Goal: Task Accomplishment & Management: Complete application form

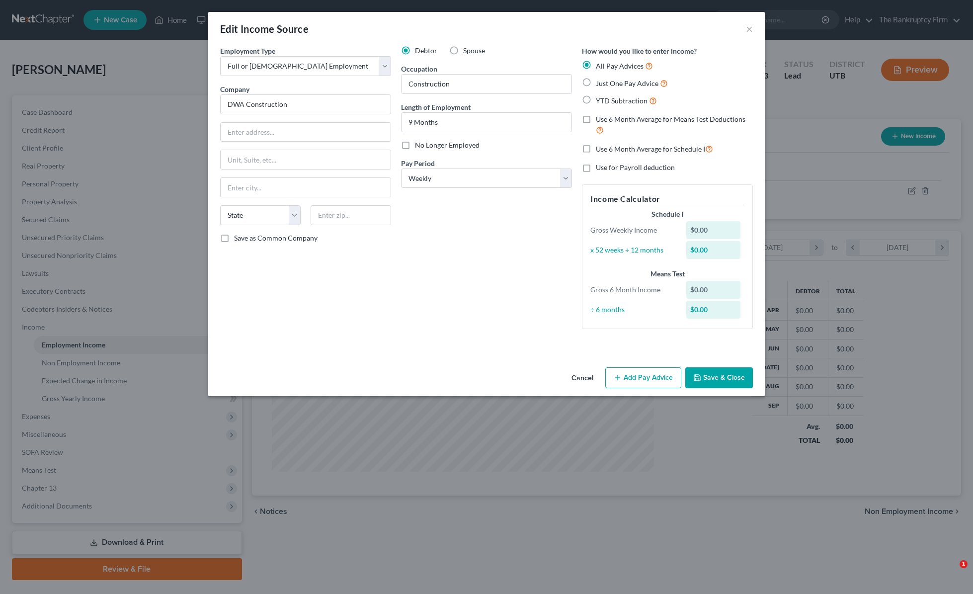
select select "0"
select select "3"
click at [725, 379] on button "Save & Close" at bounding box center [719, 377] width 68 height 21
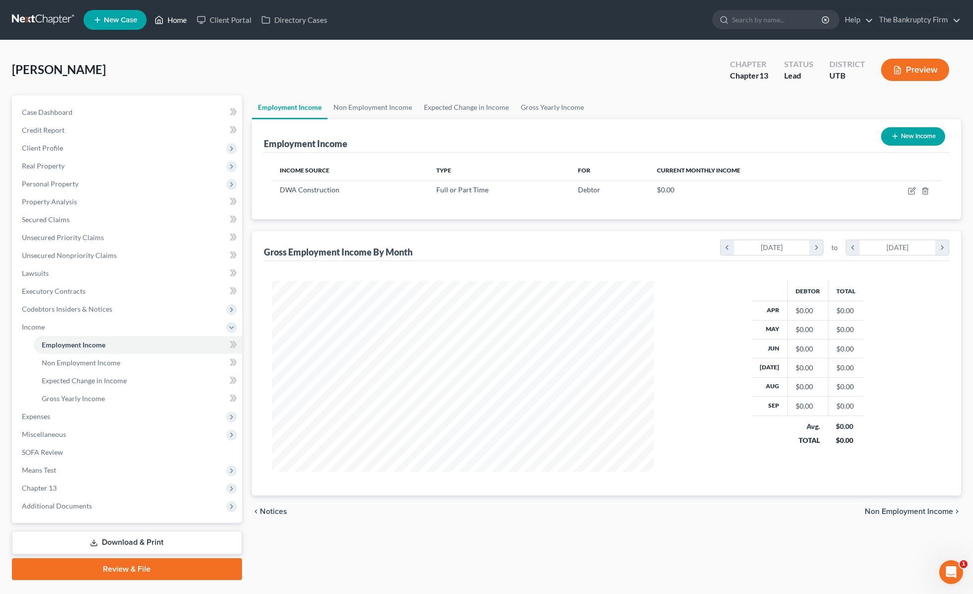
click at [174, 21] on link "Home" at bounding box center [171, 20] width 42 height 18
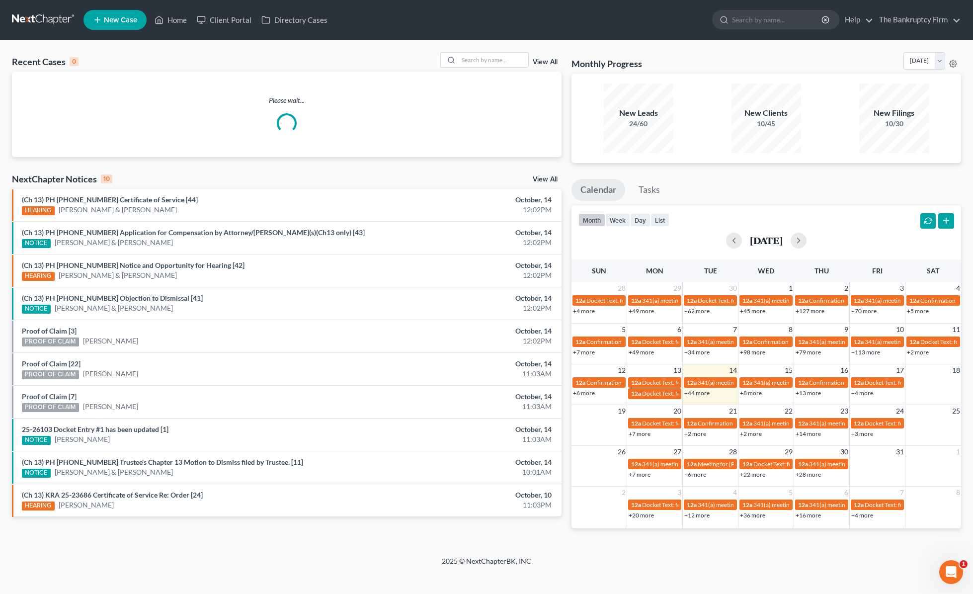
click at [541, 62] on link "View All" at bounding box center [544, 62] width 25 height 7
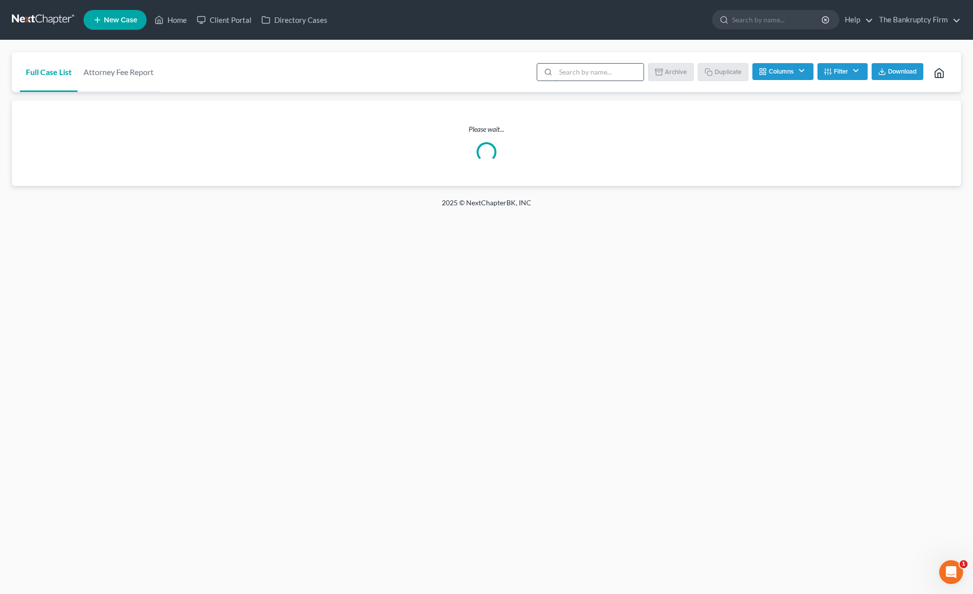
click at [610, 75] on input "search" at bounding box center [599, 72] width 88 height 17
type input "[PERSON_NAME]"
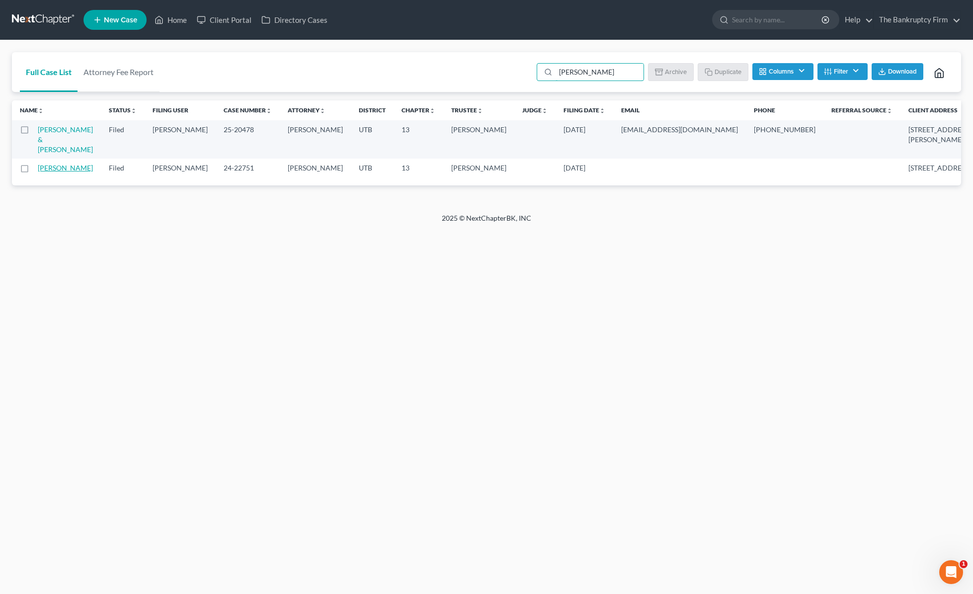
click at [46, 172] on link "[PERSON_NAME]" at bounding box center [65, 167] width 55 height 8
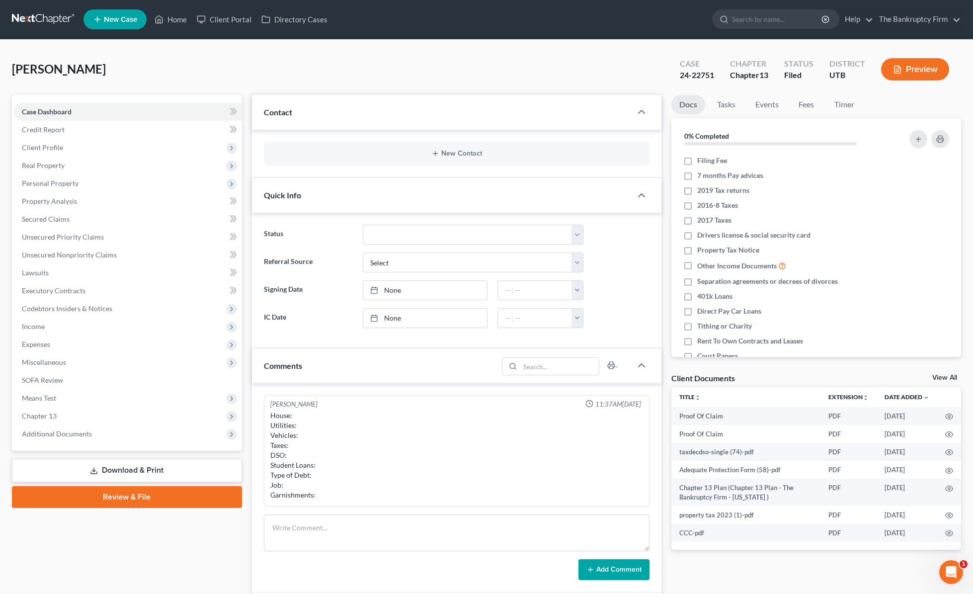
scroll to position [5, 0]
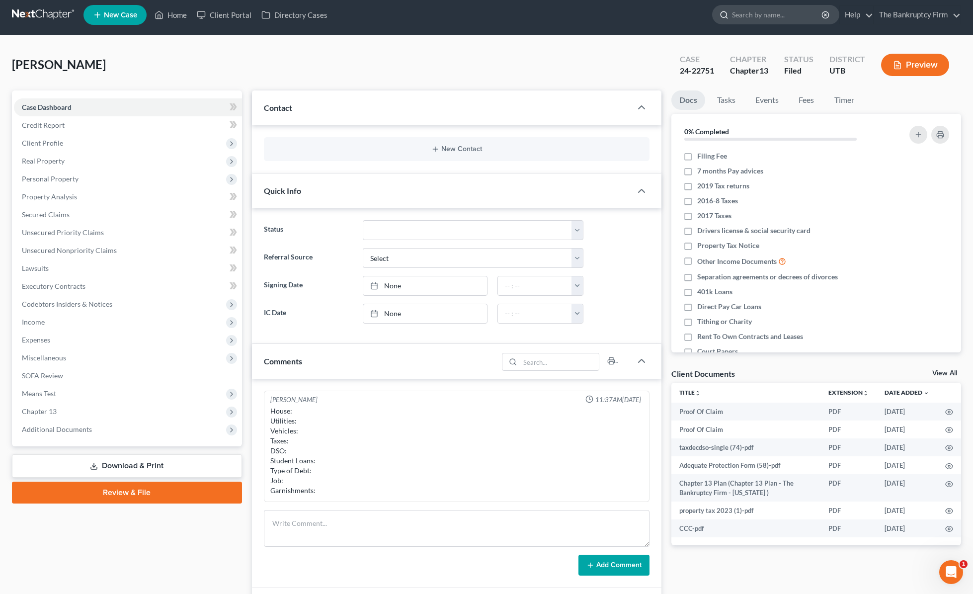
click at [755, 18] on input "search" at bounding box center [777, 14] width 91 height 18
type input "[PERSON_NAME]"
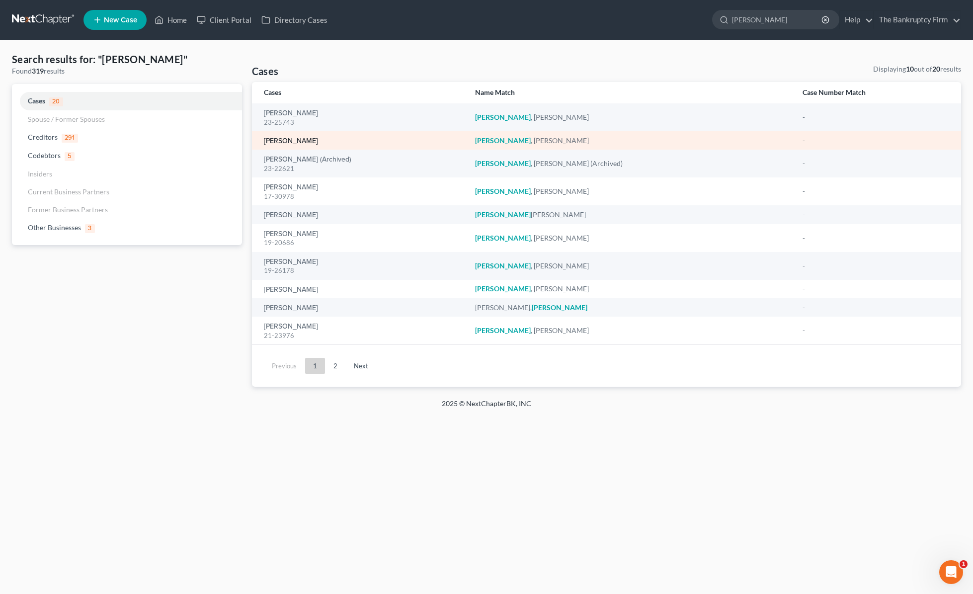
click at [304, 143] on link "[PERSON_NAME]" at bounding box center [291, 141] width 54 height 7
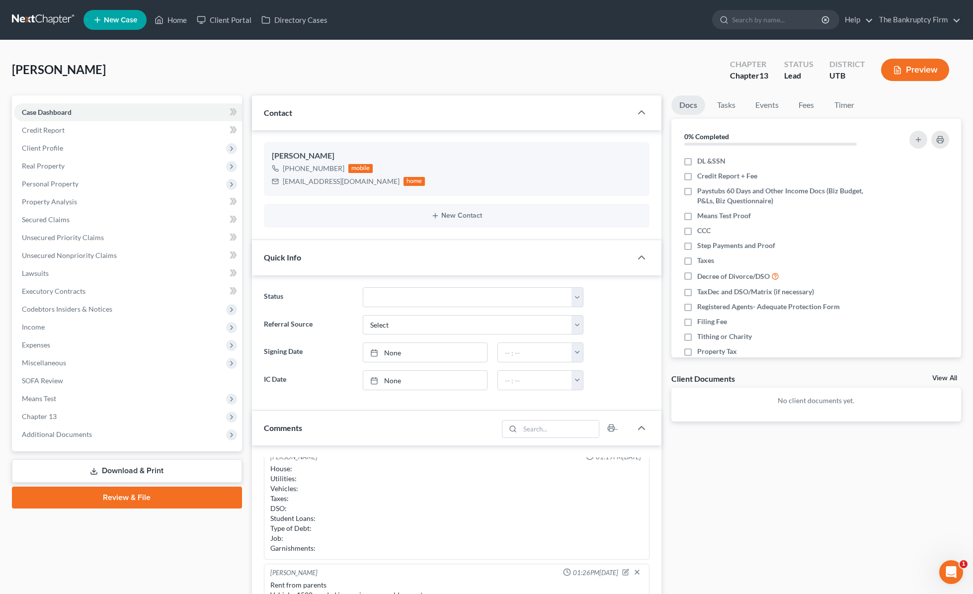
scroll to position [18, 0]
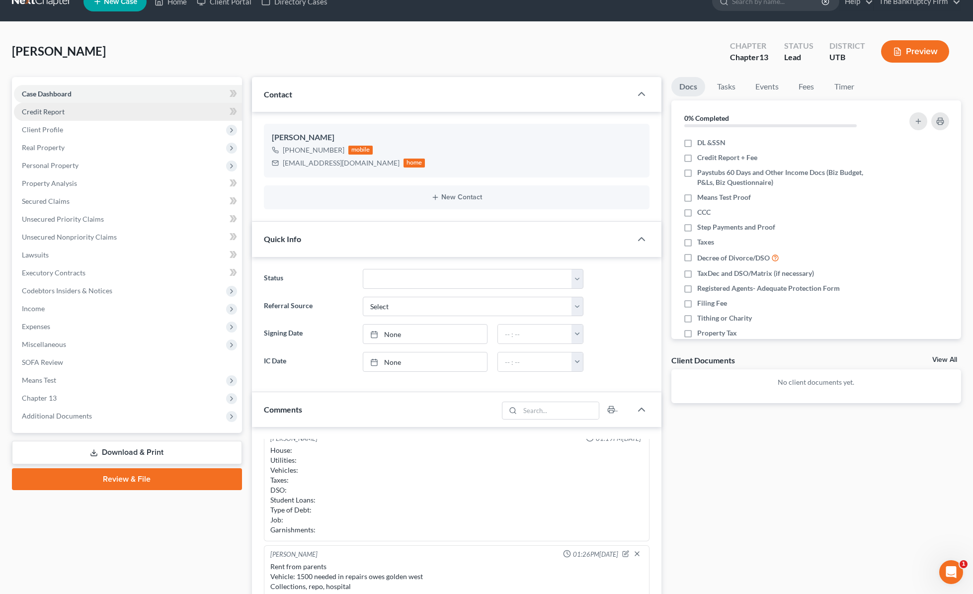
click at [69, 112] on link "Credit Report" at bounding box center [128, 112] width 228 height 18
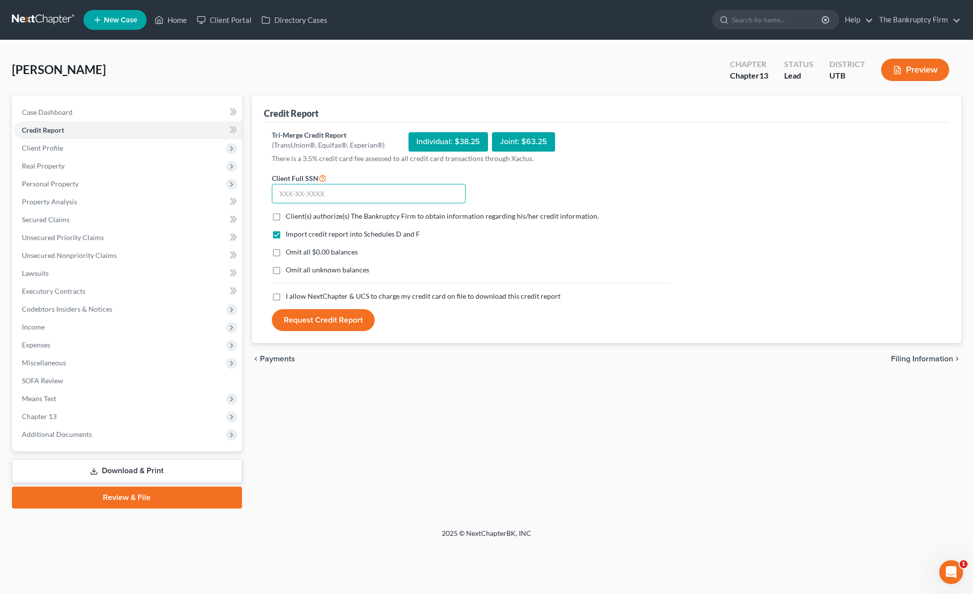
click at [327, 197] on input "text" at bounding box center [369, 194] width 194 height 20
click at [336, 195] on input "text" at bounding box center [369, 194] width 194 height 20
type input "646-72-9364"
click at [286, 217] on label "Client(s) authorize(s) The Bankruptcy Firm to obtain information regarding his/…" at bounding box center [442, 216] width 313 height 10
click at [290, 217] on input "Client(s) authorize(s) The Bankruptcy Firm to obtain information regarding his/…" at bounding box center [293, 214] width 6 height 6
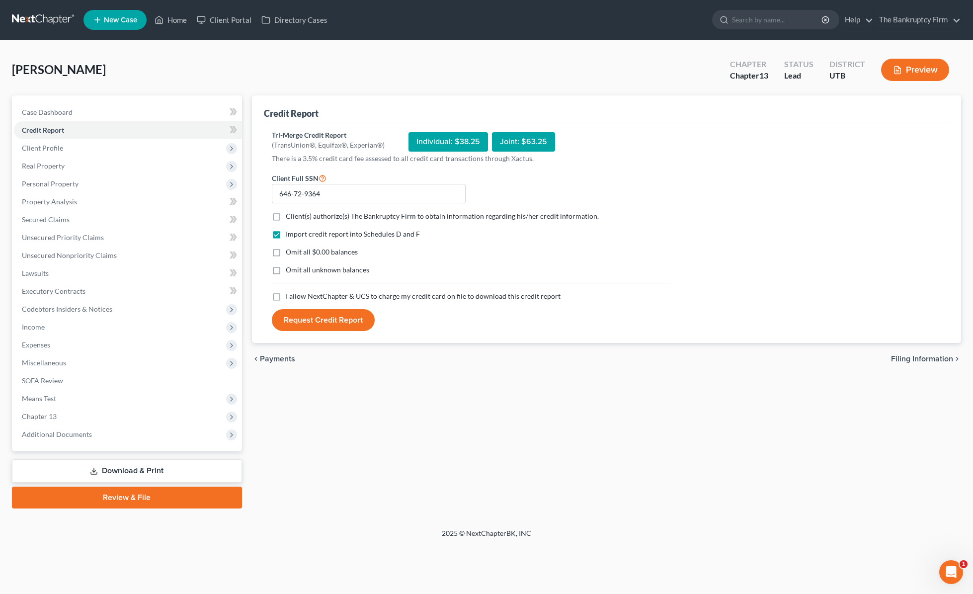
checkbox input "true"
click at [286, 253] on label "Omit all $0.00 balances" at bounding box center [322, 252] width 72 height 10
click at [290, 253] on input "Omit all $0.00 balances" at bounding box center [293, 250] width 6 height 6
checkbox input "true"
click at [286, 294] on label "I allow NextChapter & UCS to charge my credit card on file to download this cre…" at bounding box center [423, 296] width 275 height 10
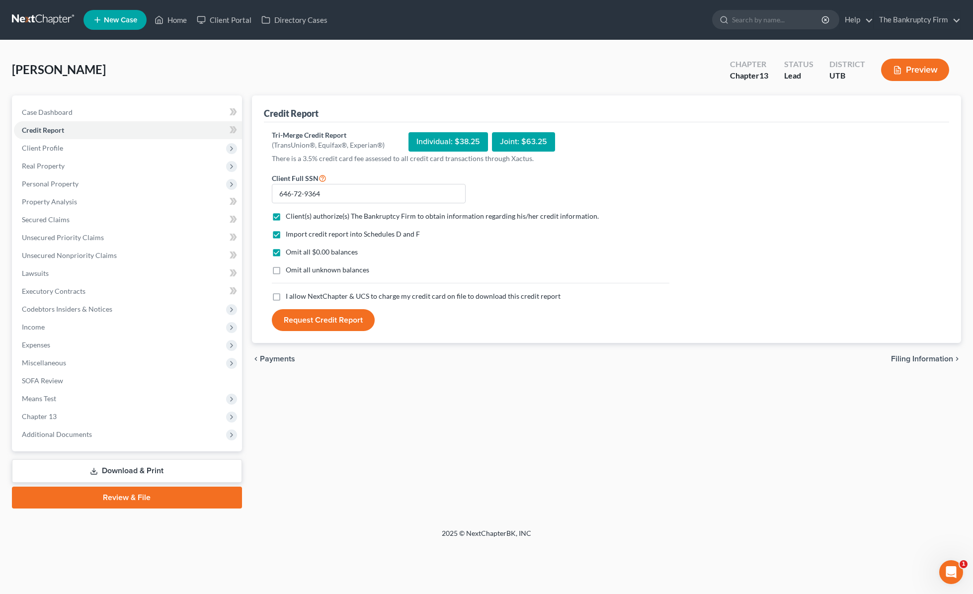
click at [290, 294] on input "I allow NextChapter & UCS to charge my credit card on file to download this cre…" at bounding box center [293, 294] width 6 height 6
checkbox input "true"
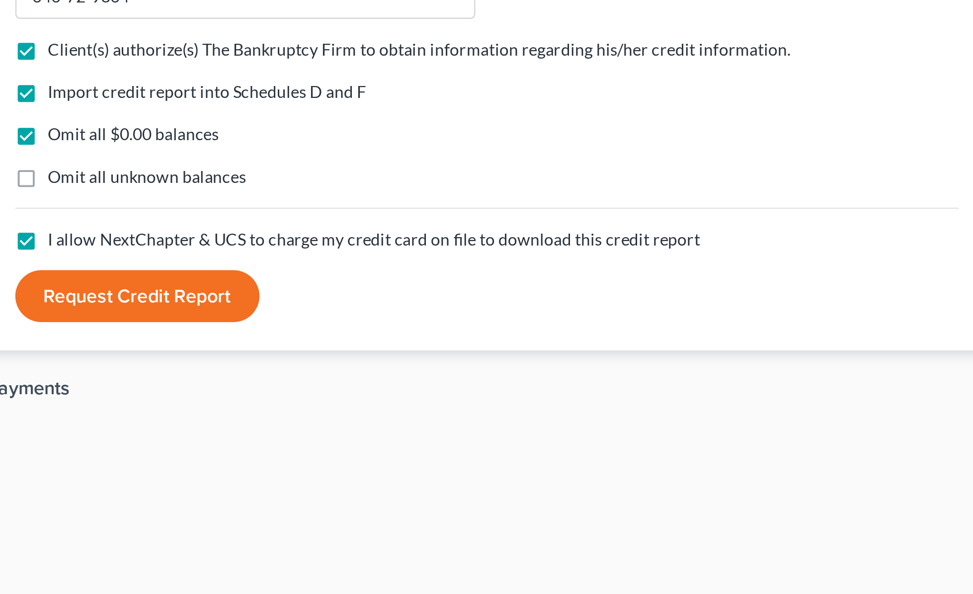
click at [328, 321] on button "Request Credit Report" at bounding box center [323, 320] width 103 height 22
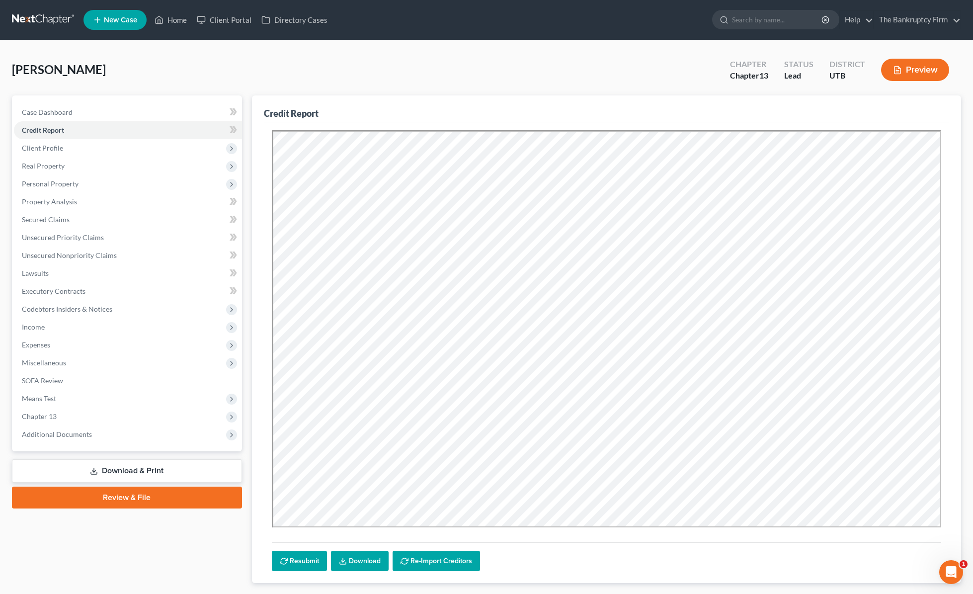
click at [184, 69] on div "[PERSON_NAME] Upgraded Chapter Chapter 13 Status Lead District UTB Preview" at bounding box center [486, 73] width 949 height 43
click at [49, 144] on span "Client Profile" at bounding box center [42, 148] width 41 height 8
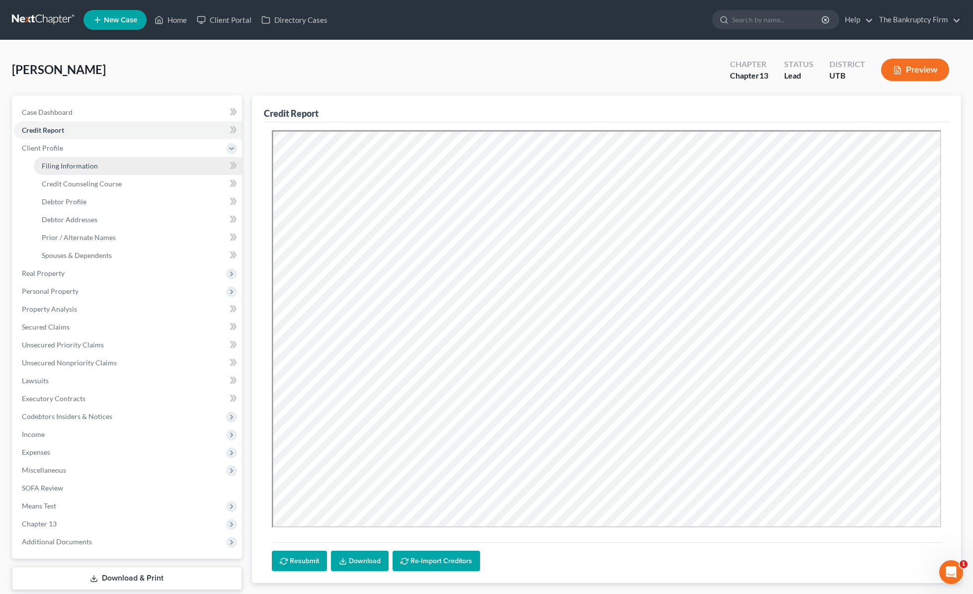
click at [93, 164] on span "Filing Information" at bounding box center [70, 165] width 56 height 8
select select "1"
select select "0"
select select "3"
select select "81"
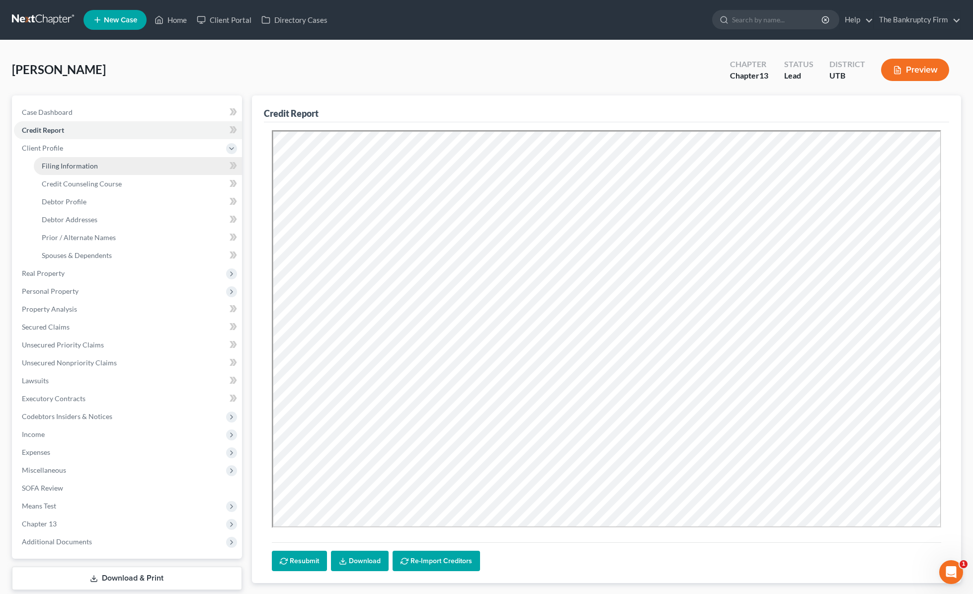
select select "0"
select select "46"
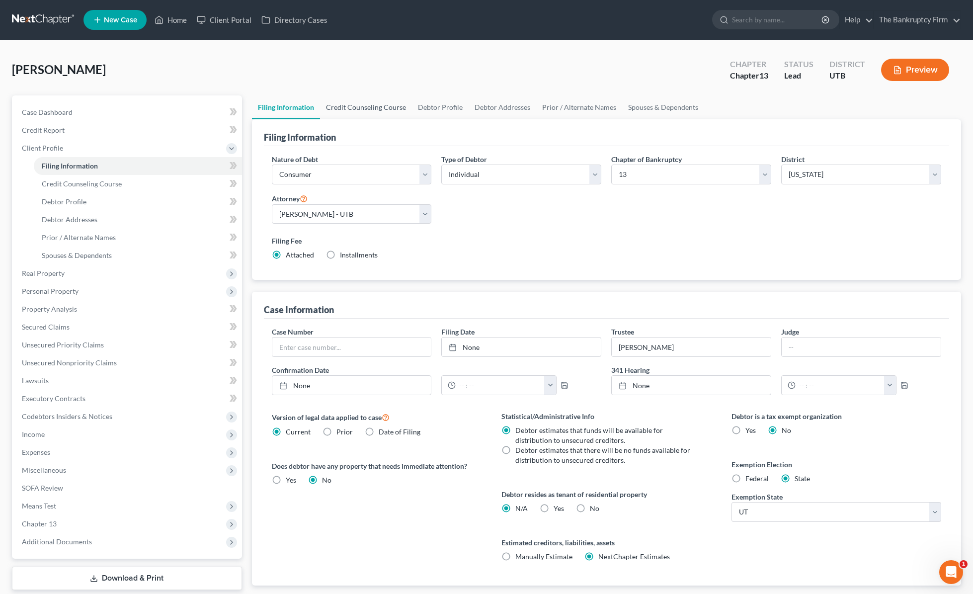
click at [363, 107] on link "Credit Counseling Course" at bounding box center [366, 107] width 92 height 24
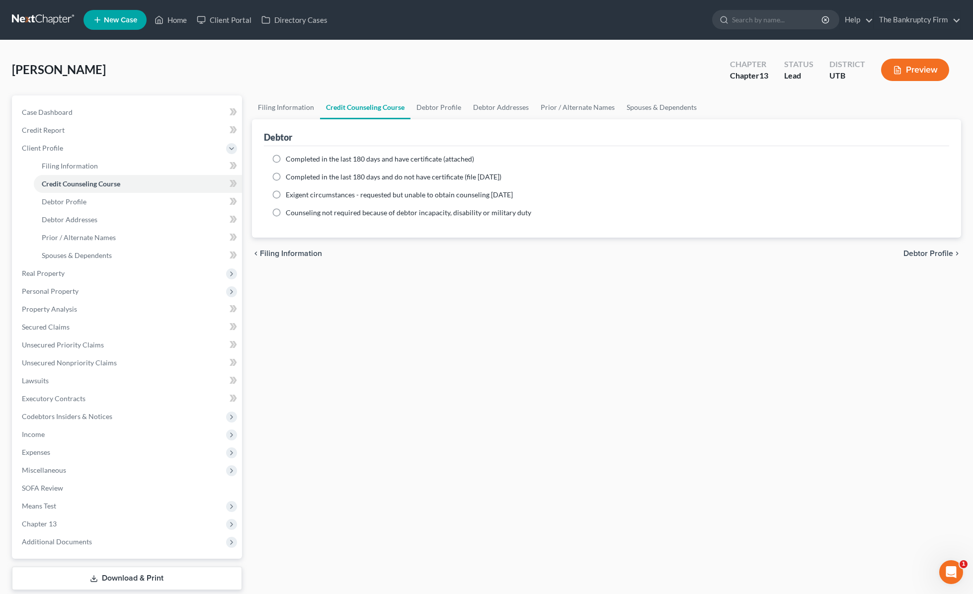
click at [286, 159] on label "Completed in the last 180 days and have certificate (attached)" at bounding box center [380, 159] width 188 height 10
click at [290, 159] on input "Completed in the last 180 days and have certificate (attached)" at bounding box center [293, 157] width 6 height 6
radio input "true"
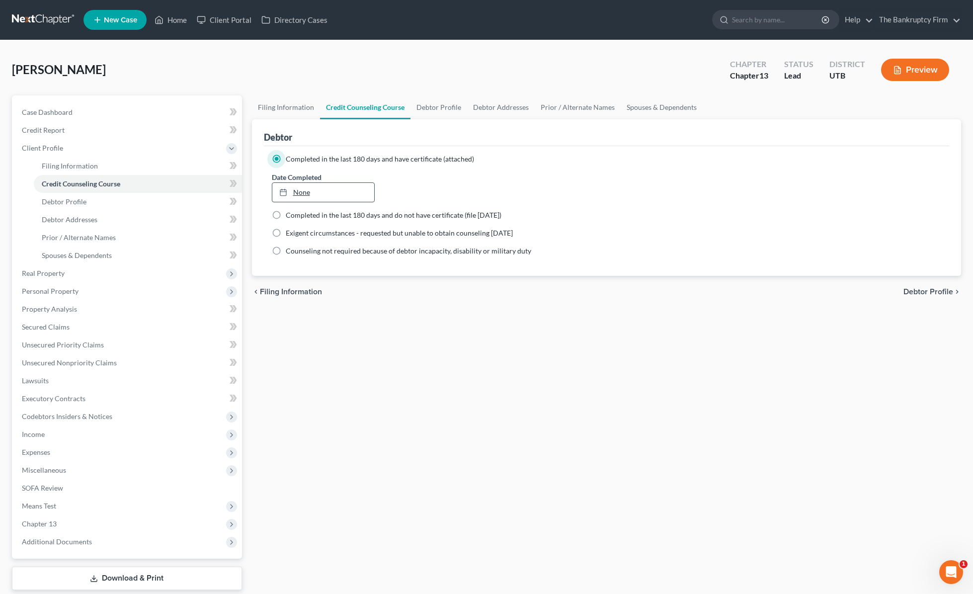
click at [326, 189] on link "None" at bounding box center [323, 192] width 102 height 19
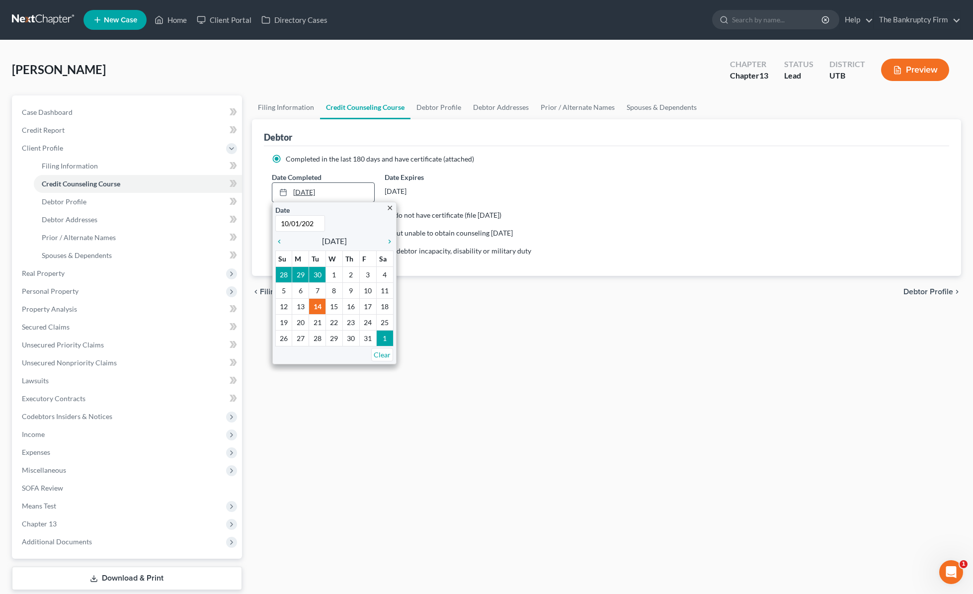
type input "[DATE]"
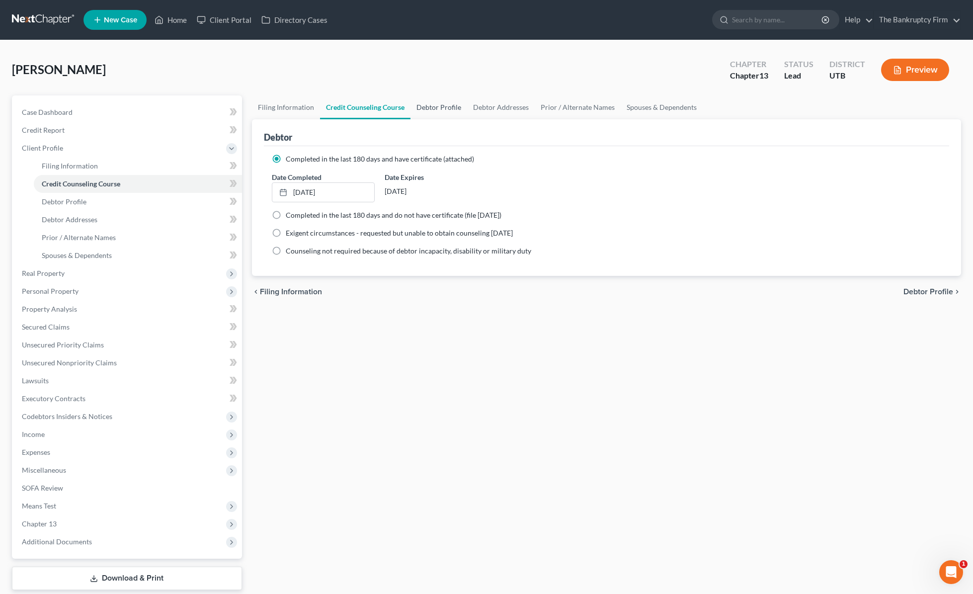
click at [442, 98] on link "Debtor Profile" at bounding box center [438, 107] width 57 height 24
select select "0"
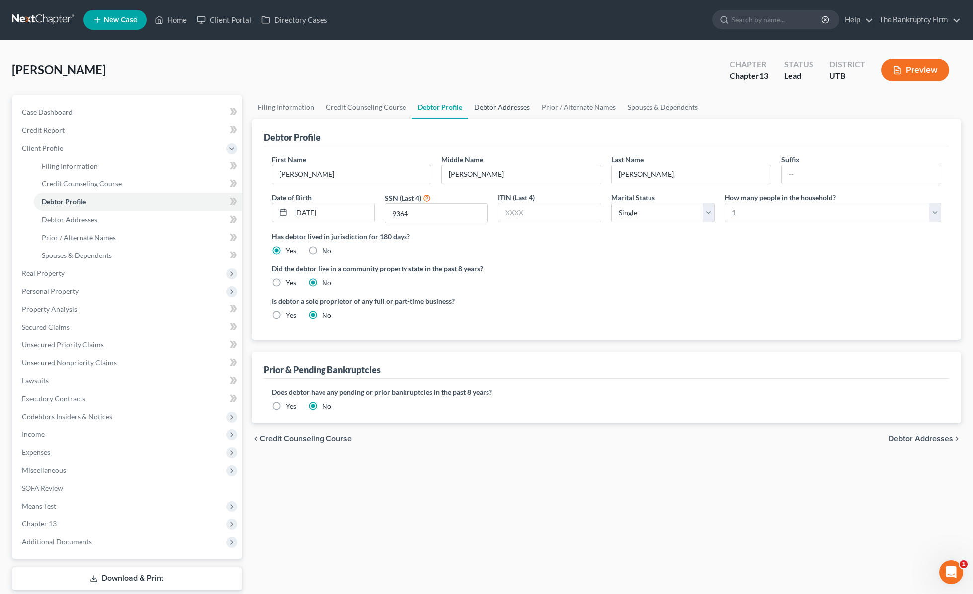
click at [506, 104] on link "Debtor Addresses" at bounding box center [502, 107] width 68 height 24
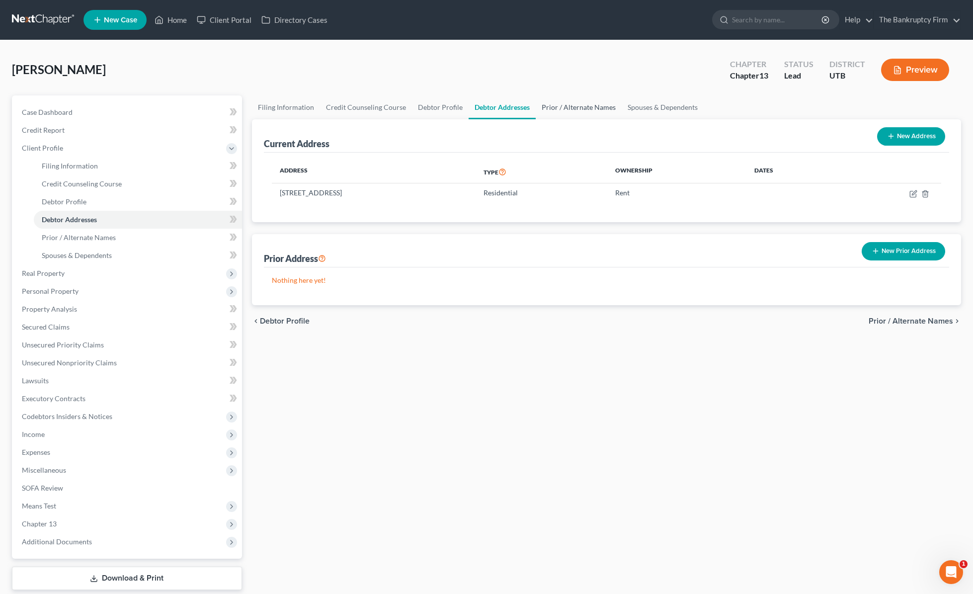
click at [583, 108] on link "Prior / Alternate Names" at bounding box center [578, 107] width 86 height 24
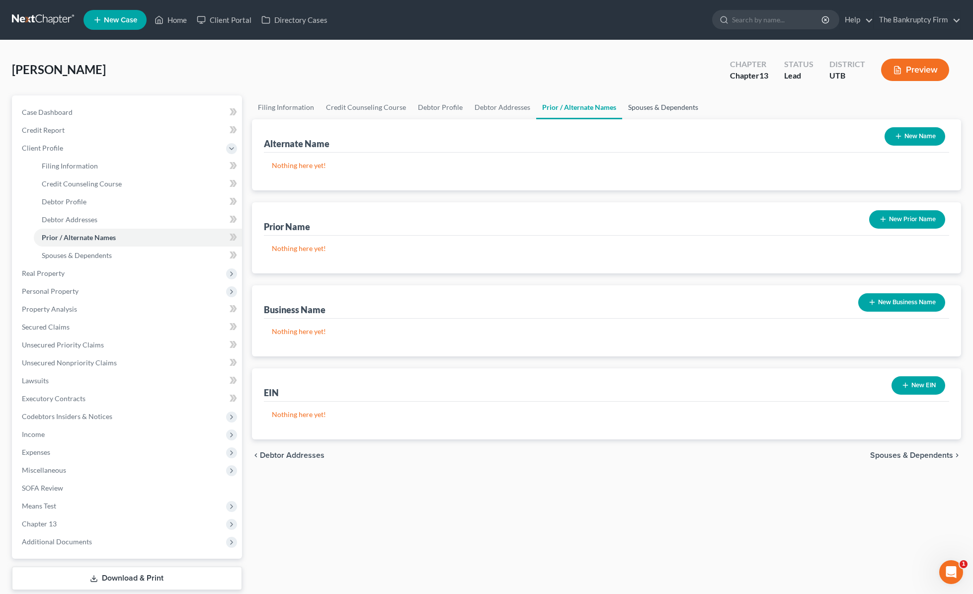
click at [649, 108] on link "Spouses & Dependents" at bounding box center [663, 107] width 82 height 24
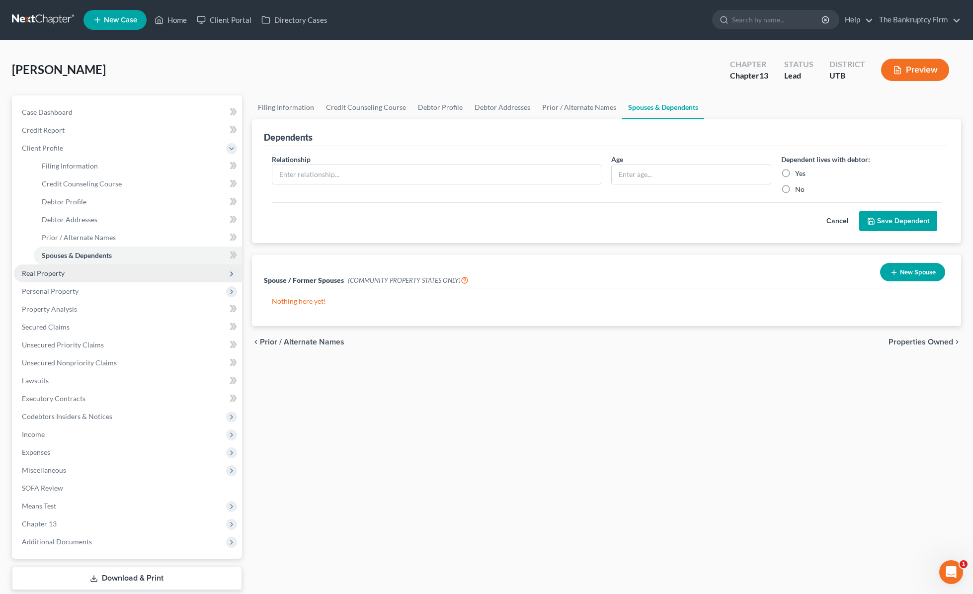
click at [42, 276] on span "Real Property" at bounding box center [43, 273] width 43 height 8
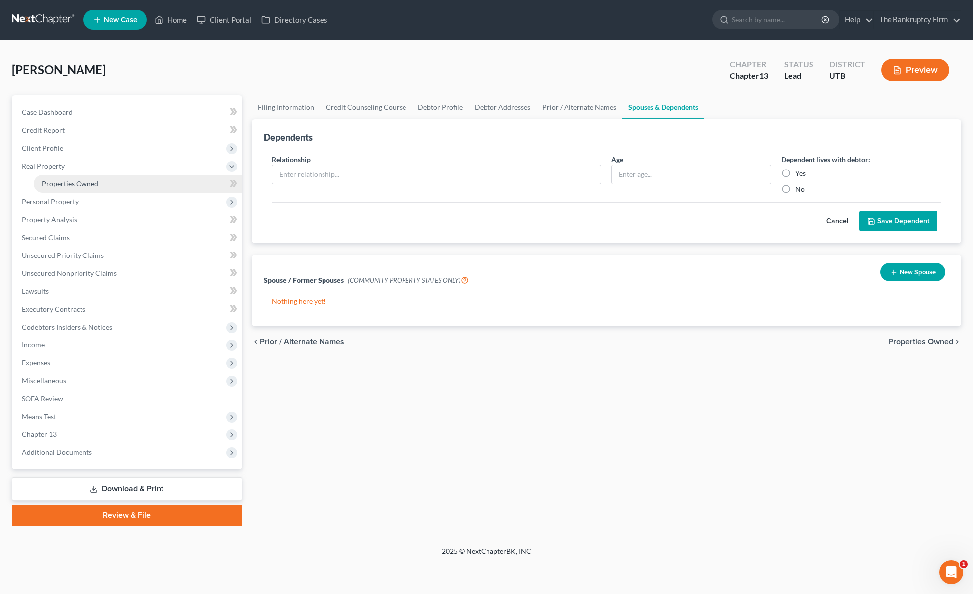
click at [42, 181] on span "Properties Owned" at bounding box center [70, 183] width 57 height 8
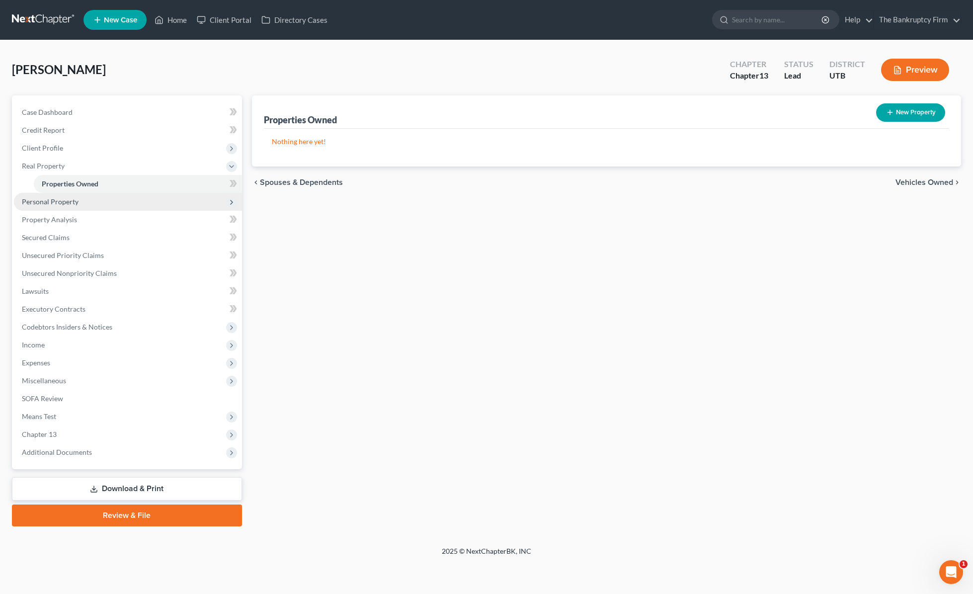
click at [68, 200] on span "Personal Property" at bounding box center [50, 201] width 57 height 8
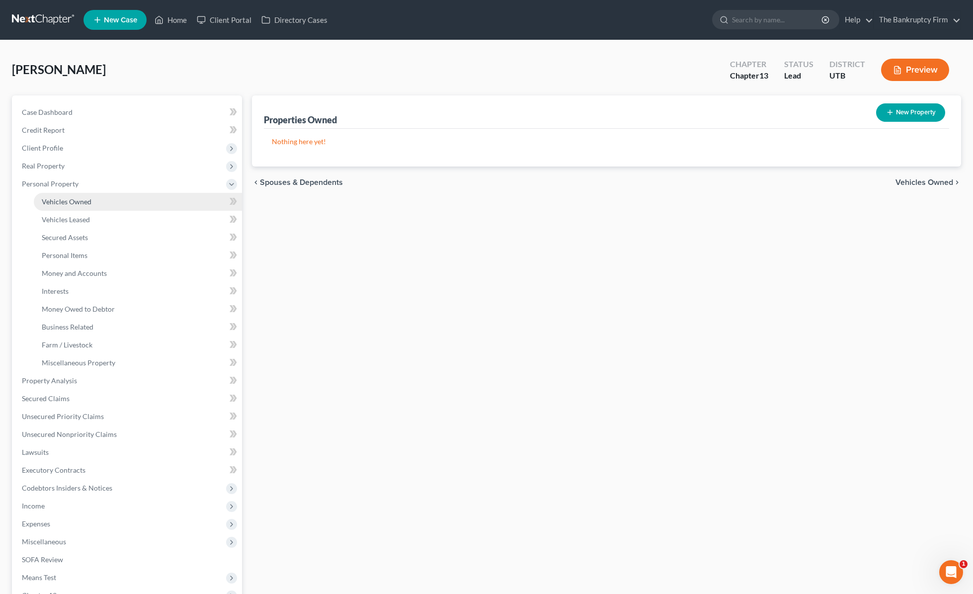
click at [69, 201] on span "Vehicles Owned" at bounding box center [67, 201] width 50 height 8
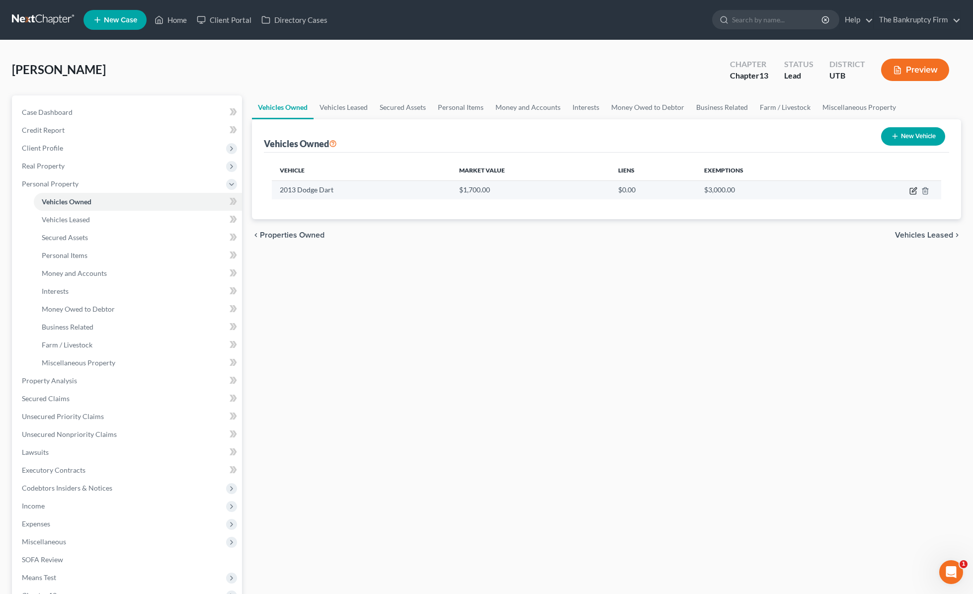
click at [912, 190] on icon "button" at bounding box center [913, 189] width 4 height 4
select select "0"
select select "13"
select select "3"
select select "0"
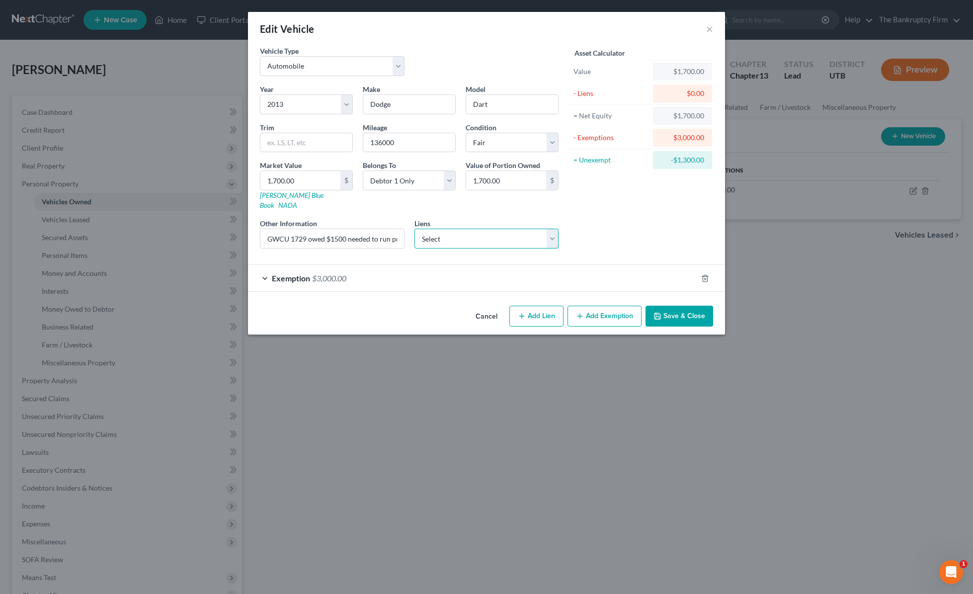
click at [481, 228] on select "Select America First Credit U - $12,904.00 Goldenwst Cu - $1,737.00" at bounding box center [486, 238] width 145 height 20
select select "1"
click at [414, 228] on select "Select America First Credit U - $12,904.00 Goldenwst Cu - $1,737.00" at bounding box center [486, 238] width 145 height 20
select select
select select "46"
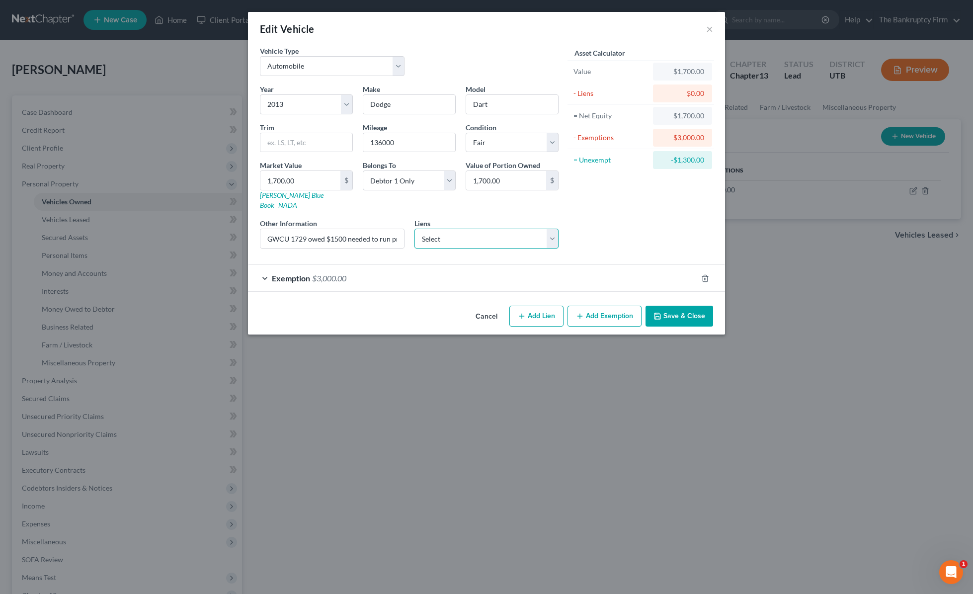
select select "0"
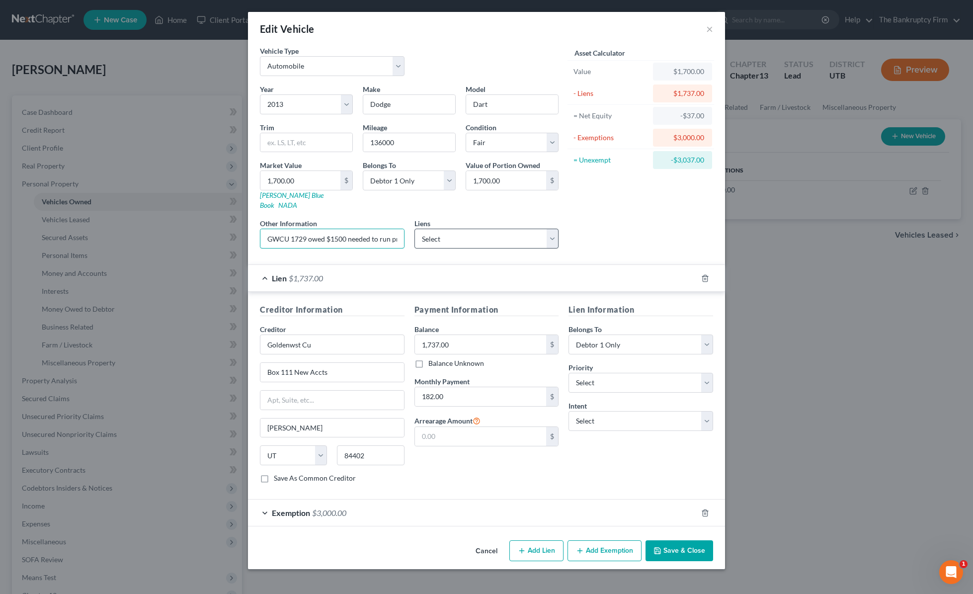
scroll to position [0, 20]
drag, startPoint x: 335, startPoint y: 228, endPoint x: 441, endPoint y: 231, distance: 105.9
click at [441, 231] on div "Year Select 2026 2025 2024 2023 2022 2021 2020 2019 2018 2017 2016 2015 2014 20…" at bounding box center [409, 170] width 308 height 172
click at [375, 229] on input "GWCU 1729 owed $1500 needed to run properly" at bounding box center [332, 238] width 144 height 19
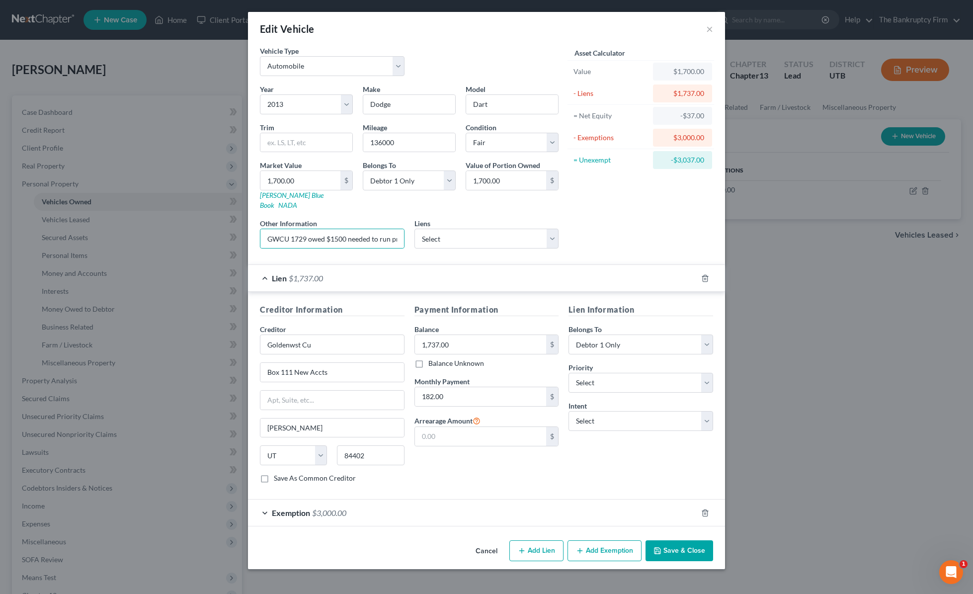
click at [380, 292] on div "Creditor Information Creditor * Goldenwst Cu Box 111 New Accts [PERSON_NAME][GE…" at bounding box center [486, 396] width 477 height 208
click at [608, 374] on select "Select 1st 2nd 3rd 4th 5th 6th 7th 8th 9th 10th 11th 12th 13th 14th 15th 16th 1…" at bounding box center [640, 383] width 145 height 20
select select "0"
click at [568, 373] on select "Select 1st 2nd 3rd 4th 5th 6th 7th 8th 9th 10th 11th 12th 13th 14th 15th 16th 1…" at bounding box center [640, 383] width 145 height 20
click at [653, 416] on select "Select Surrender Redeem Reaffirm Avoid Other" at bounding box center [640, 421] width 145 height 20
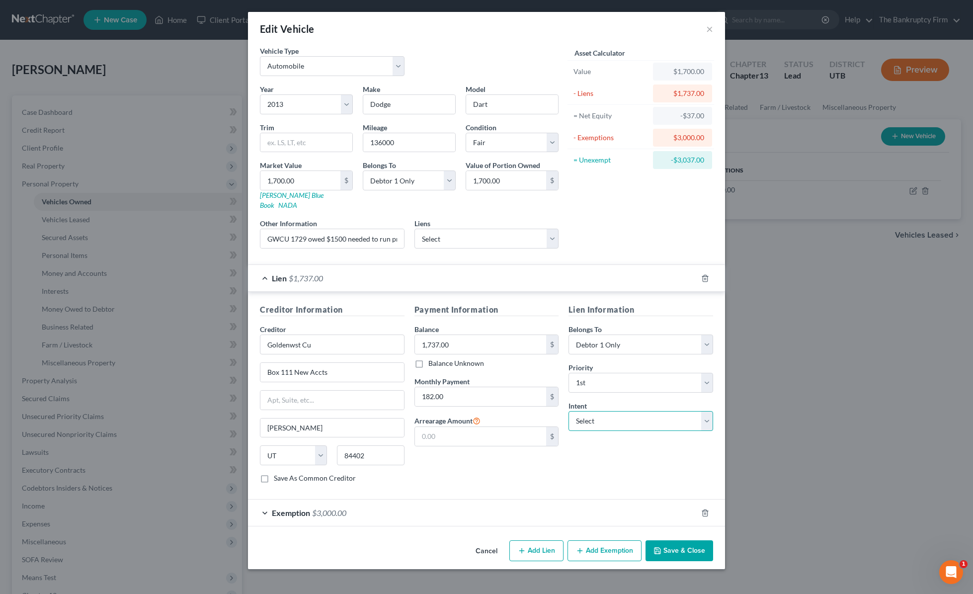
click at [568, 411] on select "Select Surrender Redeem Reaffirm Avoid Other" at bounding box center [640, 421] width 145 height 20
click at [685, 544] on button "Save & Close" at bounding box center [679, 550] width 68 height 21
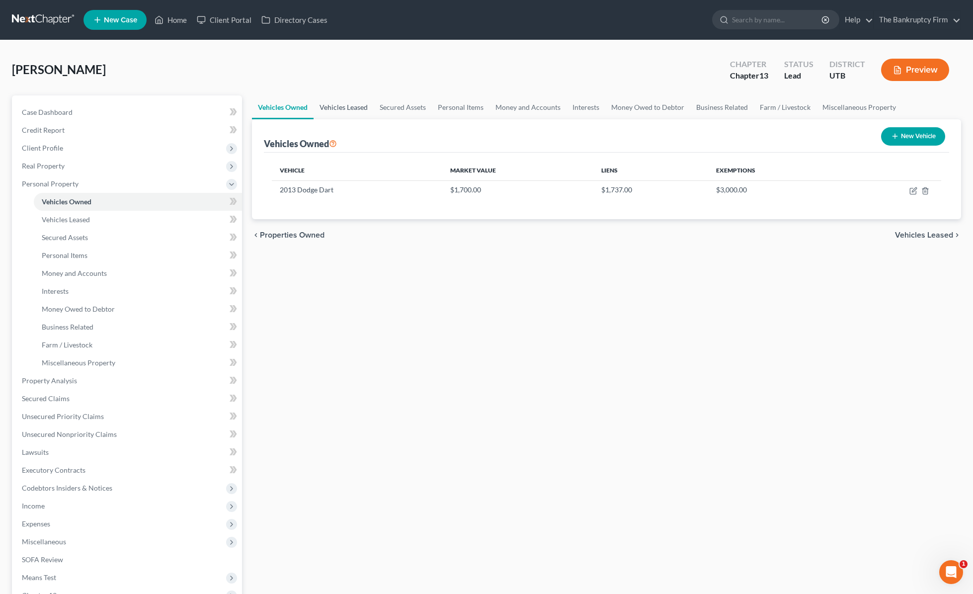
click at [345, 108] on link "Vehicles Leased" at bounding box center [343, 107] width 60 height 24
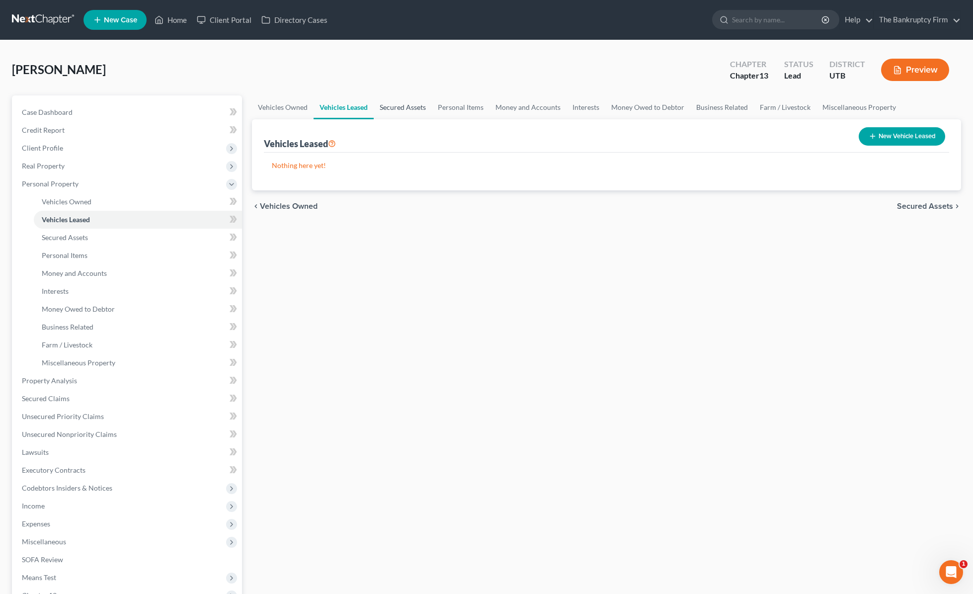
click at [402, 108] on link "Secured Assets" at bounding box center [403, 107] width 58 height 24
click at [463, 108] on link "Personal Items" at bounding box center [461, 107] width 58 height 24
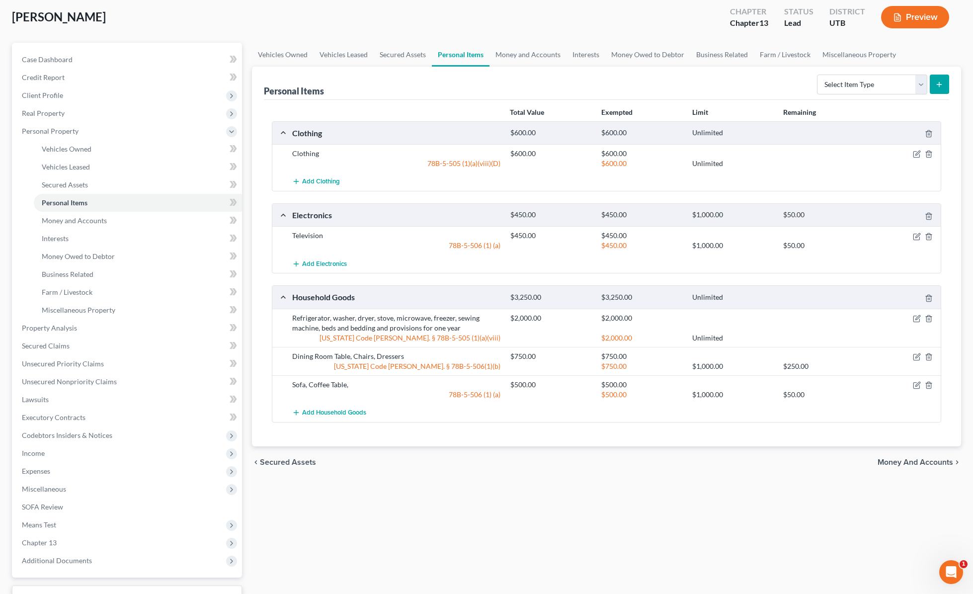
scroll to position [59, 0]
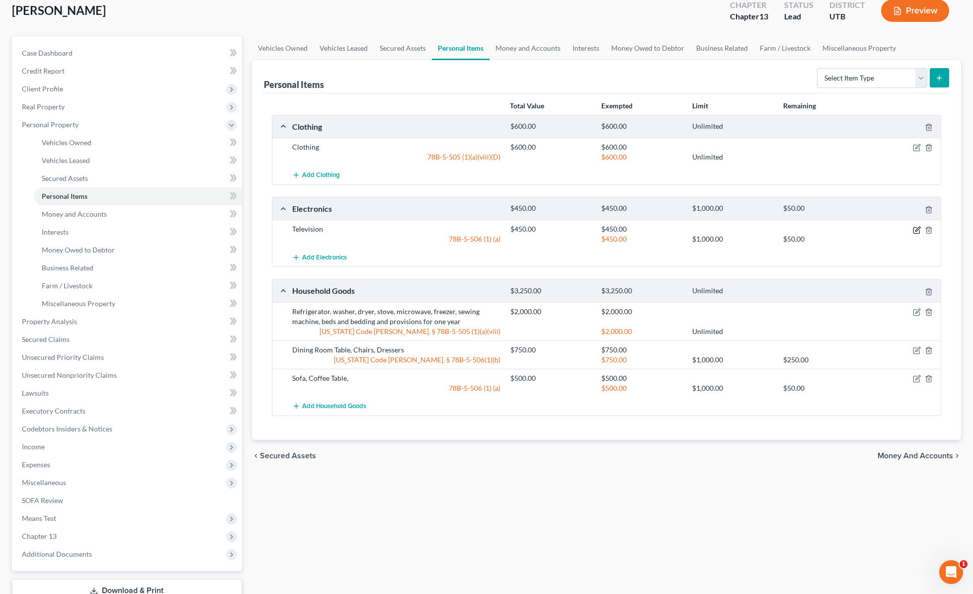
click at [917, 231] on icon "button" at bounding box center [916, 230] width 8 height 8
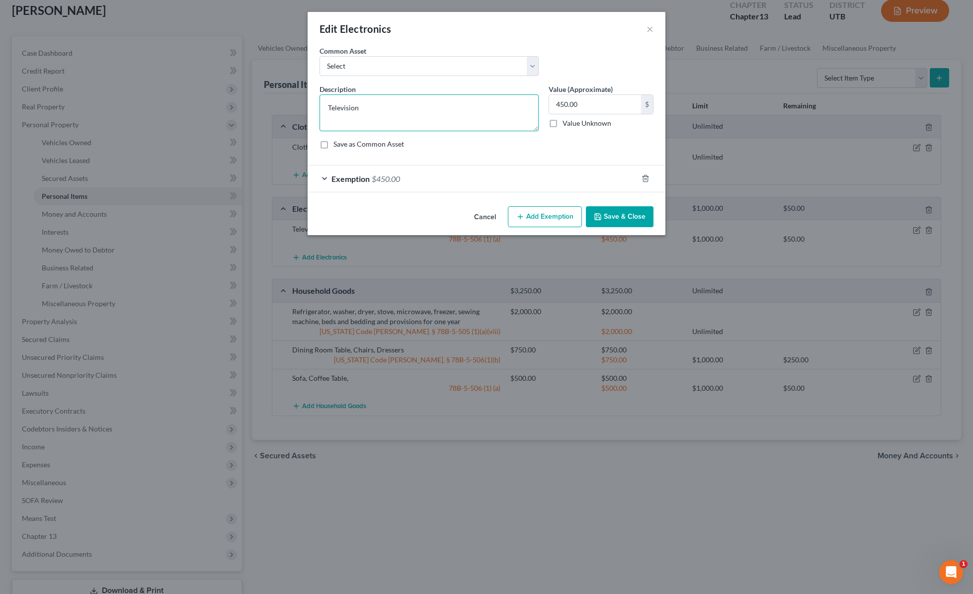
click at [395, 116] on textarea "Television" at bounding box center [428, 112] width 219 height 37
type textarea "Television, Cell Phone, Gaming System"
click at [627, 214] on button "Save & Close" at bounding box center [620, 216] width 68 height 21
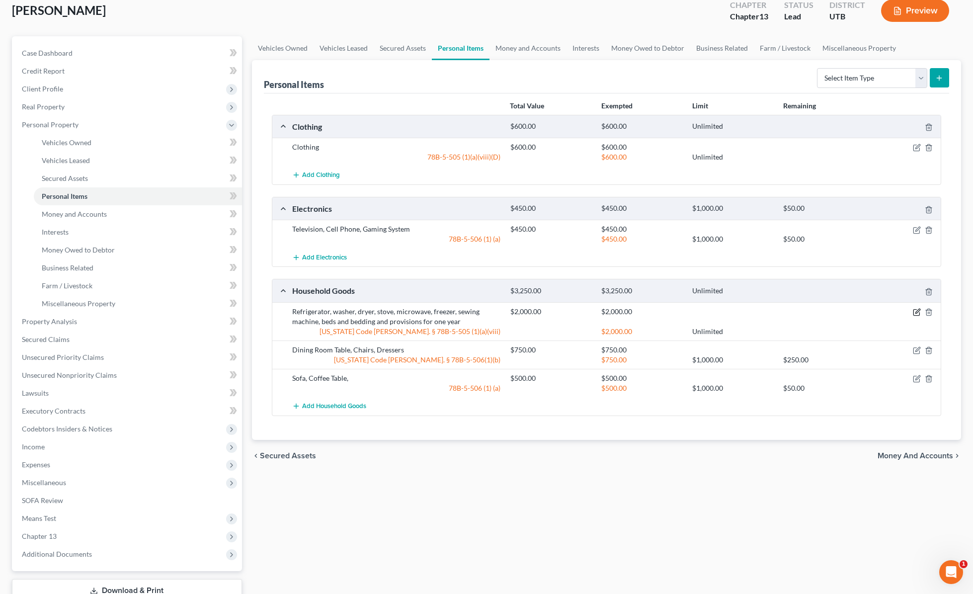
click at [917, 310] on icon "button" at bounding box center [916, 312] width 8 height 8
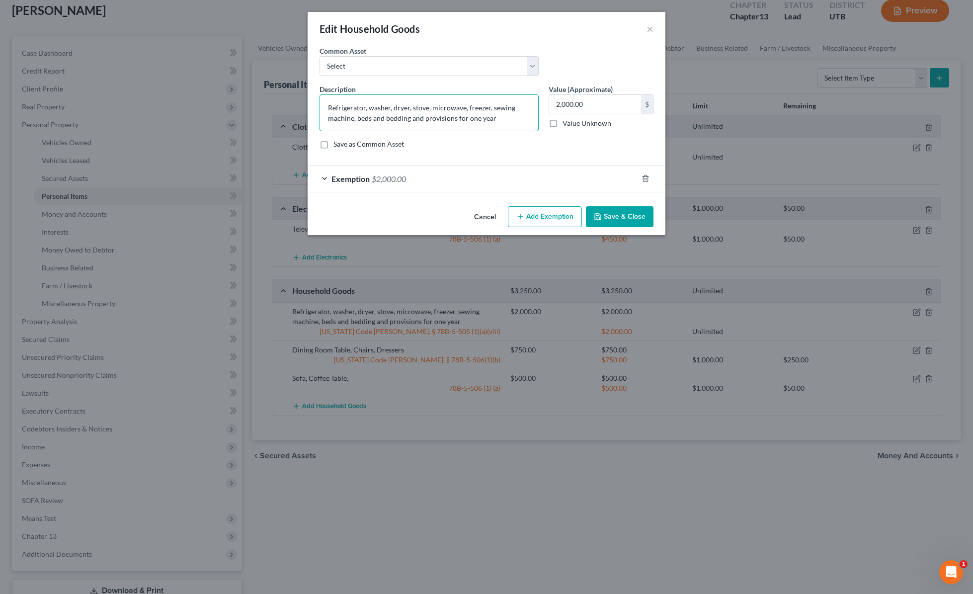
drag, startPoint x: 356, startPoint y: 120, endPoint x: 268, endPoint y: 112, distance: 88.3
click at [268, 112] on div "Edit Household Goods × An exemption set must first be selected from the Filing …" at bounding box center [486, 297] width 973 height 594
type textarea "beds and bedding and provisions for one year"
click at [622, 221] on button "Save & Close" at bounding box center [620, 216] width 68 height 21
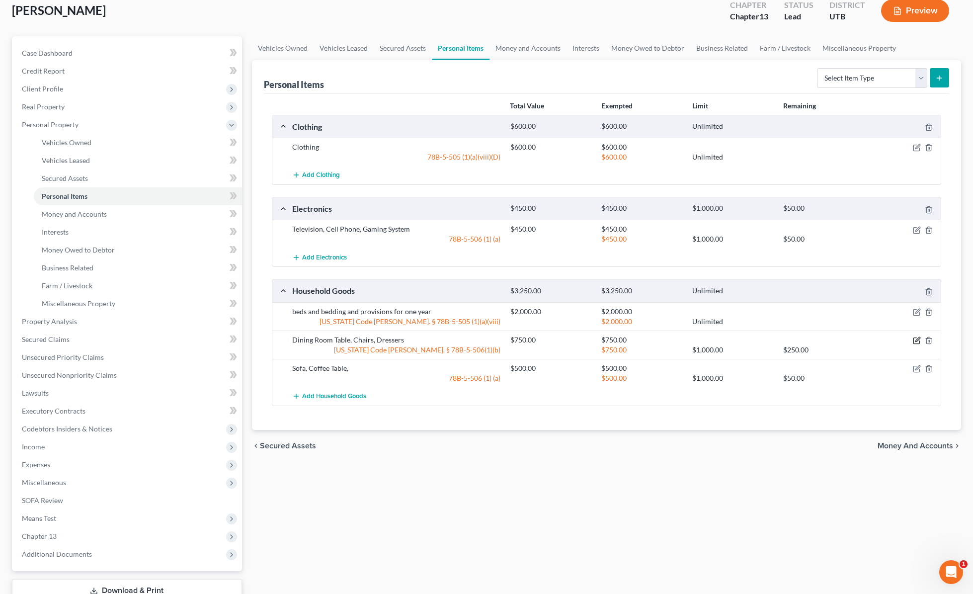
click at [915, 339] on icon "button" at bounding box center [917, 339] width 4 height 4
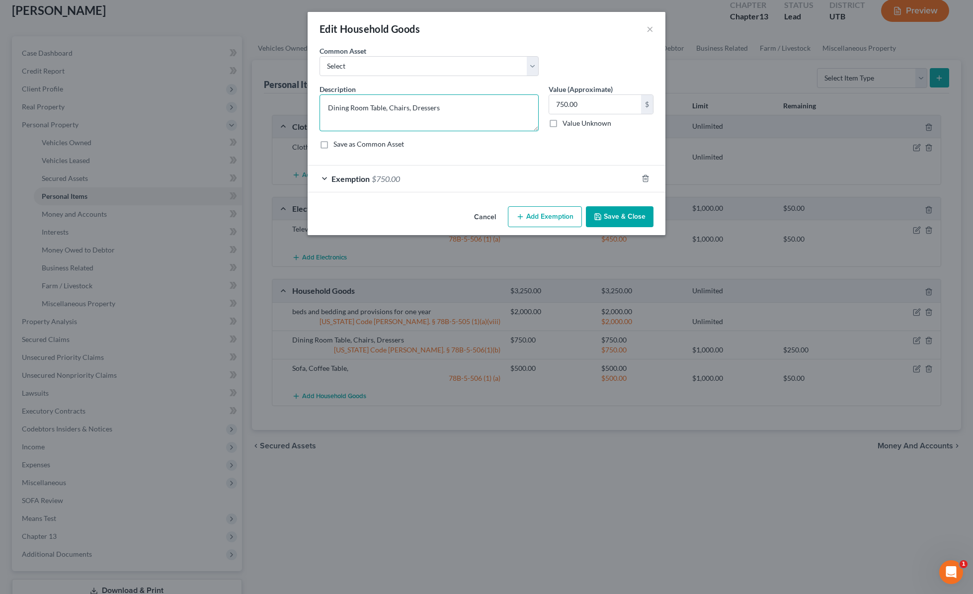
drag, startPoint x: 410, startPoint y: 110, endPoint x: 233, endPoint y: 109, distance: 176.3
click at [233, 109] on div "Edit Household Goods × An exemption set must first be selected from the Filing …" at bounding box center [486, 297] width 973 height 594
type textarea "Dressers"
click at [630, 215] on button "Save & Close" at bounding box center [620, 216] width 68 height 21
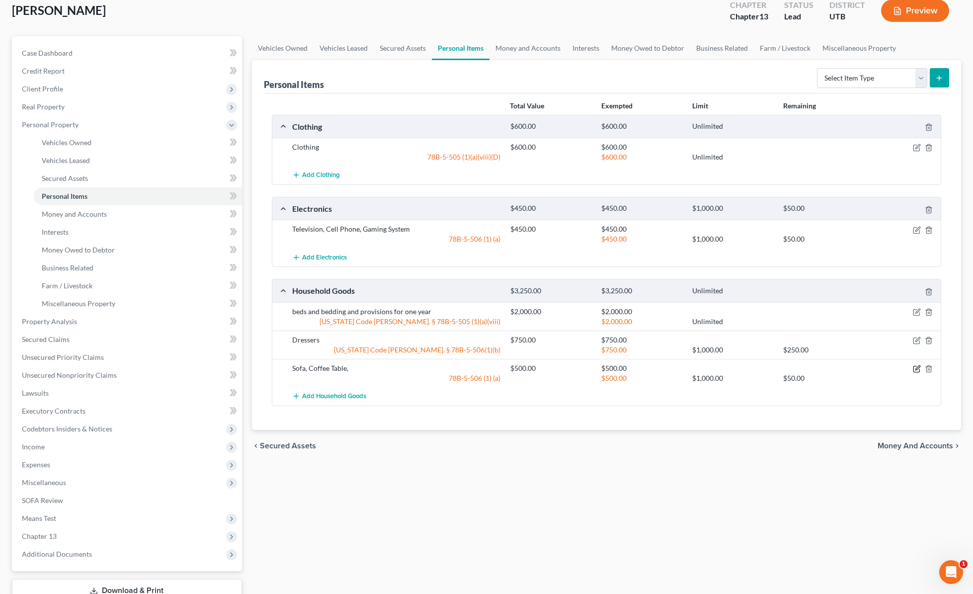
click at [917, 366] on icon "button" at bounding box center [917, 367] width 4 height 4
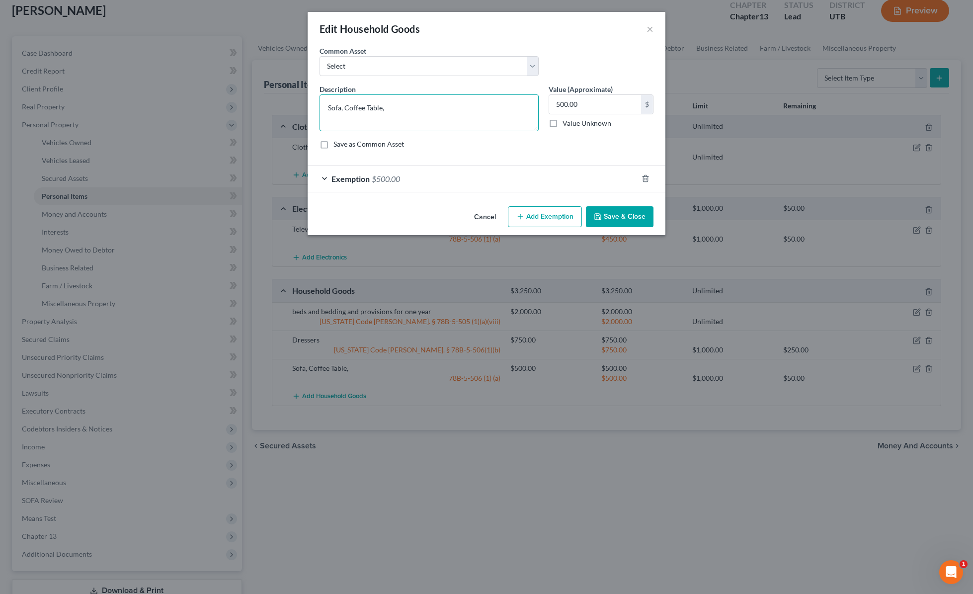
click at [414, 114] on textarea "Sofa, Coffee Table," at bounding box center [428, 112] width 219 height 37
click at [412, 106] on textarea "Sofa, Coffee Table," at bounding box center [428, 112] width 219 height 37
click at [411, 106] on textarea "Sofa, Coffee Table," at bounding box center [428, 112] width 219 height 37
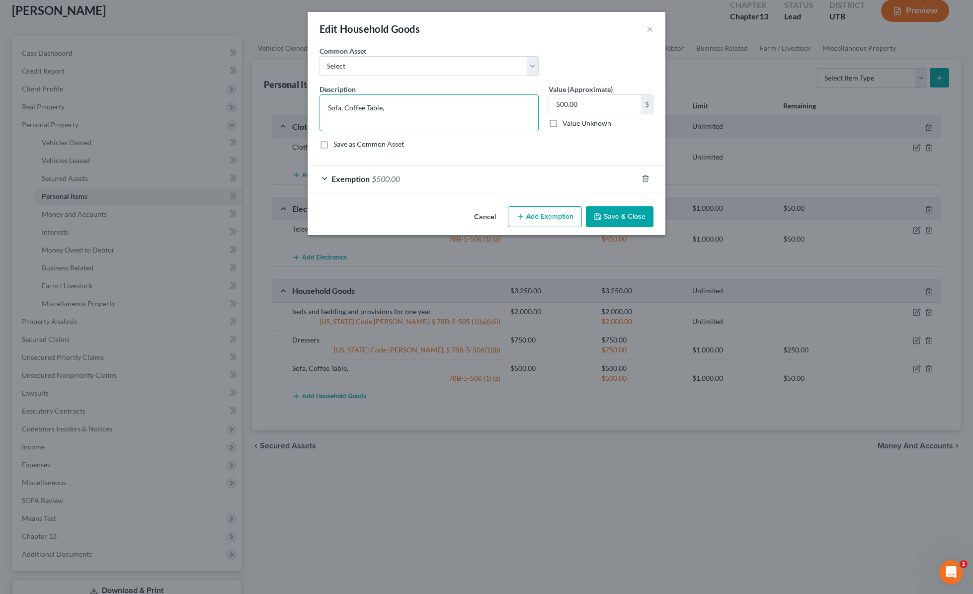
click at [411, 106] on textarea "Sofa, Coffee Table," at bounding box center [428, 112] width 219 height 37
click at [409, 108] on textarea "Sofa, Coffee Table," at bounding box center [428, 112] width 219 height 37
click at [408, 108] on textarea "Sofa, Coffee Table," at bounding box center [428, 112] width 219 height 37
drag, startPoint x: 394, startPoint y: 106, endPoint x: 240, endPoint y: 97, distance: 153.8
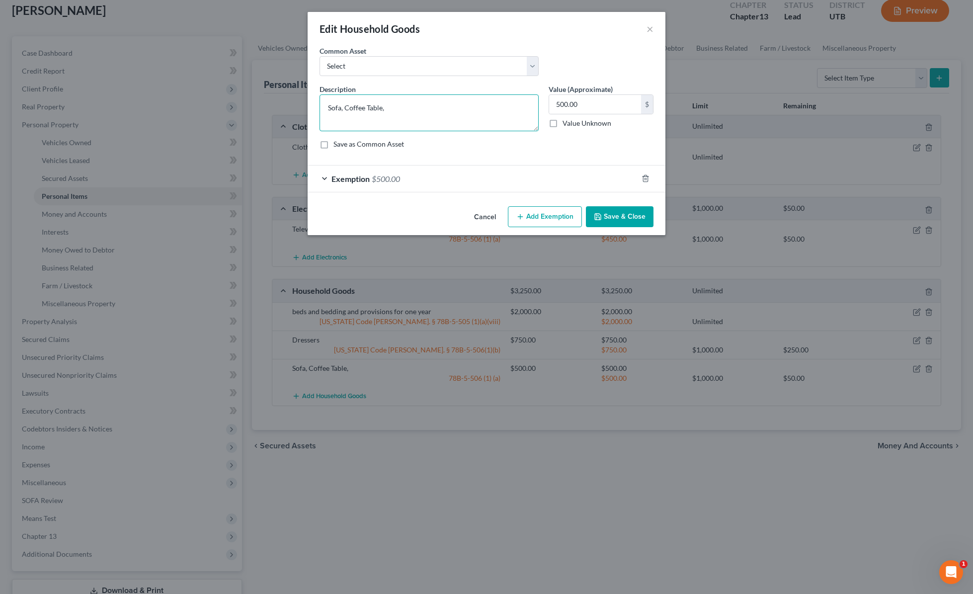
click at [240, 97] on div "Edit Household Goods × An exemption set must first be selected from the Filing …" at bounding box center [486, 297] width 973 height 594
type textarea "End Table"
type input "50"
click at [607, 215] on button "Save & Close" at bounding box center [620, 216] width 68 height 21
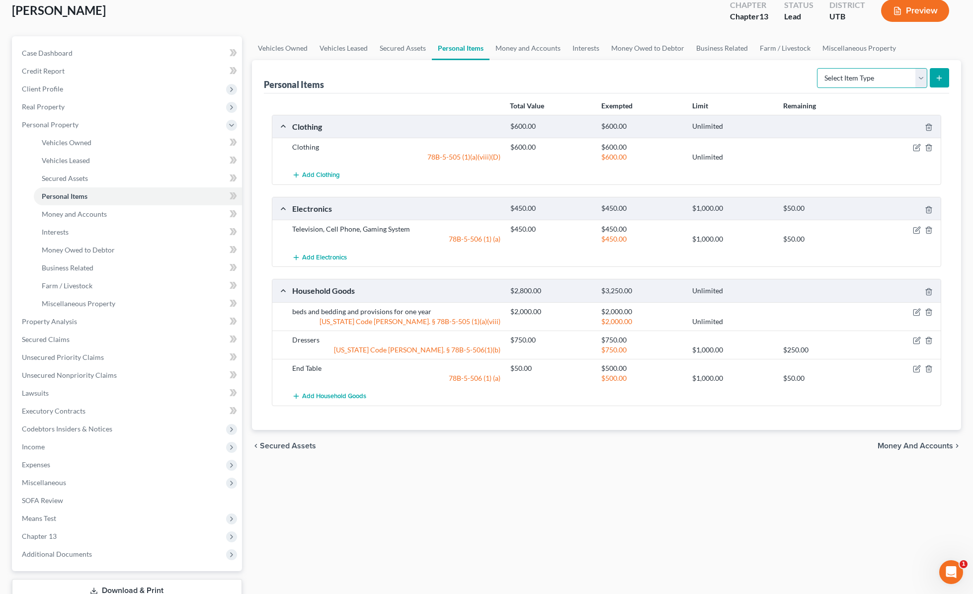
click at [917, 79] on select "Select Item Type Clothing Collectibles Of Value Electronics Firearms Household …" at bounding box center [872, 78] width 110 height 20
select select "firearms"
click at [818, 68] on select "Select Item Type Clothing Collectibles Of Value Electronics Firearms Household …" at bounding box center [872, 78] width 110 height 20
click at [943, 75] on button "submit" at bounding box center [938, 77] width 19 height 19
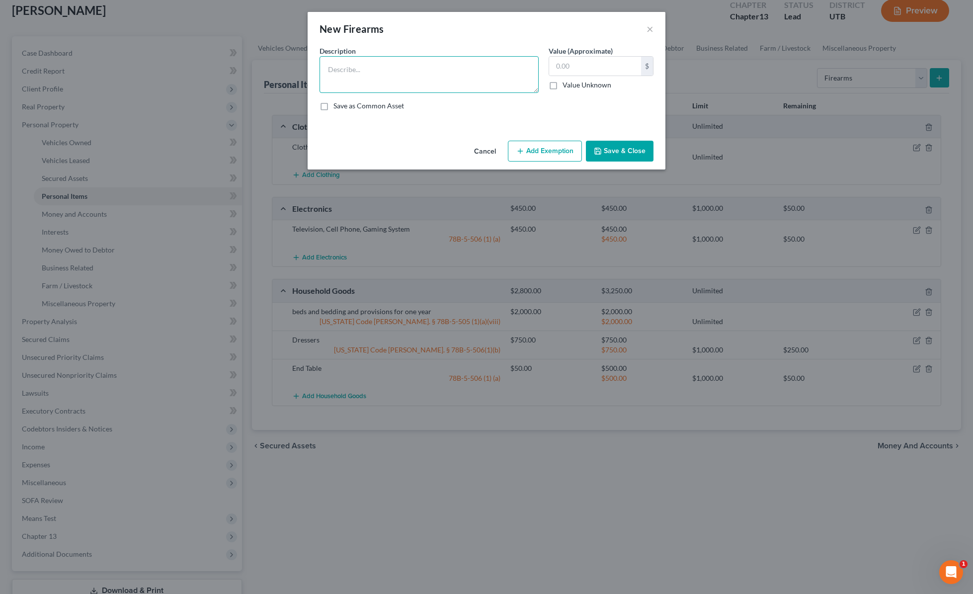
click at [339, 72] on textarea at bounding box center [428, 74] width 219 height 37
type textarea ".22 Rifle, 7mm .08"
type input "600"
click at [547, 154] on button "Add Exemption" at bounding box center [545, 151] width 74 height 21
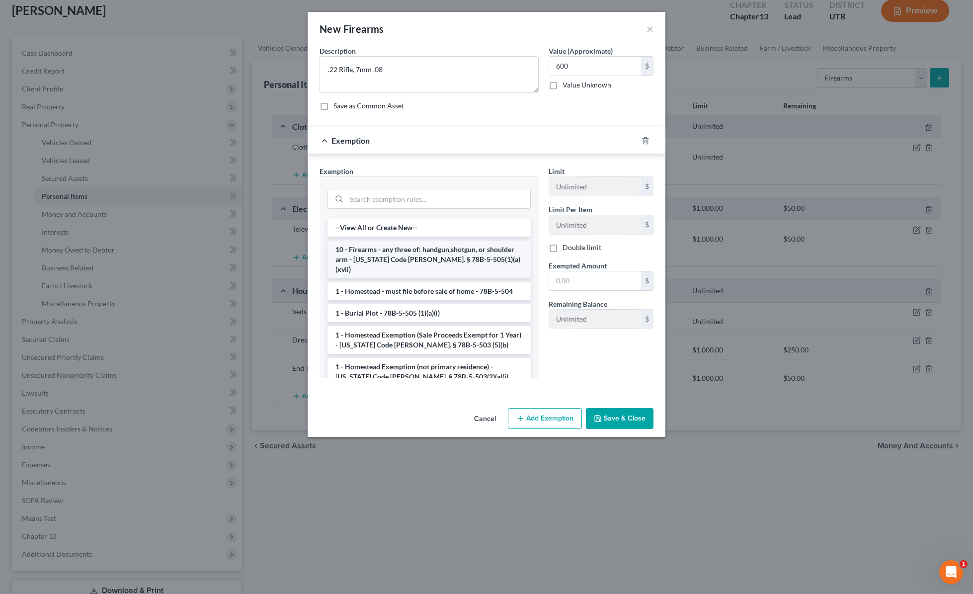
click at [418, 255] on li "10 - Firearms - any three of: handgun,shotgun, or shoulder arm - [US_STATE] Cod…" at bounding box center [428, 259] width 203 height 38
click at [418, 255] on div "Exemption Set must be selected for CA. Exemption * --View All or Create New-- 1…" at bounding box center [428, 276] width 229 height 220
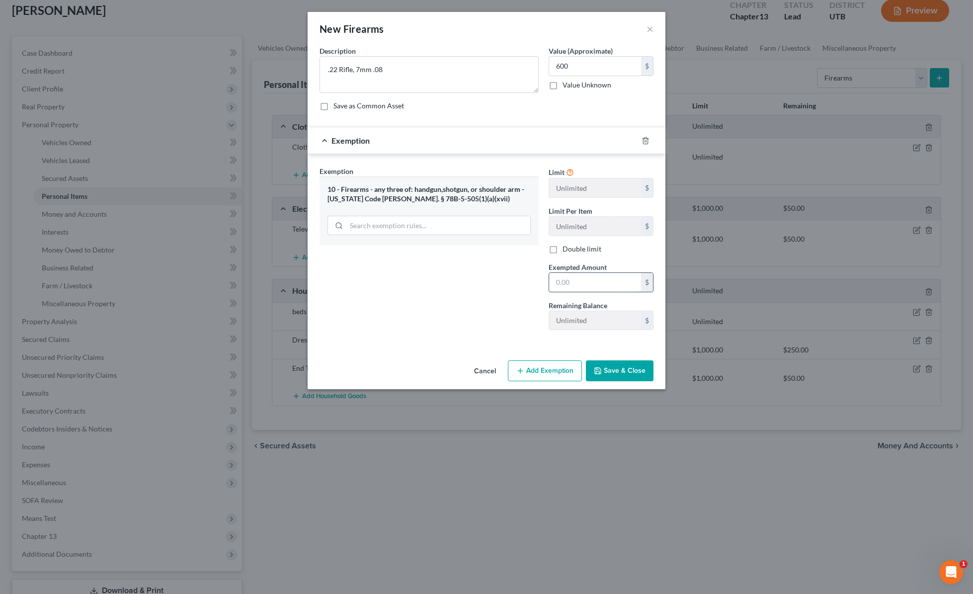
click at [575, 281] on input "text" at bounding box center [595, 282] width 92 height 19
type input "600"
click at [637, 374] on button "Save & Close" at bounding box center [620, 370] width 68 height 21
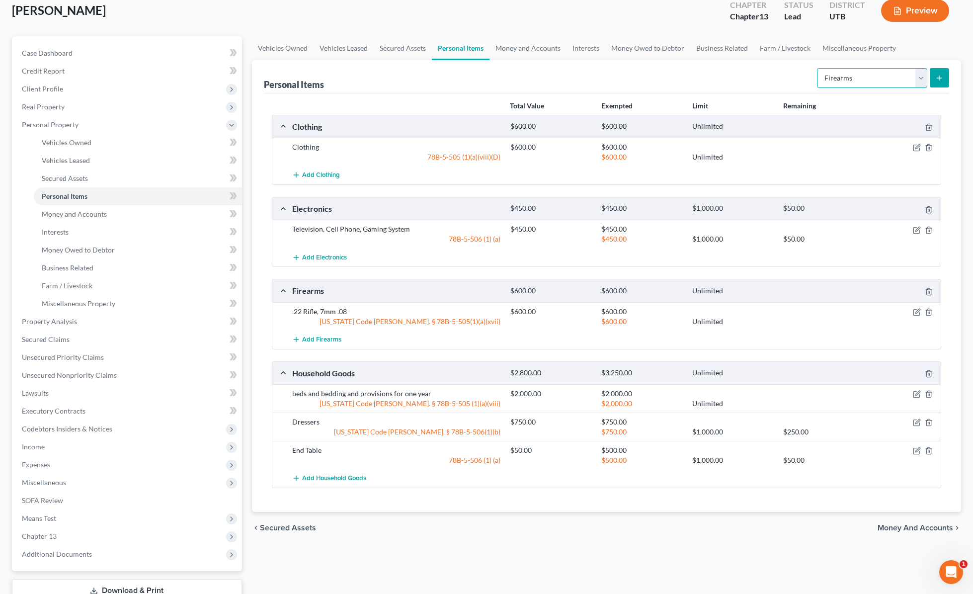
click at [874, 79] on select "Select Item Type Clothing Collectibles Of Value Electronics Firearms Household …" at bounding box center [872, 78] width 110 height 20
select select "pets"
click at [818, 68] on select "Select Item Type Clothing Collectibles Of Value Electronics Firearms Household …" at bounding box center [872, 78] width 110 height 20
click at [939, 74] on icon "submit" at bounding box center [939, 78] width 8 height 8
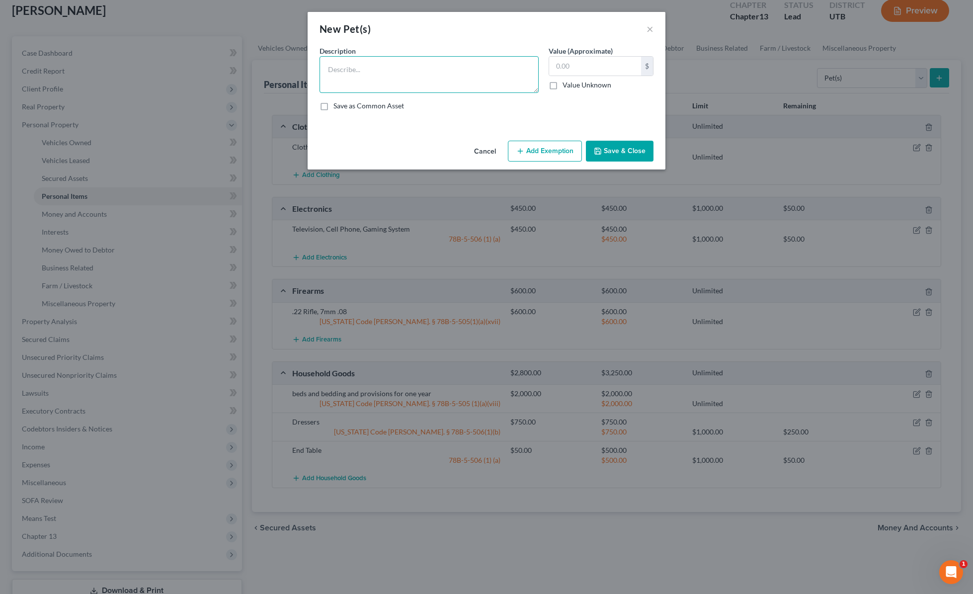
click at [349, 67] on textarea at bounding box center [428, 74] width 219 height 37
type textarea "1 Dog"
type input "50"
click at [535, 146] on button "Add Exemption" at bounding box center [545, 151] width 74 height 21
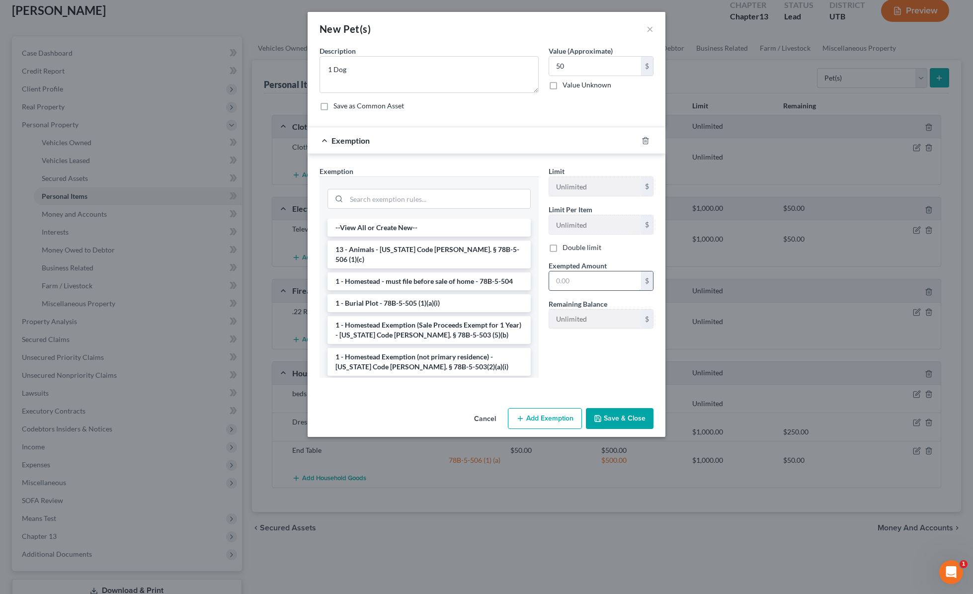
click at [579, 279] on input "text" at bounding box center [595, 280] width 92 height 19
type input "50"
click at [458, 251] on li "13 - Animals - [US_STATE] Code [PERSON_NAME]. § 78B-5-506 (1)(c)" at bounding box center [428, 254] width 203 height 28
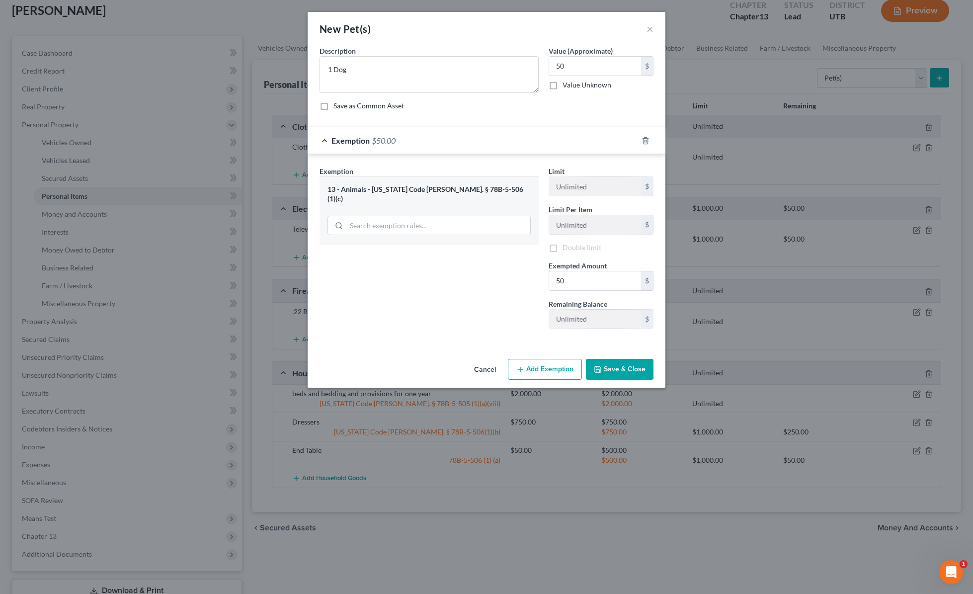
click at [458, 251] on div "Exemption Set must be selected for CA. Exemption * 13 - Animals - [US_STATE] Co…" at bounding box center [428, 251] width 229 height 170
click at [616, 369] on button "Save & Close" at bounding box center [620, 370] width 68 height 21
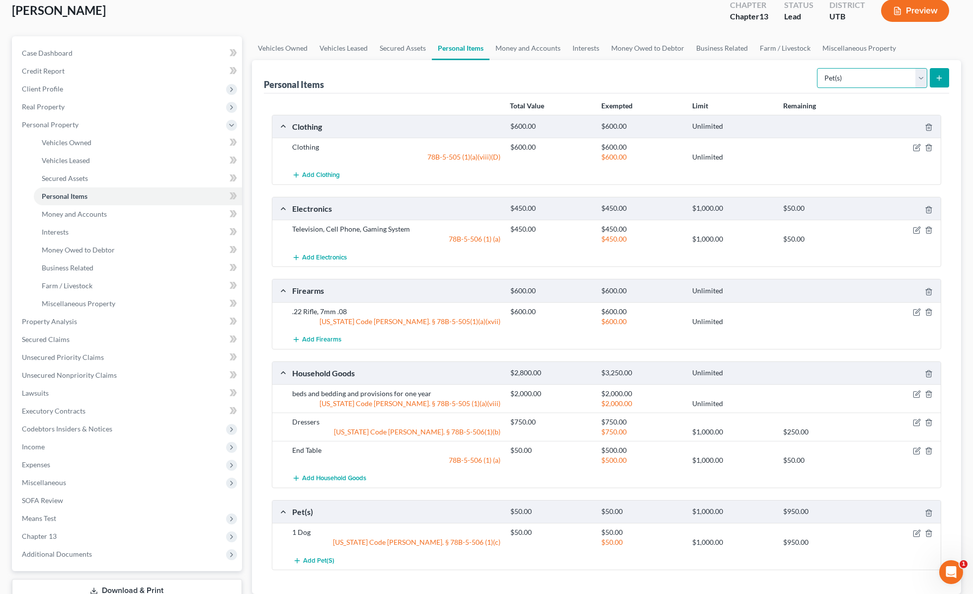
click at [900, 76] on select "Select Item Type Clothing Collectibles Of Value Electronics Firearms Household …" at bounding box center [872, 78] width 110 height 20
click at [538, 47] on link "Money and Accounts" at bounding box center [527, 48] width 77 height 24
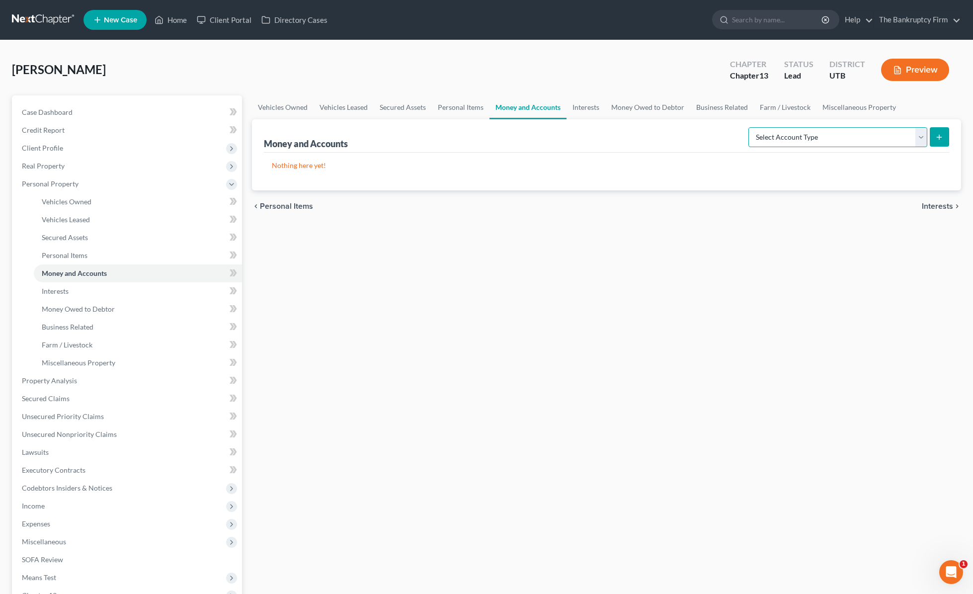
click at [865, 136] on select "Select Account Type Brokerage Cash on Hand Certificates of Deposit Checking Acc…" at bounding box center [837, 137] width 179 height 20
select select "checking"
click at [750, 127] on select "Select Account Type Brokerage Cash on Hand Certificates of Deposit Checking Acc…" at bounding box center [837, 137] width 179 height 20
click at [938, 137] on line "submit" at bounding box center [939, 137] width 4 height 0
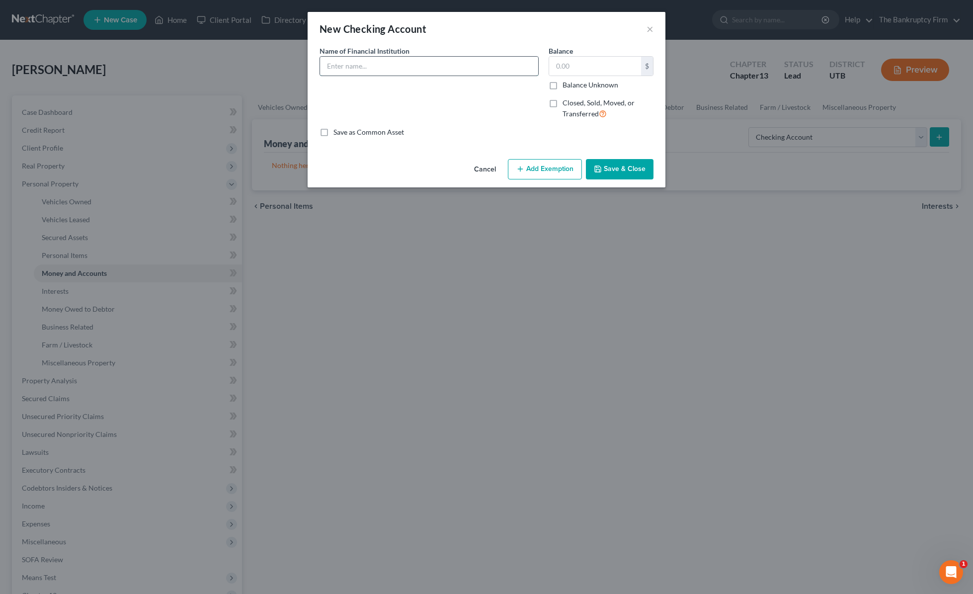
click at [383, 66] on input "text" at bounding box center [429, 66] width 218 height 19
type input "Advantage Plus Credit Union"
click at [612, 171] on button "Save & Close" at bounding box center [620, 169] width 68 height 21
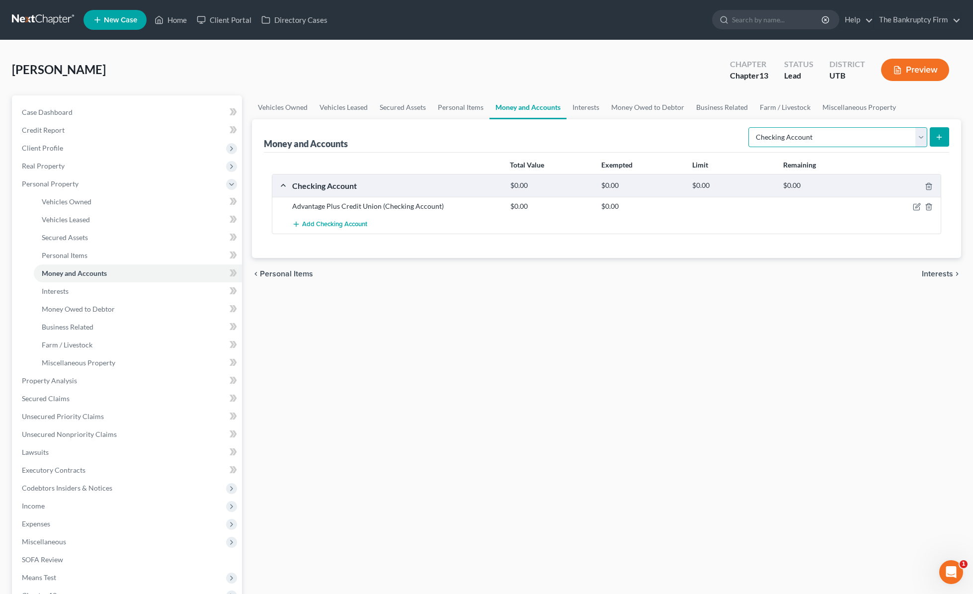
click at [922, 134] on select "Select Account Type Brokerage Cash on Hand Certificates of Deposit Checking Acc…" at bounding box center [837, 137] width 179 height 20
select select "savings"
click at [750, 127] on select "Select Account Type Brokerage Cash on Hand Certificates of Deposit Checking Acc…" at bounding box center [837, 137] width 179 height 20
click at [941, 136] on icon "submit" at bounding box center [939, 137] width 8 height 8
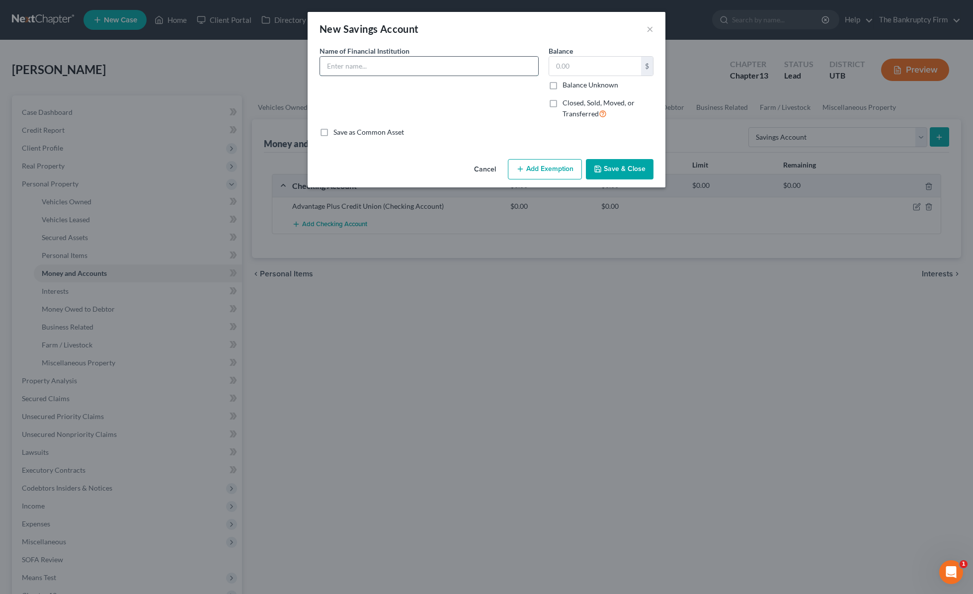
click at [395, 70] on input "text" at bounding box center [429, 66] width 218 height 19
type input "Advantage Plus Credit Union"
type input "15"
click at [616, 163] on button "Save & Close" at bounding box center [620, 169] width 68 height 21
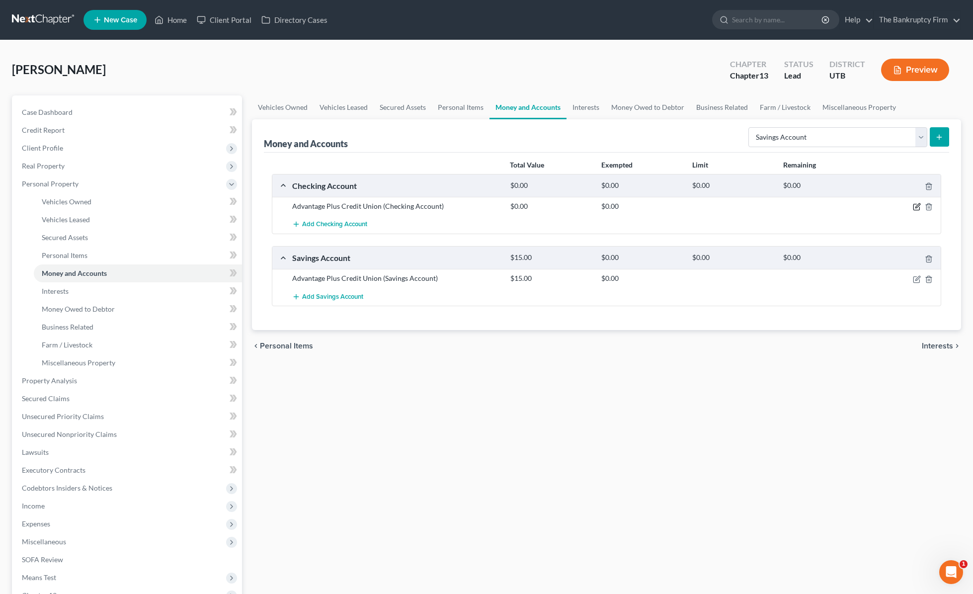
click at [917, 207] on icon "button" at bounding box center [916, 207] width 8 height 8
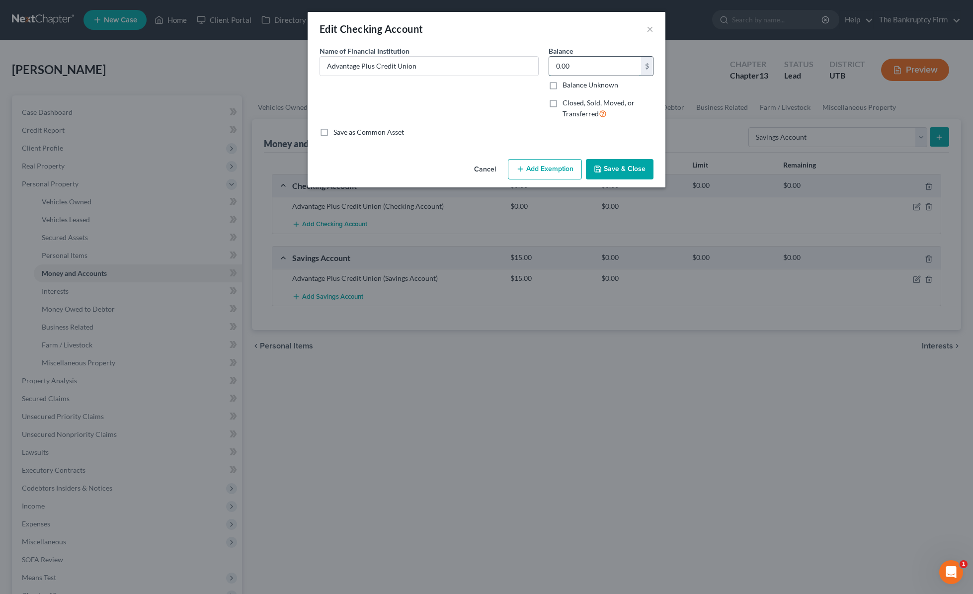
click at [585, 64] on input "0.00" at bounding box center [595, 66] width 92 height 19
type input "20"
click at [622, 163] on button "Save & Close" at bounding box center [620, 169] width 68 height 21
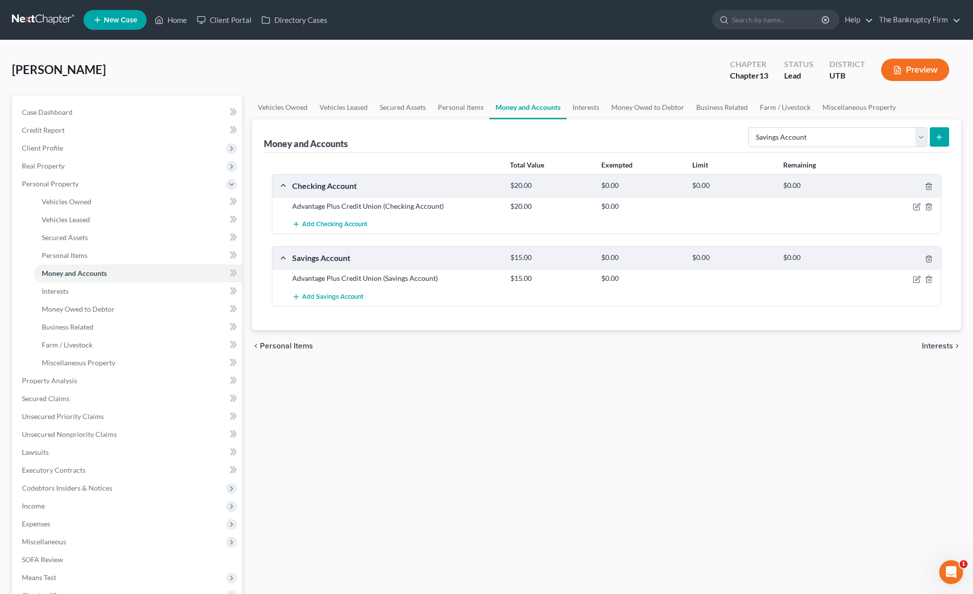
click at [939, 137] on line "submit" at bounding box center [939, 137] width 4 height 0
click at [885, 141] on select "Select Account Type Brokerage Cash on Hand Certificates of Deposit Checking Acc…" at bounding box center [837, 137] width 179 height 20
select select "checking"
click at [750, 127] on select "Select Account Type Brokerage Cash on Hand Certificates of Deposit Checking Acc…" at bounding box center [837, 137] width 179 height 20
click at [940, 136] on icon "submit" at bounding box center [939, 137] width 8 height 8
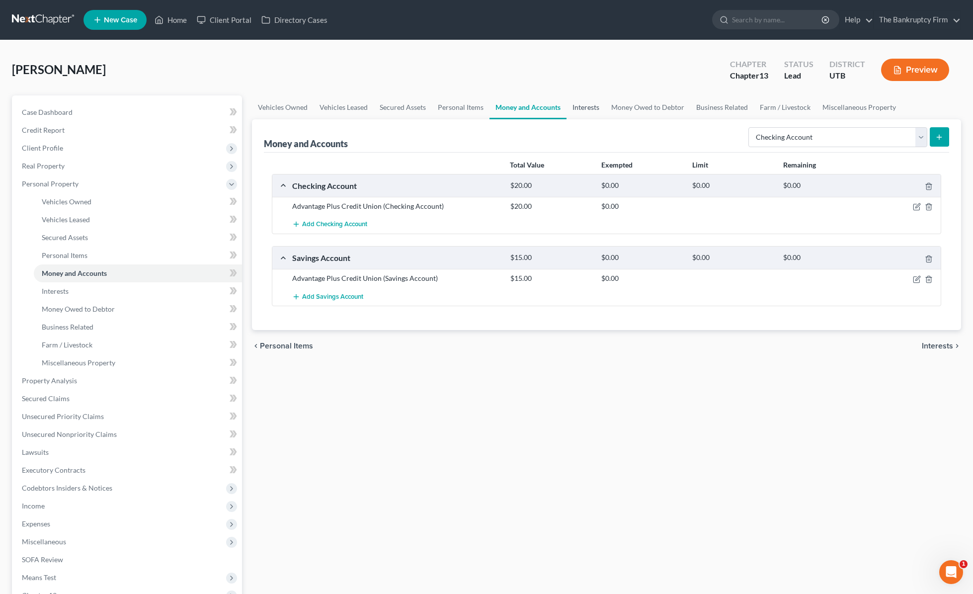
click at [584, 107] on link "Interests" at bounding box center [585, 107] width 39 height 24
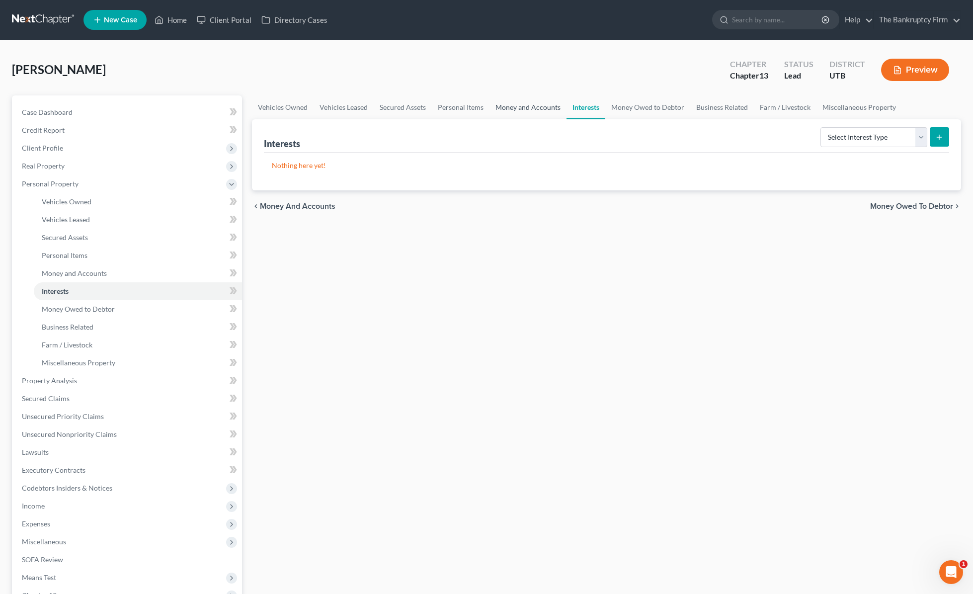
click at [524, 107] on link "Money and Accounts" at bounding box center [527, 107] width 77 height 24
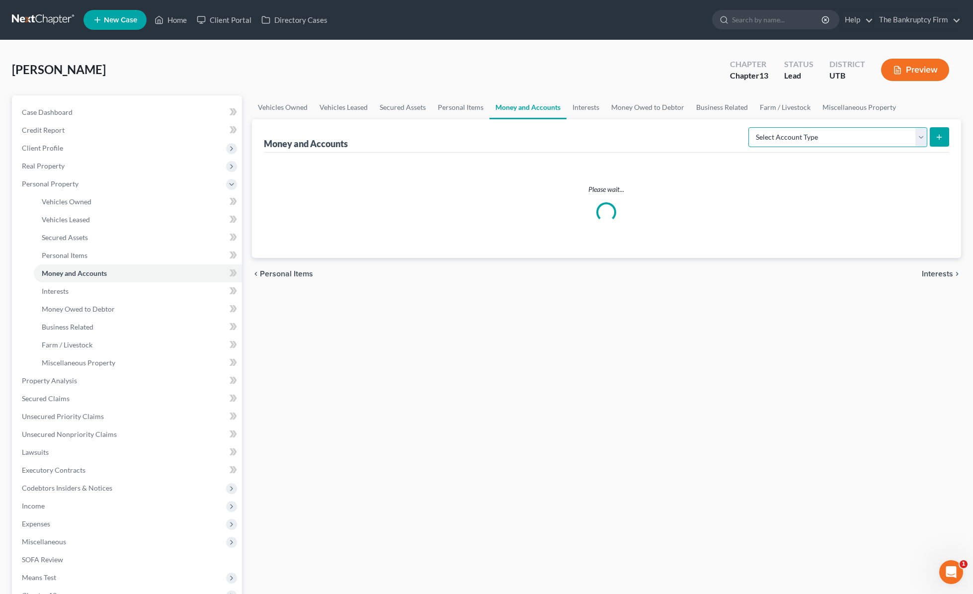
click at [863, 137] on select "Select Account Type Brokerage Cash on Hand Certificates of Deposit Checking Acc…" at bounding box center [837, 137] width 179 height 20
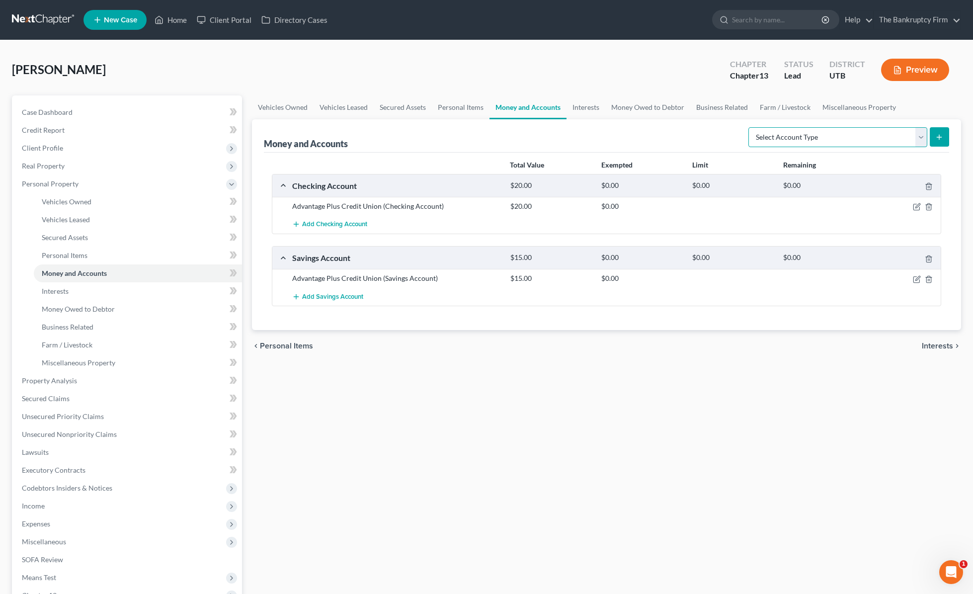
select select "checking"
click at [750, 127] on select "Select Account Type Brokerage Cash on Hand Certificates of Deposit Checking Acc…" at bounding box center [837, 137] width 179 height 20
click at [938, 134] on icon "submit" at bounding box center [939, 137] width 8 height 8
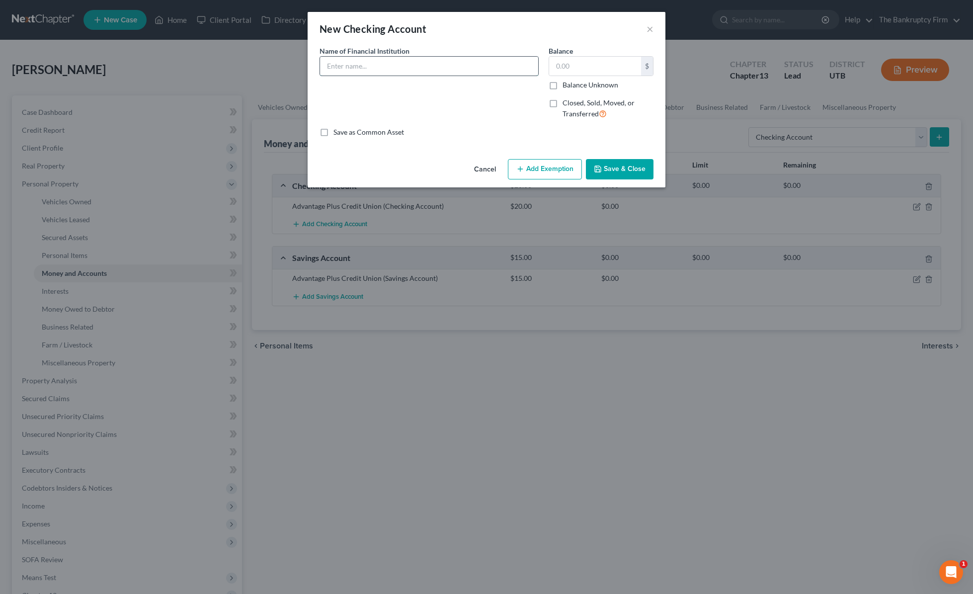
click at [373, 67] on input "text" at bounding box center [429, 66] width 218 height 19
type input "GWCU"
type input "20"
drag, startPoint x: 629, startPoint y: 166, endPoint x: 620, endPoint y: 164, distance: 8.7
click at [620, 164] on button "Save & Close" at bounding box center [620, 169] width 68 height 21
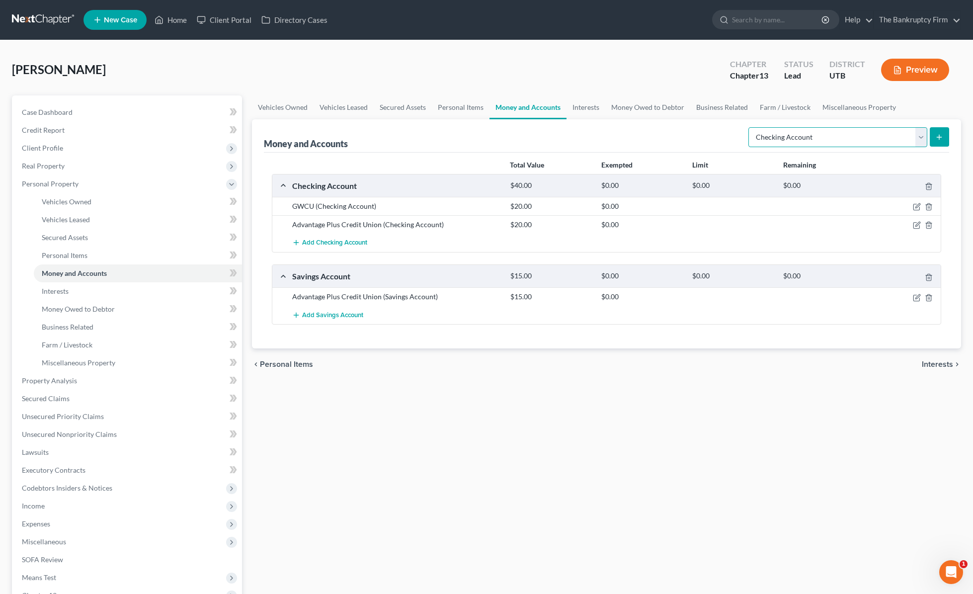
click at [890, 136] on select "Select Account Type Brokerage Cash on Hand Certificates of Deposit Checking Acc…" at bounding box center [837, 137] width 179 height 20
click at [918, 208] on icon "button" at bounding box center [916, 207] width 8 height 8
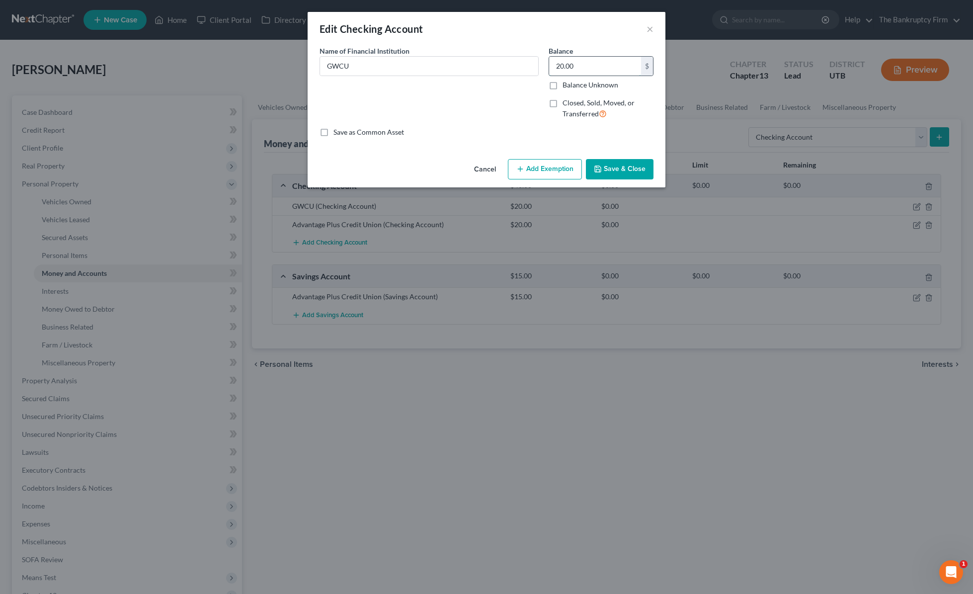
click at [586, 68] on input "20.00" at bounding box center [595, 66] width 92 height 19
type input "55"
click at [623, 168] on button "Save & Close" at bounding box center [620, 169] width 68 height 21
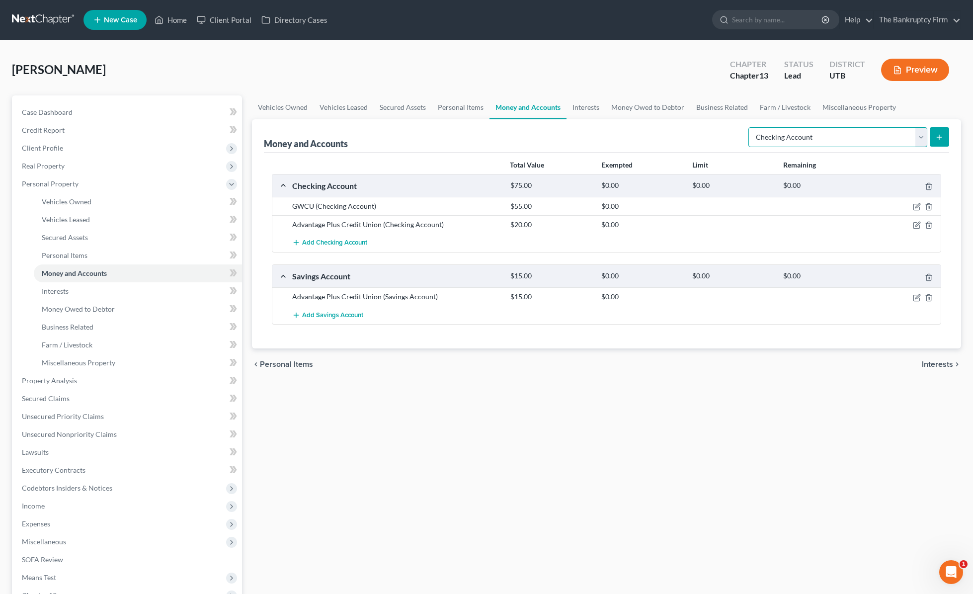
click at [870, 134] on select "Select Account Type Brokerage Cash on Hand Certificates of Deposit Checking Acc…" at bounding box center [837, 137] width 179 height 20
select select "safe_deposit_box"
click at [750, 127] on select "Select Account Type Brokerage Cash on Hand Certificates of Deposit Checking Acc…" at bounding box center [837, 137] width 179 height 20
click at [937, 134] on icon "submit" at bounding box center [939, 137] width 8 height 8
click at [941, 137] on icon "submit" at bounding box center [939, 137] width 8 height 8
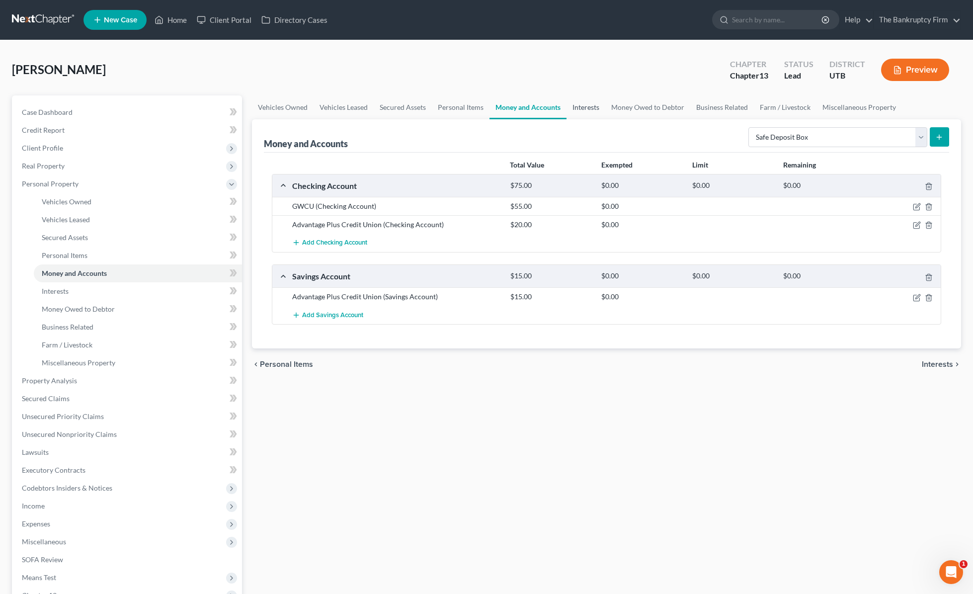
click at [590, 105] on link "Interests" at bounding box center [585, 107] width 39 height 24
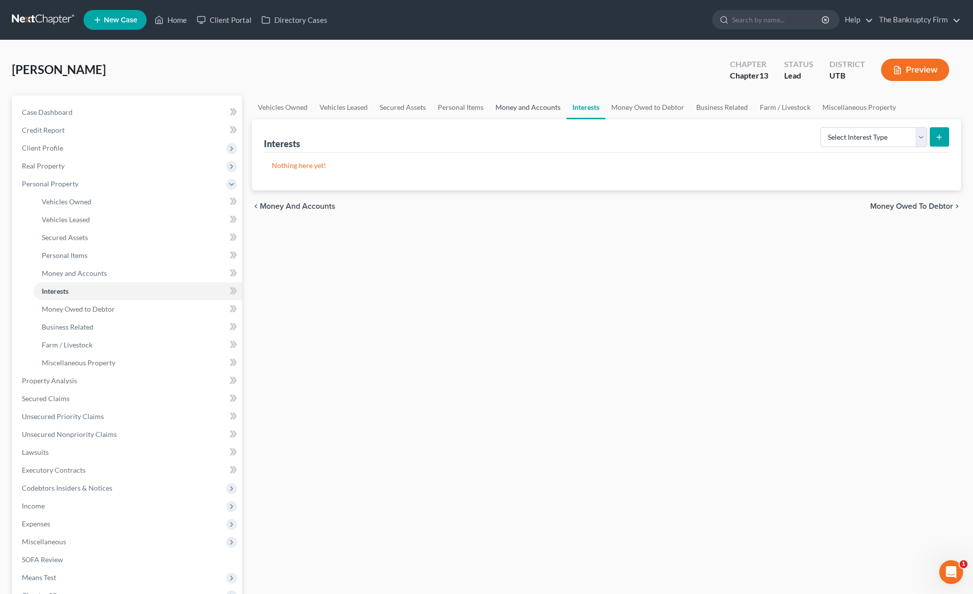
click at [522, 107] on link "Money and Accounts" at bounding box center [527, 107] width 77 height 24
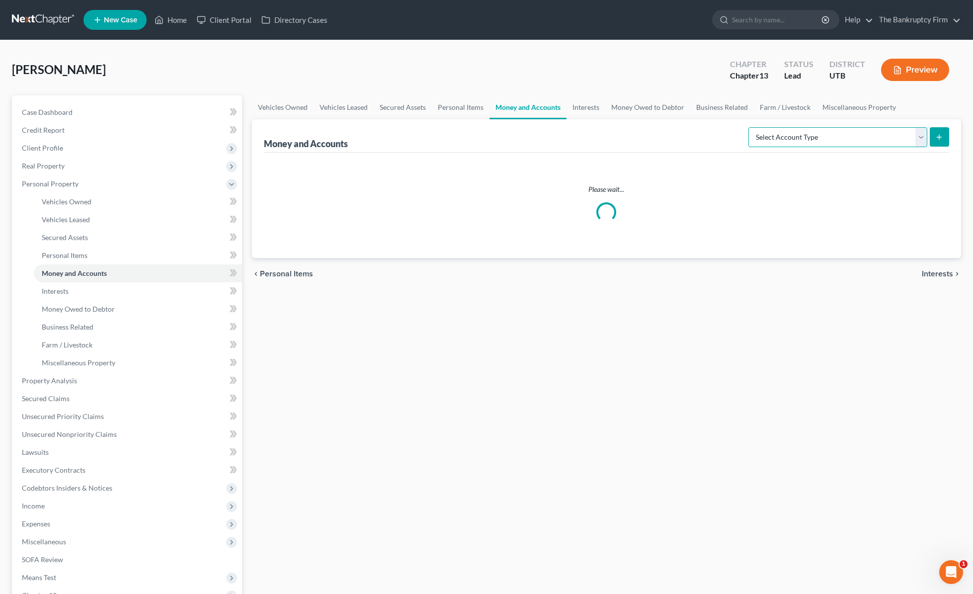
click at [896, 134] on select "Select Account Type Brokerage Cash on Hand Certificates of Deposit Checking Acc…" at bounding box center [837, 137] width 179 height 20
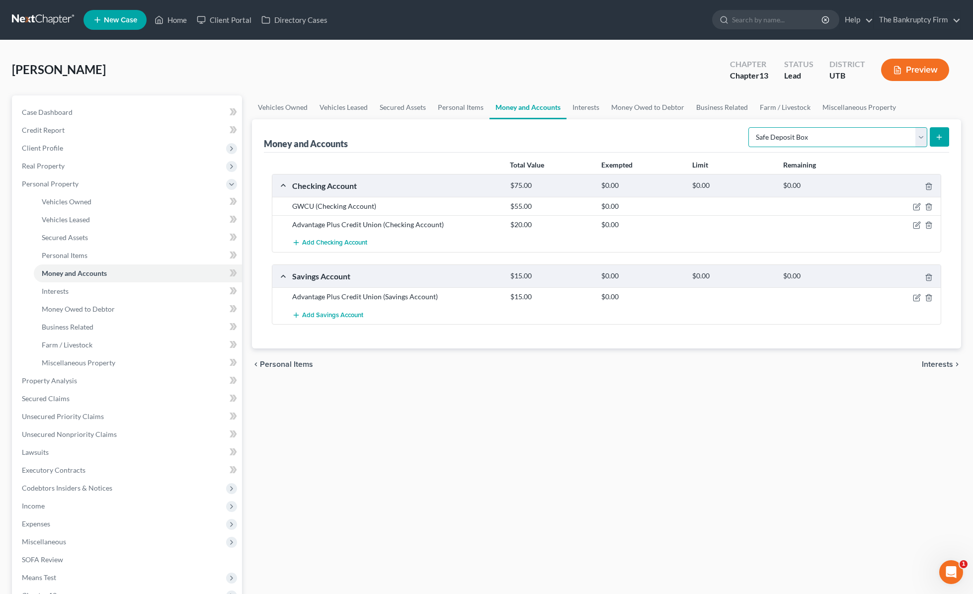
click at [750, 127] on select "Select Account Type Brokerage Cash on Hand Certificates of Deposit Checking Acc…" at bounding box center [837, 137] width 179 height 20
click at [939, 135] on icon "submit" at bounding box center [939, 137] width 8 height 8
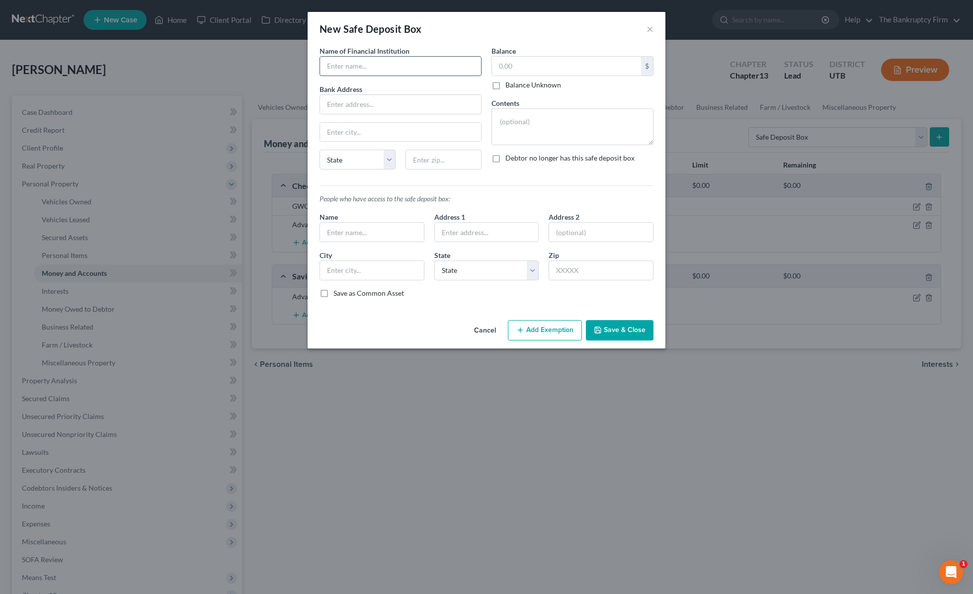
click at [366, 71] on input "text" at bounding box center [400, 66] width 161 height 19
click at [650, 27] on button "×" at bounding box center [649, 29] width 7 height 12
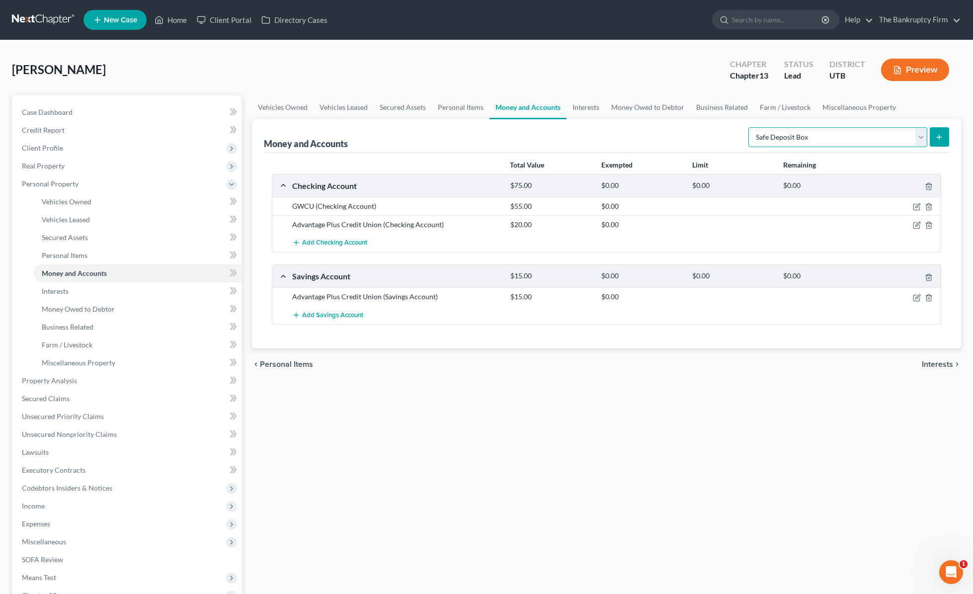
click at [868, 135] on select "Select Account Type Brokerage Cash on Hand Certificates of Deposit Checking Acc…" at bounding box center [837, 137] width 179 height 20
select select "savings"
click at [750, 127] on select "Select Account Type Brokerage Cash on Hand Certificates of Deposit Checking Acc…" at bounding box center [837, 137] width 179 height 20
click at [937, 135] on icon "submit" at bounding box center [939, 137] width 8 height 8
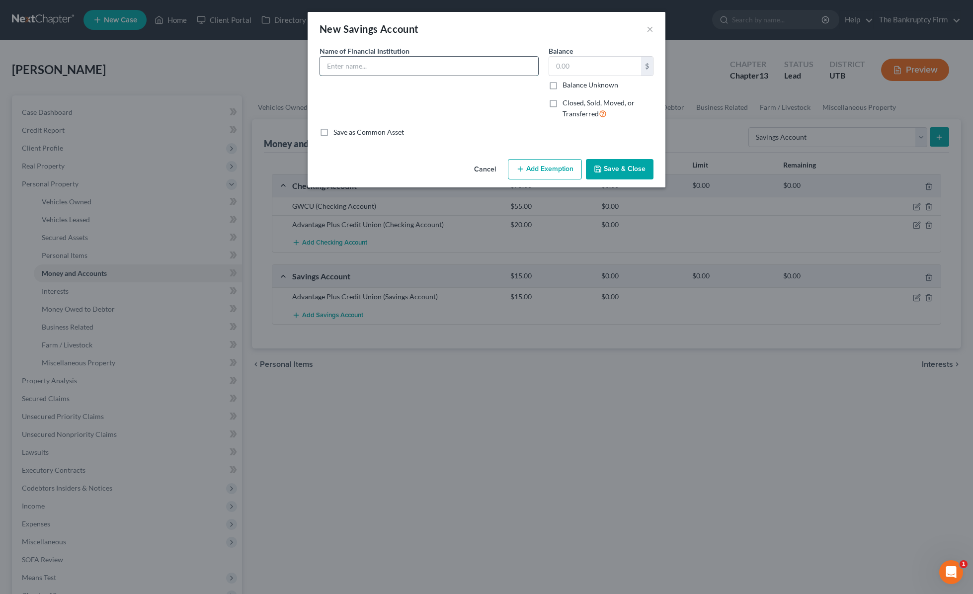
click at [378, 67] on input "text" at bounding box center [429, 66] width 218 height 19
type input "GWCU"
type input "4"
click at [631, 165] on button "Save & Close" at bounding box center [620, 169] width 68 height 21
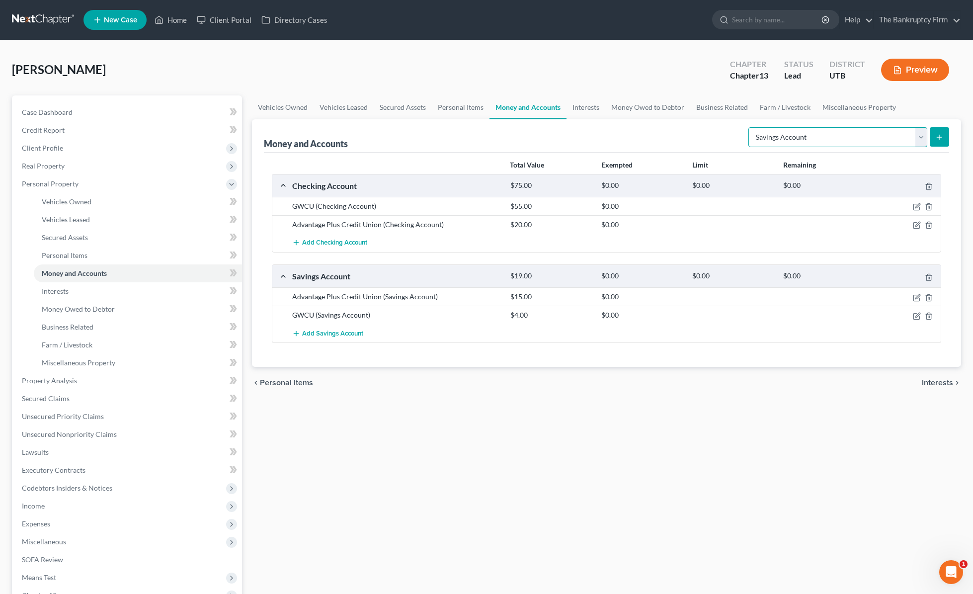
click at [917, 132] on select "Select Account Type Brokerage Cash on Hand Certificates of Deposit Checking Acc…" at bounding box center [837, 137] width 179 height 20
select select "other"
click at [750, 127] on select "Select Account Type Brokerage Cash on Hand Certificates of Deposit Checking Acc…" at bounding box center [837, 137] width 179 height 20
click at [937, 135] on icon "submit" at bounding box center [939, 137] width 8 height 8
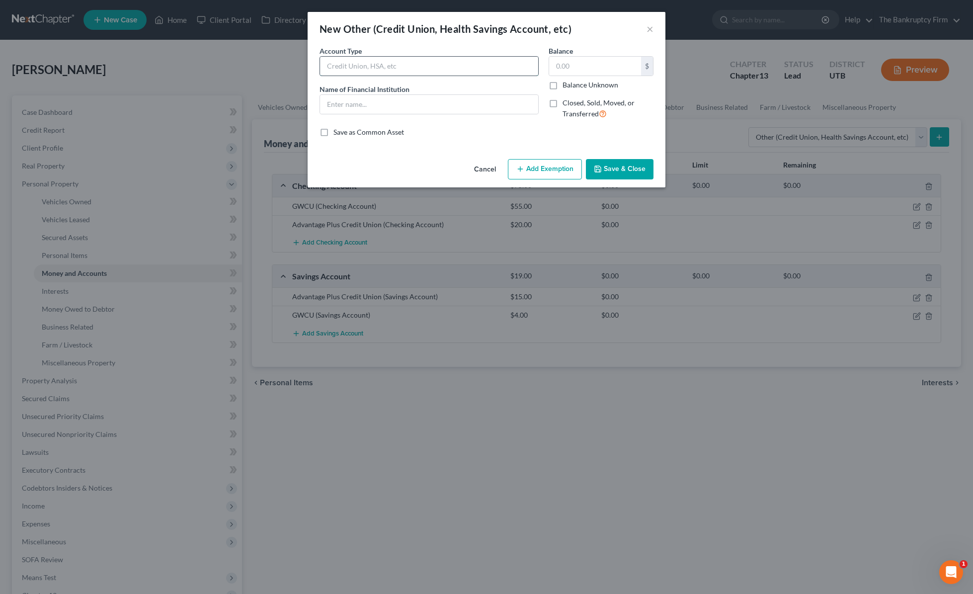
click at [355, 64] on input "text" at bounding box center [429, 66] width 218 height 19
type input "Venmo"
click at [634, 169] on button "Save & Close" at bounding box center [620, 169] width 68 height 21
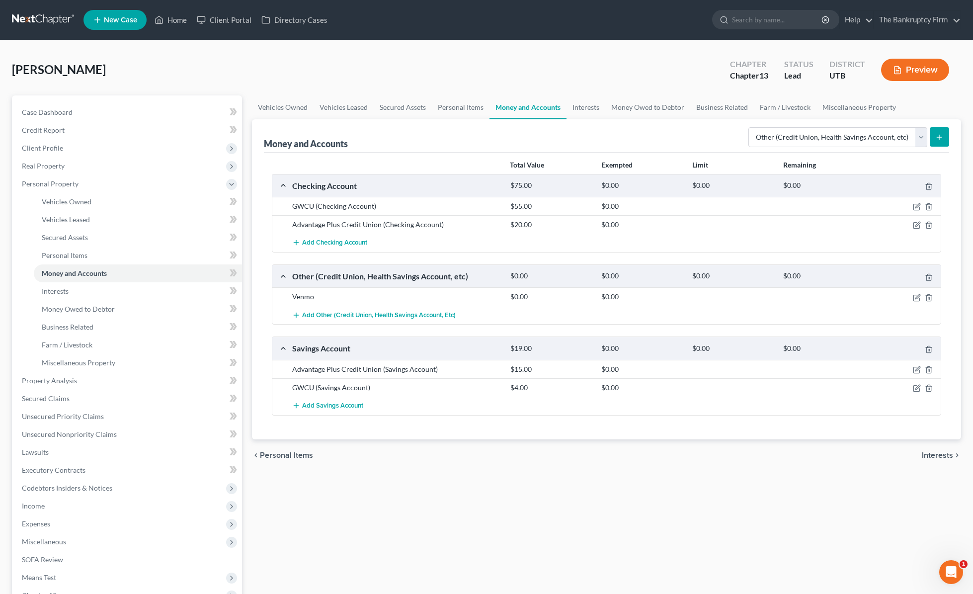
click at [678, 138] on div "Money and Accounts Select Account Type Brokerage Cash on Hand Certificates of D…" at bounding box center [606, 135] width 685 height 33
click at [917, 135] on select "Select Account Type Brokerage Cash on Hand Certificates of Deposit Checking Acc…" at bounding box center [837, 137] width 179 height 20
click at [582, 108] on link "Interests" at bounding box center [585, 107] width 39 height 24
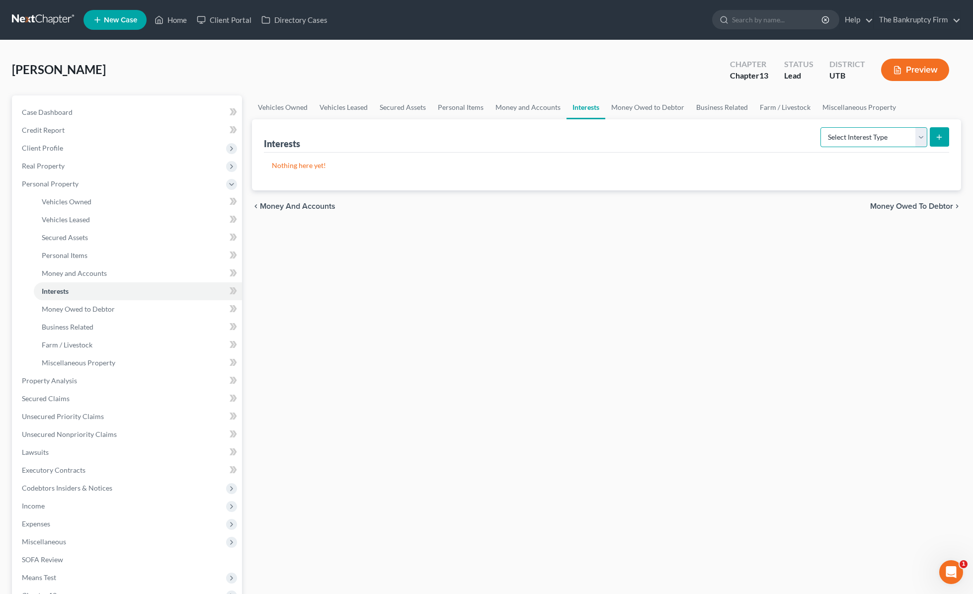
click at [886, 135] on select "Select Interest Type 401K Annuity Bond Education IRA Government Bond Government…" at bounding box center [873, 137] width 107 height 20
select select "401k"
click at [821, 127] on select "Select Interest Type 401K Annuity Bond Education IRA Government Bond Government…" at bounding box center [873, 137] width 107 height 20
click at [939, 136] on line "submit" at bounding box center [939, 137] width 0 height 4
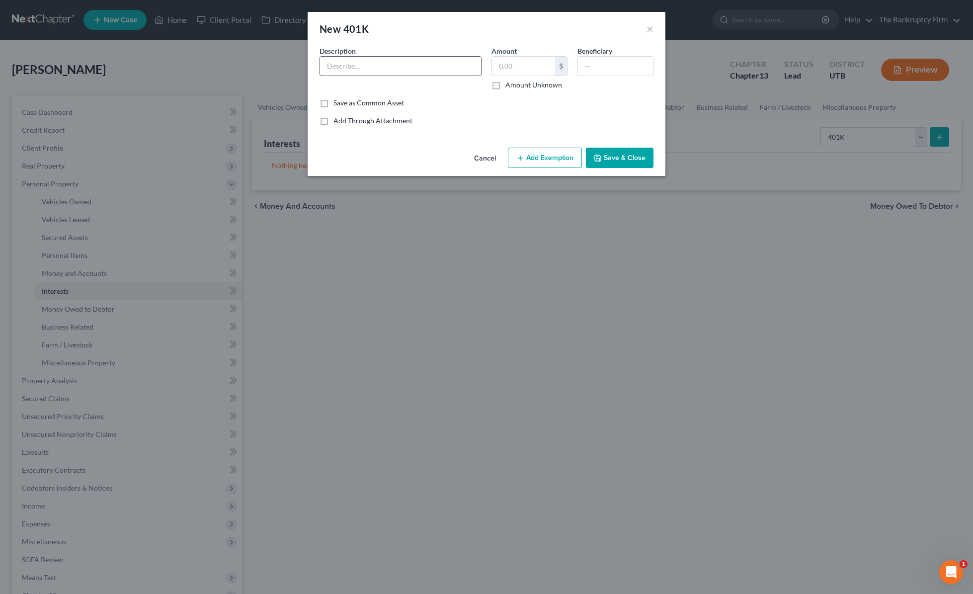
click at [353, 69] on input "text" at bounding box center [400, 66] width 161 height 19
type input "[PERSON_NAME] [PERSON_NAME]"
type input "1,500"
click at [549, 161] on button "Add Exemption" at bounding box center [545, 158] width 74 height 21
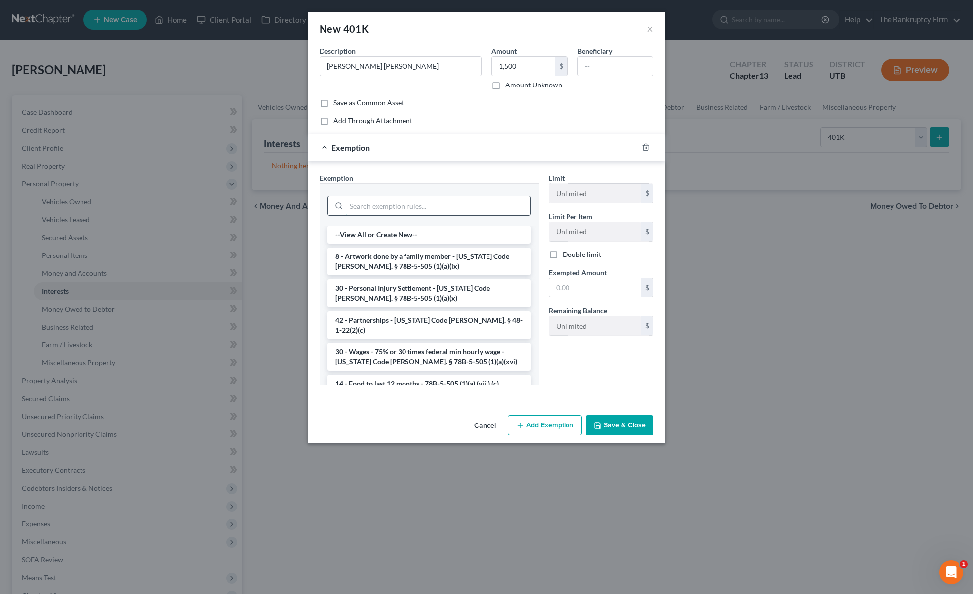
click at [418, 208] on input "search" at bounding box center [438, 205] width 184 height 19
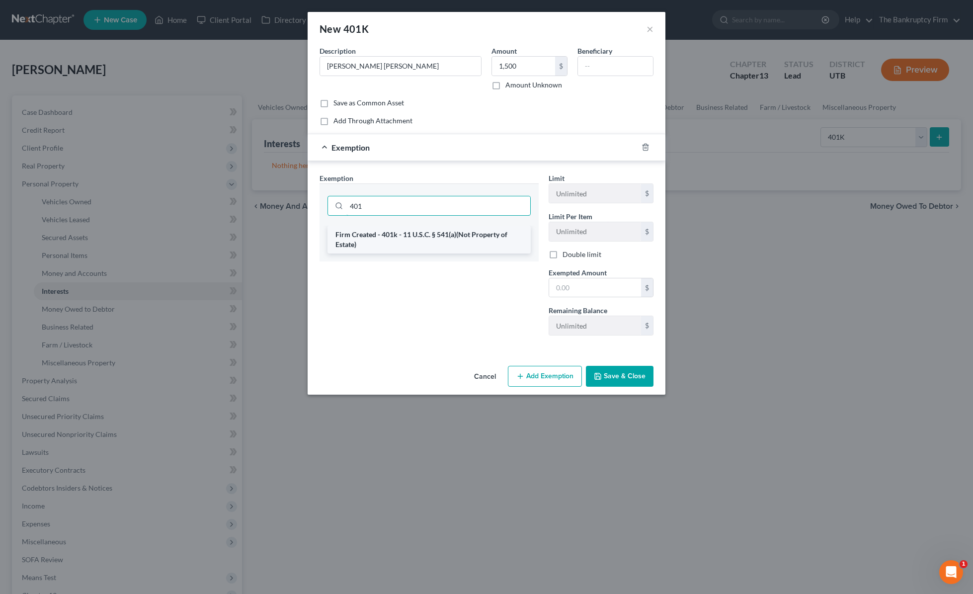
type input "401"
click at [438, 241] on li "Firm Created - 401k - 11 U.S.C. § 541(a)(Not Property of Estate)" at bounding box center [428, 239] width 203 height 28
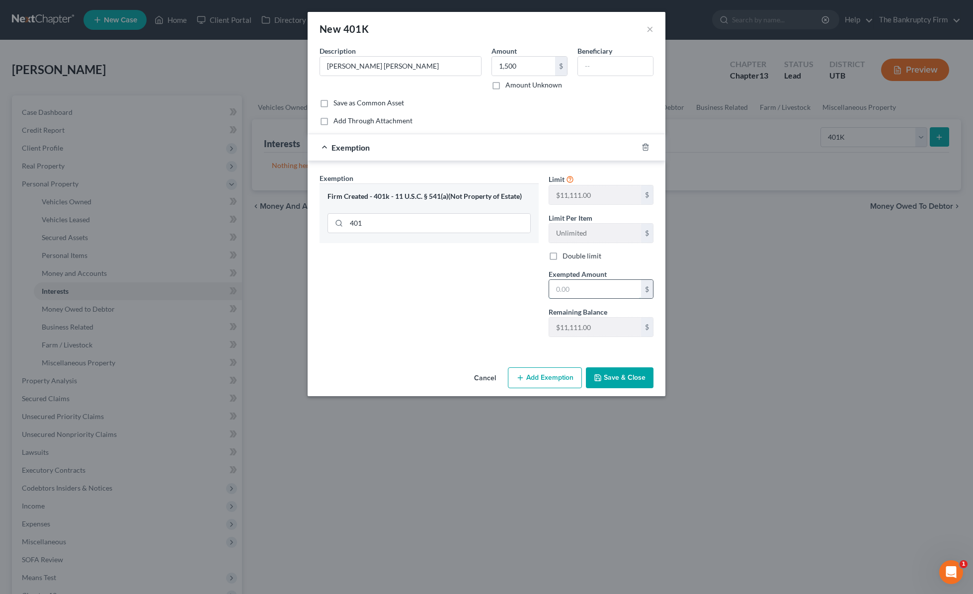
click at [573, 291] on input "text" at bounding box center [595, 289] width 92 height 19
type input "1,500"
click at [622, 378] on button "Save & Close" at bounding box center [620, 377] width 68 height 21
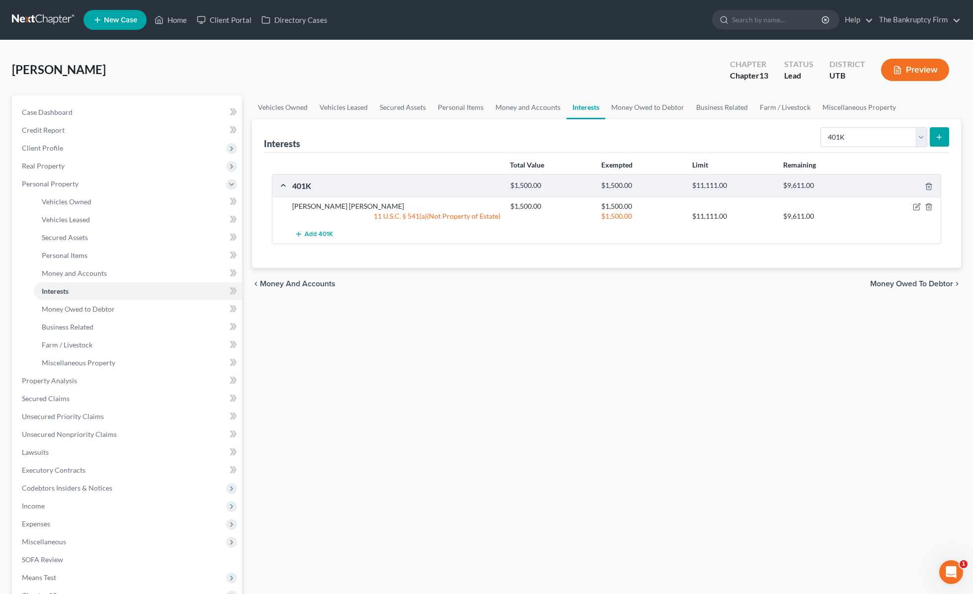
click at [941, 138] on icon "submit" at bounding box center [939, 137] width 8 height 8
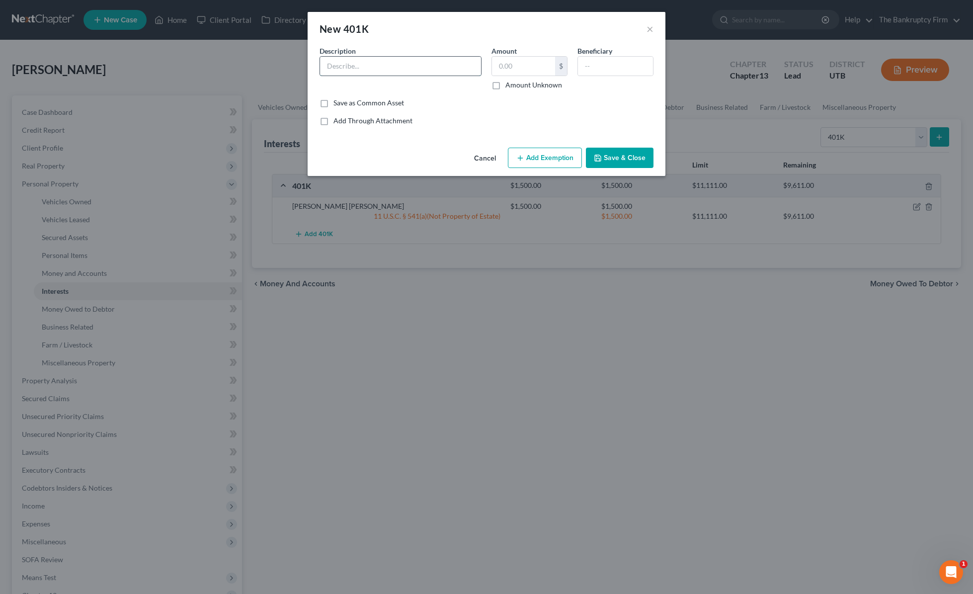
click at [355, 64] on input "text" at bounding box center [400, 66] width 161 height 19
type input "Inspiria"
type input "4,000"
click at [539, 158] on button "Add Exemption" at bounding box center [545, 158] width 74 height 21
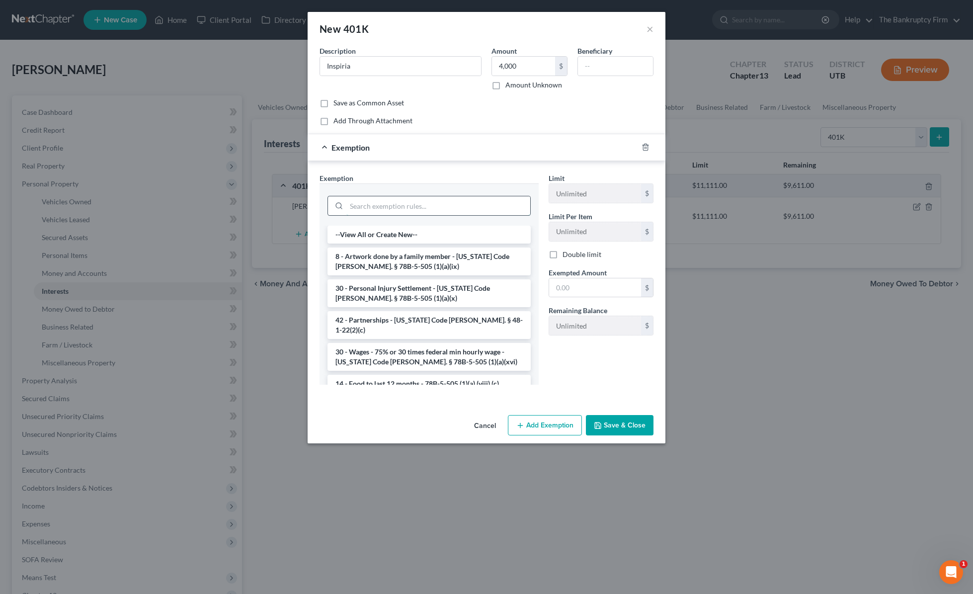
click at [401, 202] on input "search" at bounding box center [438, 205] width 184 height 19
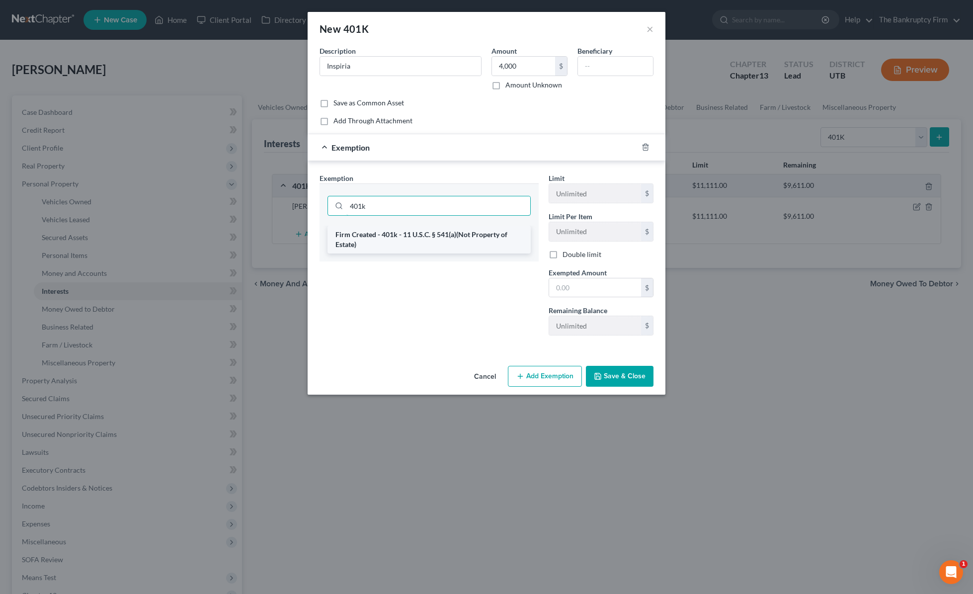
type input "401k"
click at [433, 242] on li "Firm Created - 401k - 11 U.S.C. § 541(a)(Not Property of Estate)" at bounding box center [428, 239] width 203 height 28
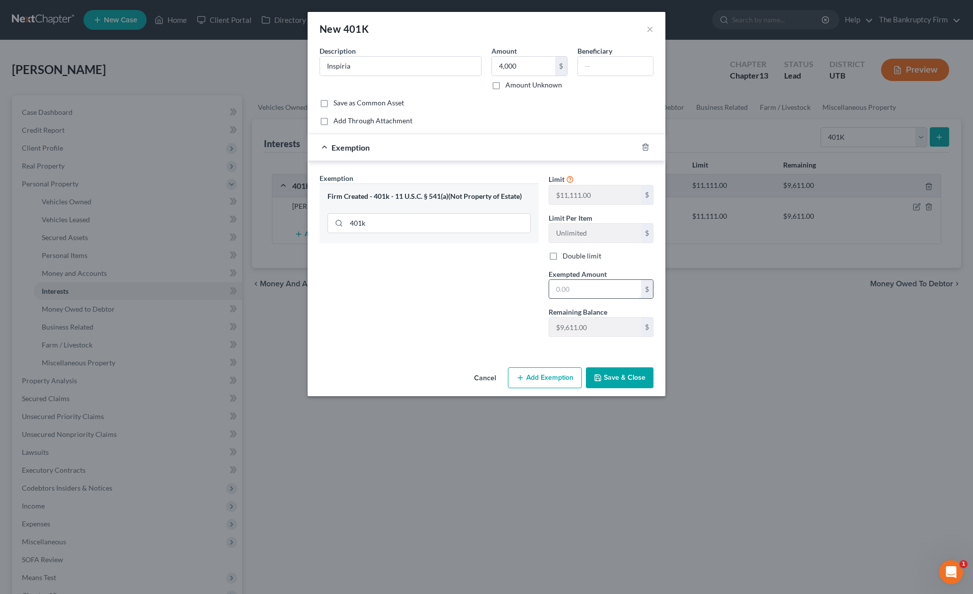
click at [590, 292] on input "text" at bounding box center [595, 289] width 92 height 19
type input "4,000"
click at [631, 379] on button "Save & Close" at bounding box center [620, 377] width 68 height 21
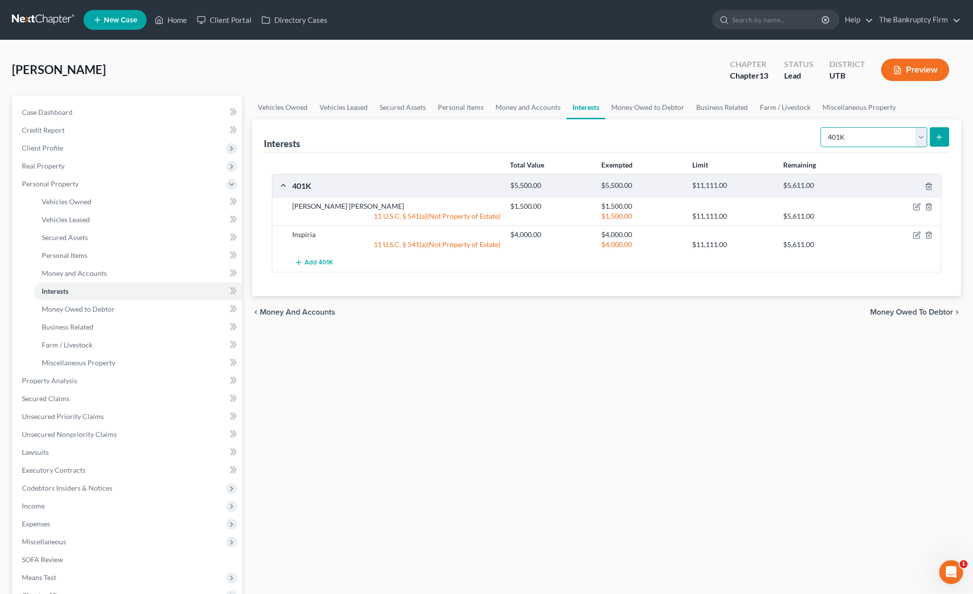
click at [857, 137] on select "Select Interest Type 401K Annuity Bond Education IRA Government Bond Government…" at bounding box center [873, 137] width 107 height 20
click at [625, 105] on link "Money Owed to Debtor" at bounding box center [647, 107] width 85 height 24
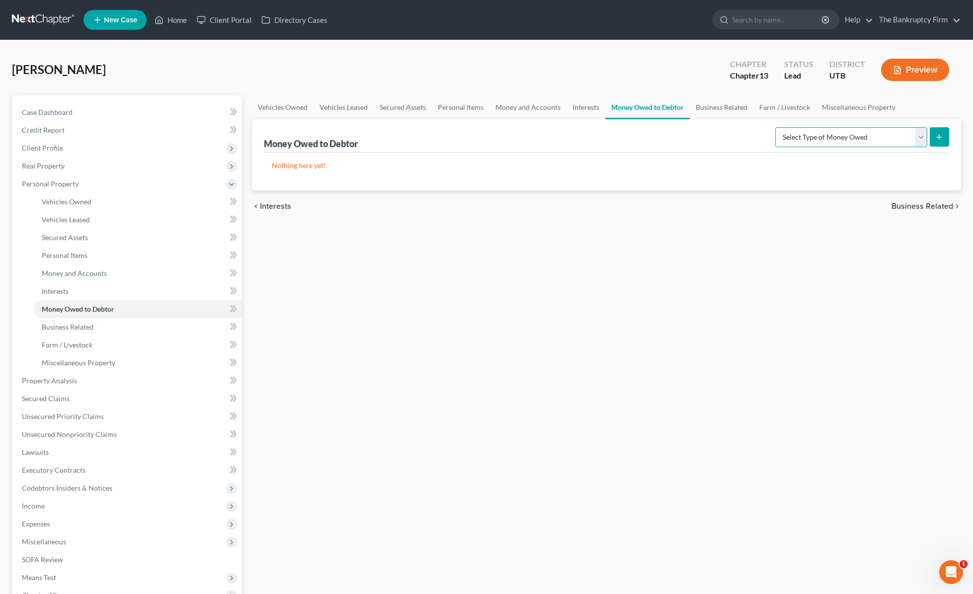
click at [900, 140] on select "Select Type of Money Owed Accounts Receivable Alimony Child Support Claims Agai…" at bounding box center [851, 137] width 152 height 20
click at [727, 104] on link "Business Related" at bounding box center [721, 107] width 64 height 24
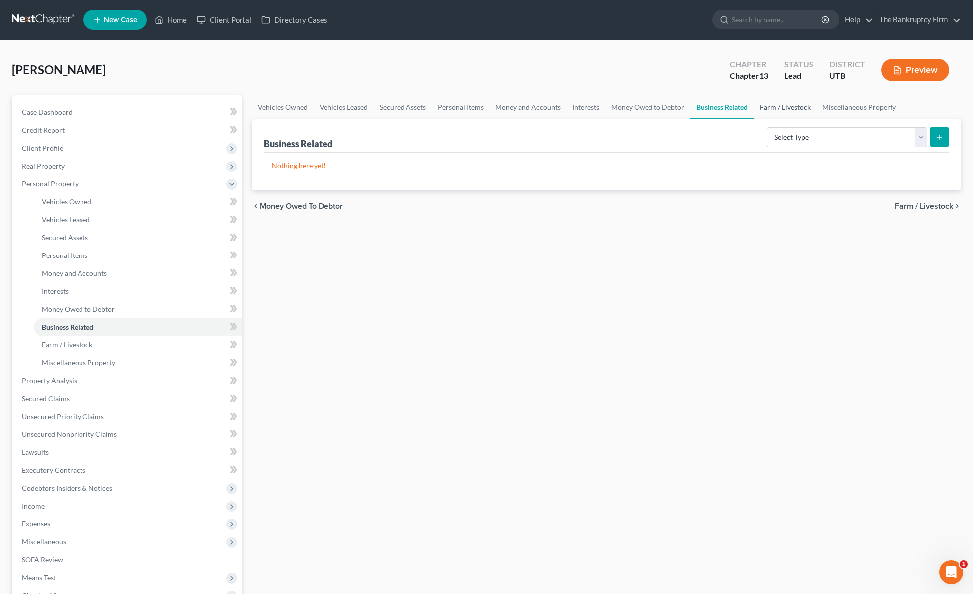
click at [780, 103] on link "Farm / Livestock" at bounding box center [784, 107] width 63 height 24
click at [871, 104] on link "Miscellaneous Property" at bounding box center [859, 107] width 85 height 24
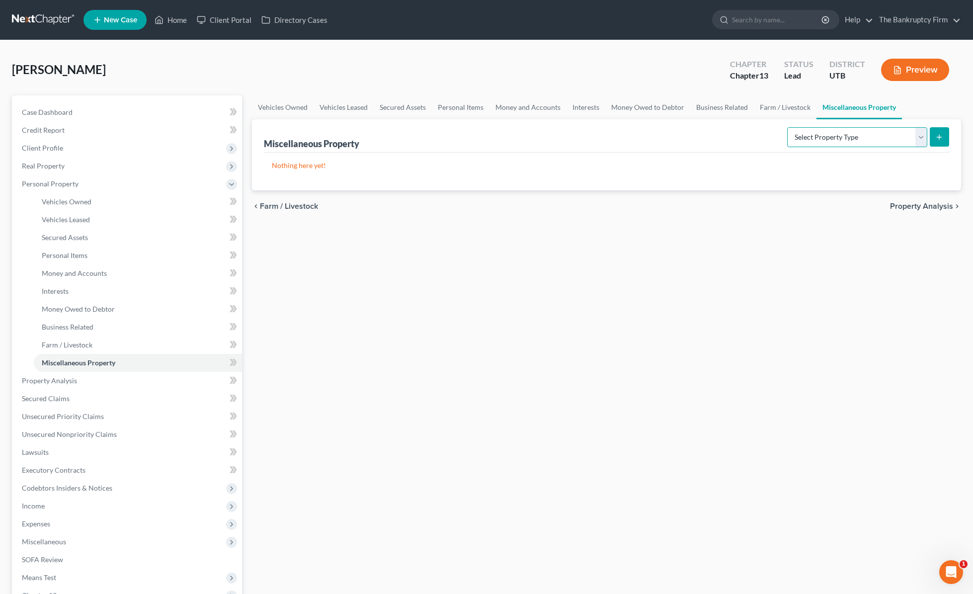
click at [913, 137] on select "Select Property Type Assigned for Creditor Benefit [DATE] Holding for Another N…" at bounding box center [857, 137] width 140 height 20
select select "holding_for_another"
click at [787, 127] on select "Select Property Type Assigned for Creditor Benefit [DATE] Holding for Another N…" at bounding box center [857, 137] width 140 height 20
click at [937, 135] on icon "submit" at bounding box center [939, 137] width 8 height 8
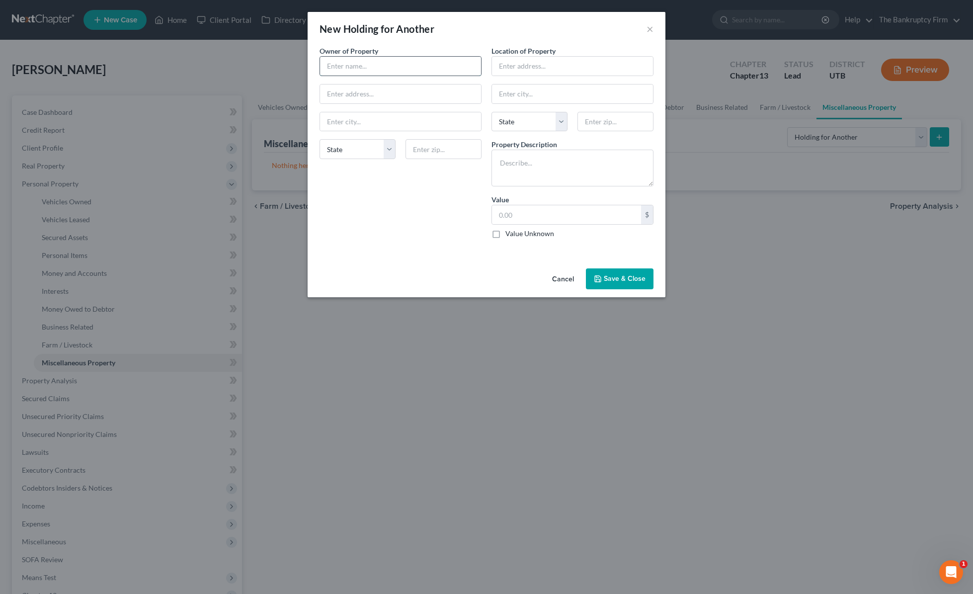
click at [363, 68] on input "text" at bounding box center [400, 66] width 161 height 19
type input "Roman Eqcareno"
click at [395, 94] on input "Same as Debtro" at bounding box center [400, 93] width 161 height 19
type input "Same as Debtor"
click at [538, 166] on textarea at bounding box center [572, 168] width 162 height 37
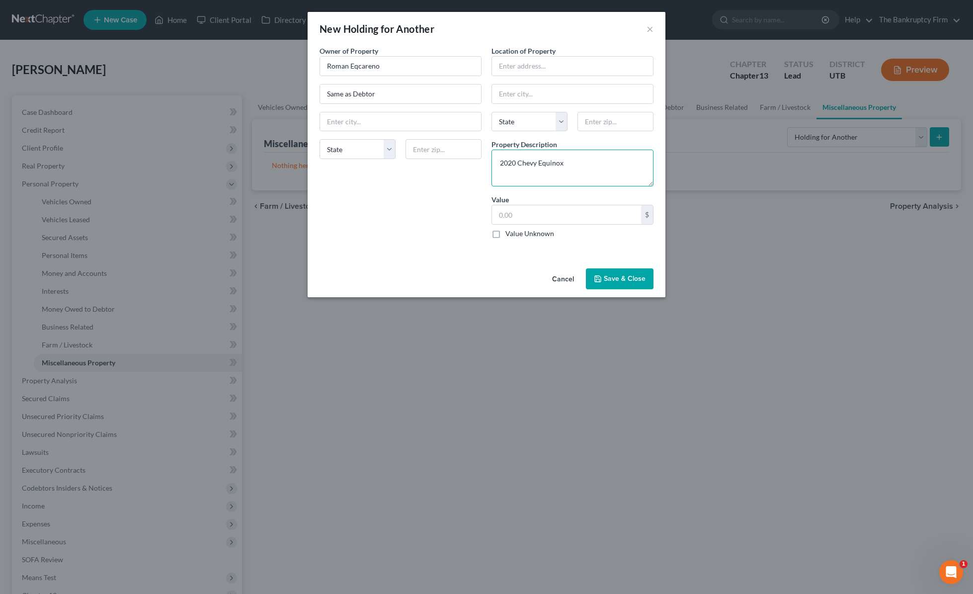
type textarea "2020 Chevy Equinox"
click at [505, 236] on label "Value Unknown" at bounding box center [529, 233] width 49 height 10
click at [509, 235] on input "Value Unknown" at bounding box center [512, 231] width 6 height 6
checkbox input "true"
type input "0.00"
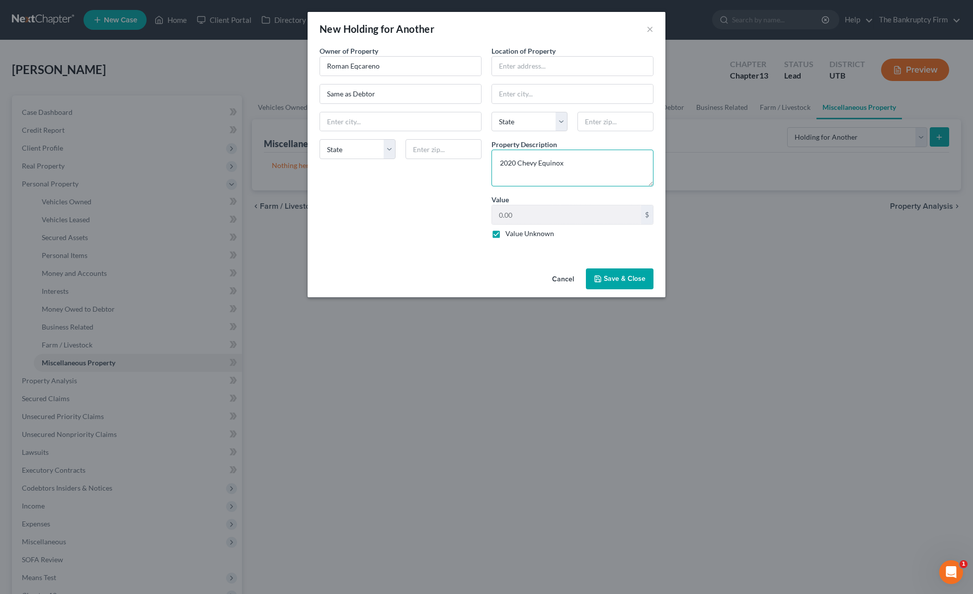
click at [593, 166] on textarea "2020 Chevy Equinox" at bounding box center [572, 168] width 162 height 37
type textarea "2020 Chevy Equinox Using Father's car."
click at [620, 279] on button "Save & Close" at bounding box center [620, 278] width 68 height 21
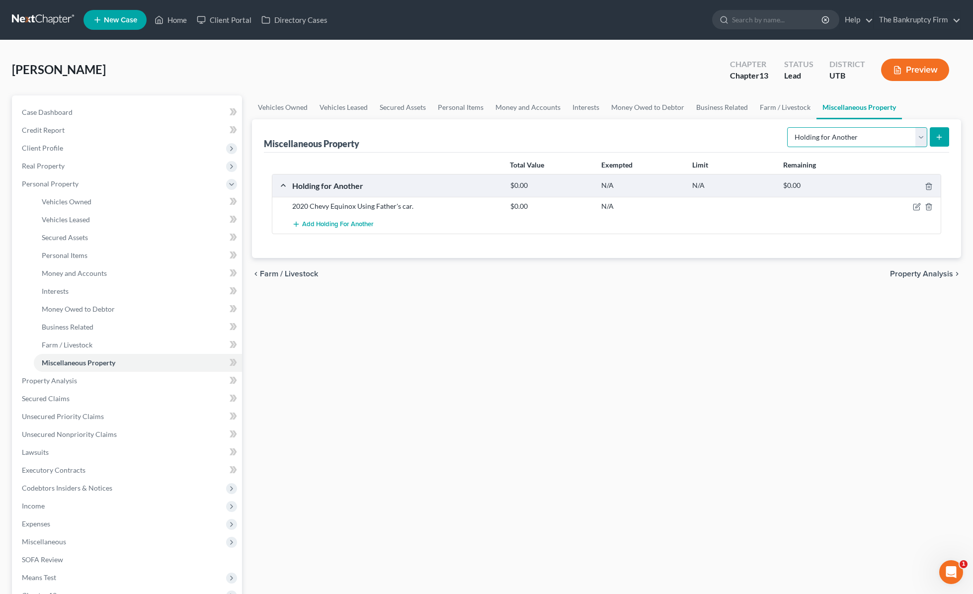
click at [872, 137] on select "Select Property Type Assigned for Creditor Benefit [DATE] Holding for Another N…" at bounding box center [857, 137] width 140 height 20
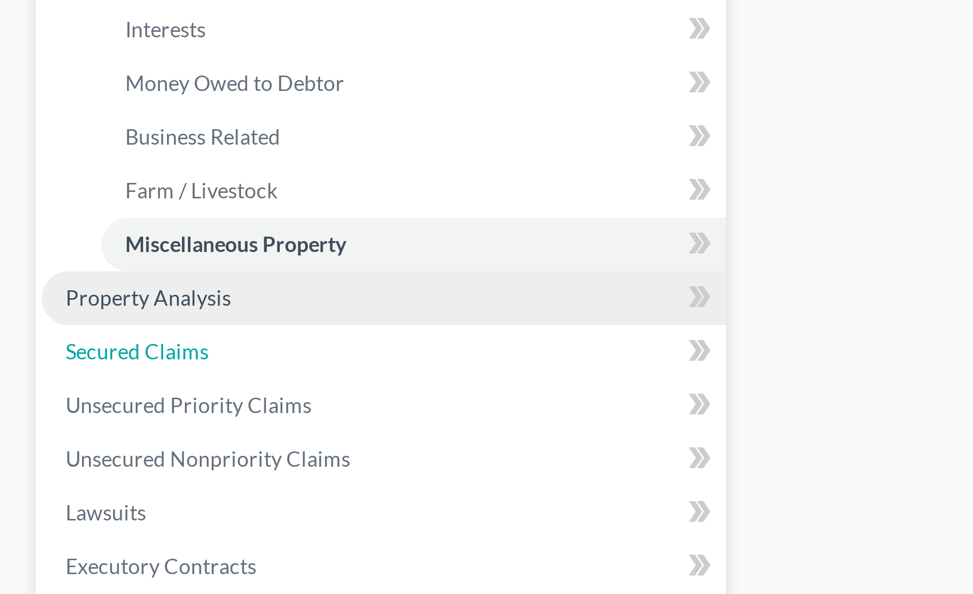
click at [22, 407] on ul "Case Dashboard Payments Invoices Payments Payments Credit Report Client Profile" at bounding box center [128, 362] width 228 height 519
click at [39, 381] on span "Property Analysis" at bounding box center [49, 380] width 55 height 8
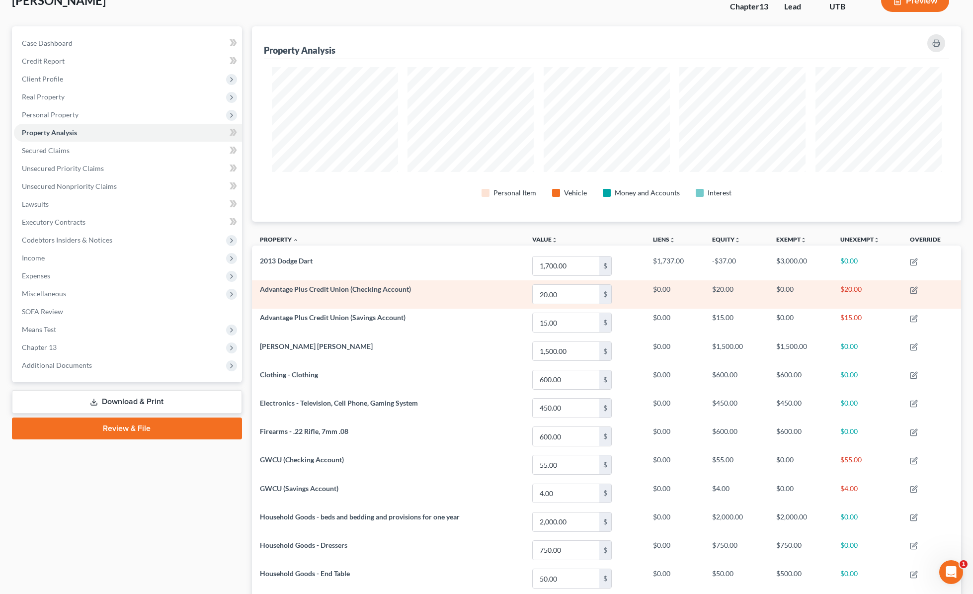
scroll to position [72, 0]
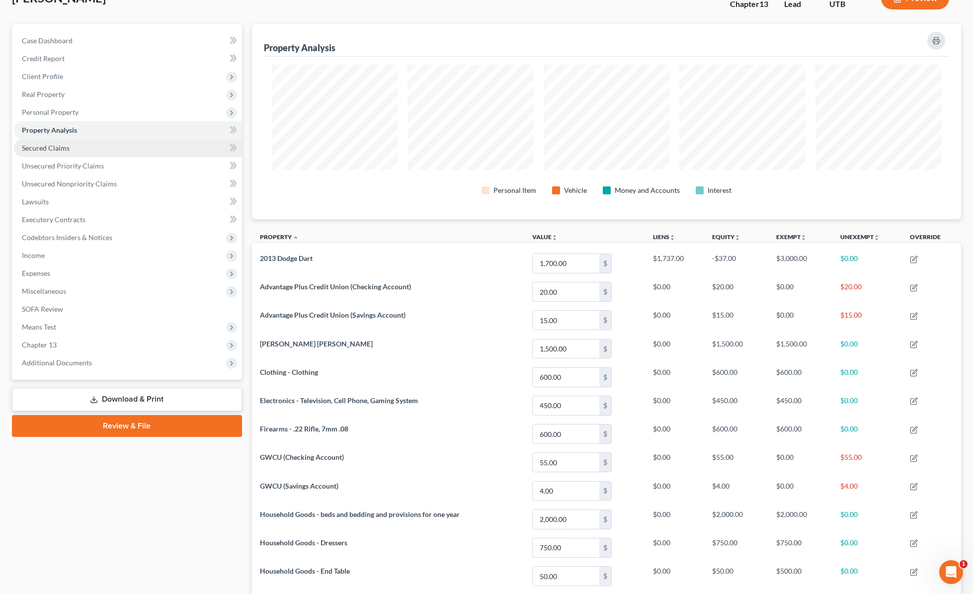
click at [61, 148] on span "Secured Claims" at bounding box center [46, 148] width 48 height 8
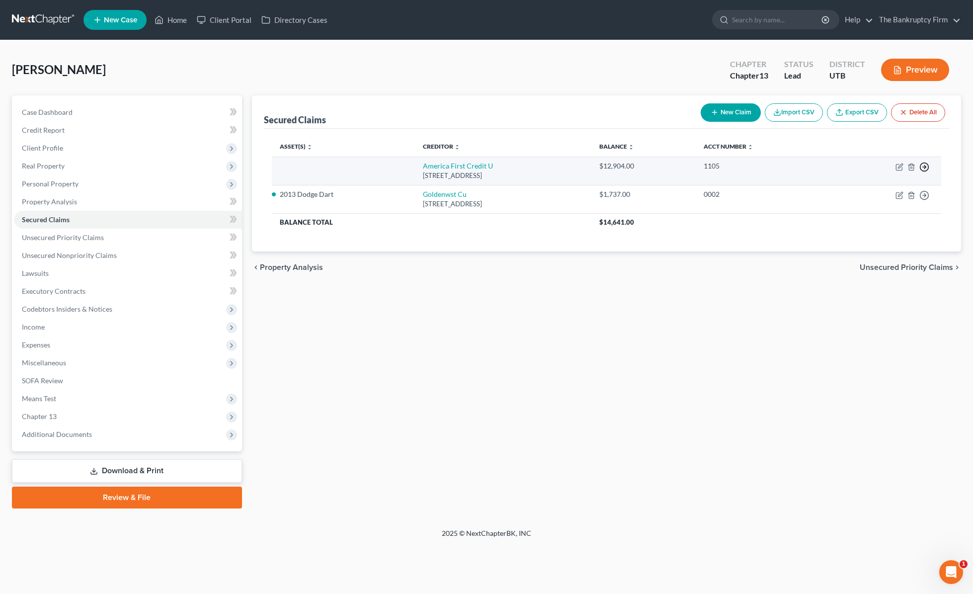
click at [926, 166] on icon "button" at bounding box center [924, 167] width 10 height 10
click at [874, 189] on link "Move to F" at bounding box center [878, 190] width 83 height 17
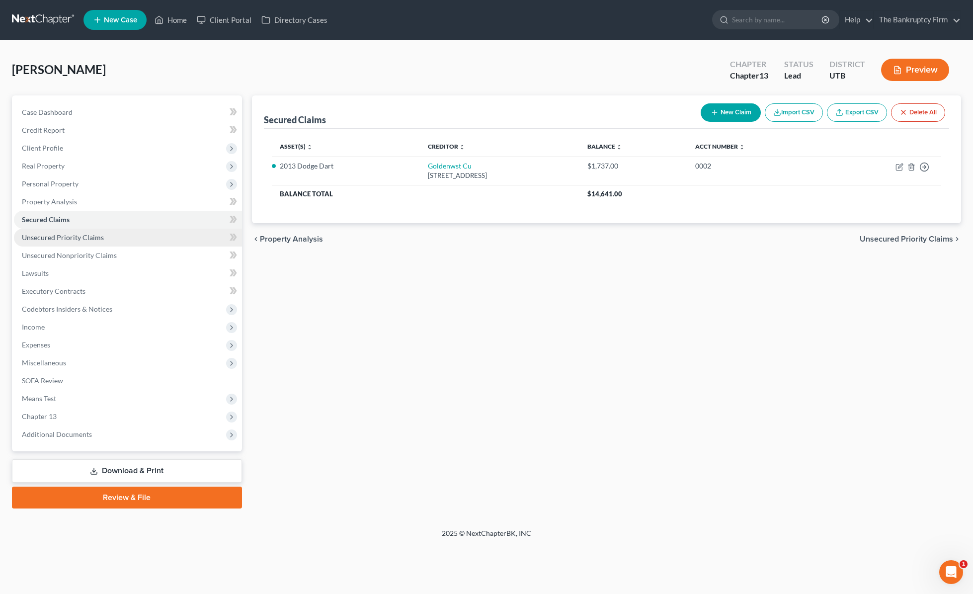
click at [108, 235] on link "Unsecured Priority Claims" at bounding box center [128, 237] width 228 height 18
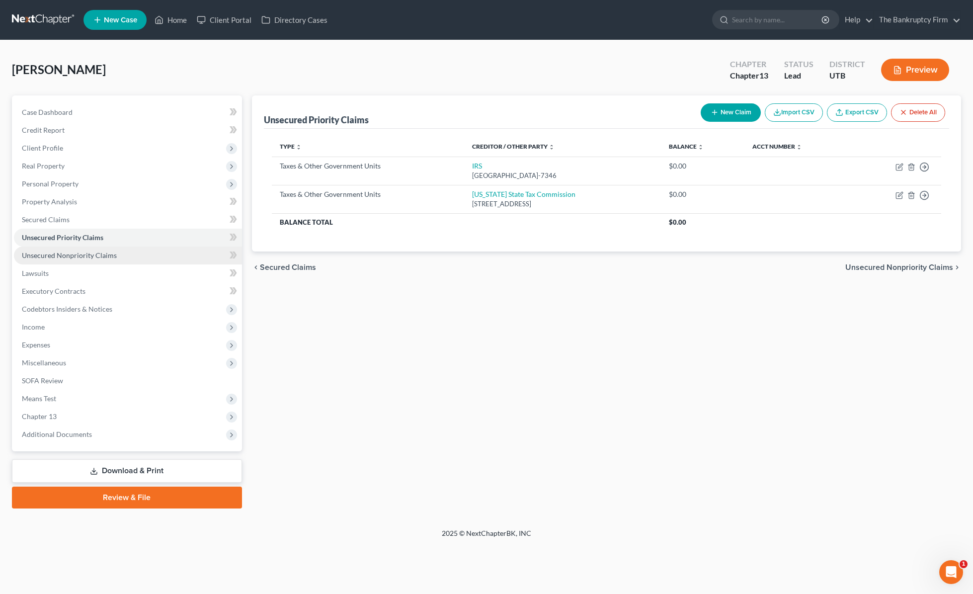
click at [67, 256] on span "Unsecured Nonpriority Claims" at bounding box center [69, 255] width 95 height 8
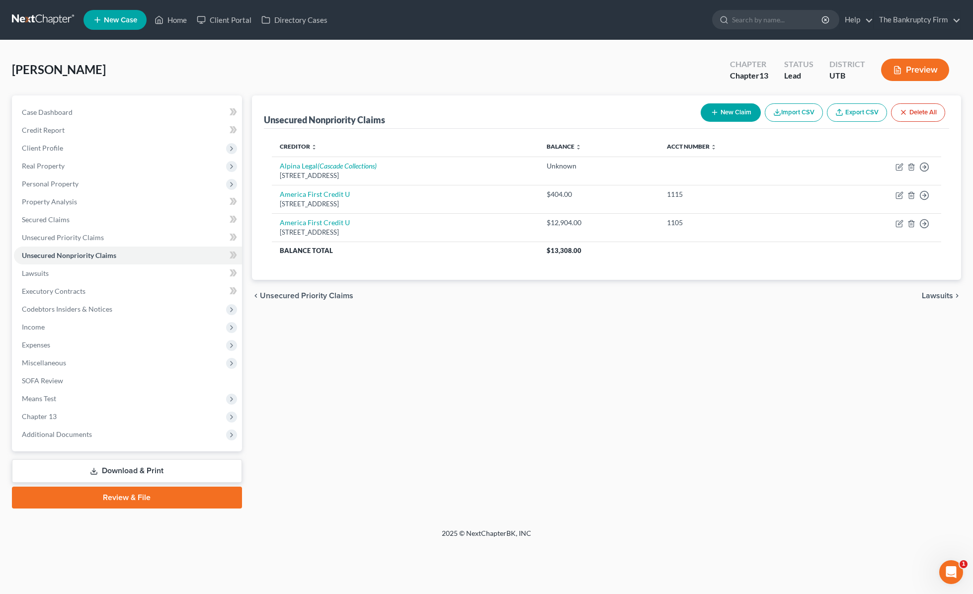
click at [725, 108] on button "New Claim" at bounding box center [730, 112] width 60 height 18
select select "0"
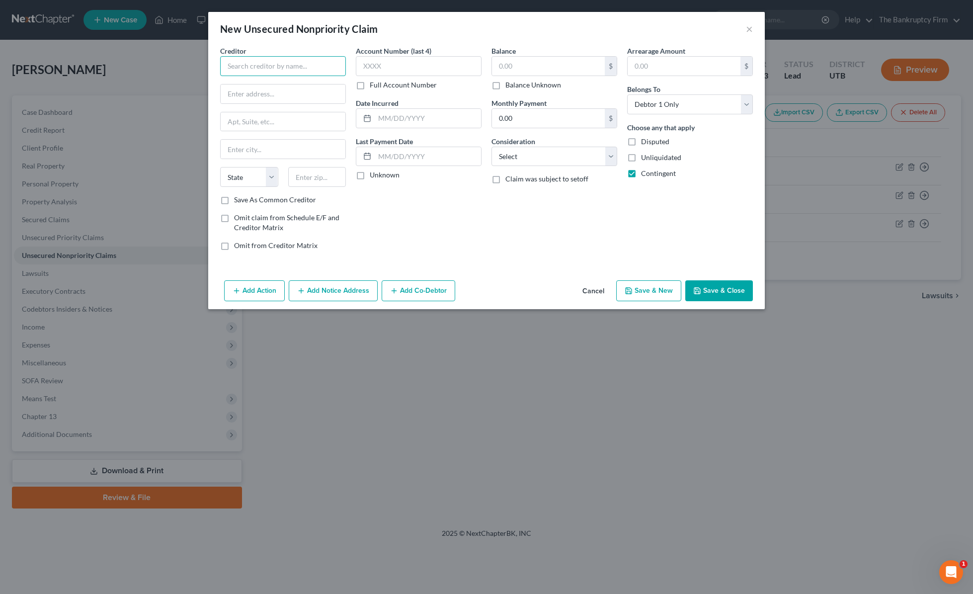
click at [260, 68] on input "text" at bounding box center [283, 66] width 126 height 20
type input "[GEOGRAPHIC_DATA]"
click at [272, 95] on input "text" at bounding box center [283, 93] width 125 height 19
paste input "[STREET_ADDRESS],"
type input "[STREET_ADDRESS],"
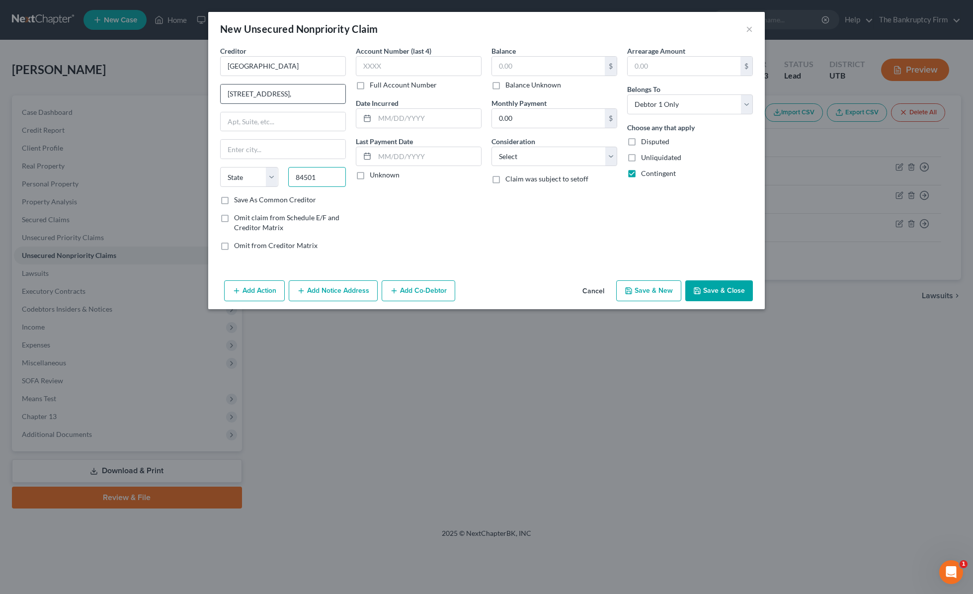
type input "84501"
type input "Price"
select select "46"
click at [408, 68] on input "text" at bounding box center [419, 66] width 126 height 20
type input "unk"
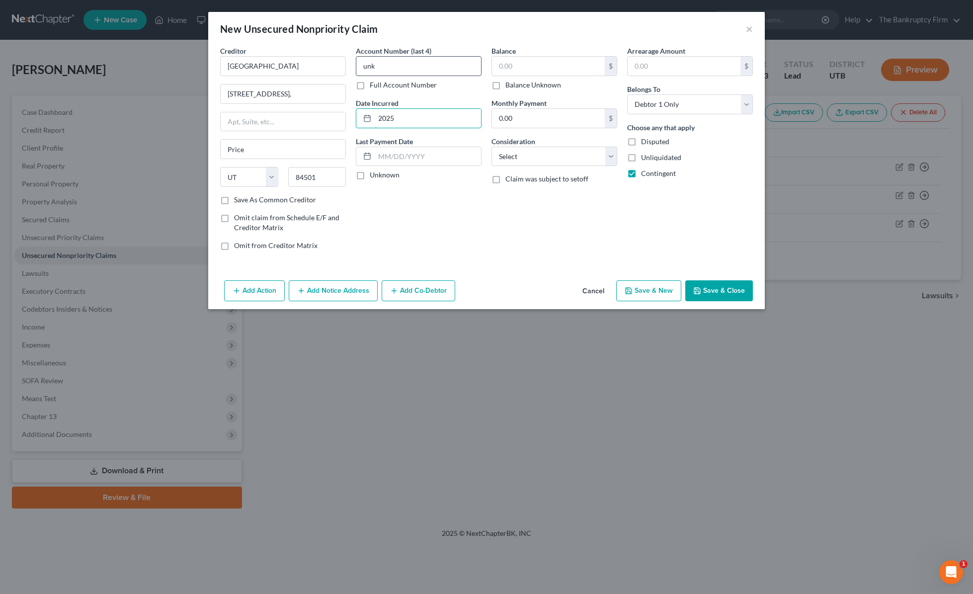
type input "2025"
click at [541, 70] on input "text" at bounding box center [548, 66] width 113 height 19
type input "8"
type input "900"
click at [588, 159] on select "Select Cable / Satellite Services Collection Agency Credit Card Debt Debt Couns…" at bounding box center [554, 157] width 126 height 20
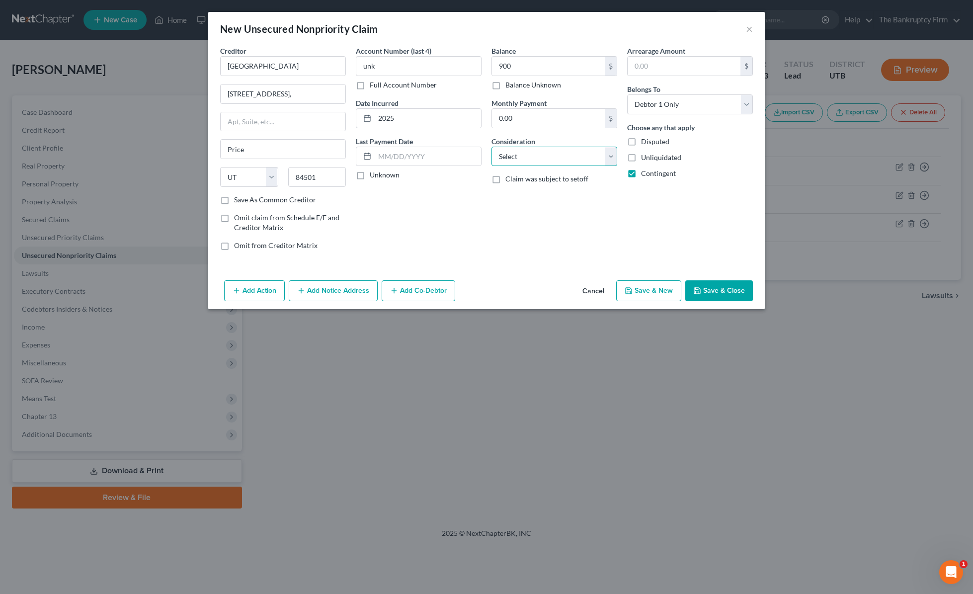
select select "9"
click at [491, 147] on select "Select Cable / Satellite Services Collection Agency Credit Card Debt Debt Couns…" at bounding box center [554, 157] width 126 height 20
click at [726, 288] on button "Save & Close" at bounding box center [719, 290] width 68 height 21
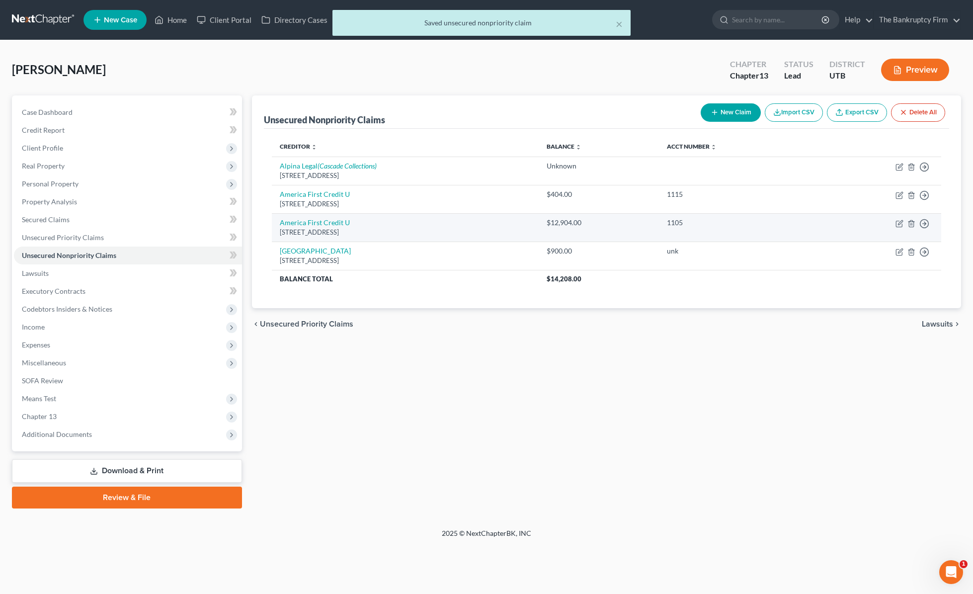
click at [412, 223] on td "America First Credit [STREET_ADDRESS]" at bounding box center [405, 227] width 267 height 28
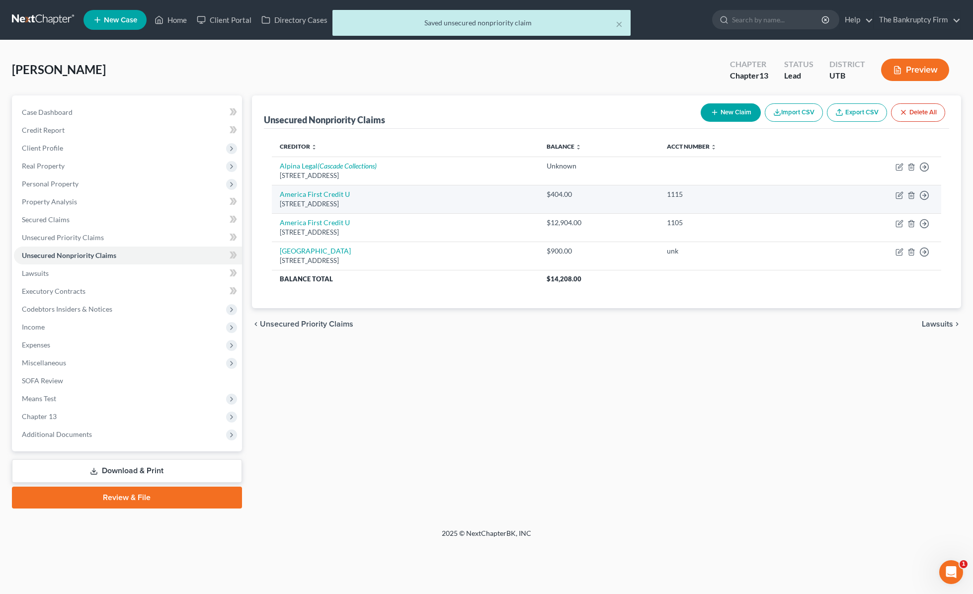
click at [377, 194] on td "America First Credit [STREET_ADDRESS]" at bounding box center [405, 199] width 267 height 28
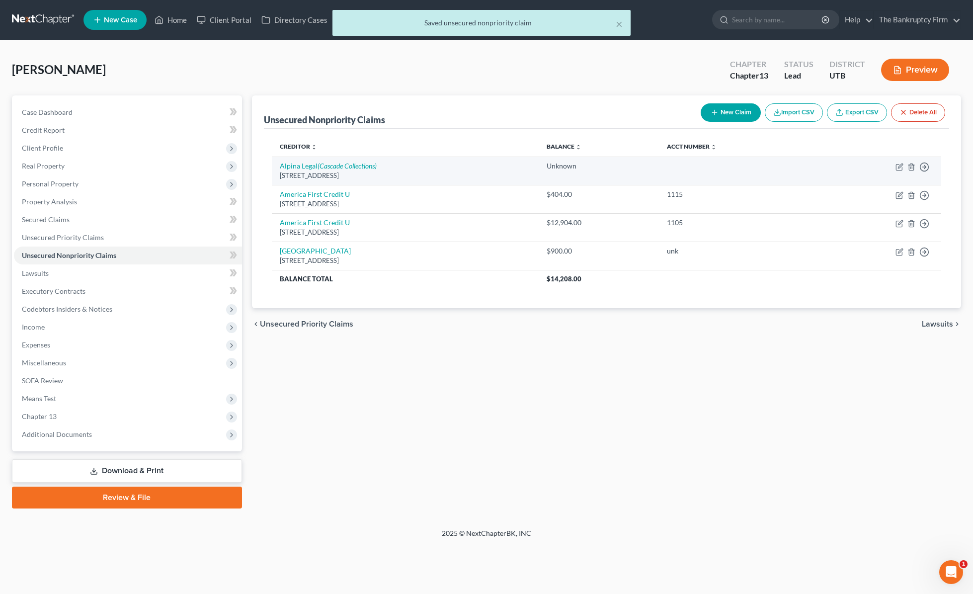
click at [455, 171] on div "[STREET_ADDRESS]" at bounding box center [405, 175] width 251 height 9
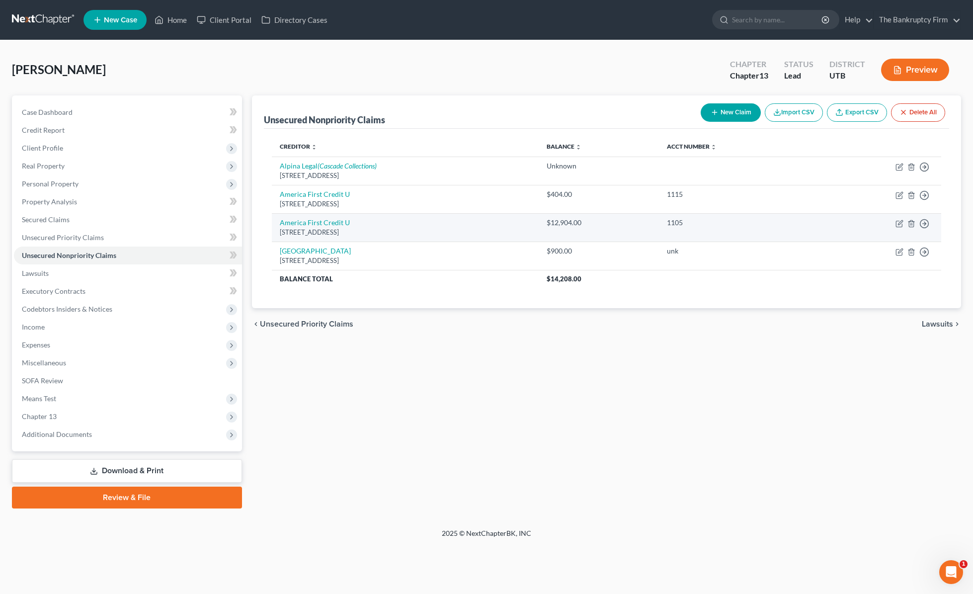
click at [477, 235] on div "[STREET_ADDRESS]" at bounding box center [405, 231] width 251 height 9
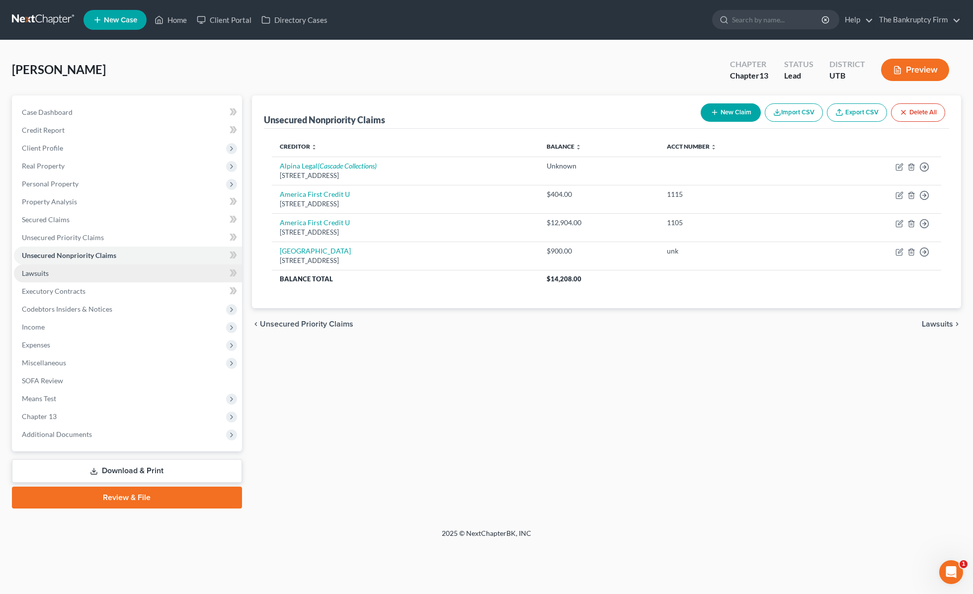
click at [60, 275] on link "Lawsuits" at bounding box center [128, 273] width 228 height 18
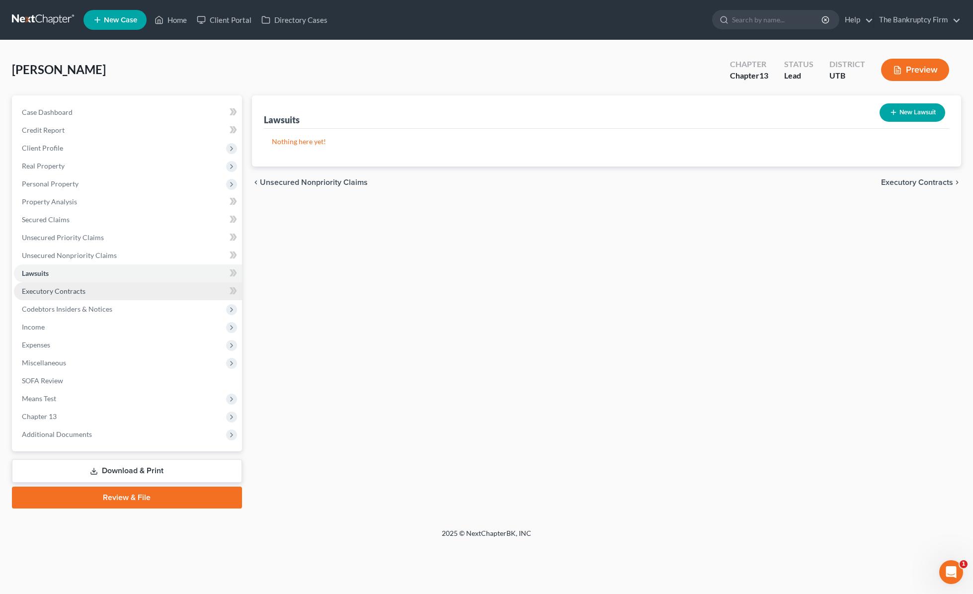
click at [72, 292] on span "Executory Contracts" at bounding box center [54, 291] width 64 height 8
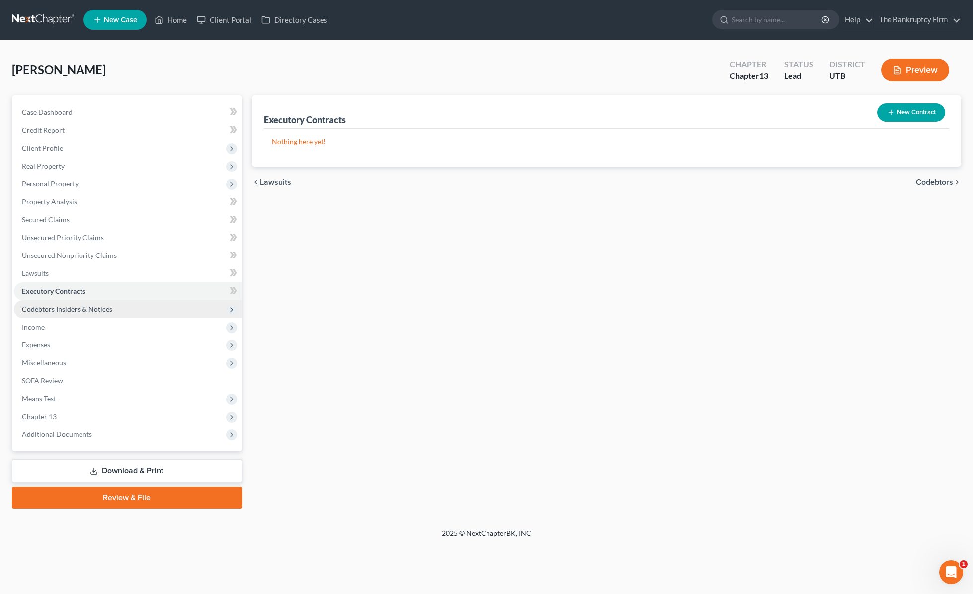
click at [90, 307] on span "Codebtors Insiders & Notices" at bounding box center [67, 308] width 90 height 8
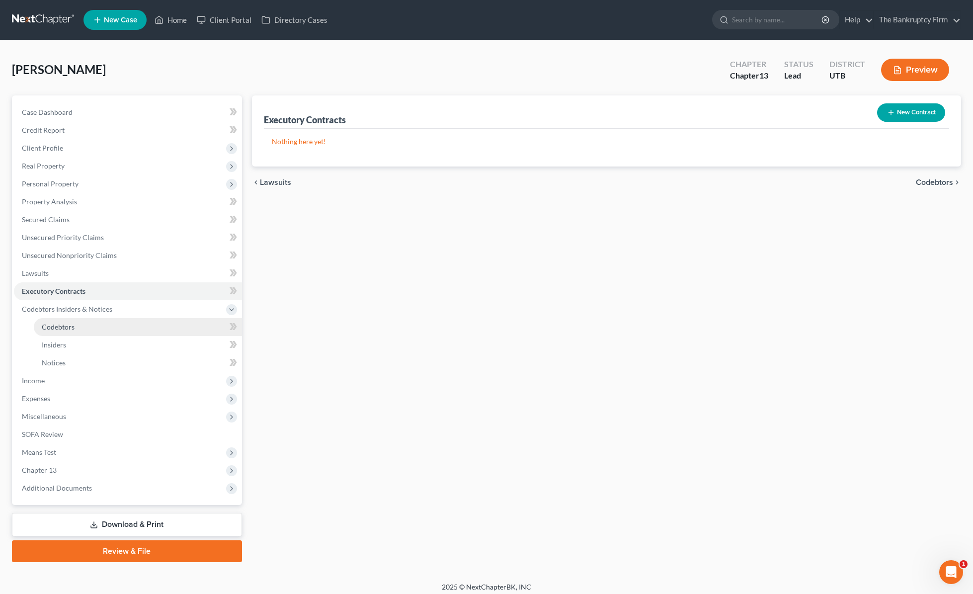
click at [69, 328] on span "Codebtors" at bounding box center [58, 326] width 33 height 8
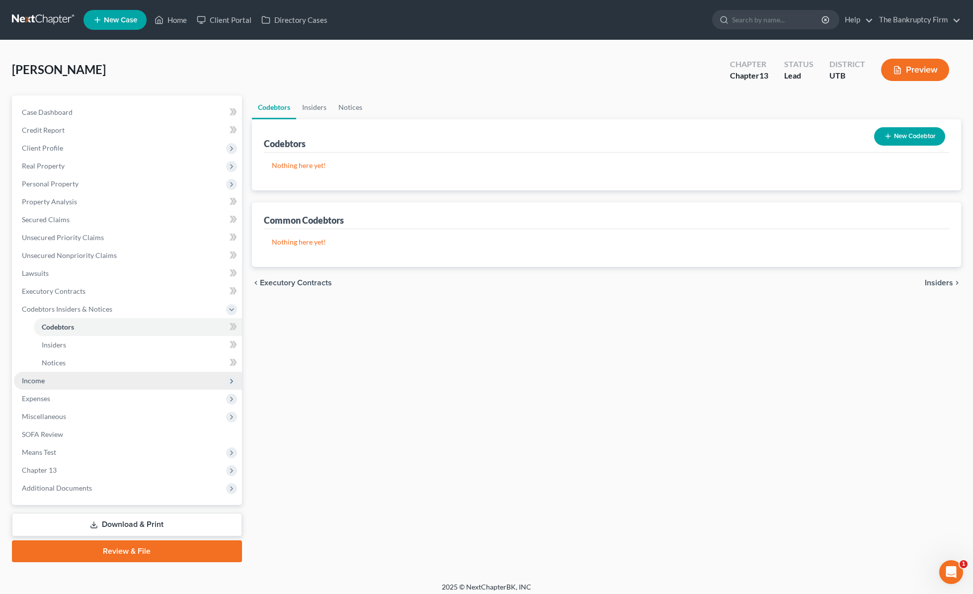
click at [41, 382] on span "Income" at bounding box center [33, 380] width 23 height 8
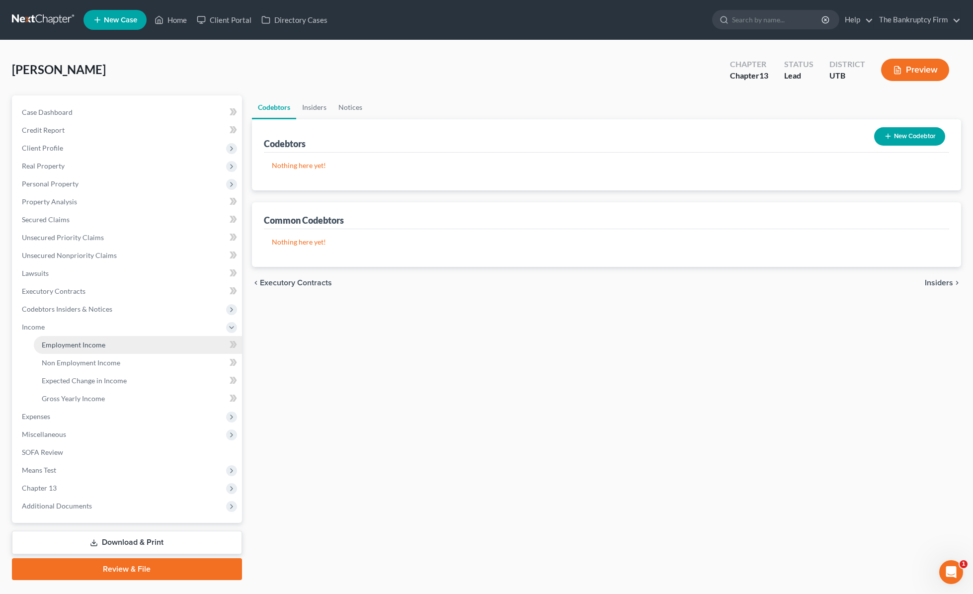
click at [81, 344] on span "Employment Income" at bounding box center [74, 344] width 64 height 8
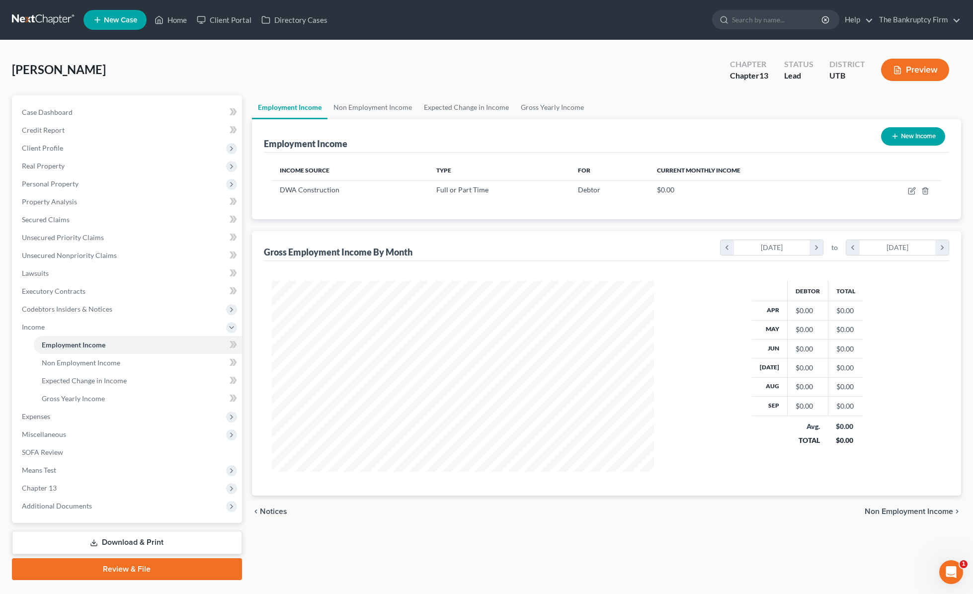
scroll to position [191, 402]
click at [912, 192] on icon "button" at bounding box center [911, 191] width 8 height 8
select select "0"
select select "3"
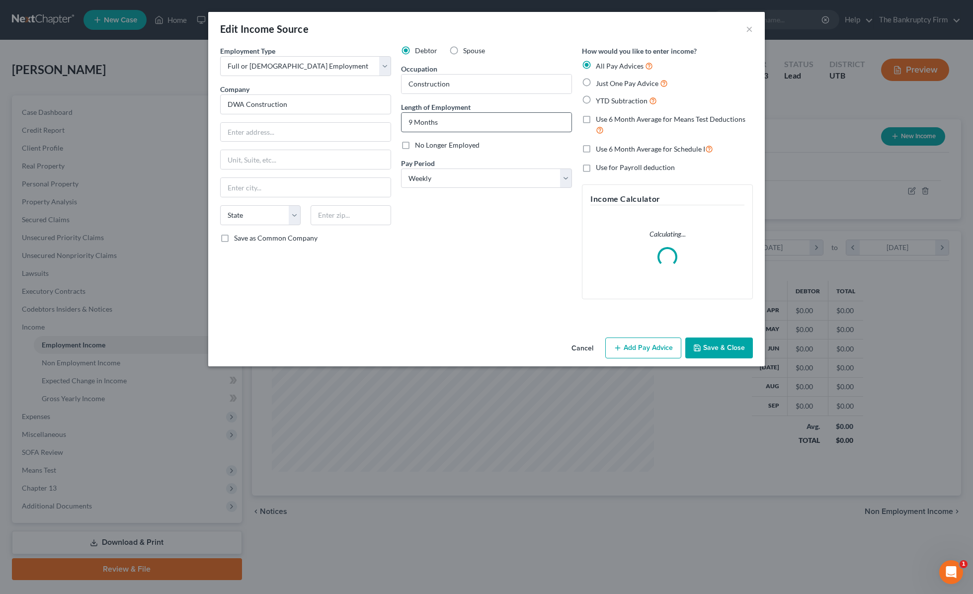
drag, startPoint x: 406, startPoint y: 145, endPoint x: 466, endPoint y: 119, distance: 65.2
click at [415, 145] on label "No Longer Employed" at bounding box center [447, 145] width 65 height 10
click at [419, 145] on input "No Longer Employed" at bounding box center [422, 143] width 6 height 6
checkbox input "true"
click at [464, 126] on input "9 Months" at bounding box center [486, 122] width 170 height 19
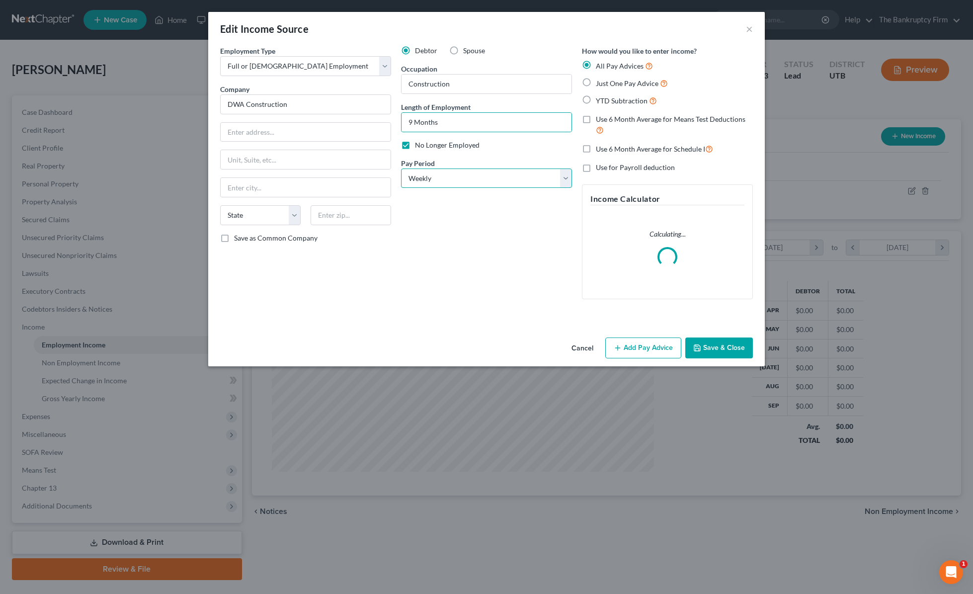
click at [445, 179] on select "Select Monthly Twice Monthly Every Other Week Weekly" at bounding box center [486, 178] width 171 height 20
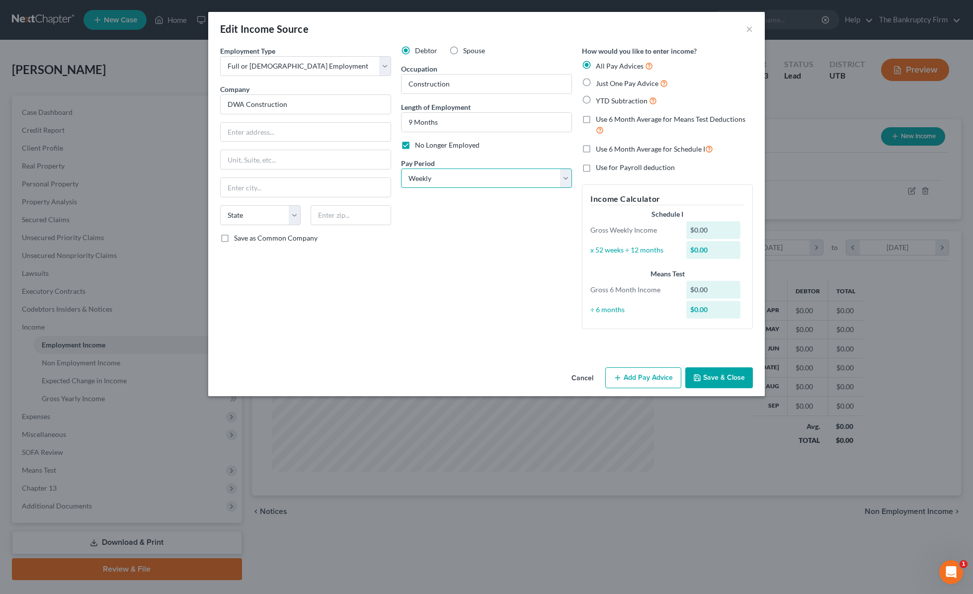
click at [401, 168] on select "Select Monthly Twice Monthly Every Other Week Weekly" at bounding box center [486, 178] width 171 height 20
click at [596, 99] on label "YTD Subtraction" at bounding box center [626, 100] width 61 height 11
click at [599, 99] on input "YTD Subtraction" at bounding box center [602, 98] width 6 height 6
radio input "true"
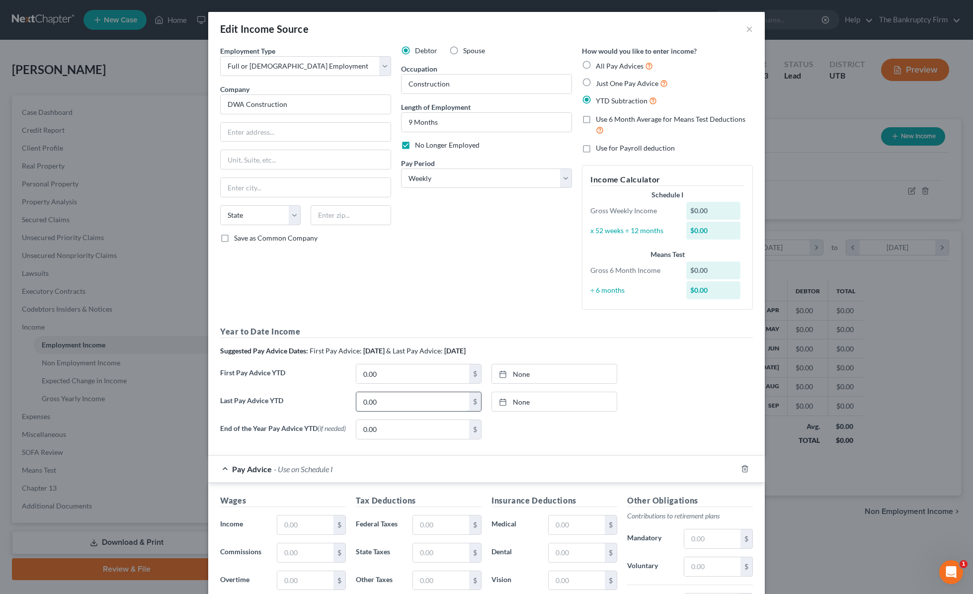
click at [397, 403] on input "0.00" at bounding box center [412, 401] width 113 height 19
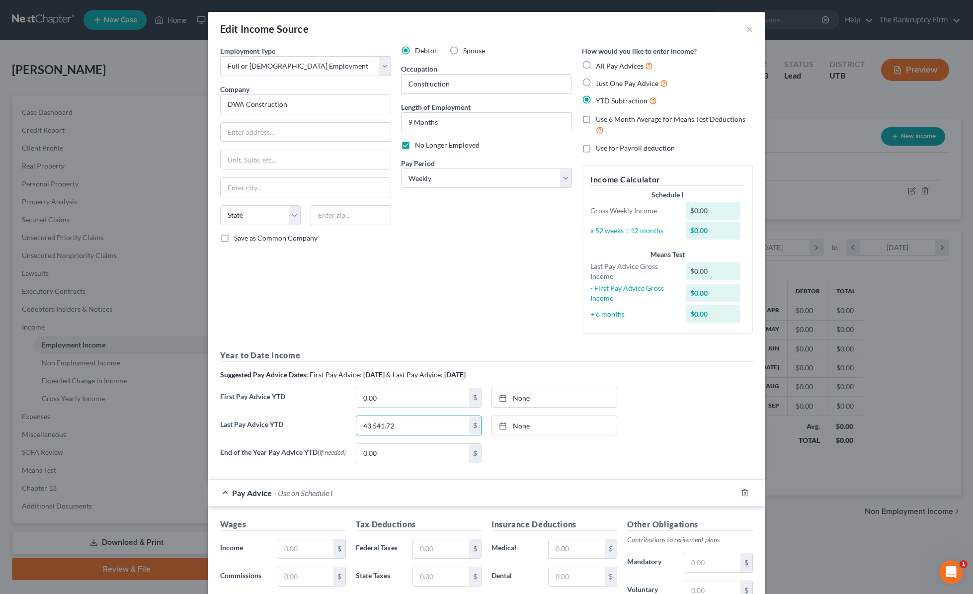
type input "43,541.72"
click at [505, 267] on div "Debtor Spouse Occupation Construction Length of Employment 9 Months No Longer E…" at bounding box center [486, 194] width 181 height 296
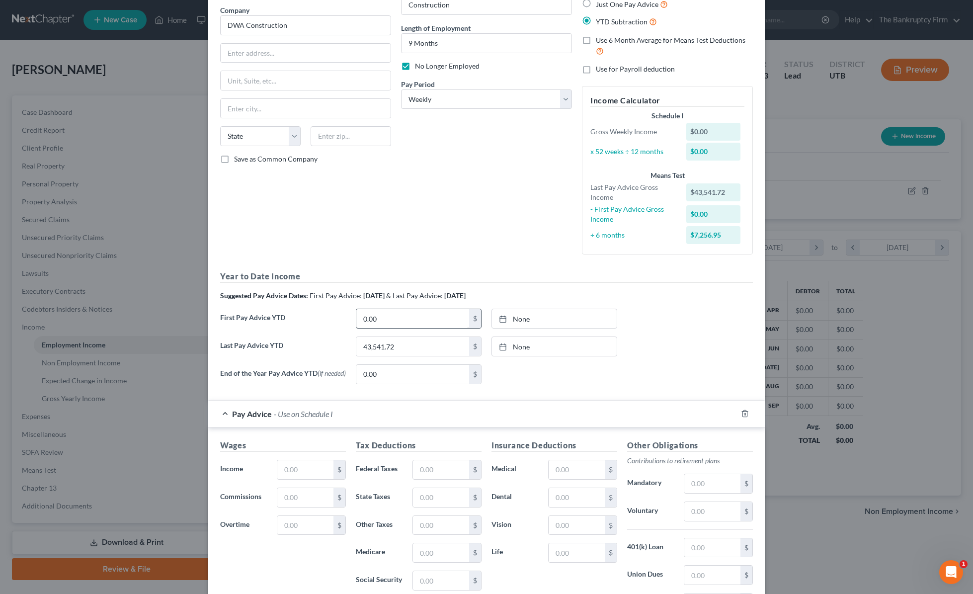
scroll to position [81, 0]
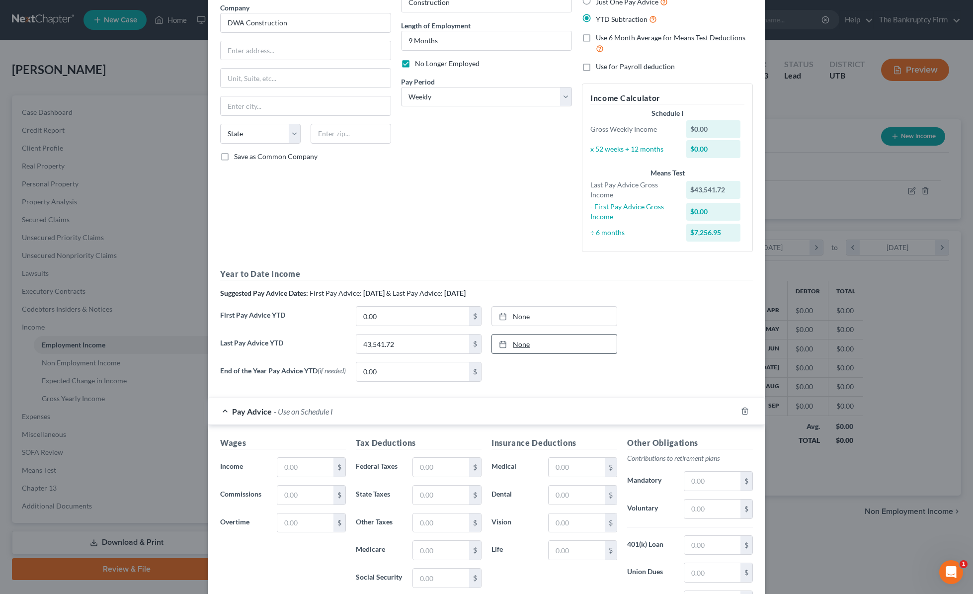
type input "[DATE]"
click at [546, 346] on link "None" at bounding box center [554, 343] width 125 height 19
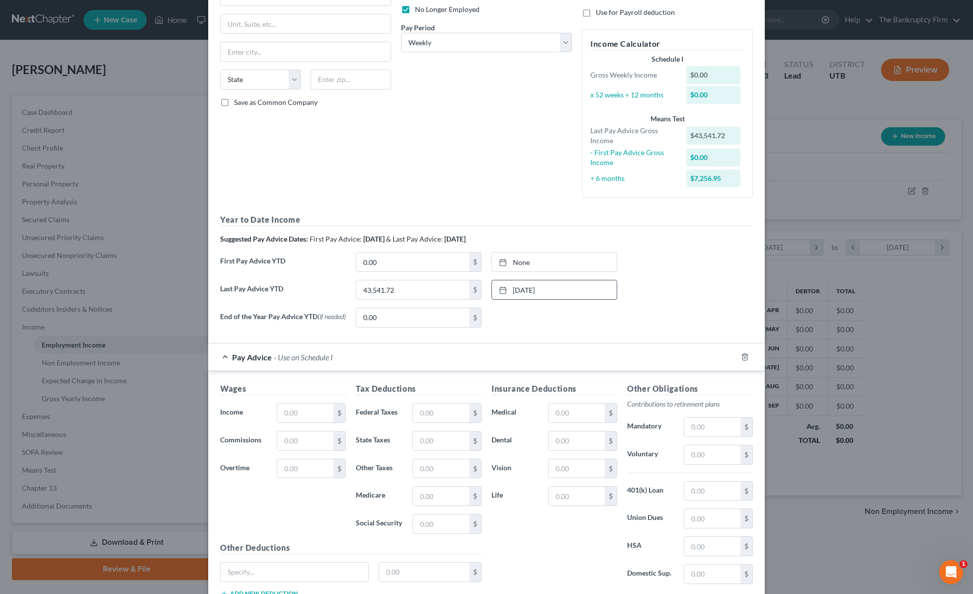
scroll to position [136, 0]
click at [743, 355] on icon "button" at bounding box center [745, 356] width 8 height 8
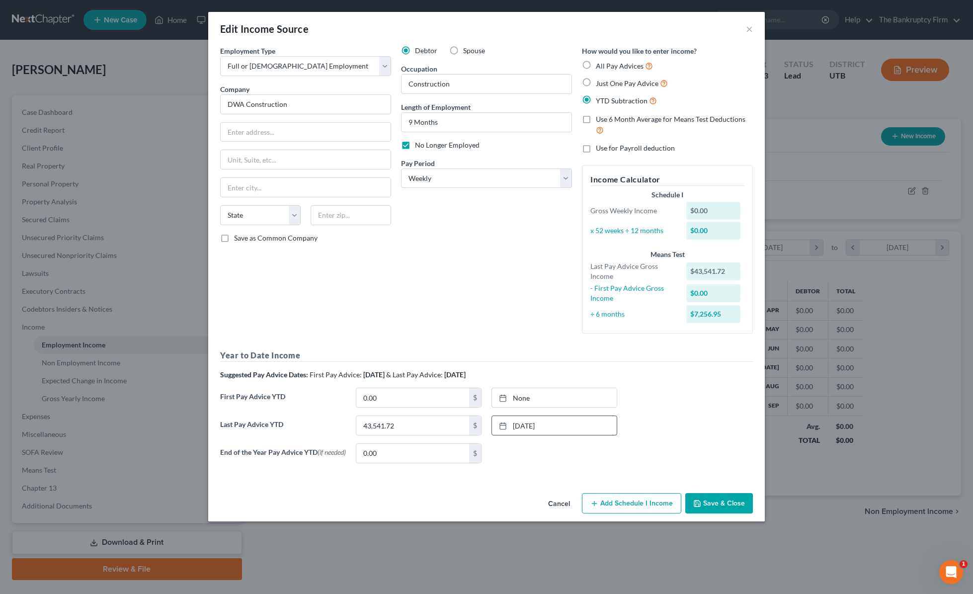
scroll to position [0, 0]
click at [628, 507] on button "Add Schedule I Income" at bounding box center [631, 503] width 99 height 21
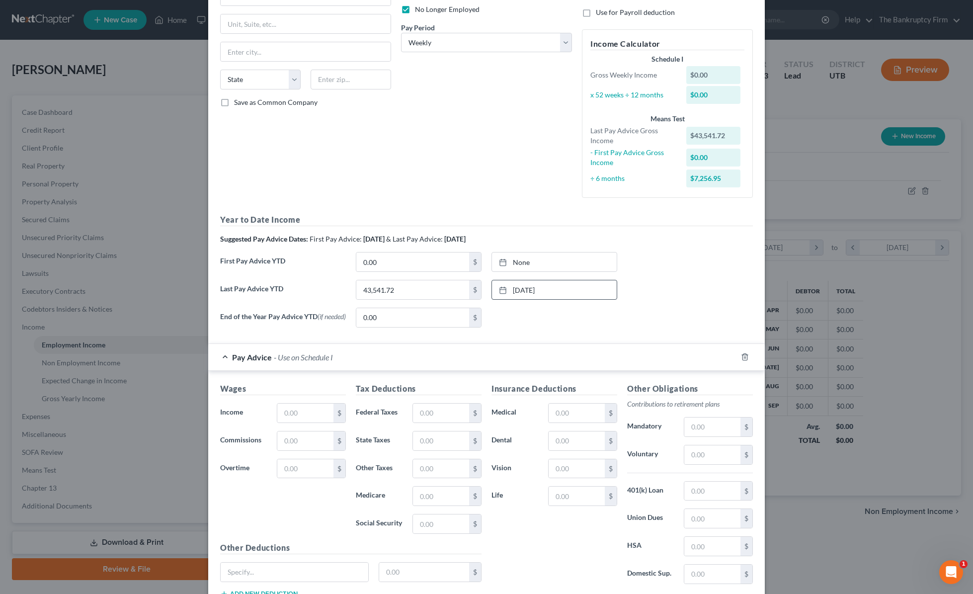
scroll to position [158, 0]
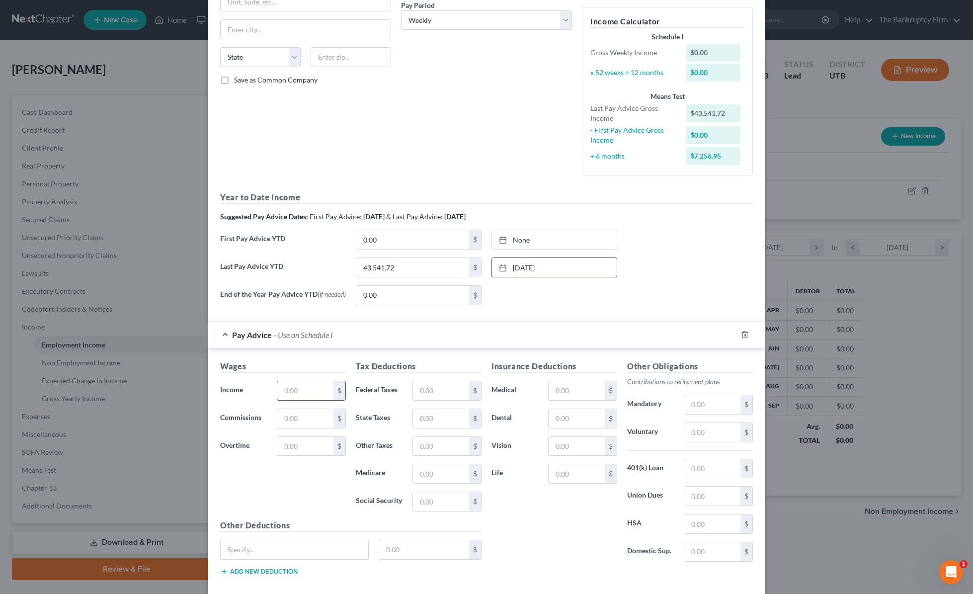
click at [299, 392] on input "text" at bounding box center [305, 390] width 56 height 19
type input "1,386.81"
click at [441, 392] on input "text" at bounding box center [441, 390] width 56 height 19
click at [458, 396] on input "text" at bounding box center [441, 390] width 56 height 19
type input "321.17"
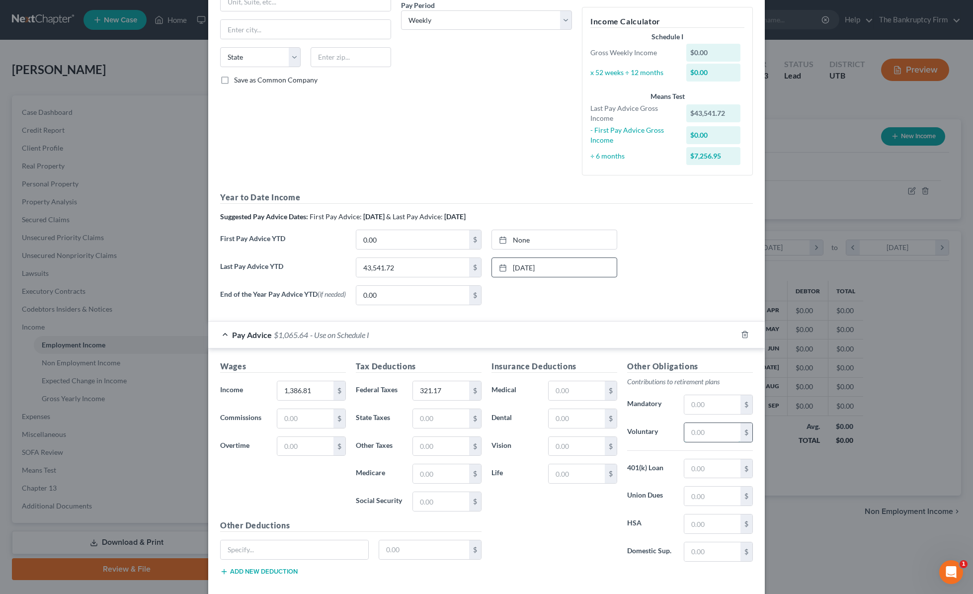
click at [708, 438] on input "text" at bounding box center [712, 432] width 56 height 19
type input "41.60"
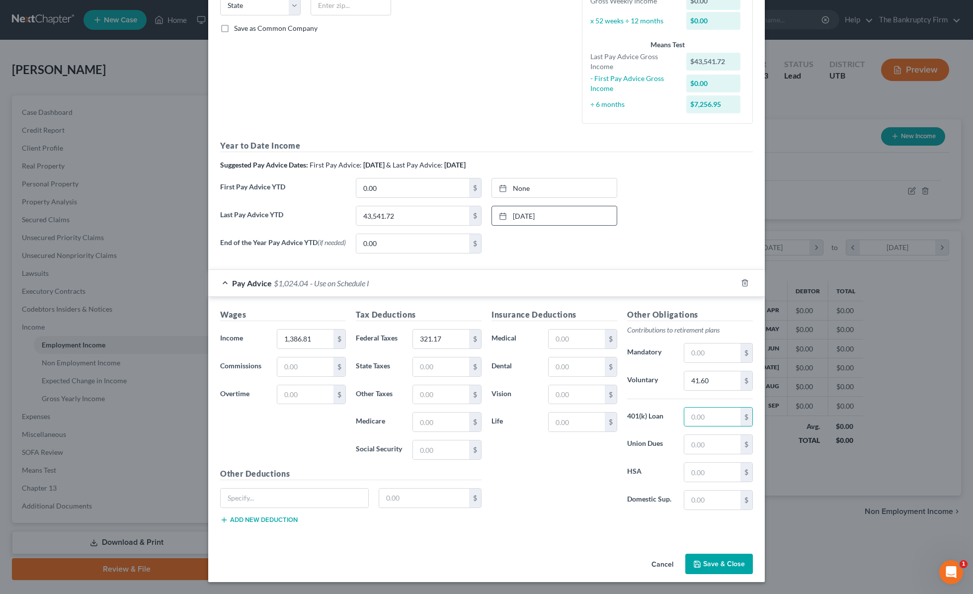
click at [724, 566] on button "Save & Close" at bounding box center [719, 563] width 68 height 21
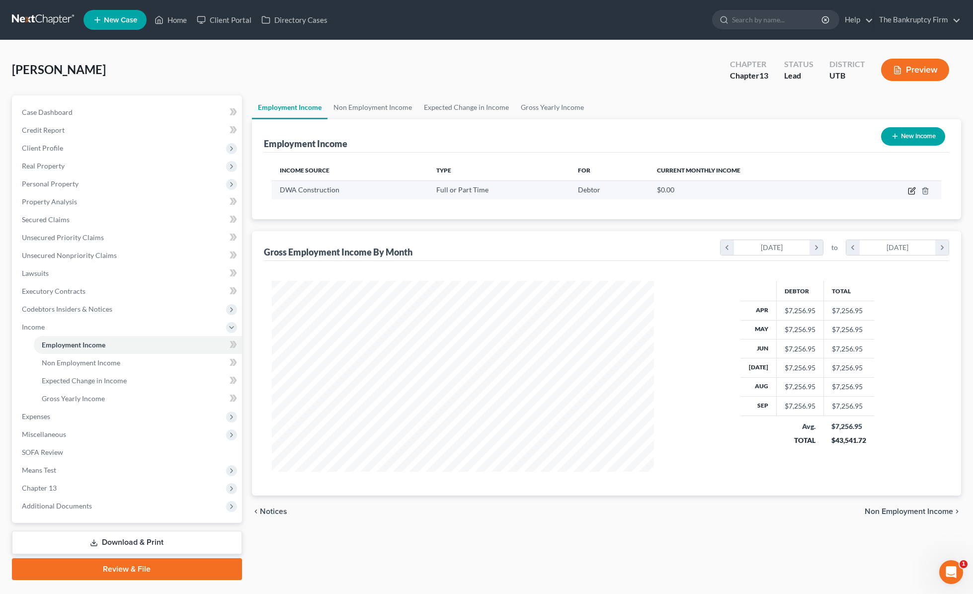
click at [911, 191] on icon "button" at bounding box center [911, 191] width 8 height 8
select select "0"
select select "3"
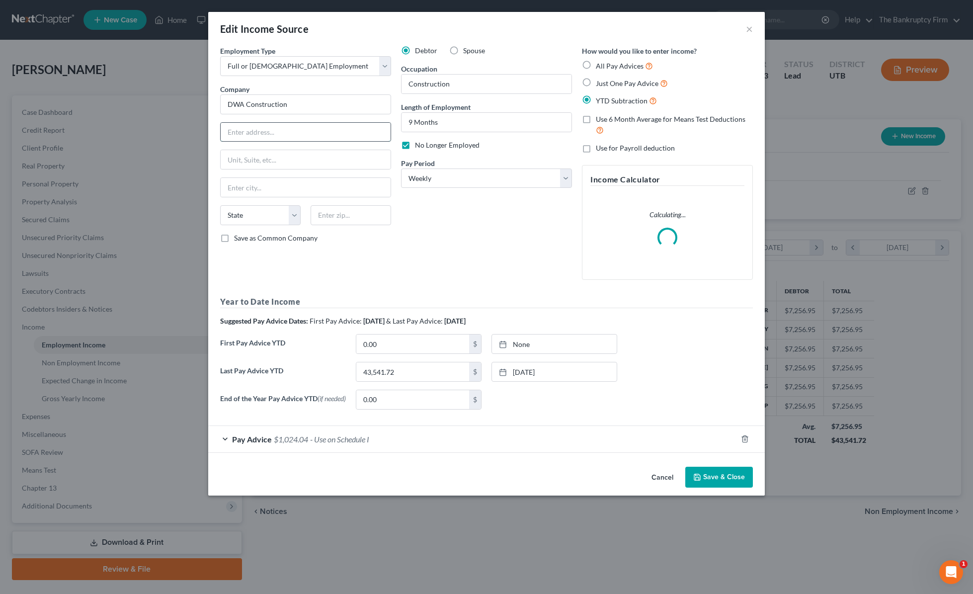
click at [242, 129] on input "text" at bounding box center [306, 132] width 170 height 19
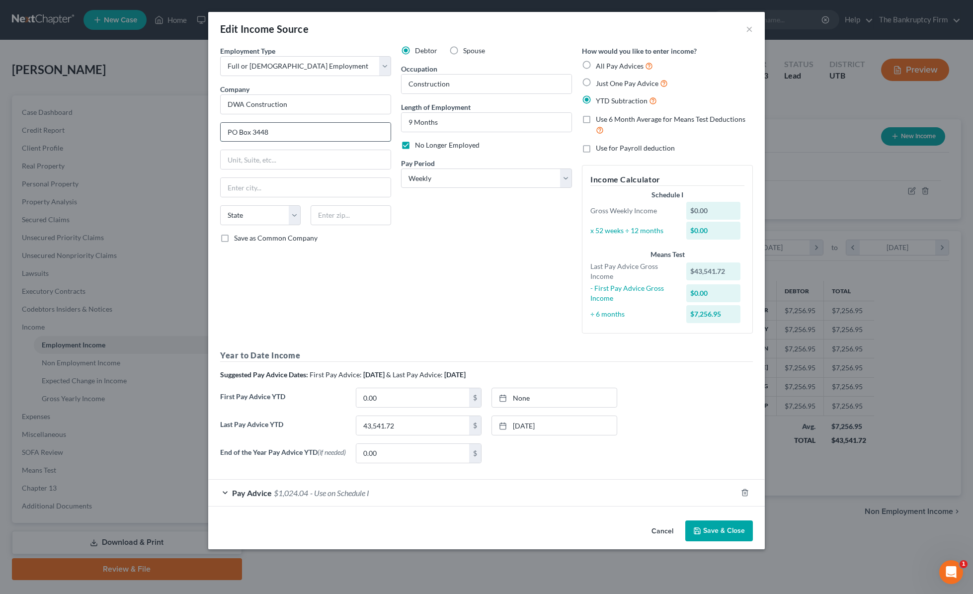
type input "PO Box 3448"
type input "[PERSON_NAME]"
select select "46"
type input "84323"
click at [496, 224] on div "Debtor Spouse Occupation Construction Length of Employment 9 Months No Longer E…" at bounding box center [486, 194] width 181 height 296
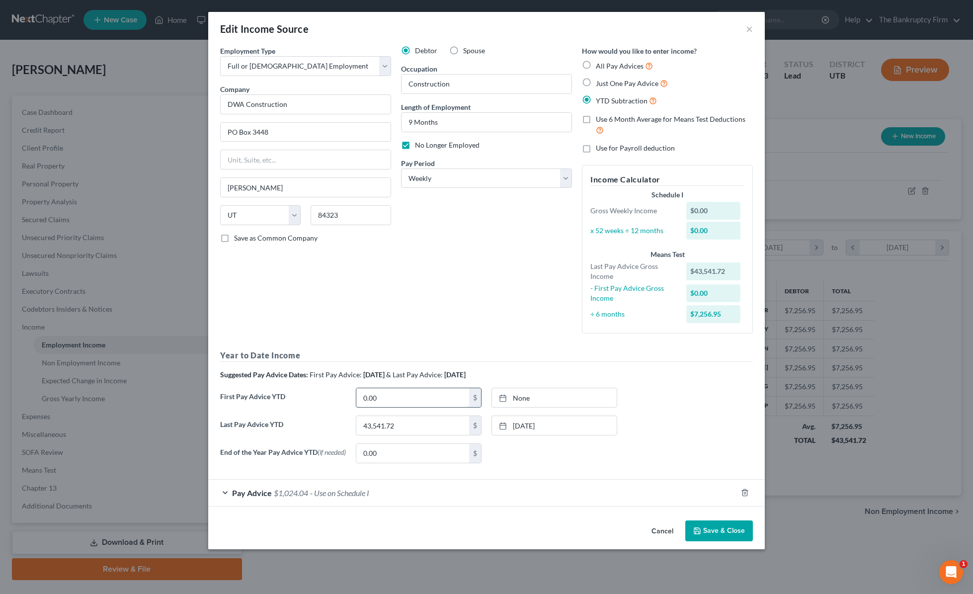
click at [388, 400] on input "0.00" at bounding box center [412, 397] width 113 height 19
type input "6,638.96"
click at [551, 397] on link "[DATE]" at bounding box center [554, 397] width 125 height 19
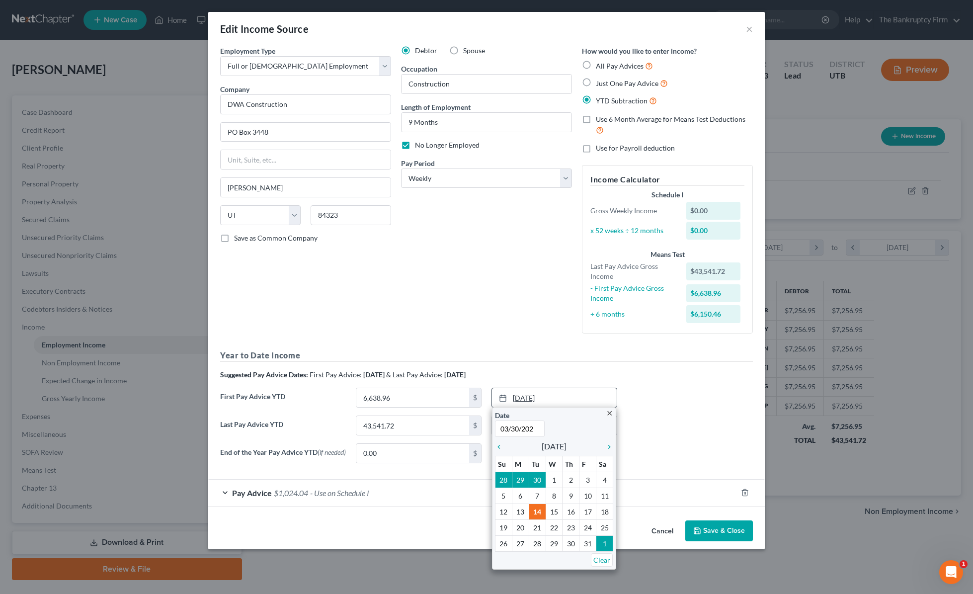
type input "[DATE]"
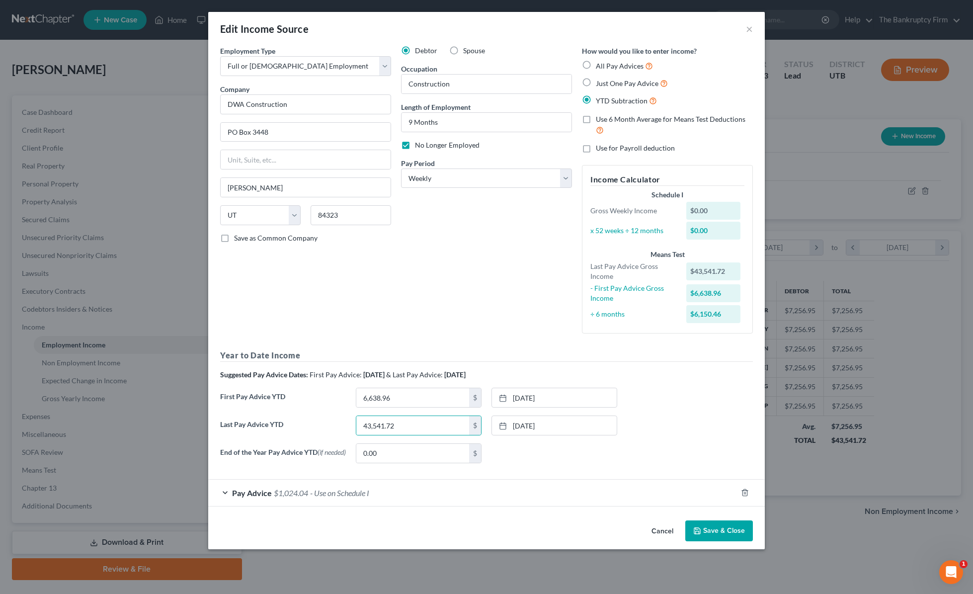
click at [716, 534] on button "Save & Close" at bounding box center [719, 530] width 68 height 21
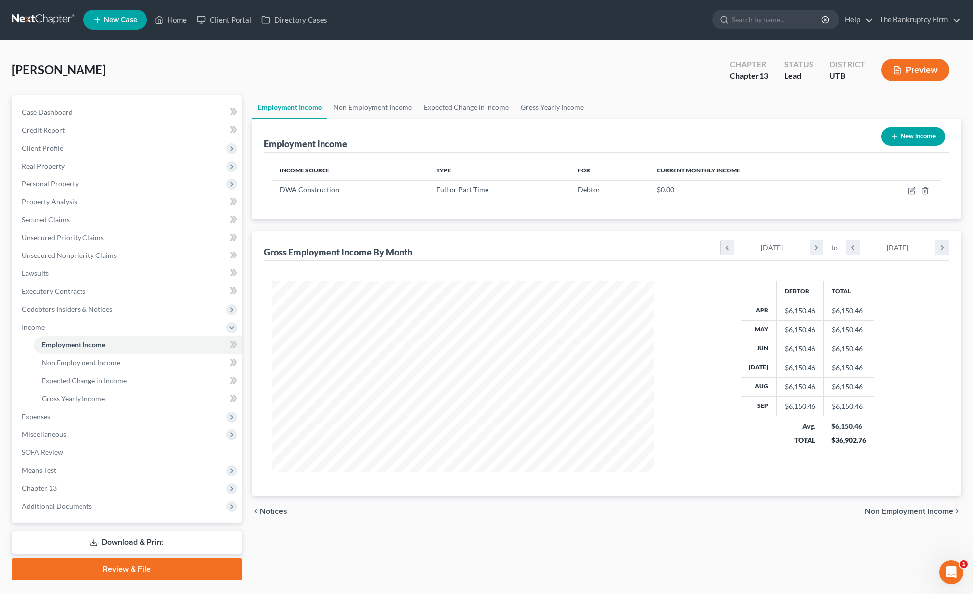
click at [922, 136] on button "New Income" at bounding box center [913, 136] width 64 height 18
select select "0"
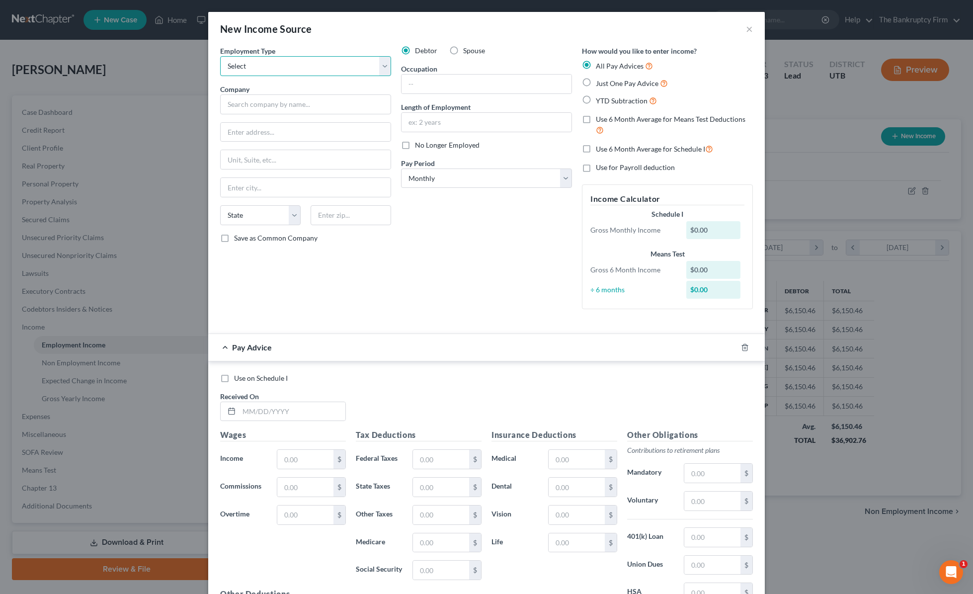
click at [265, 65] on select "Select Full or [DEMOGRAPHIC_DATA] Employment Self Employment" at bounding box center [305, 66] width 171 height 20
select select "0"
click at [220, 56] on select "Select Full or [DEMOGRAPHIC_DATA] Employment Self Employment" at bounding box center [305, 66] width 171 height 20
click at [271, 110] on input "text" at bounding box center [305, 104] width 171 height 20
type input "T&D Construction"
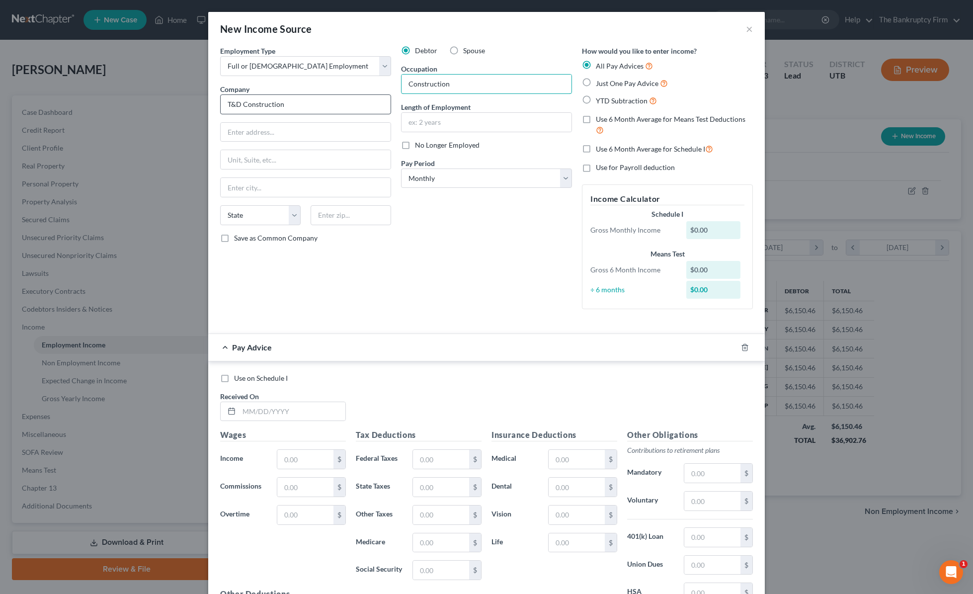
type input "Construction"
type input "Starting [DATE]"
click at [475, 178] on select "Select Monthly Twice Monthly Every Other Week Weekly" at bounding box center [486, 178] width 171 height 20
select select "3"
click at [401, 168] on select "Select Monthly Twice Monthly Every Other Week Weekly" at bounding box center [486, 178] width 171 height 20
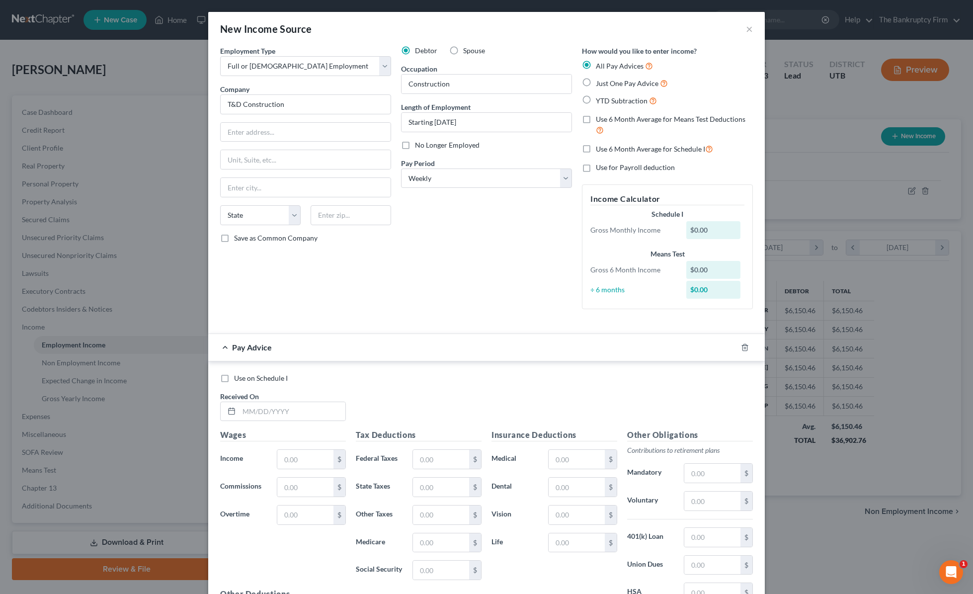
click at [596, 100] on label "YTD Subtraction" at bounding box center [626, 100] width 61 height 11
click at [599, 100] on input "YTD Subtraction" at bounding box center [602, 98] width 6 height 6
radio input "true"
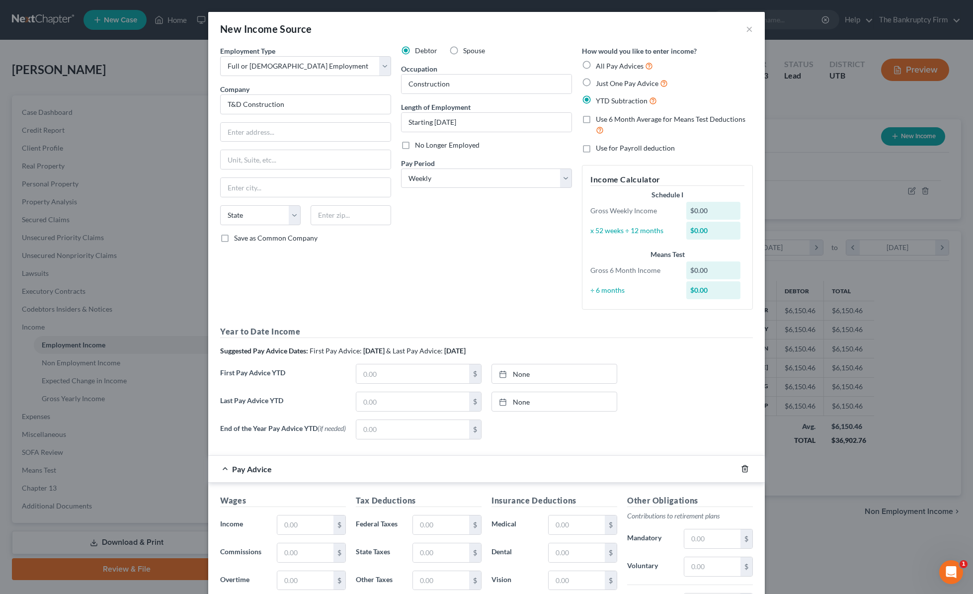
drag, startPoint x: 744, startPoint y: 470, endPoint x: 634, endPoint y: 360, distance: 155.9
click at [744, 470] on icon "button" at bounding box center [745, 468] width 8 height 8
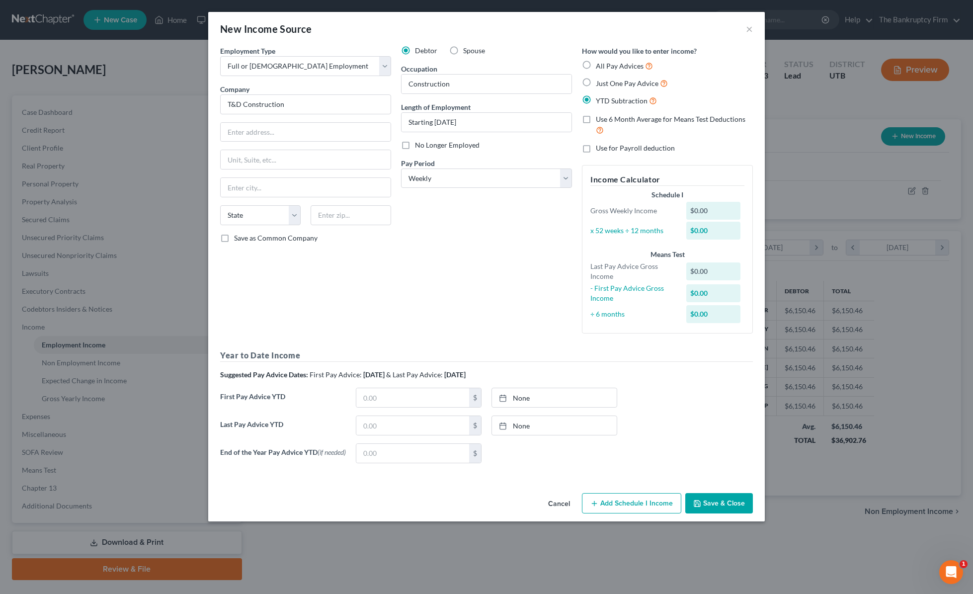
click at [631, 507] on button "Add Schedule I Income" at bounding box center [631, 503] width 99 height 21
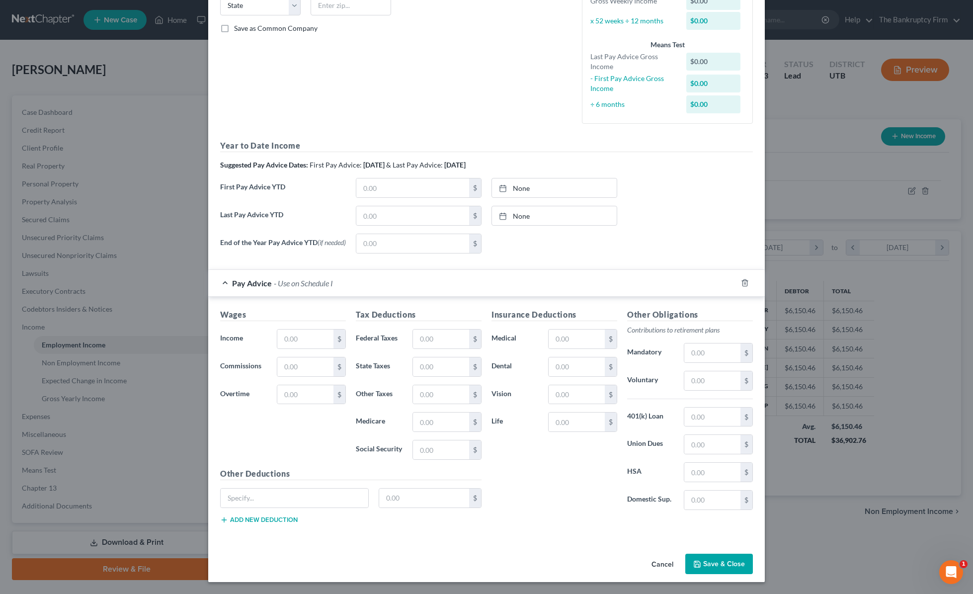
click at [746, 281] on icon "button" at bounding box center [745, 283] width 8 height 8
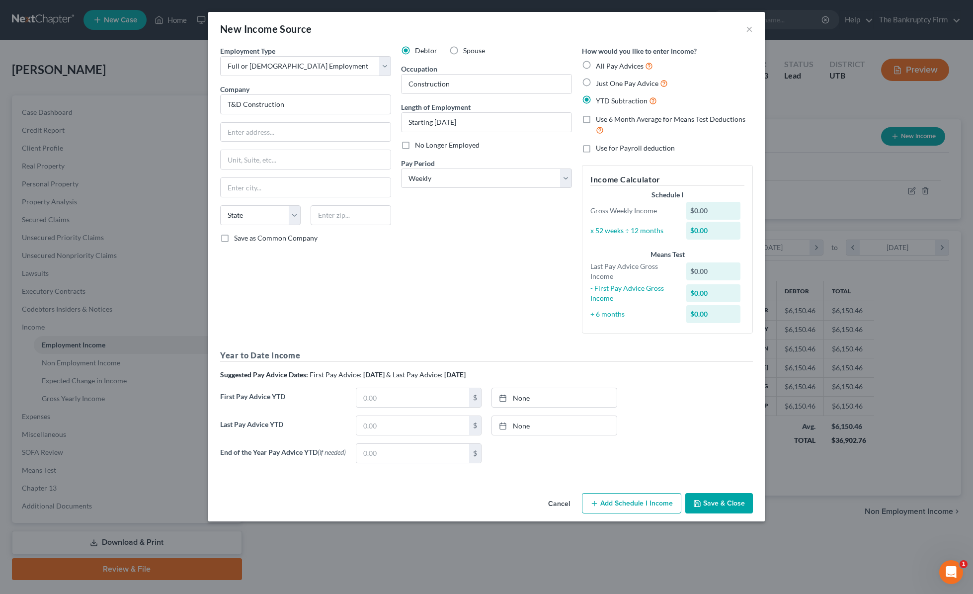
click at [725, 509] on button "Save & Close" at bounding box center [719, 503] width 68 height 21
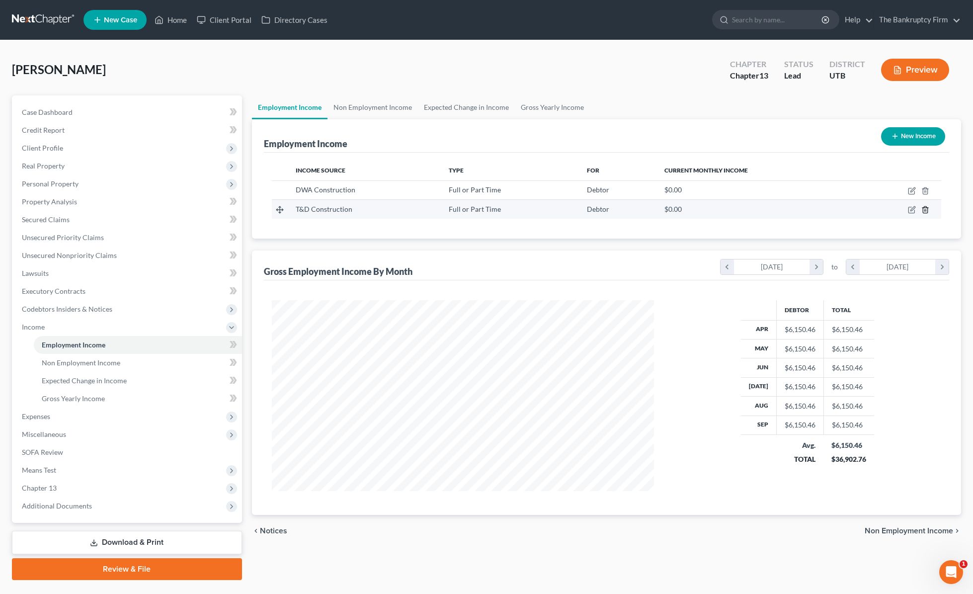
click at [924, 209] on icon "button" at bounding box center [925, 210] width 8 height 8
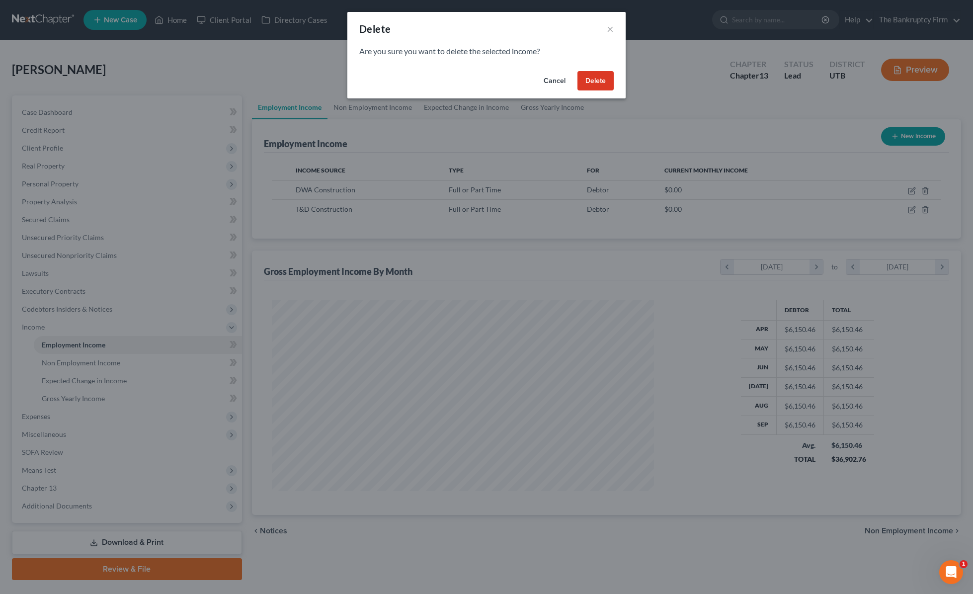
click at [590, 74] on button "Delete" at bounding box center [595, 81] width 36 height 20
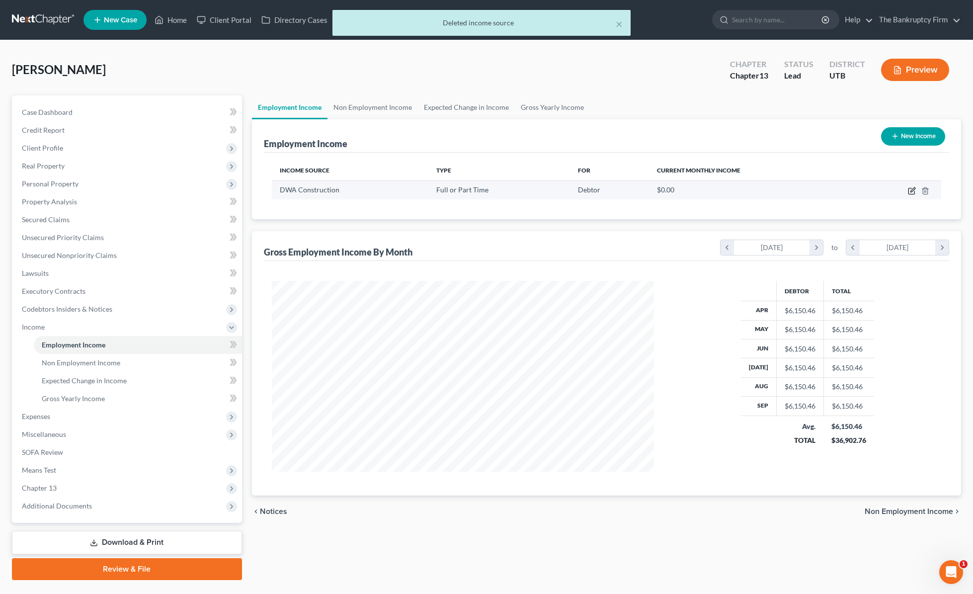
click at [912, 189] on icon "button" at bounding box center [912, 189] width 4 height 4
select select "0"
select select "46"
select select "3"
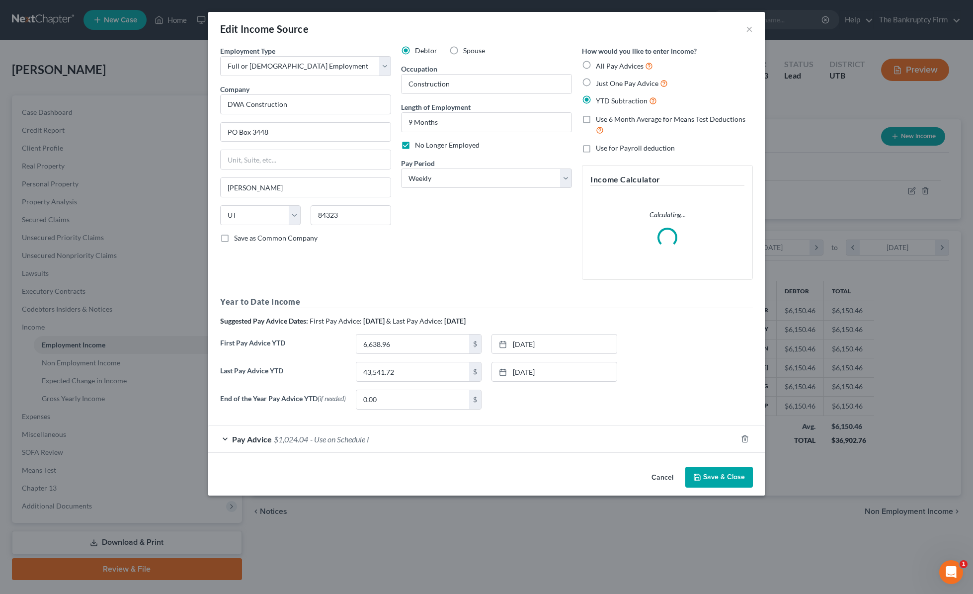
click at [415, 147] on label "No Longer Employed" at bounding box center [447, 145] width 65 height 10
click at [419, 147] on input "No Longer Employed" at bounding box center [422, 143] width 6 height 6
checkbox input "false"
click at [719, 473] on button "Save & Close" at bounding box center [719, 476] width 68 height 21
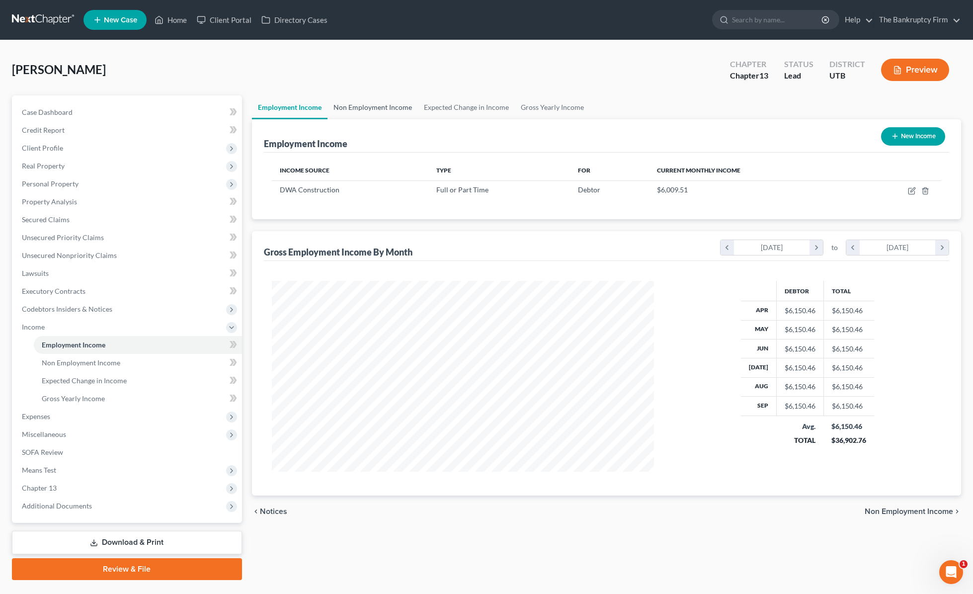
click at [372, 108] on link "Non Employment Income" at bounding box center [372, 107] width 90 height 24
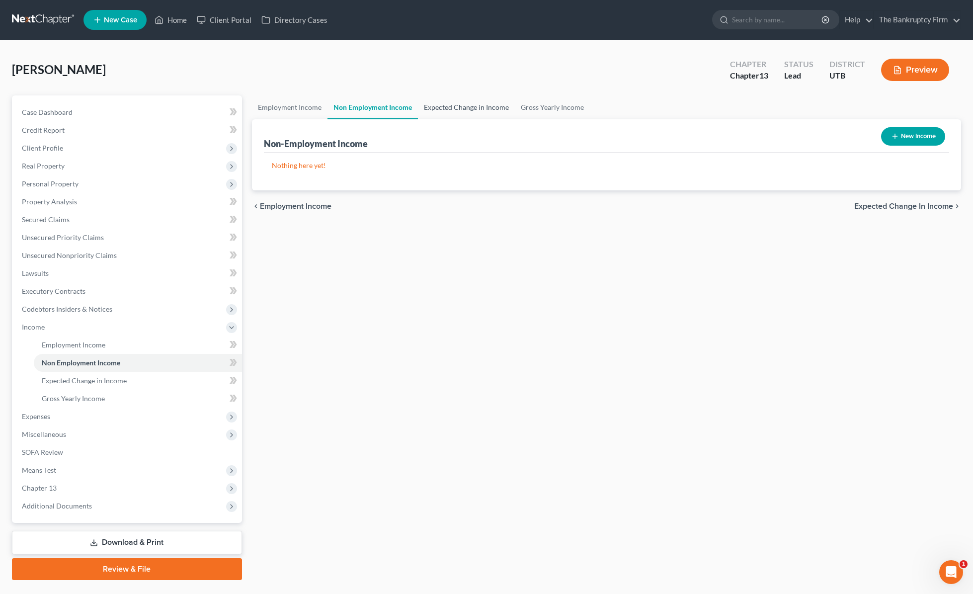
click at [462, 108] on link "Expected Change in Income" at bounding box center [466, 107] width 97 height 24
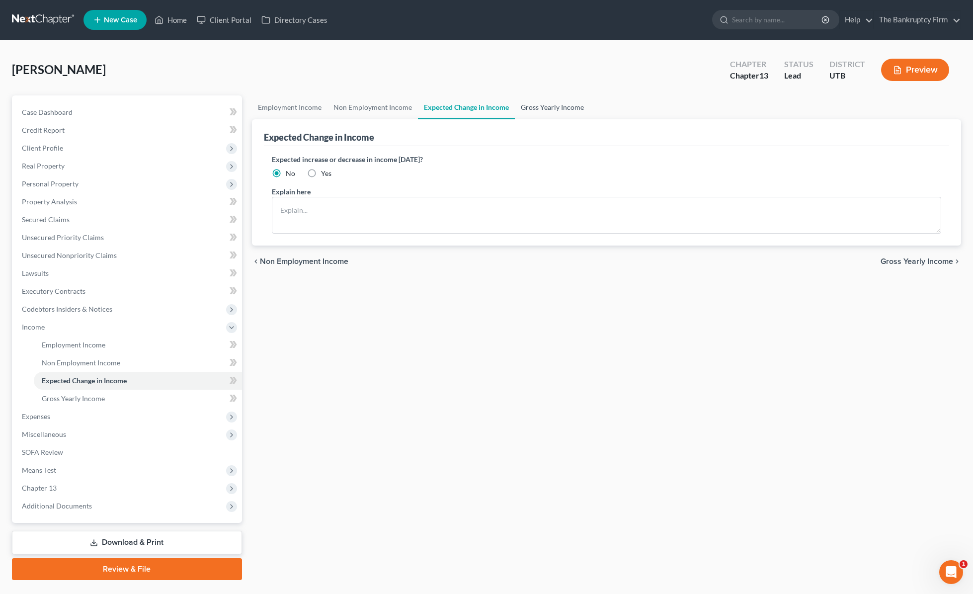
click at [560, 104] on link "Gross Yearly Income" at bounding box center [552, 107] width 75 height 24
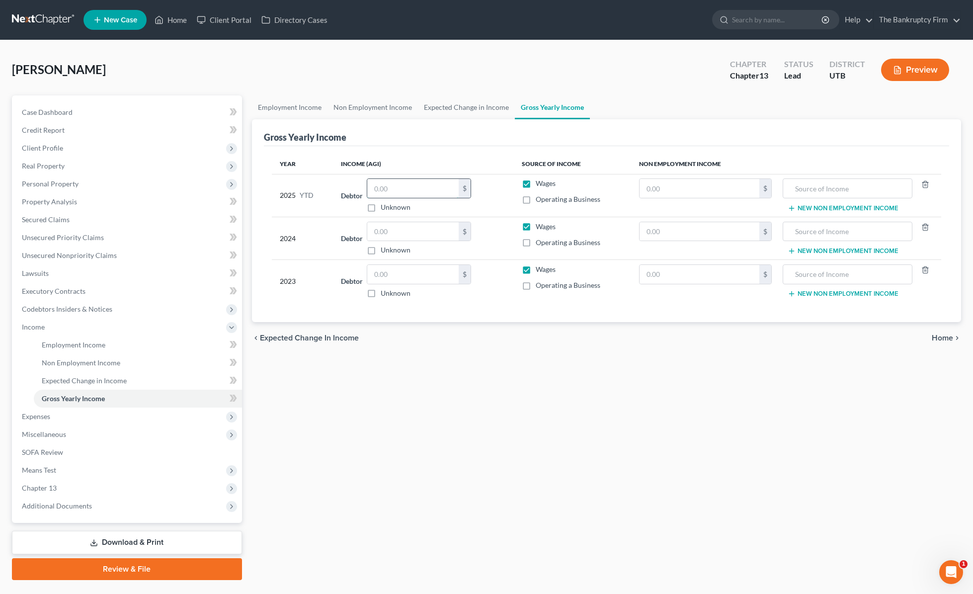
click at [409, 186] on input "text" at bounding box center [412, 188] width 91 height 19
type input "43,541.72"
click at [405, 229] on input "text" at bounding box center [412, 231] width 91 height 19
click at [396, 276] on input "text" at bounding box center [412, 274] width 91 height 19
click at [391, 278] on input "576" at bounding box center [412, 274] width 91 height 19
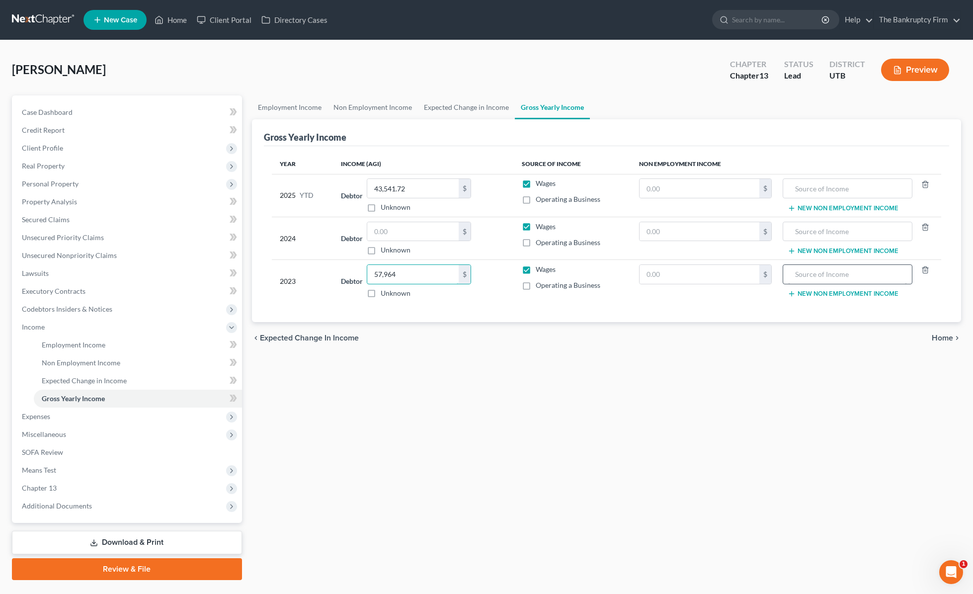
type input "57,964"
click at [406, 230] on input "text" at bounding box center [412, 231] width 91 height 19
type input "94,309"
click at [49, 413] on span "Expenses" at bounding box center [36, 416] width 28 height 8
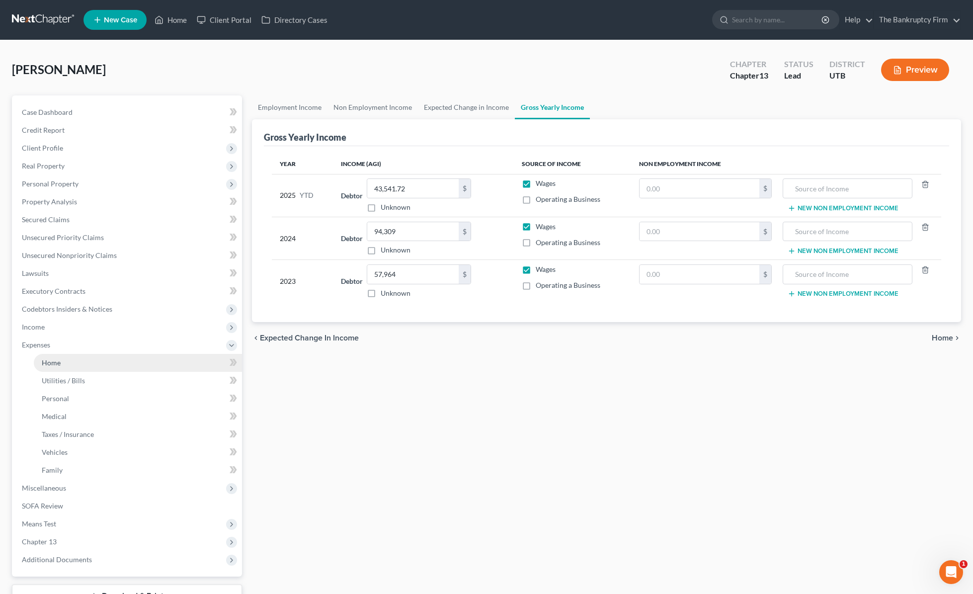
click at [63, 362] on link "Home" at bounding box center [138, 363] width 208 height 18
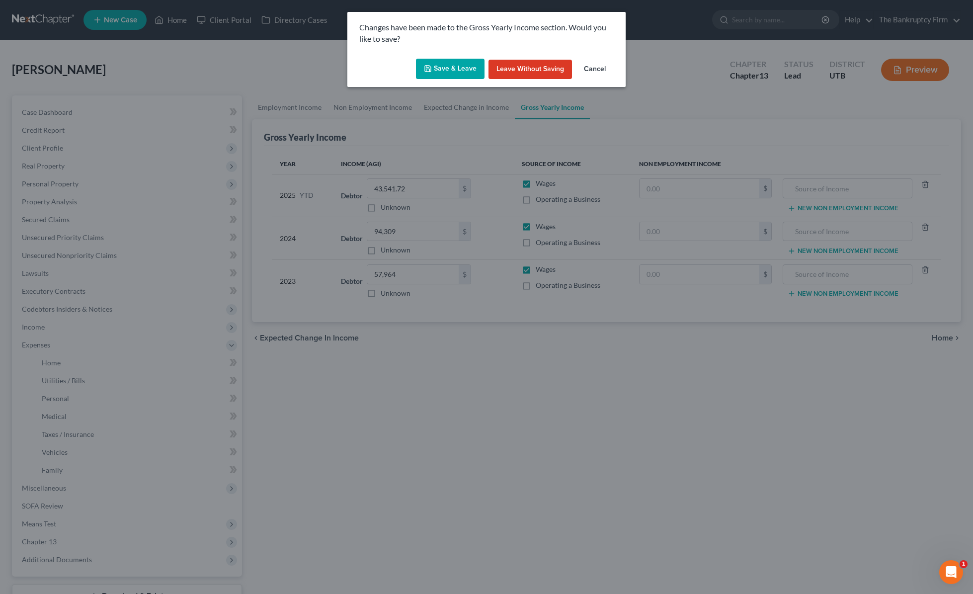
click at [452, 74] on button "Save & Leave" at bounding box center [450, 69] width 69 height 21
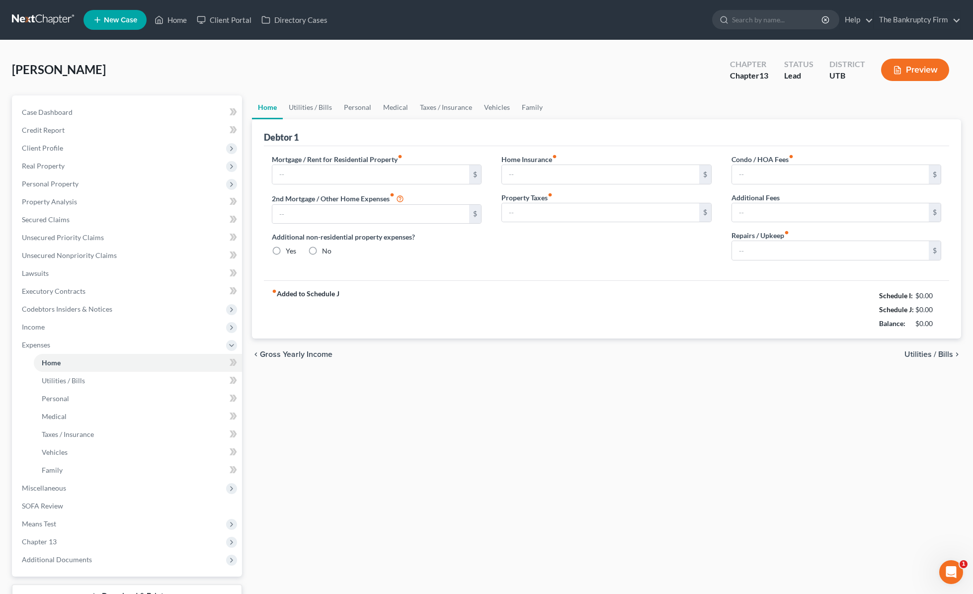
type input "0.00"
radio input "true"
type input "0.00"
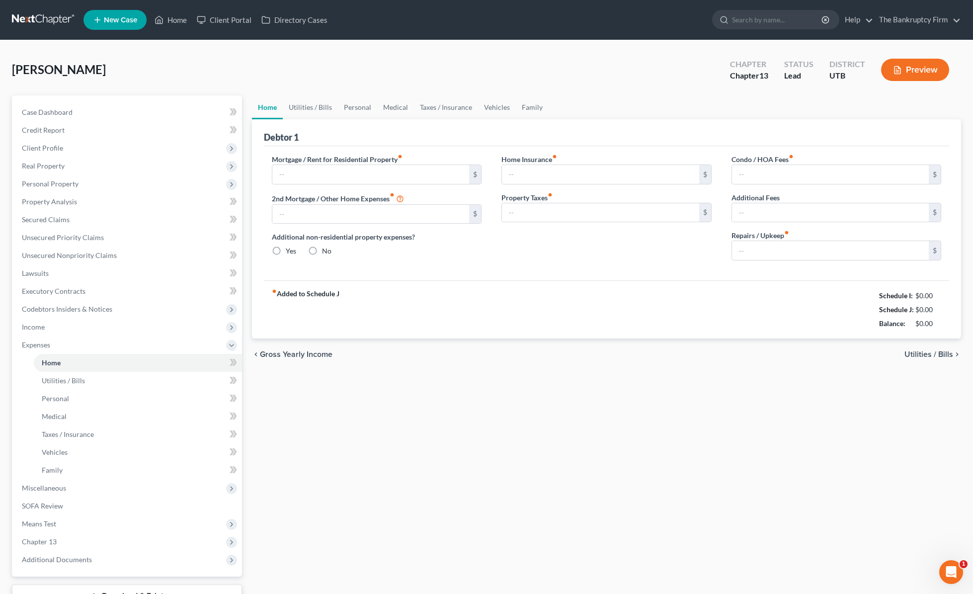
type input "0.00"
click at [334, 176] on input "text" at bounding box center [370, 174] width 197 height 19
click at [333, 171] on input "300.00" at bounding box center [370, 174] width 197 height 19
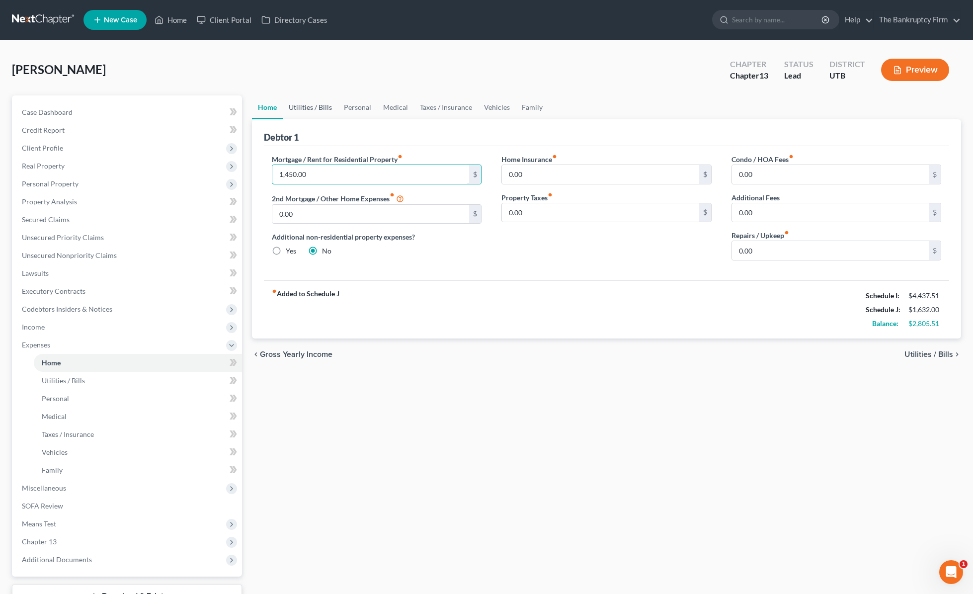
type input "1,450.00"
click at [310, 109] on link "Utilities / Bills" at bounding box center [310, 107] width 55 height 24
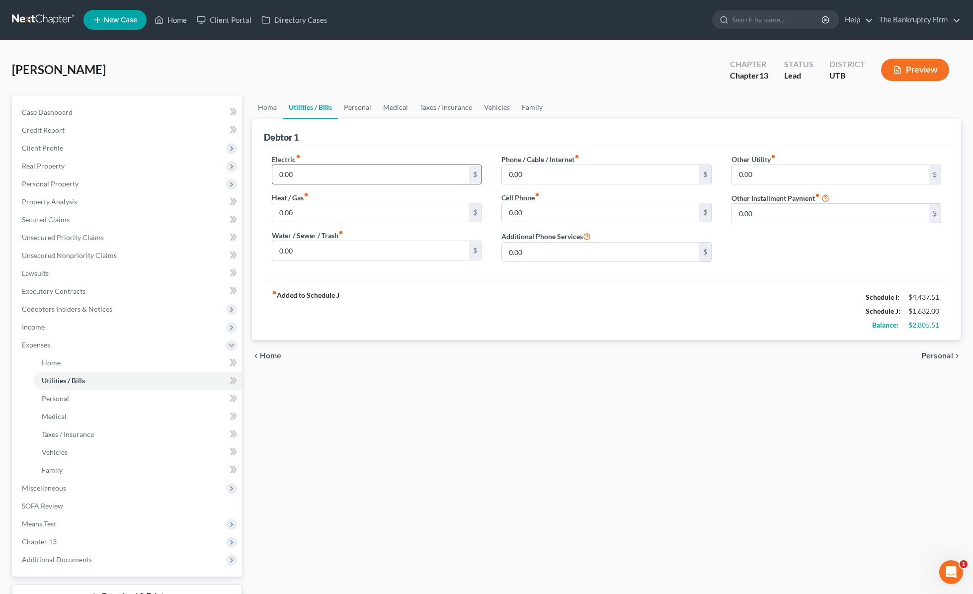
click at [332, 178] on input "0.00" at bounding box center [370, 174] width 197 height 19
click at [327, 178] on input "50.00" at bounding box center [370, 174] width 197 height 19
type input "100"
click at [545, 176] on input "0.00" at bounding box center [600, 174] width 197 height 19
click at [551, 215] on input "0.00" at bounding box center [600, 212] width 197 height 19
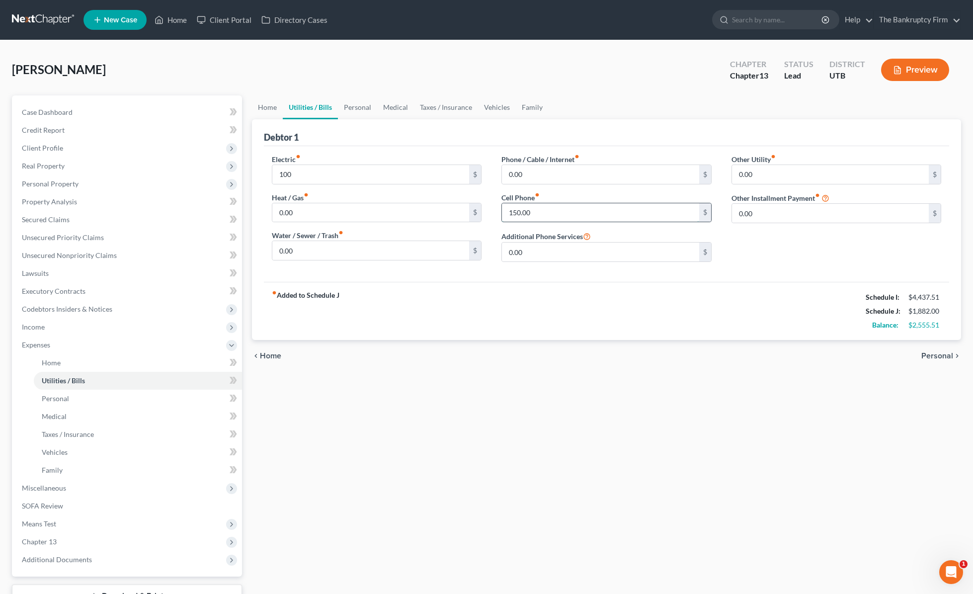
type input "150.00"
click at [359, 104] on link "Personal" at bounding box center [357, 107] width 39 height 24
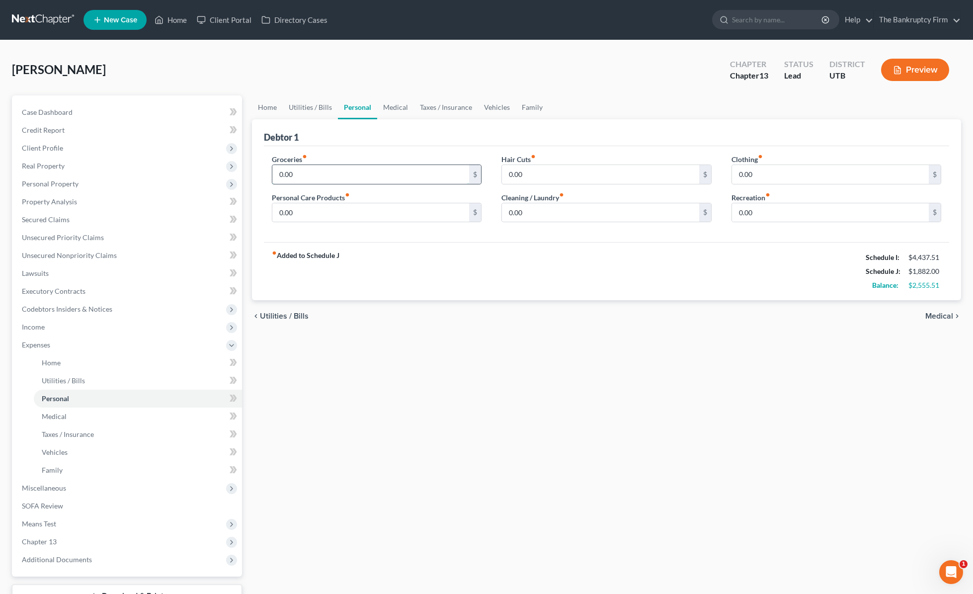
click at [302, 172] on input "0.00" at bounding box center [370, 174] width 197 height 19
type input "497"
type input "50"
type input "93"
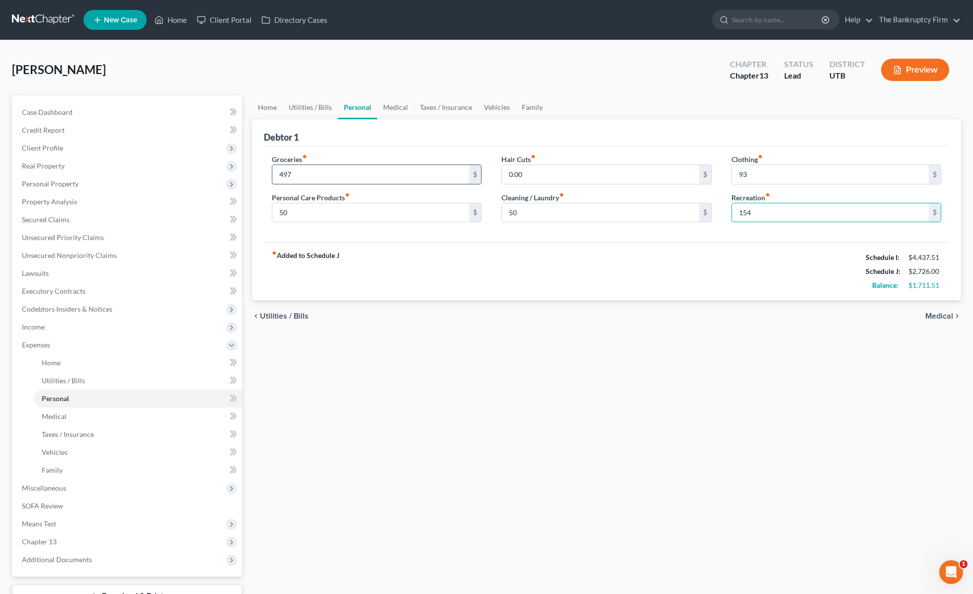
type input "154"
click at [397, 111] on link "Medical" at bounding box center [395, 107] width 37 height 24
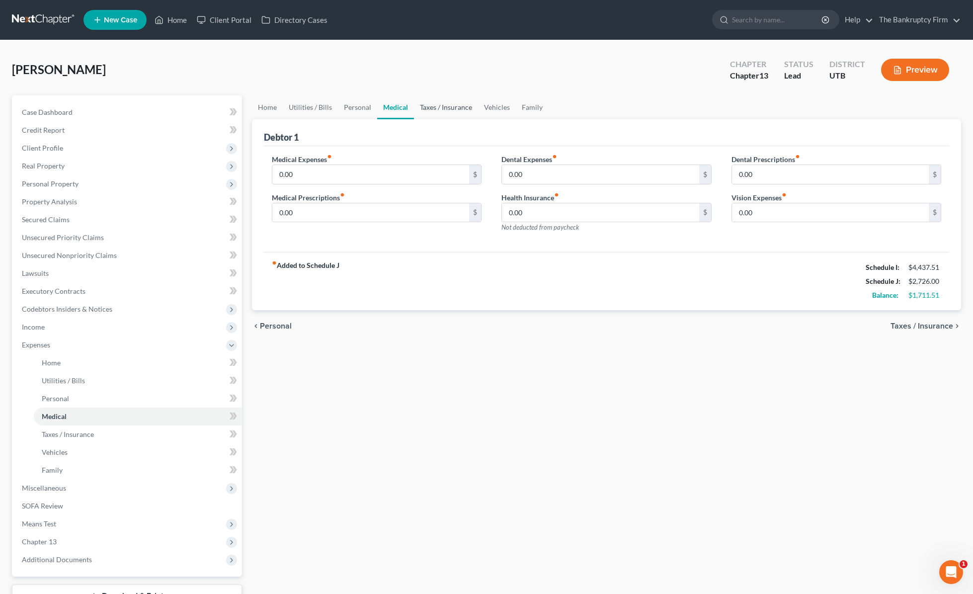
click at [442, 108] on link "Taxes / Insurance" at bounding box center [446, 107] width 64 height 24
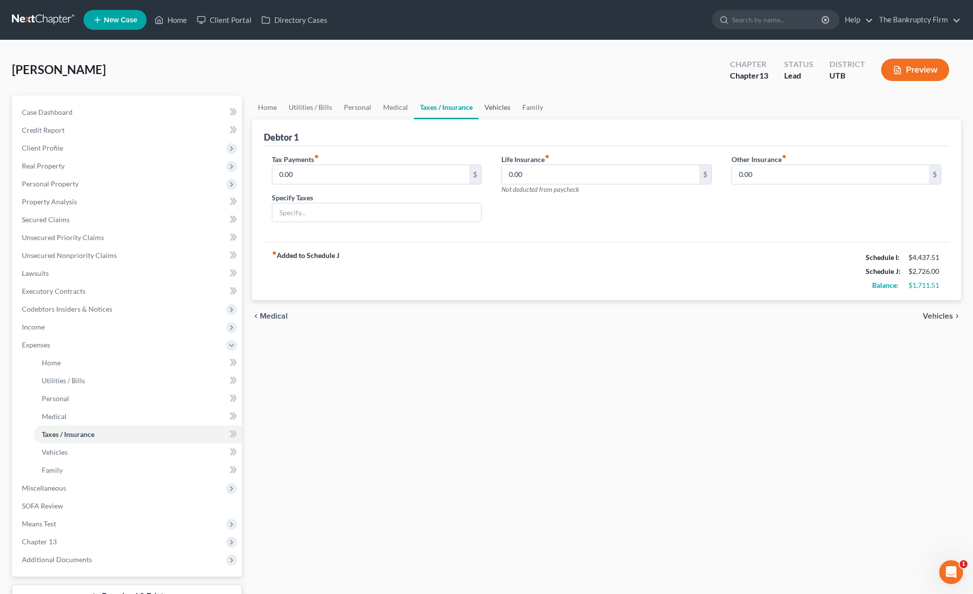
click at [498, 104] on link "Vehicles" at bounding box center [497, 107] width 38 height 24
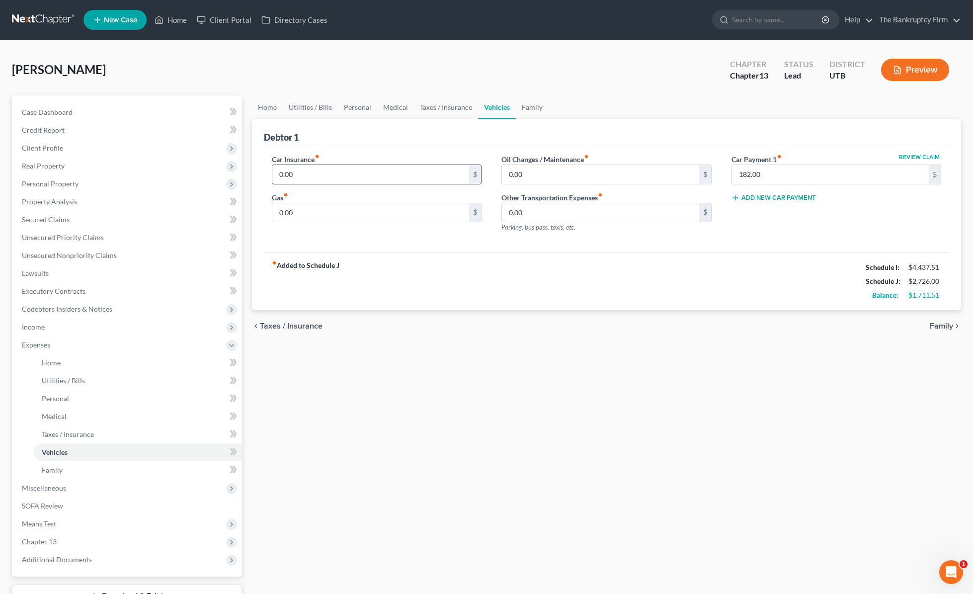
click at [368, 177] on input "0.00" at bounding box center [370, 174] width 197 height 19
type input "125"
type input "300"
type input "50"
click at [776, 176] on input "182.00" at bounding box center [830, 174] width 197 height 19
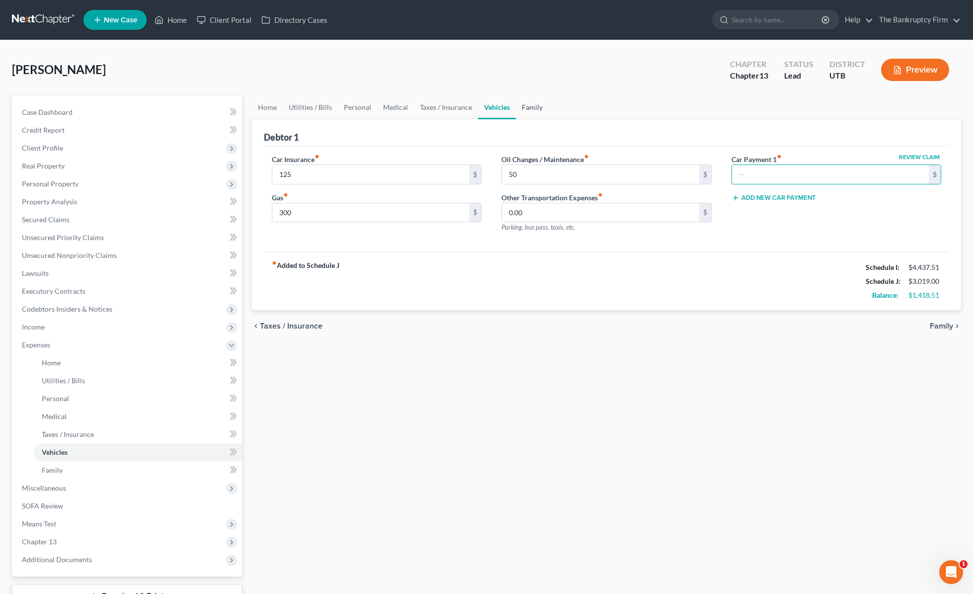
click at [524, 106] on link "Family" at bounding box center [532, 107] width 33 height 24
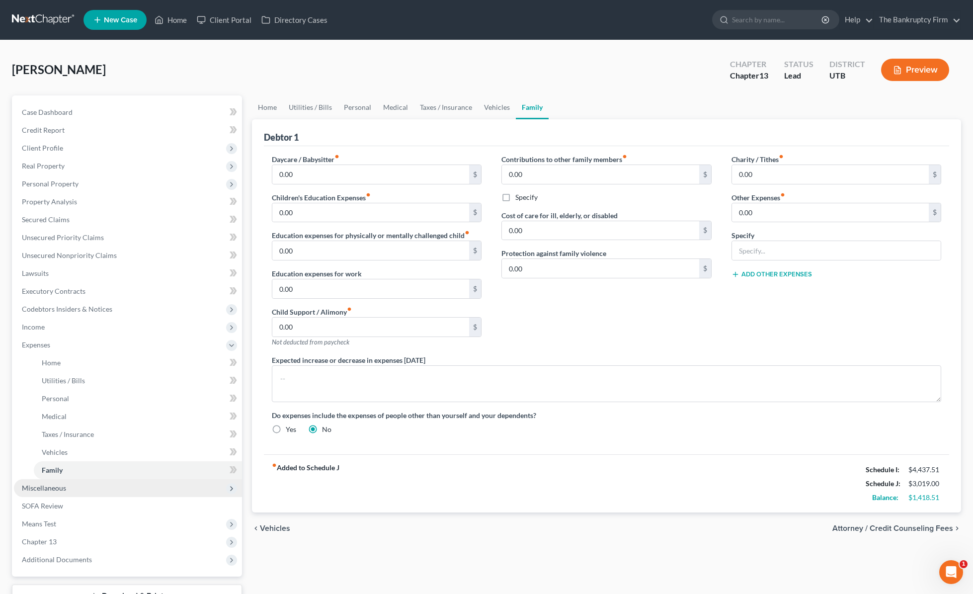
click at [71, 488] on span "Miscellaneous" at bounding box center [128, 488] width 228 height 18
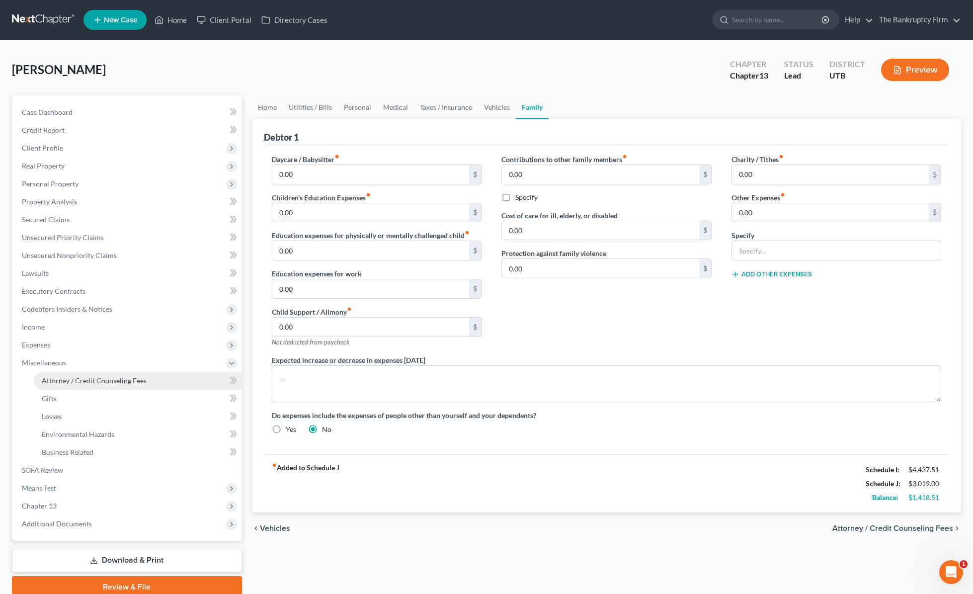
click at [93, 381] on span "Attorney / Credit Counseling Fees" at bounding box center [94, 380] width 105 height 8
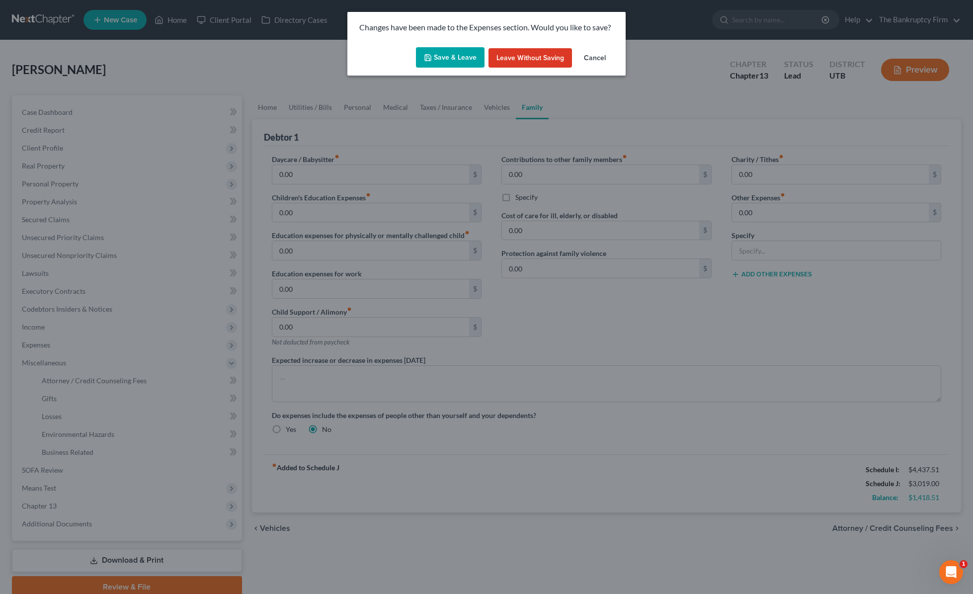
click at [443, 58] on button "Save & Leave" at bounding box center [450, 57] width 69 height 21
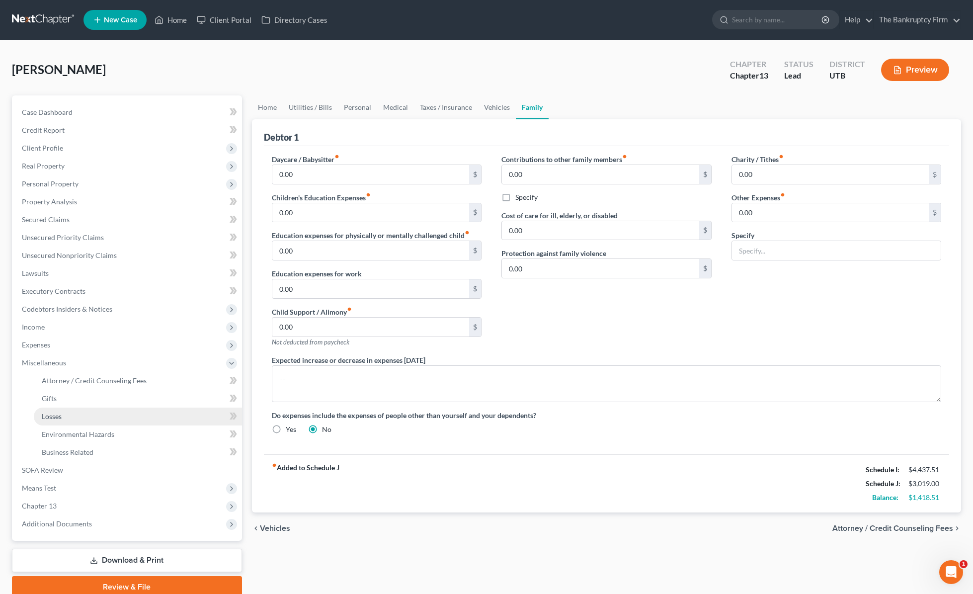
select select "0"
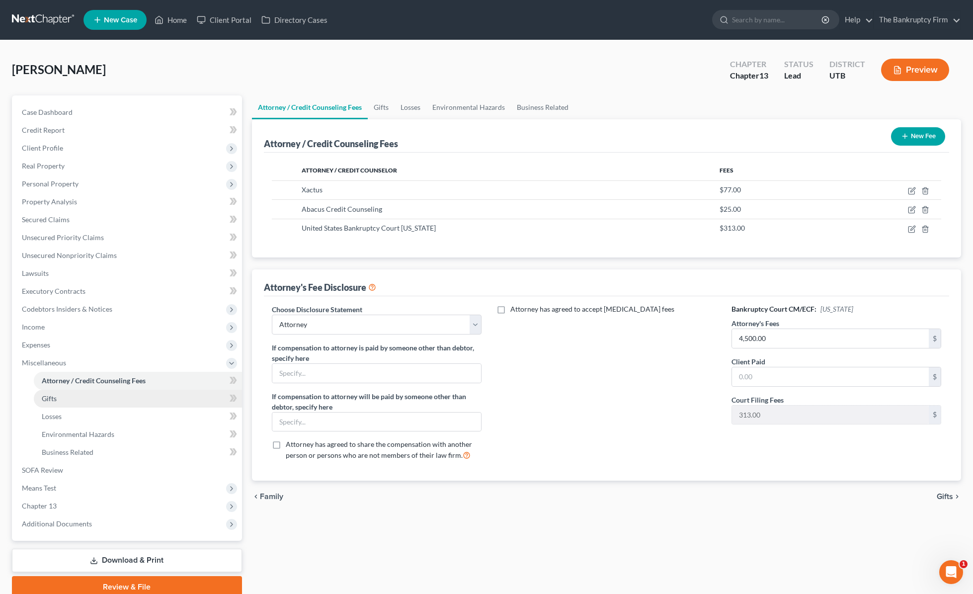
click at [55, 398] on span "Gifts" at bounding box center [49, 398] width 15 height 8
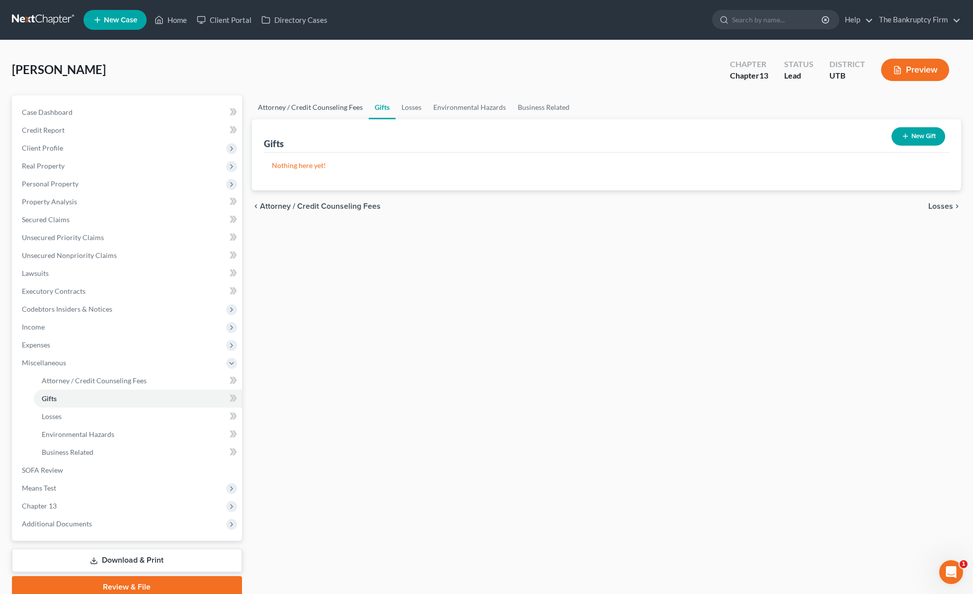
click at [307, 109] on link "Attorney / Credit Counseling Fees" at bounding box center [310, 107] width 117 height 24
select select "0"
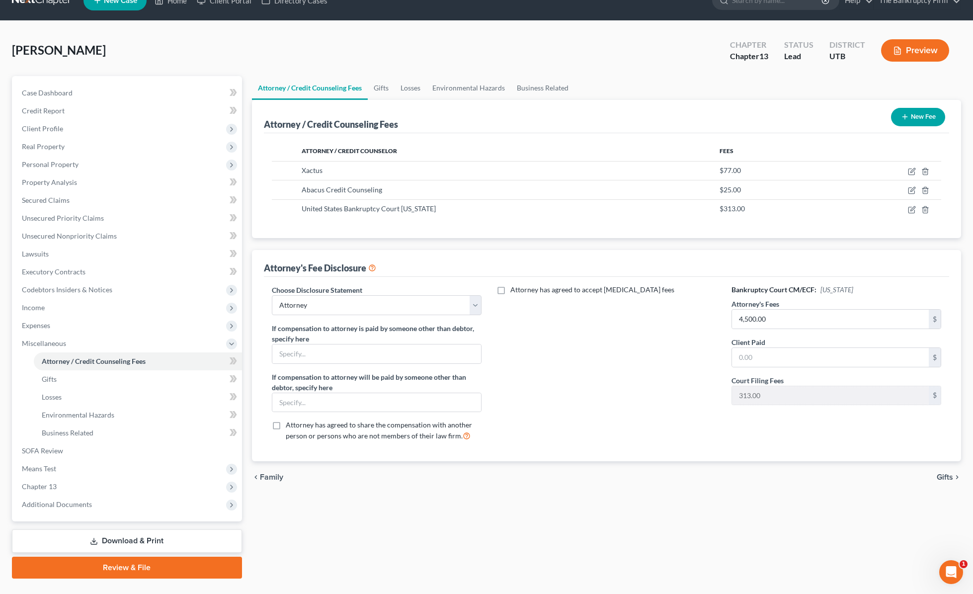
scroll to position [21, 0]
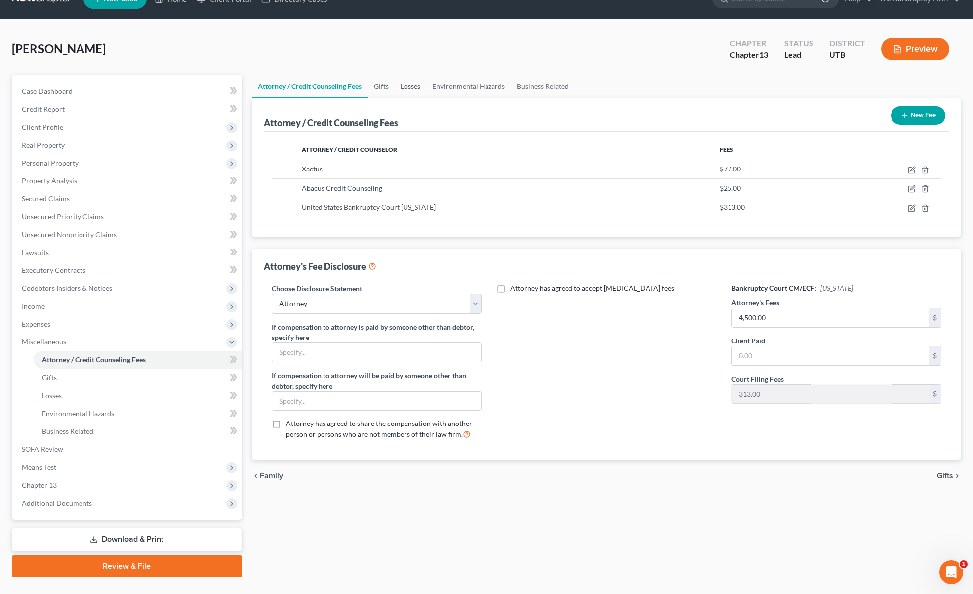
click at [413, 83] on link "Losses" at bounding box center [410, 87] width 32 height 24
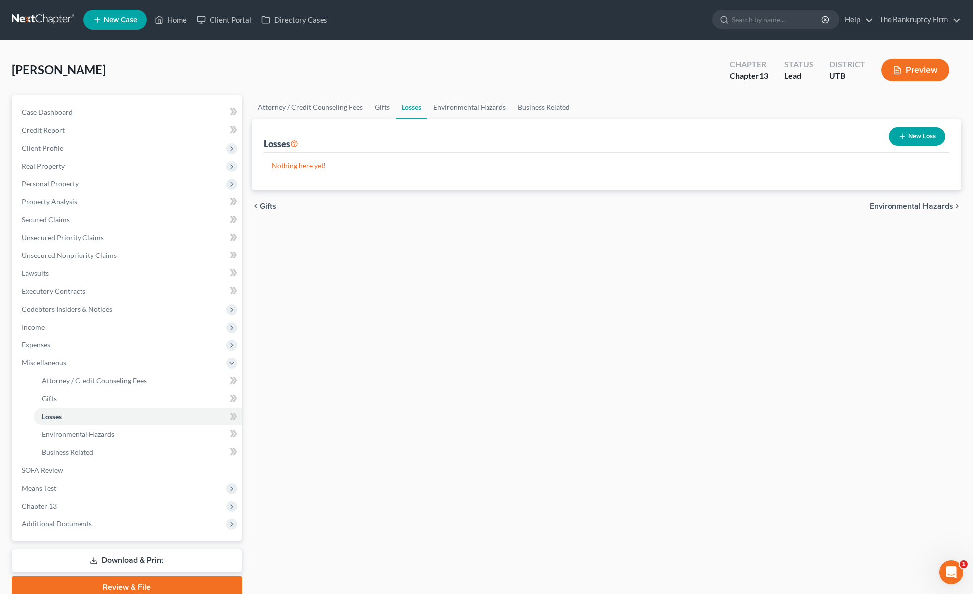
click at [912, 132] on button "New Loss" at bounding box center [916, 136] width 57 height 18
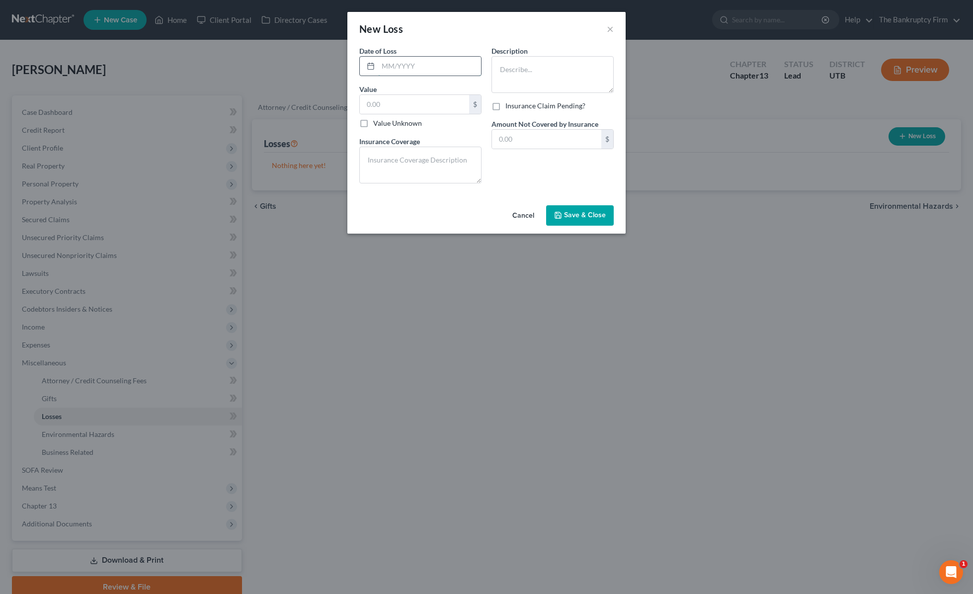
click at [418, 69] on input "text" at bounding box center [429, 66] width 103 height 19
type input "05/2025"
click at [524, 212] on button "Cancel" at bounding box center [523, 216] width 38 height 20
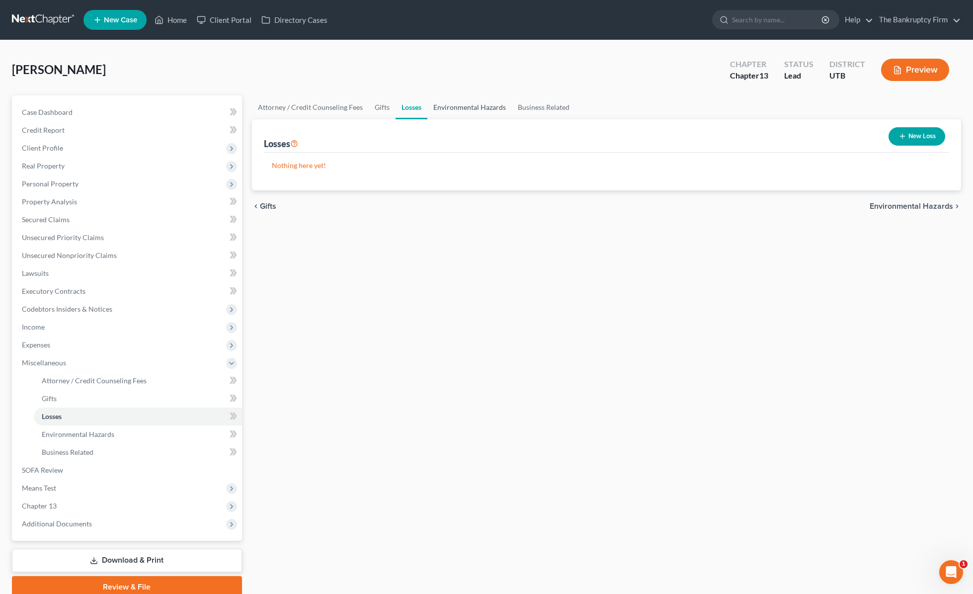
click at [483, 105] on link "Environmental Hazards" at bounding box center [469, 107] width 84 height 24
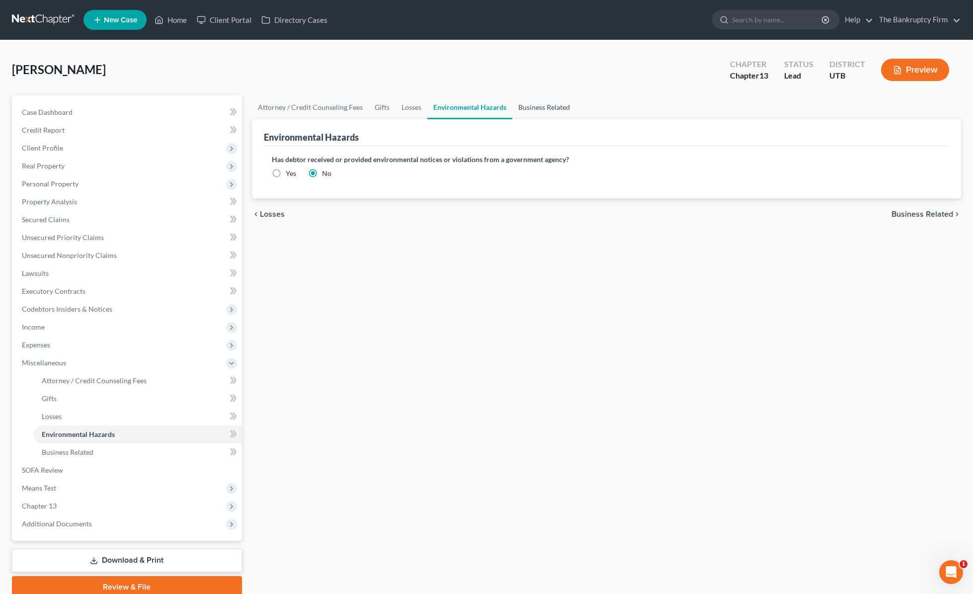
click at [551, 104] on link "Business Related" at bounding box center [544, 107] width 64 height 24
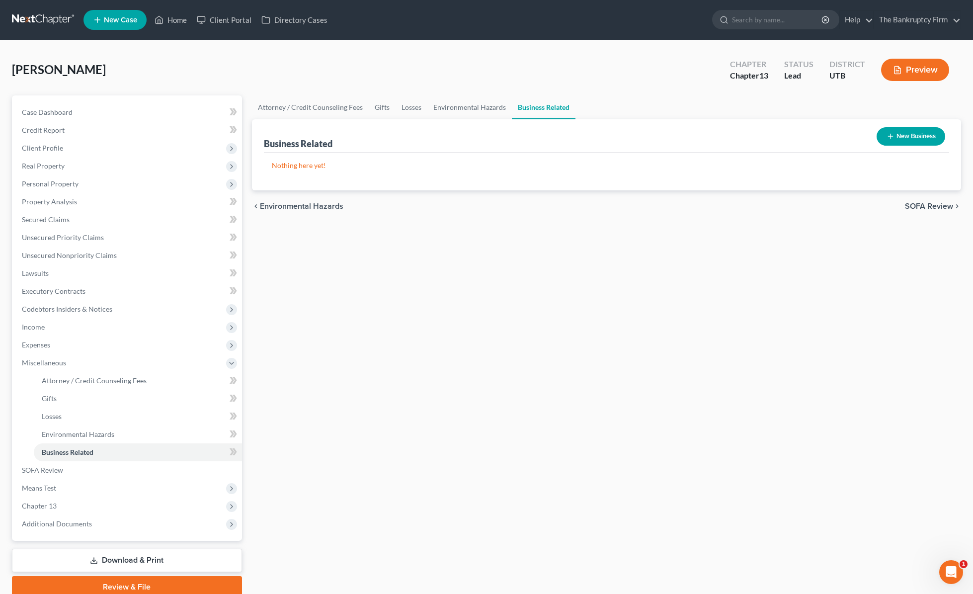
click at [375, 80] on div "[PERSON_NAME] Upgraded Chapter Chapter 13 Status Lead District UTB Preview" at bounding box center [486, 73] width 949 height 43
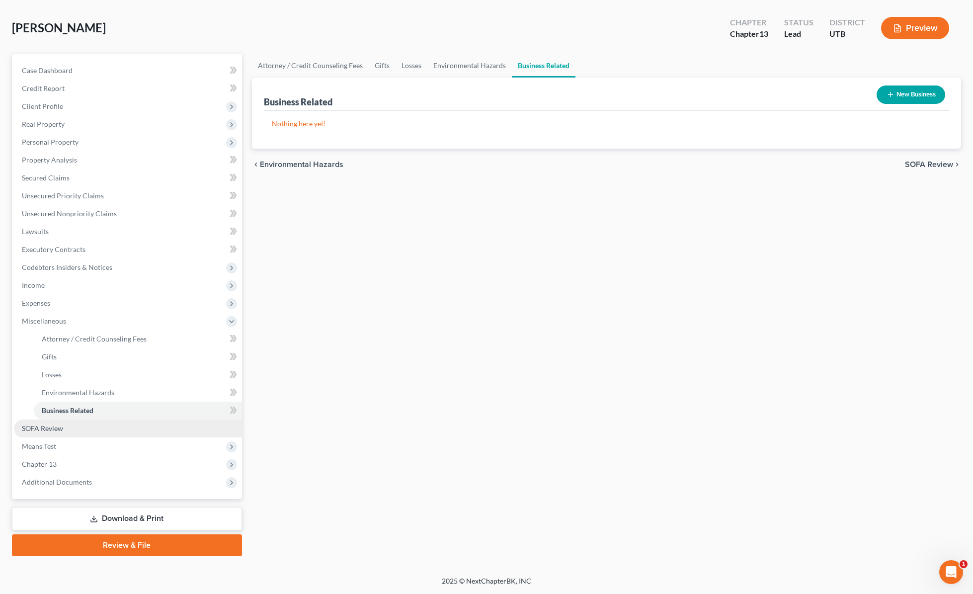
click at [44, 425] on span "SOFA Review" at bounding box center [42, 428] width 41 height 8
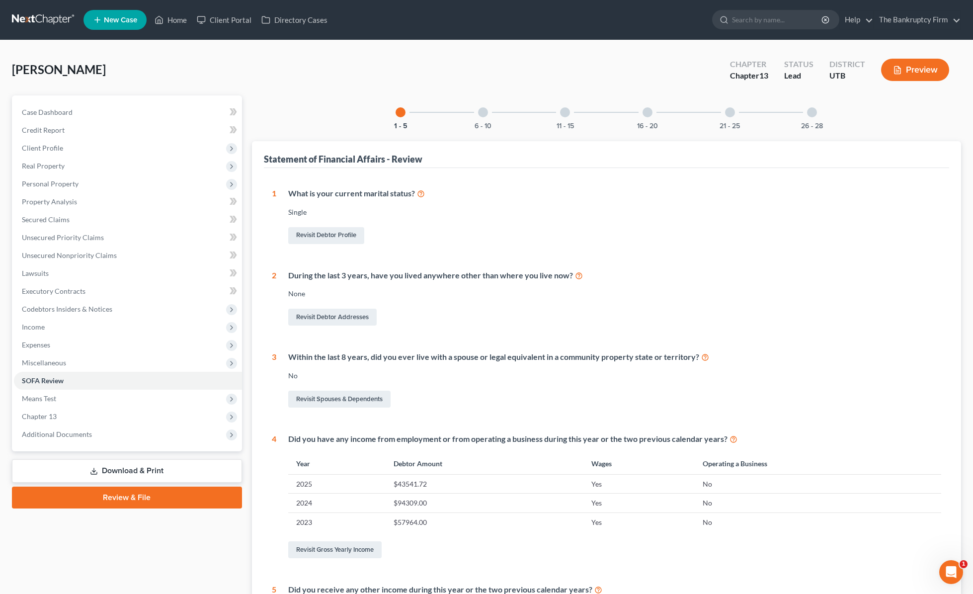
click at [485, 115] on div at bounding box center [483, 112] width 10 height 10
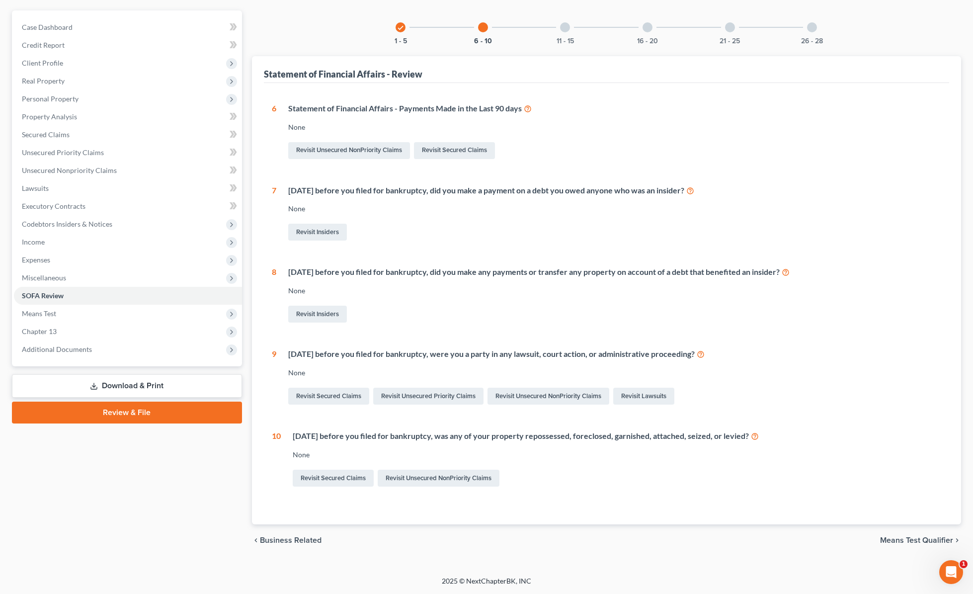
scroll to position [84, 0]
click at [329, 274] on div "[DATE] before you filed for bankruptcy, did you make any payments or transfer a…" at bounding box center [614, 272] width 653 height 11
drag, startPoint x: 326, startPoint y: 353, endPoint x: 426, endPoint y: 353, distance: 99.8
click at [426, 353] on div "[DATE] before you filed for bankruptcy, were you a party in any lawsuit, court …" at bounding box center [614, 354] width 653 height 11
drag, startPoint x: 424, startPoint y: 330, endPoint x: 431, endPoint y: 280, distance: 51.2
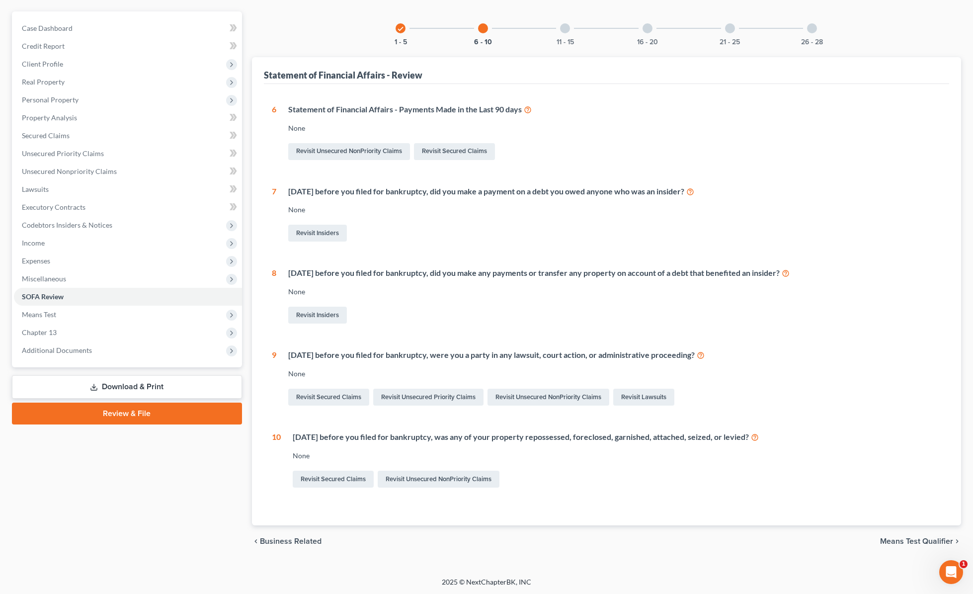
click at [427, 327] on div "6 Statement of Financial Affairs - Payments Made in the Last 90 days None Revis…" at bounding box center [607, 296] width 670 height 385
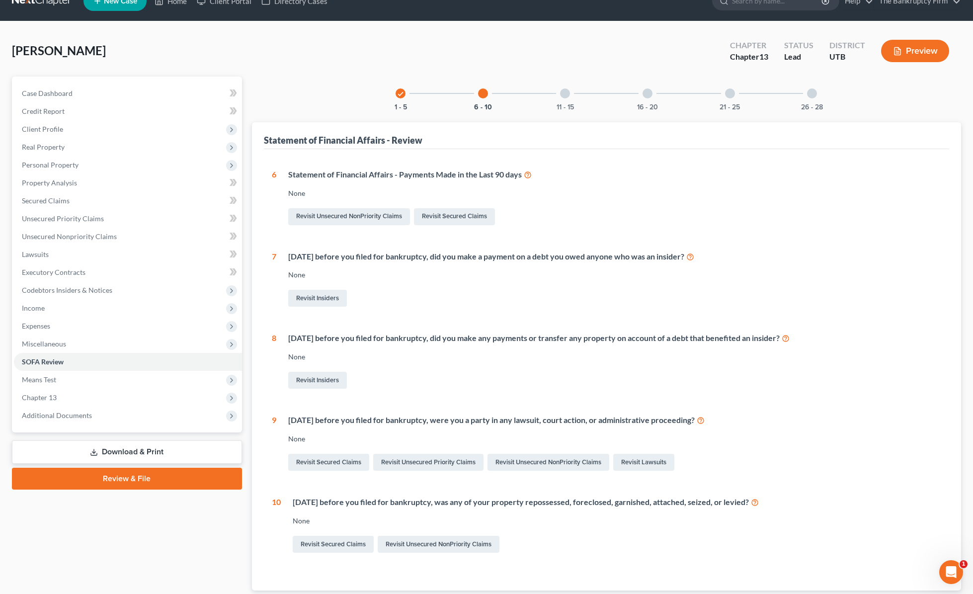
scroll to position [0, 0]
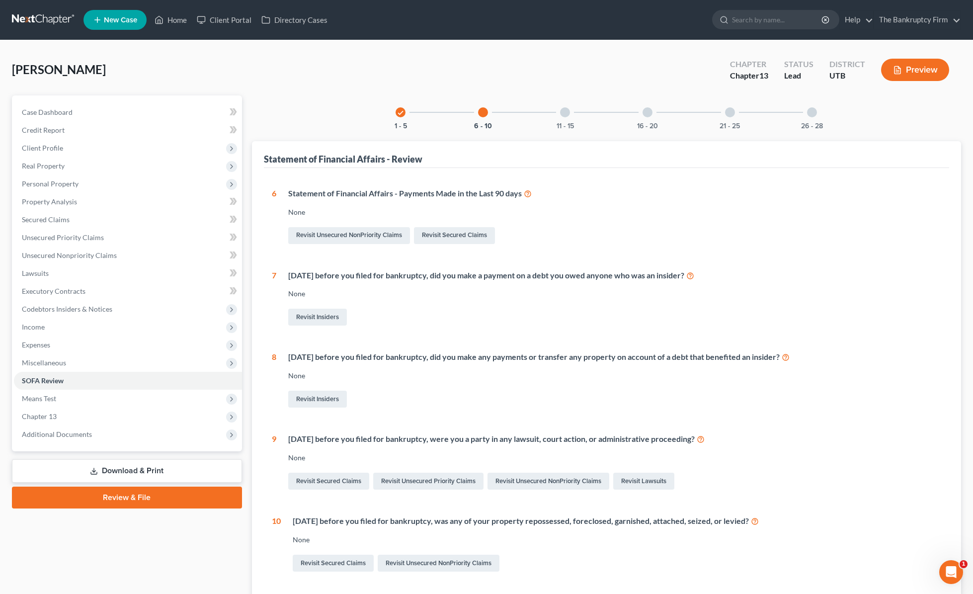
click at [565, 112] on div at bounding box center [565, 112] width 10 height 10
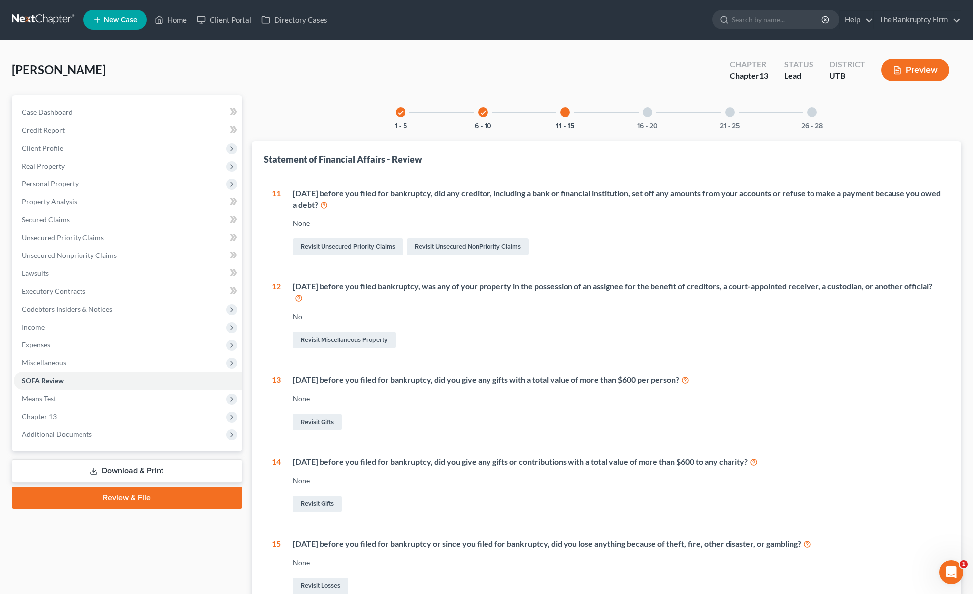
click at [565, 112] on div at bounding box center [565, 112] width 10 height 10
click at [483, 111] on icon "check" at bounding box center [482, 112] width 7 height 7
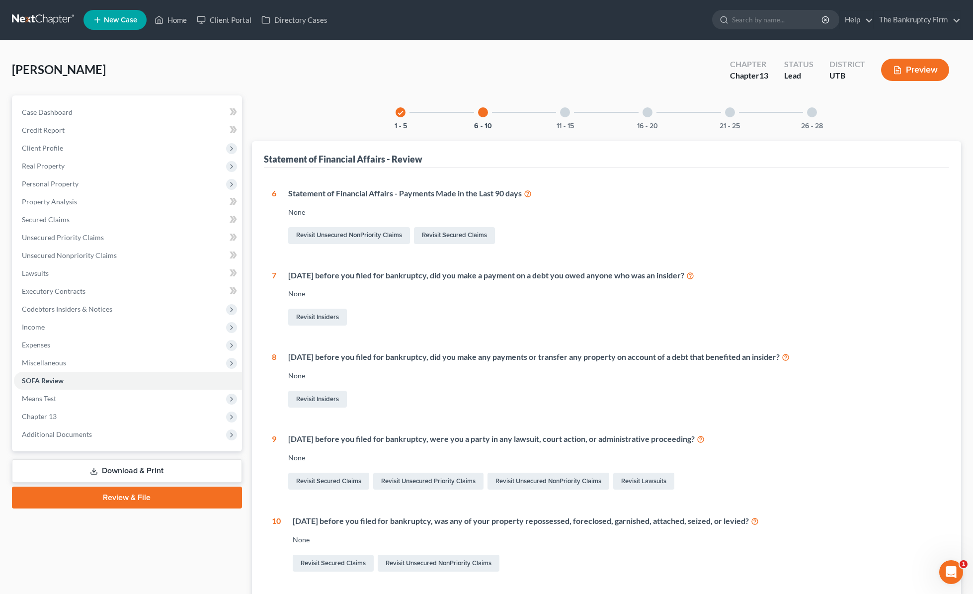
click at [562, 114] on div at bounding box center [565, 112] width 10 height 10
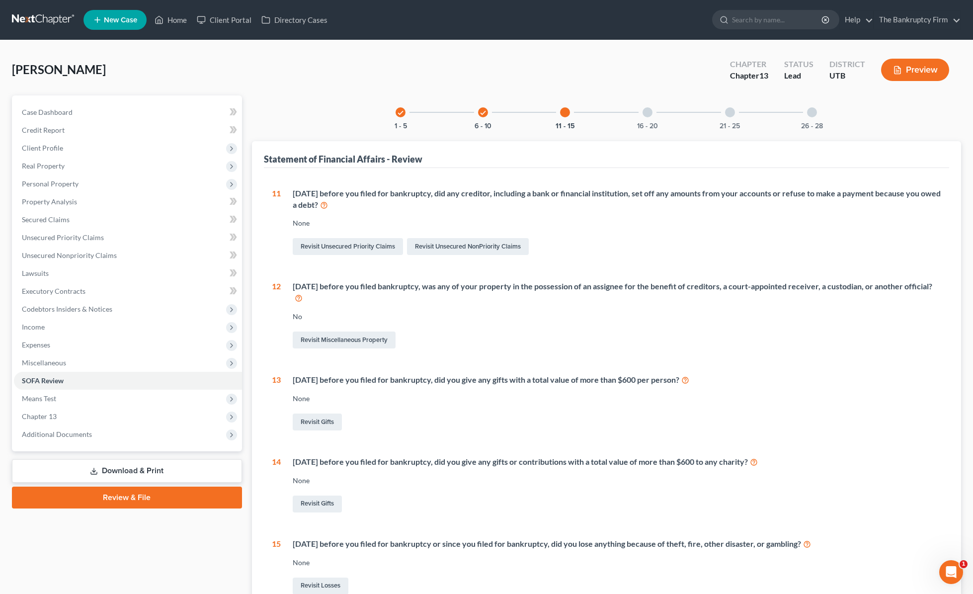
click at [647, 112] on div at bounding box center [647, 112] width 10 height 10
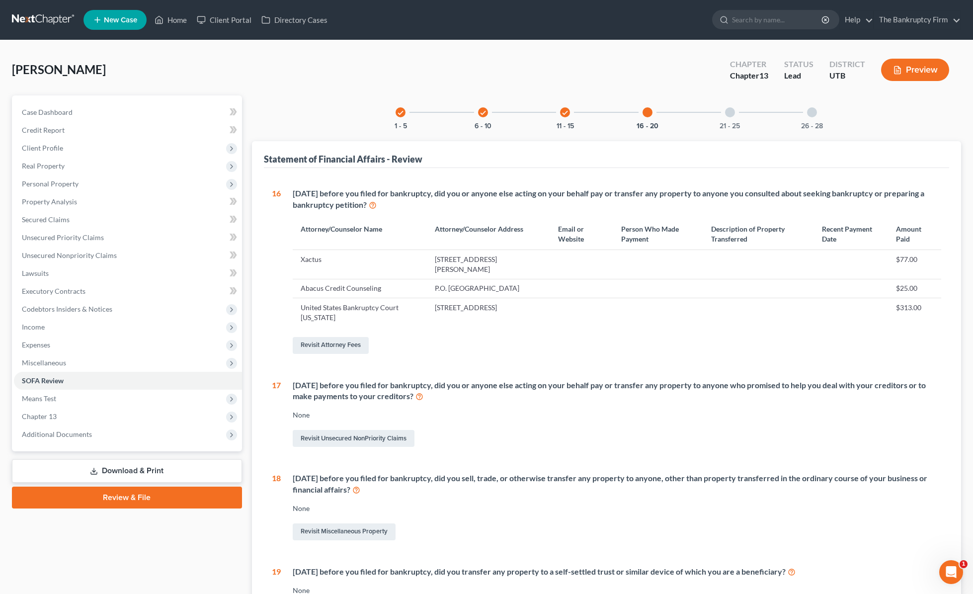
click at [733, 115] on div at bounding box center [730, 112] width 10 height 10
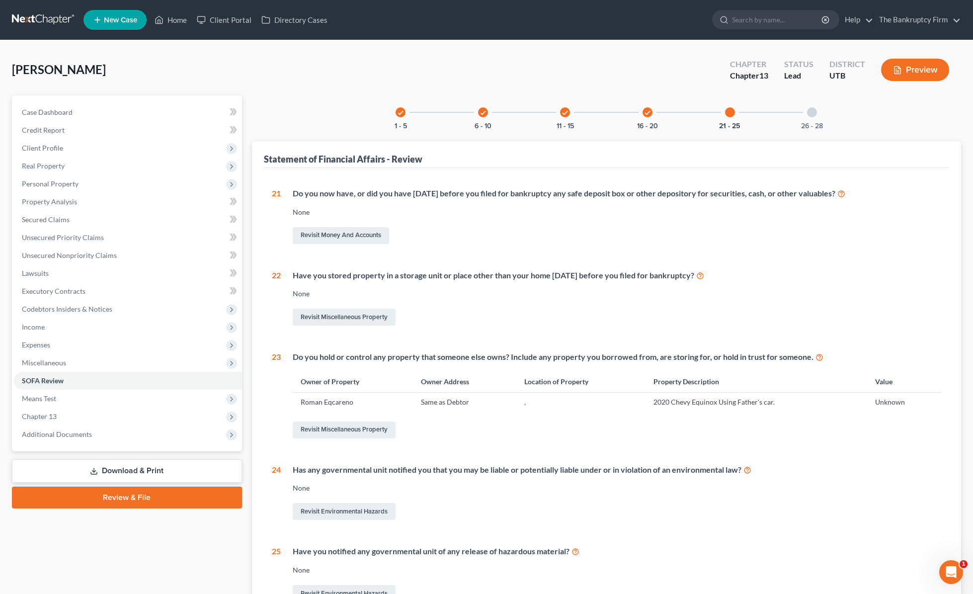
click at [811, 113] on div at bounding box center [812, 112] width 10 height 10
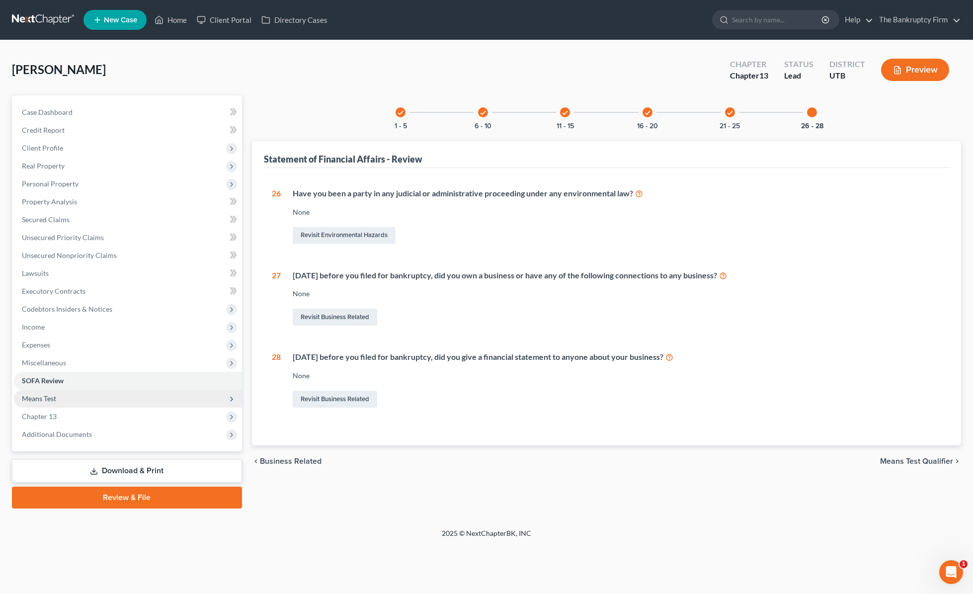
click at [84, 401] on span "Means Test" at bounding box center [128, 398] width 228 height 18
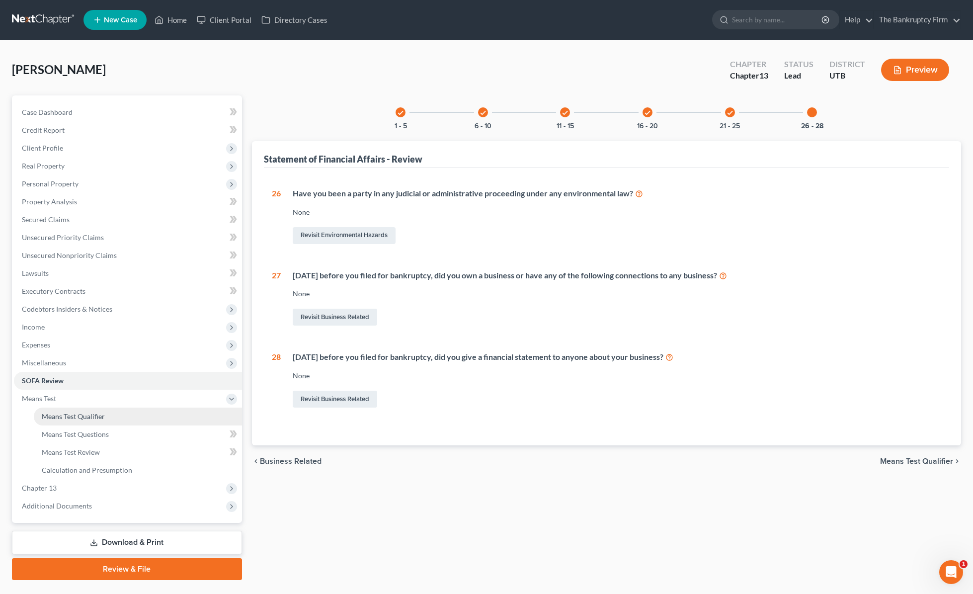
click at [96, 417] on span "Means Test Qualifier" at bounding box center [73, 416] width 63 height 8
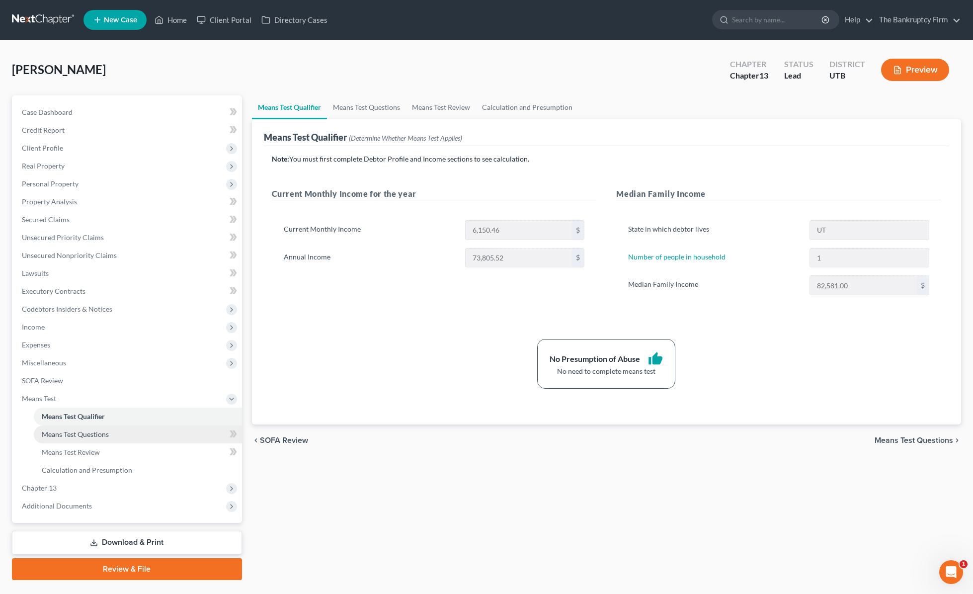
click at [72, 428] on link "Means Test Questions" at bounding box center [138, 434] width 208 height 18
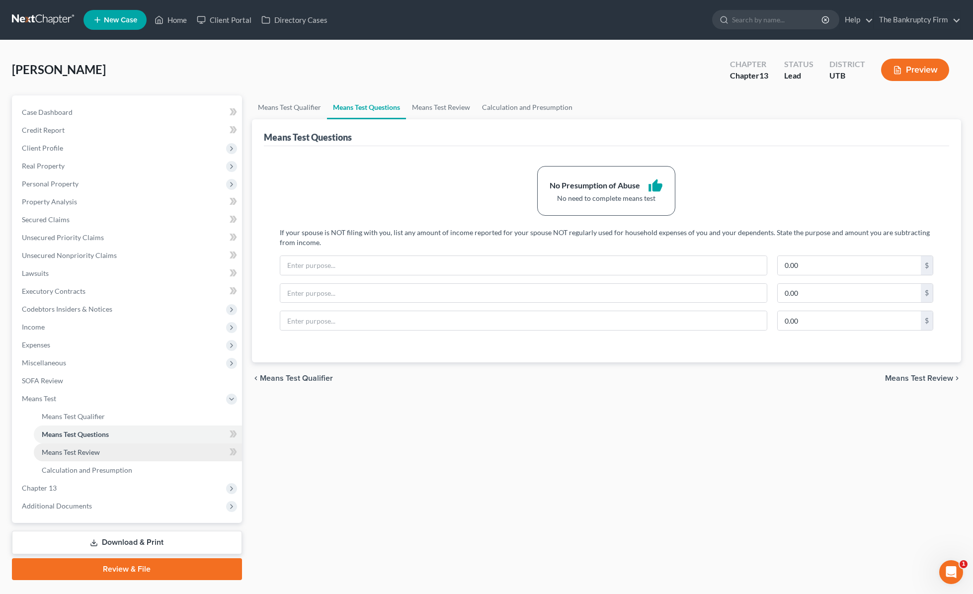
click at [70, 453] on span "Means Test Review" at bounding box center [71, 452] width 58 height 8
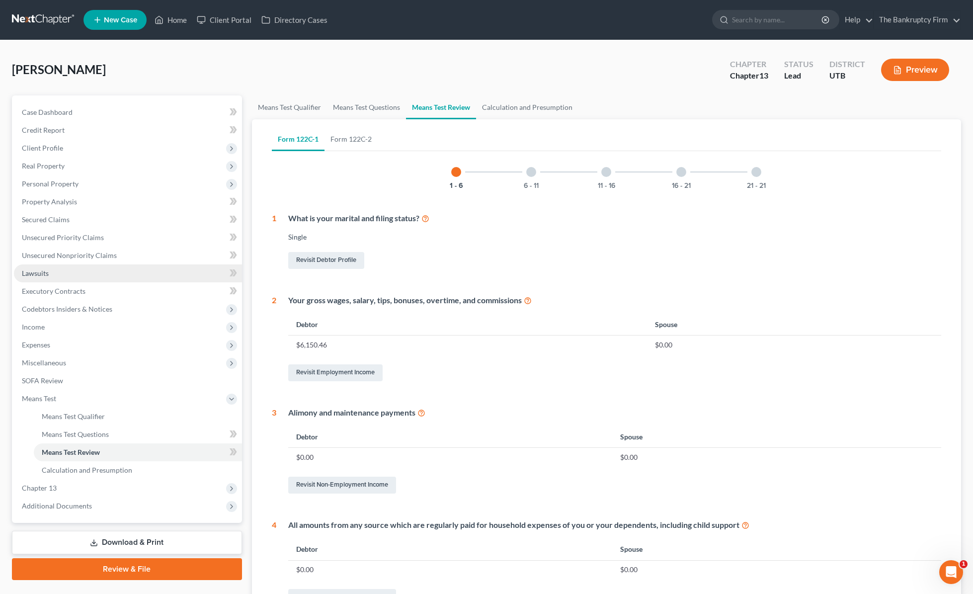
click at [52, 272] on link "Lawsuits" at bounding box center [128, 273] width 228 height 18
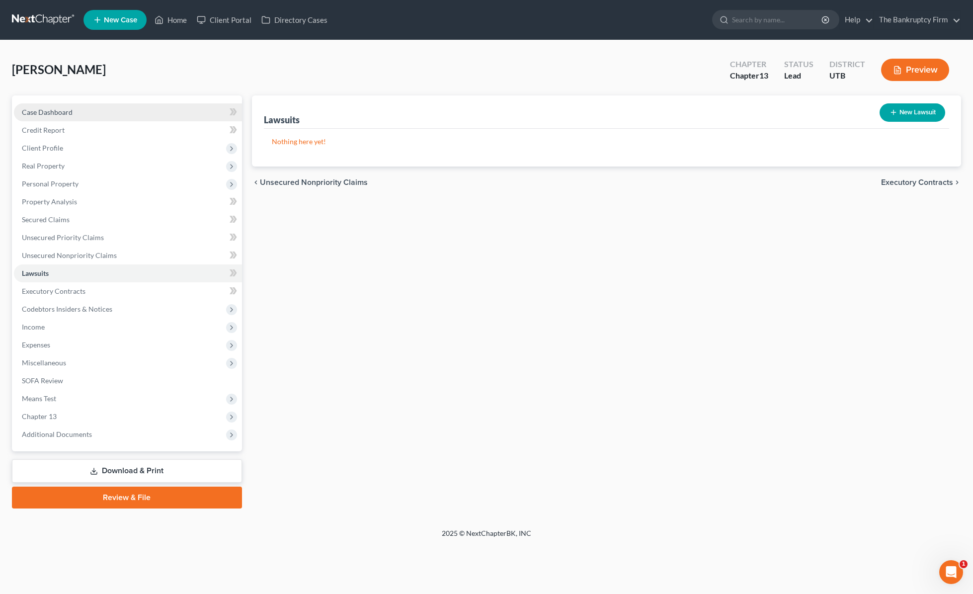
click at [52, 111] on span "Case Dashboard" at bounding box center [47, 112] width 51 height 8
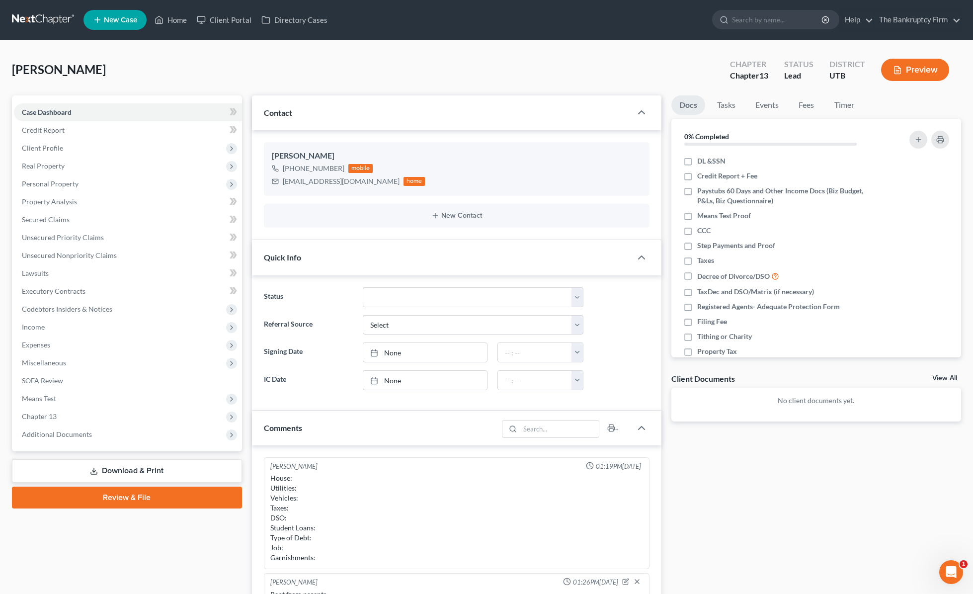
scroll to position [9, 0]
click at [247, 247] on div "Updates & News × [US_STATE] District Notes: Take a look at NextChapter's Distri…" at bounding box center [456, 450] width 419 height 711
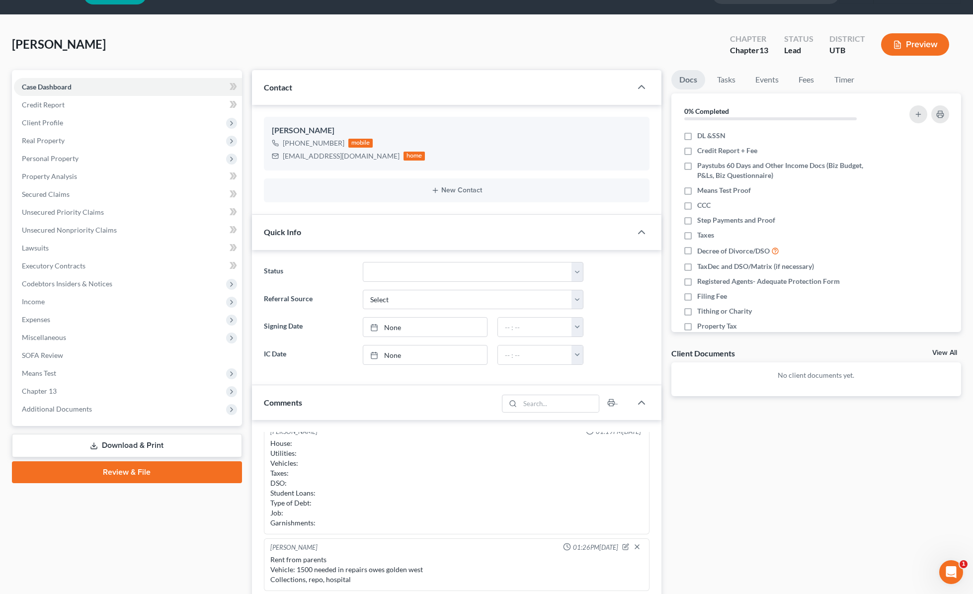
scroll to position [0, 0]
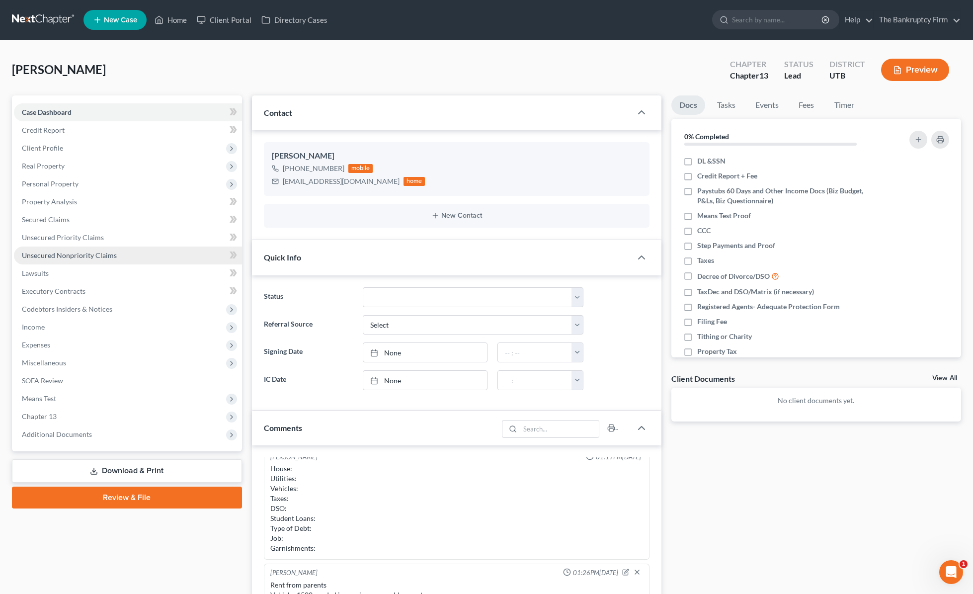
click at [71, 249] on link "Unsecured Nonpriority Claims" at bounding box center [128, 255] width 228 height 18
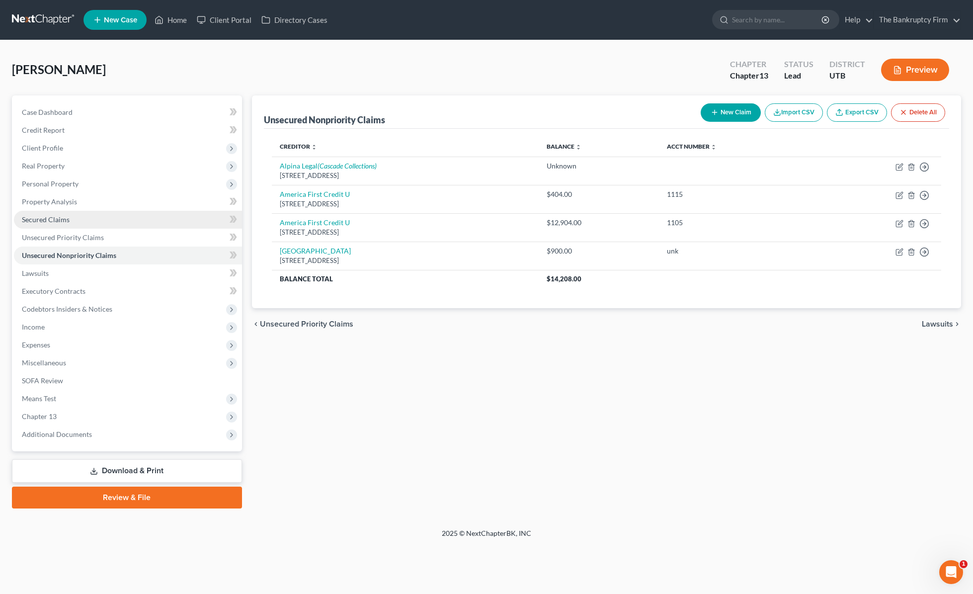
click at [80, 221] on link "Secured Claims" at bounding box center [128, 220] width 228 height 18
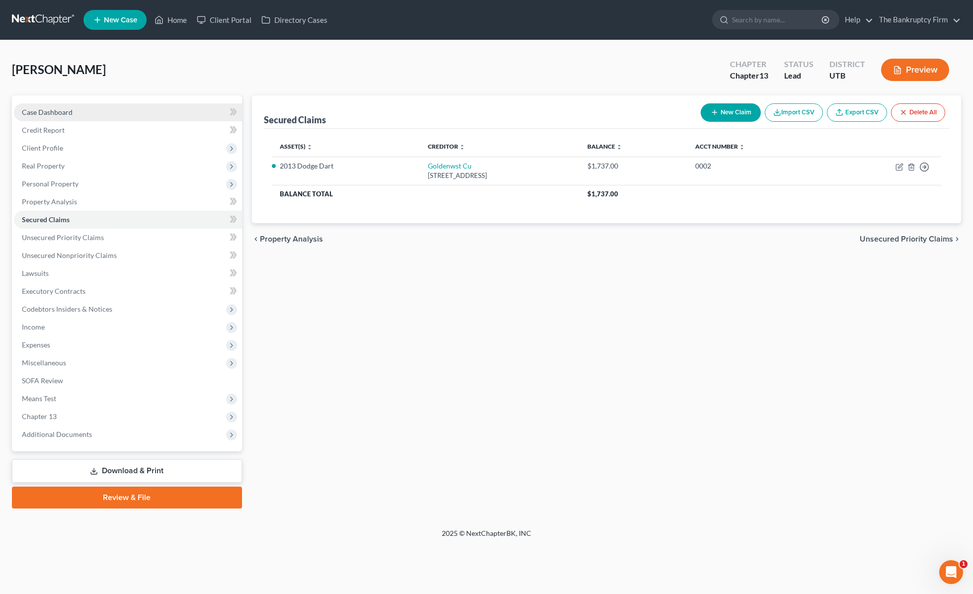
click at [63, 113] on span "Case Dashboard" at bounding box center [47, 112] width 51 height 8
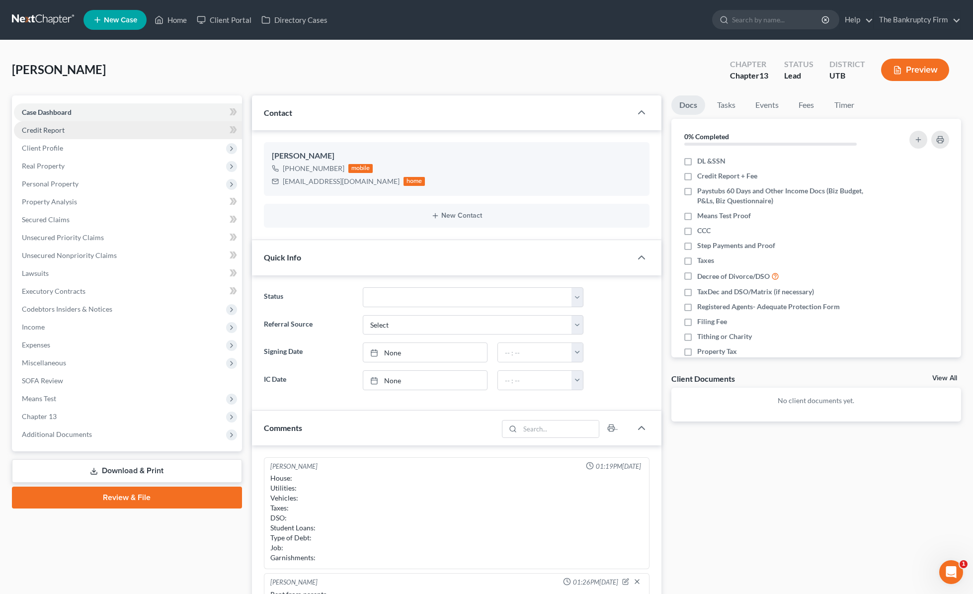
scroll to position [9, 0]
click at [58, 126] on span "Credit Report" at bounding box center [43, 130] width 43 height 8
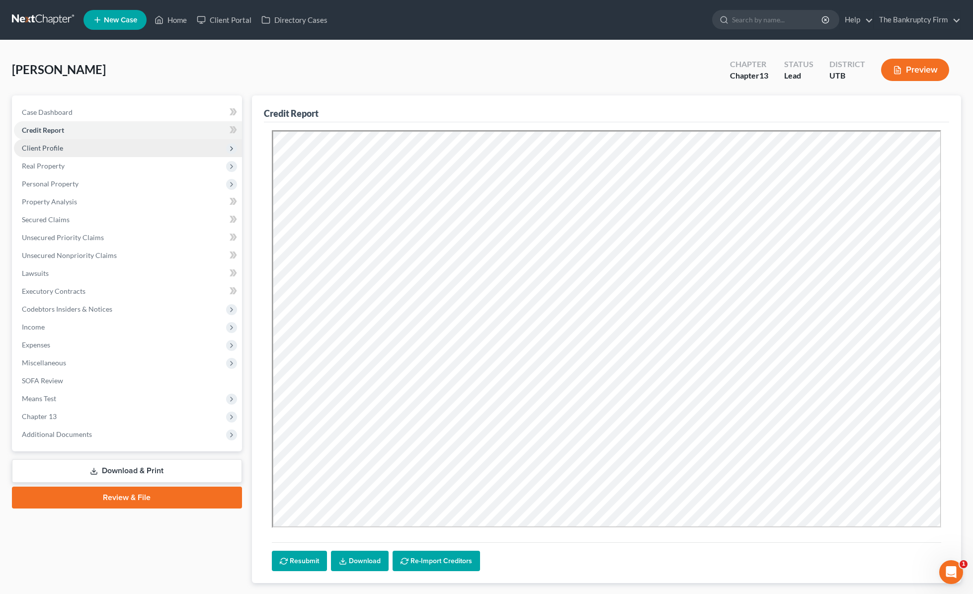
click at [71, 146] on span "Client Profile" at bounding box center [128, 148] width 228 height 18
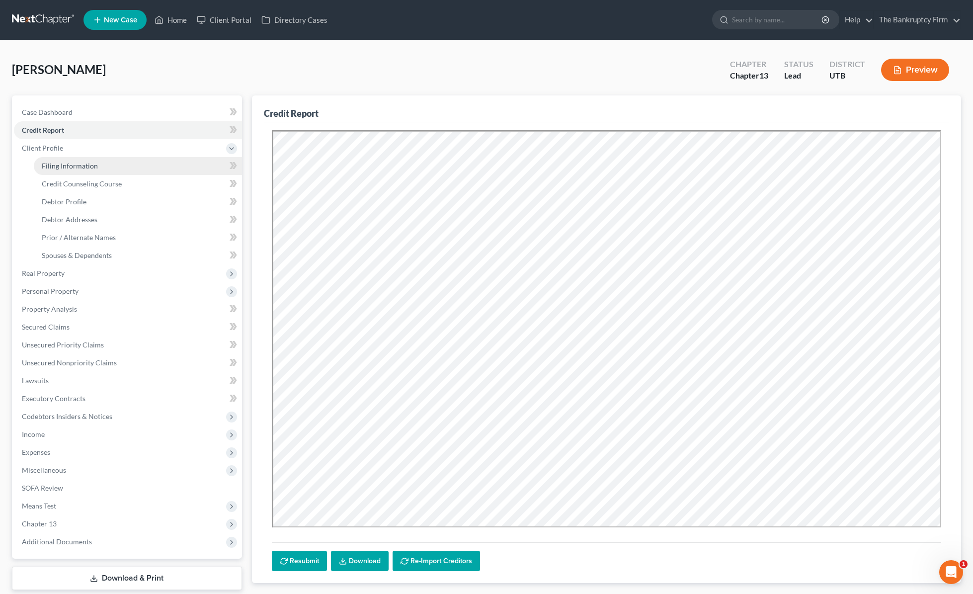
click at [93, 168] on span "Filing Information" at bounding box center [70, 165] width 56 height 8
select select "1"
select select "0"
select select "3"
select select "81"
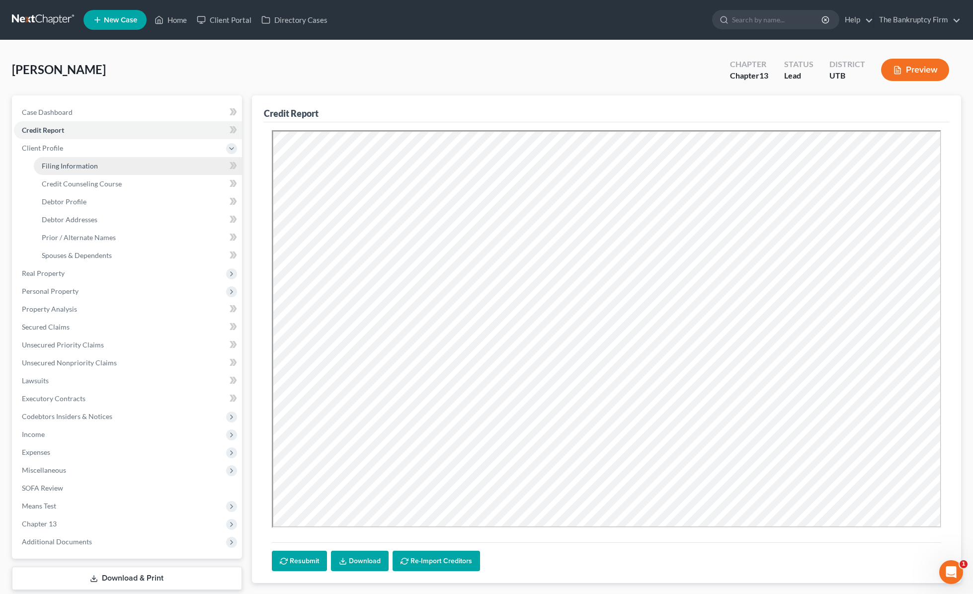
select select "0"
select select "46"
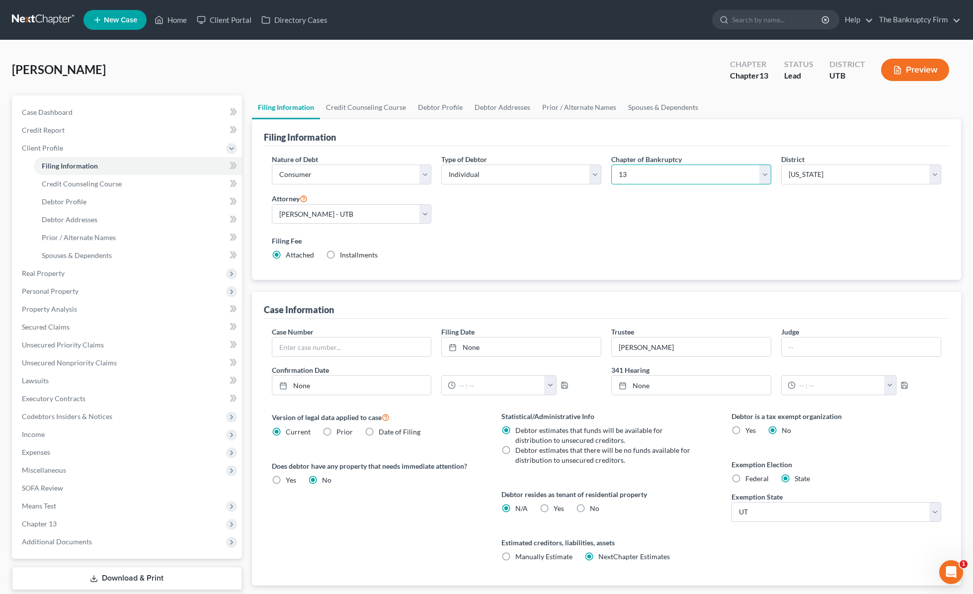
click at [747, 173] on select "Select 7 11 12 13" at bounding box center [691, 174] width 160 height 20
select select "0"
click at [611, 164] on select "Select 7 11 12 13" at bounding box center [691, 174] width 160 height 20
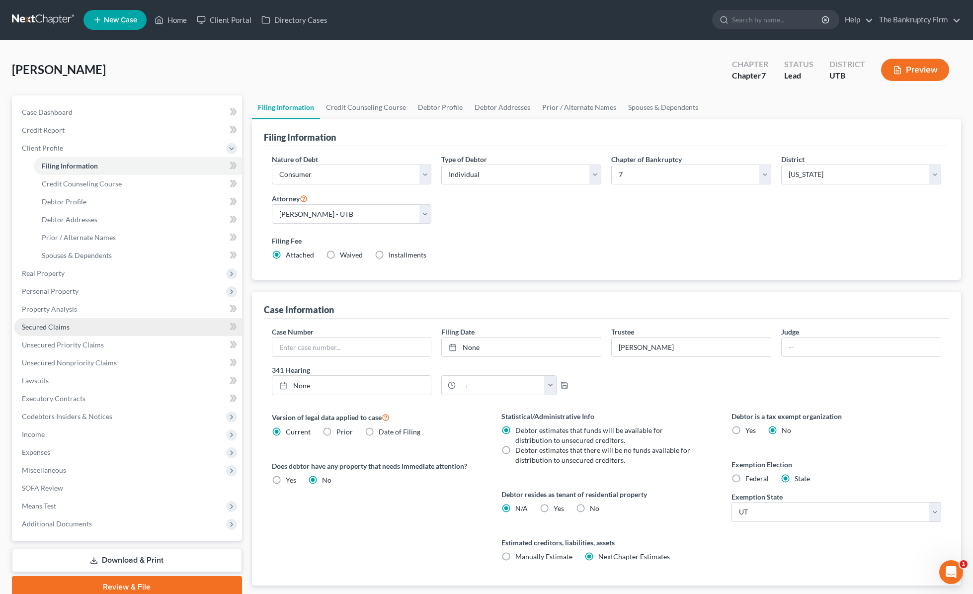
click at [70, 321] on link "Secured Claims" at bounding box center [128, 327] width 228 height 18
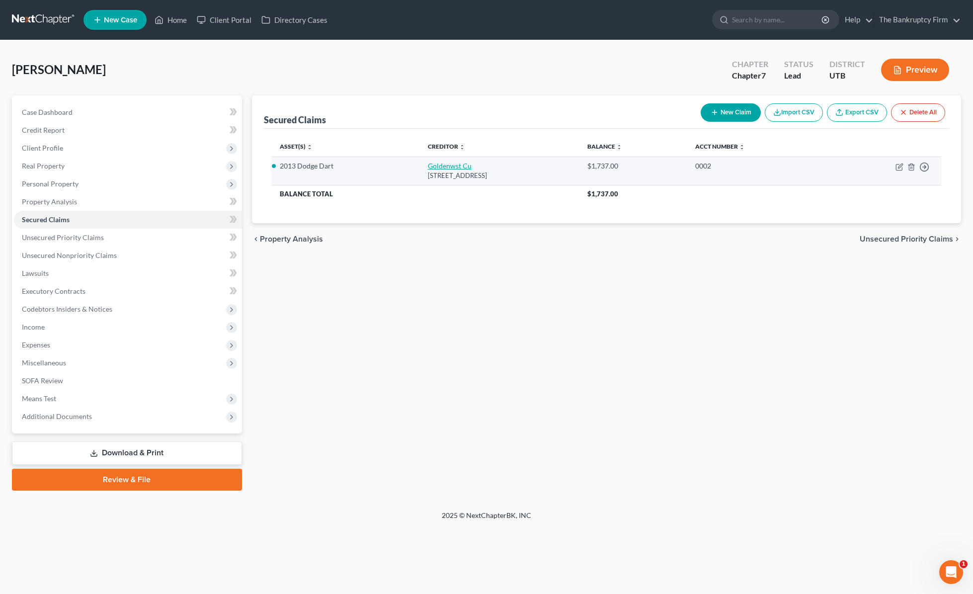
click at [428, 166] on link "Goldenwst Cu" at bounding box center [450, 165] width 44 height 8
select select "46"
select select "0"
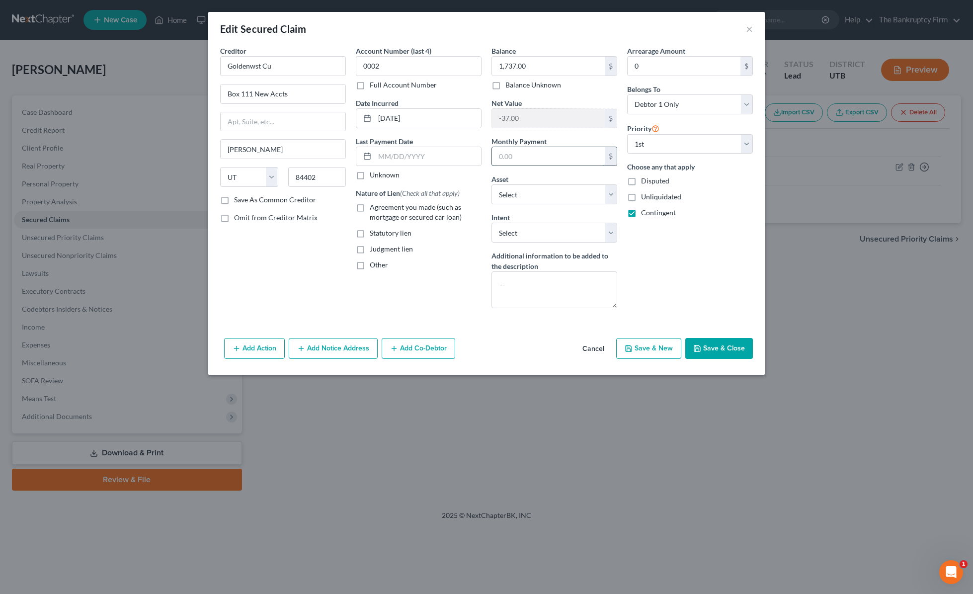
click at [536, 156] on input "text" at bounding box center [548, 156] width 113 height 19
type input "182"
select select "7"
click at [724, 349] on button "Save & Close" at bounding box center [719, 348] width 68 height 21
select select
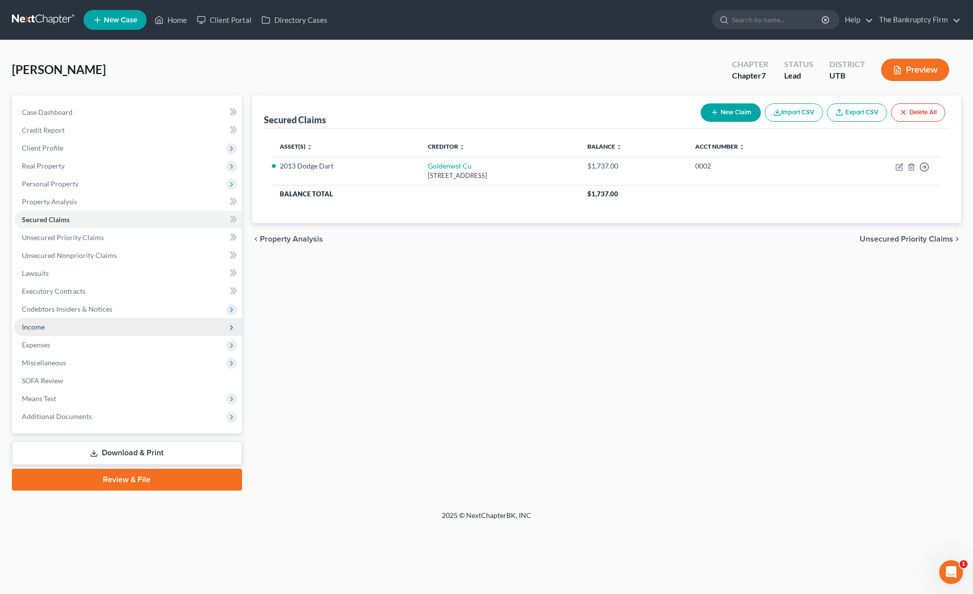
click at [75, 324] on span "Income" at bounding box center [128, 327] width 228 height 18
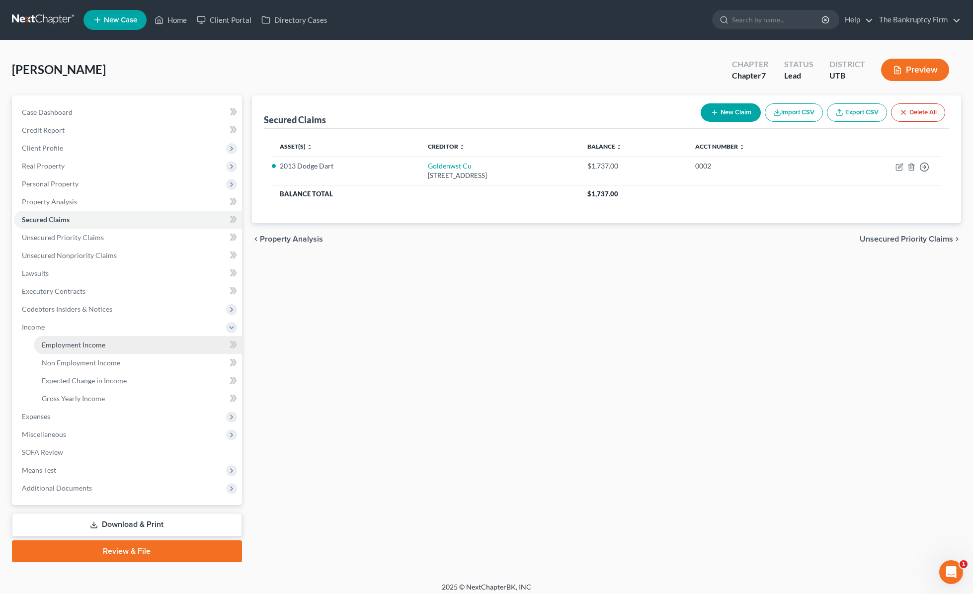
click at [89, 344] on span "Employment Income" at bounding box center [74, 344] width 64 height 8
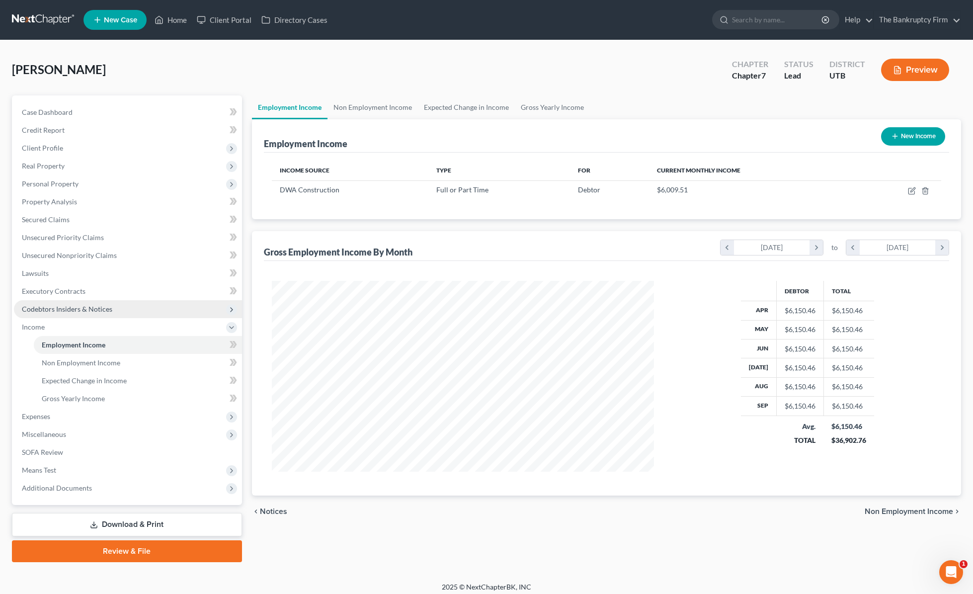
scroll to position [191, 402]
click at [478, 223] on div "Employment Income New Income Income Source Type For Current Monthly Income DWA …" at bounding box center [606, 307] width 709 height 376
click at [391, 108] on link "Non Employment Income" at bounding box center [372, 107] width 90 height 24
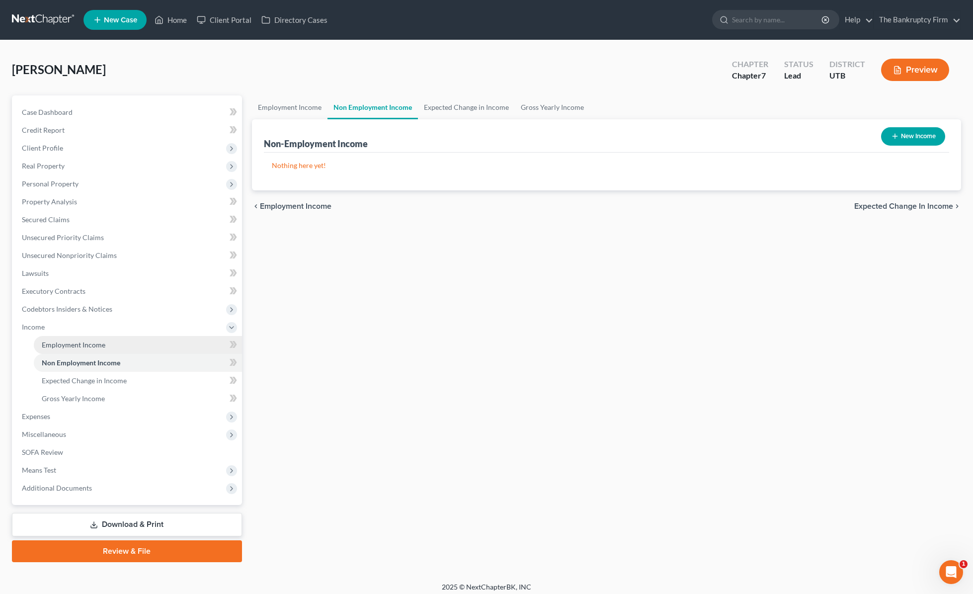
click at [81, 344] on span "Employment Income" at bounding box center [74, 344] width 64 height 8
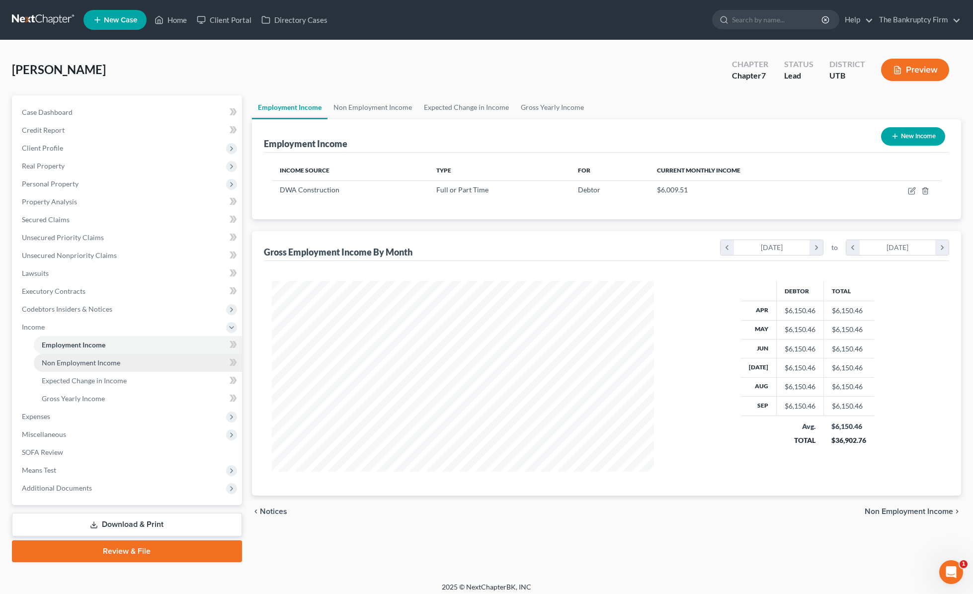
scroll to position [191, 402]
click at [41, 413] on span "Expenses" at bounding box center [36, 416] width 28 height 8
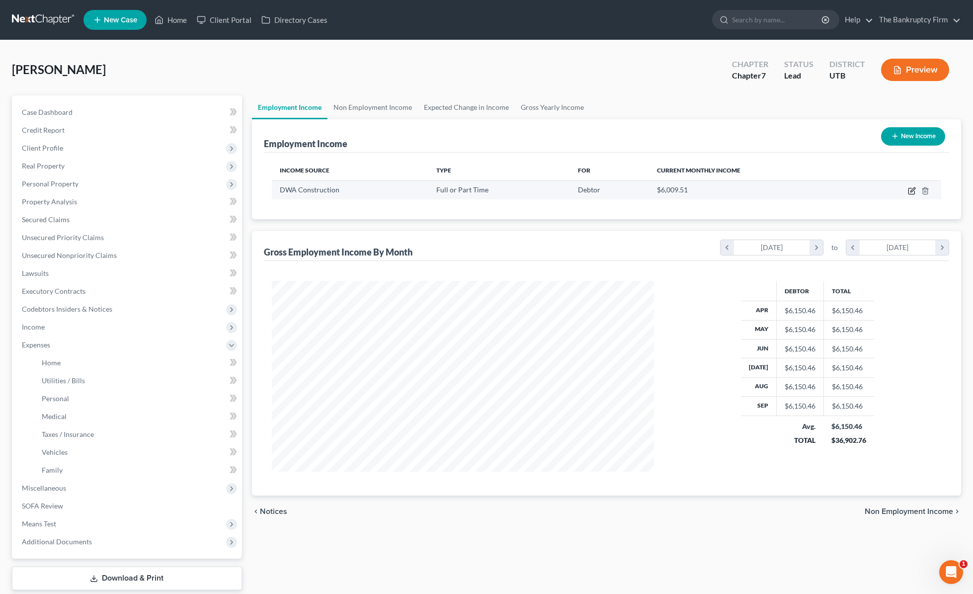
click at [911, 189] on icon "button" at bounding box center [911, 191] width 8 height 8
select select "0"
select select "46"
select select "3"
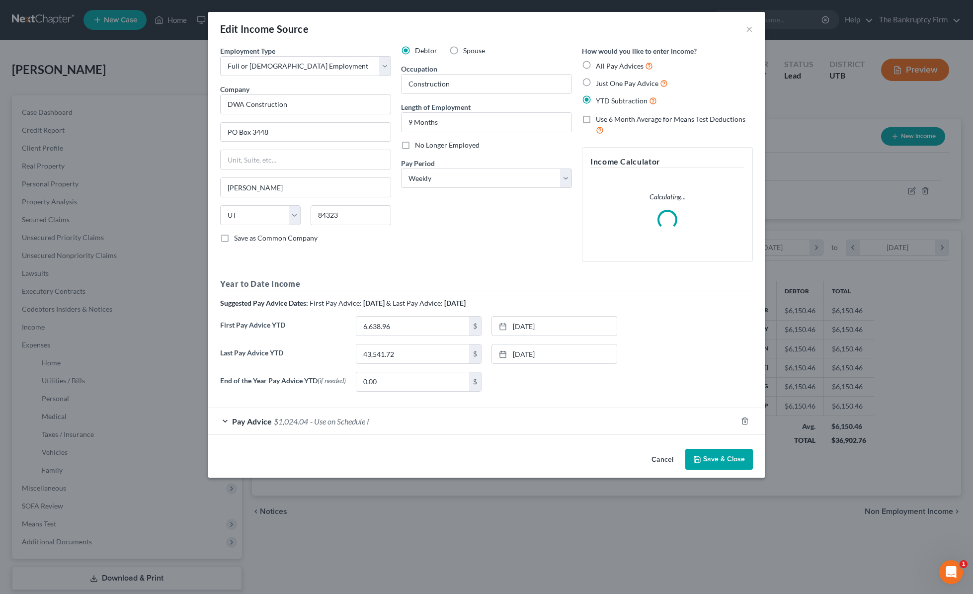
click at [236, 417] on div "Pay Advice $1,024.04 - Use on Schedule I" at bounding box center [472, 421] width 528 height 26
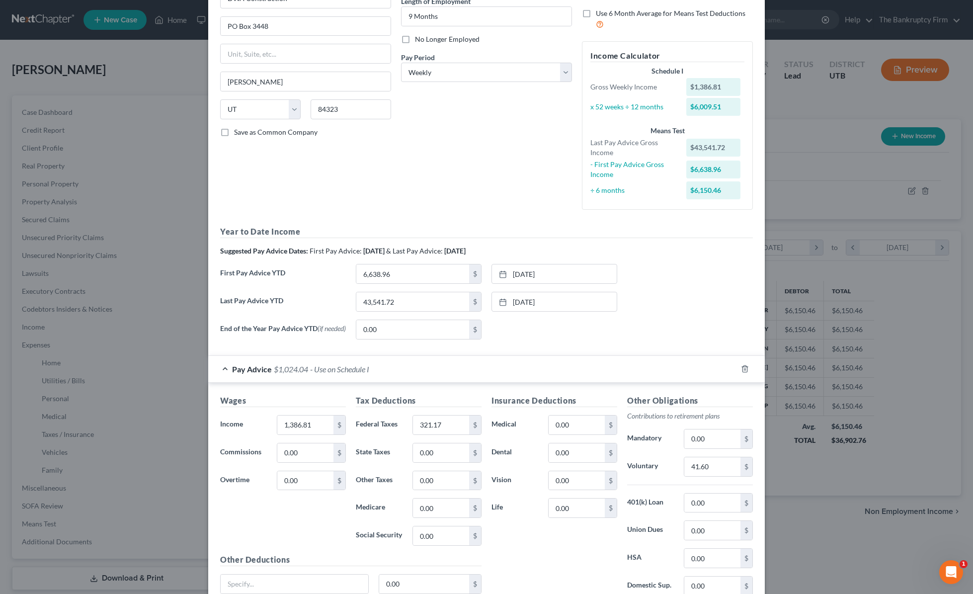
scroll to position [194, 0]
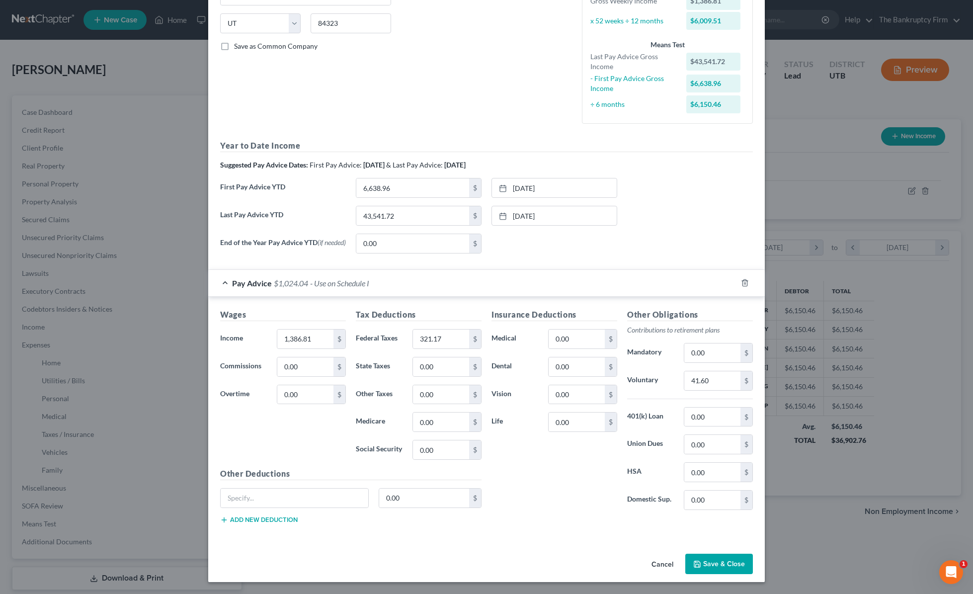
click at [721, 559] on button "Save & Close" at bounding box center [719, 563] width 68 height 21
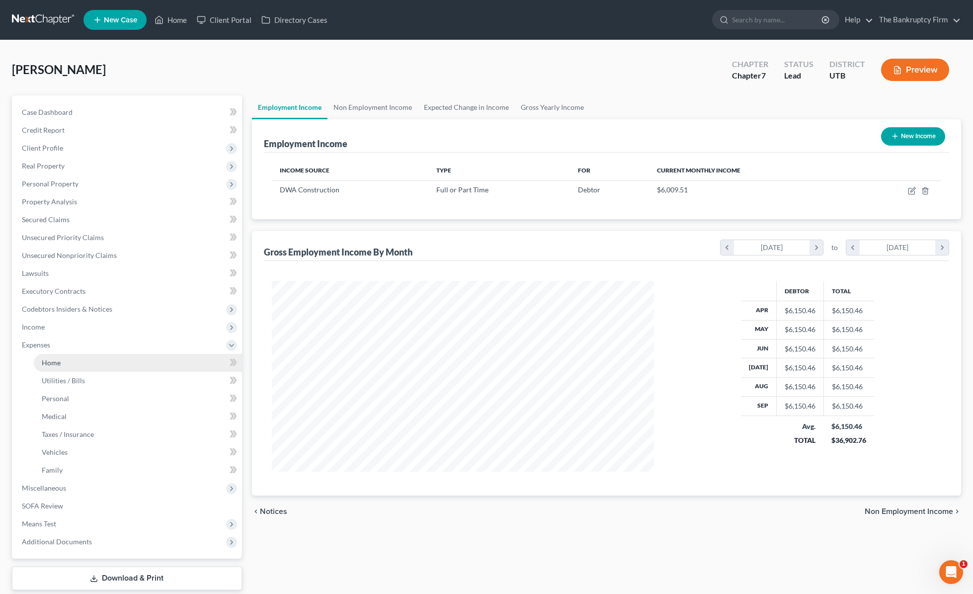
click at [66, 360] on link "Home" at bounding box center [138, 363] width 208 height 18
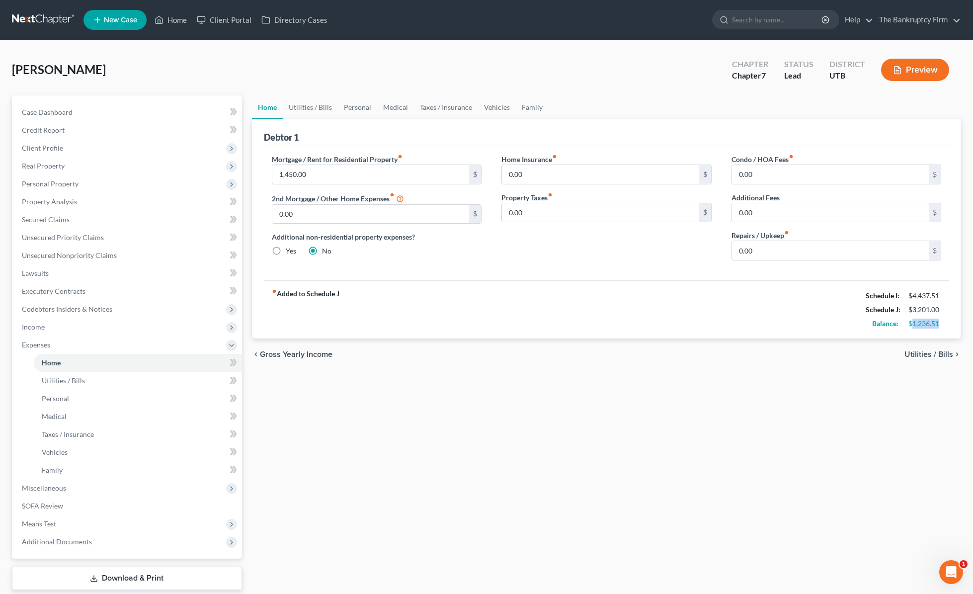
drag, startPoint x: 912, startPoint y: 323, endPoint x: 957, endPoint y: 325, distance: 44.2
click at [957, 325] on div "Debtor 1 Mortgage / Rent for Residential Property fiber_manual_record 1,450.00 …" at bounding box center [606, 228] width 709 height 219
click at [444, 285] on div "fiber_manual_record Added to Schedule J Schedule I: $4,437.51 Schedule J: $3,20…" at bounding box center [606, 309] width 685 height 58
click at [112, 256] on span "Unsecured Nonpriority Claims" at bounding box center [69, 255] width 95 height 8
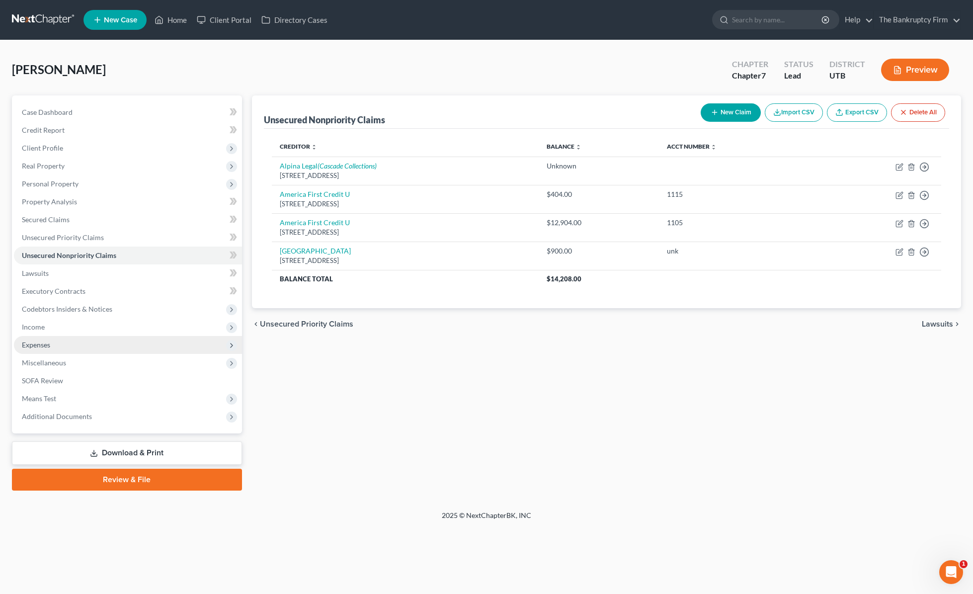
click at [56, 341] on span "Expenses" at bounding box center [128, 345] width 228 height 18
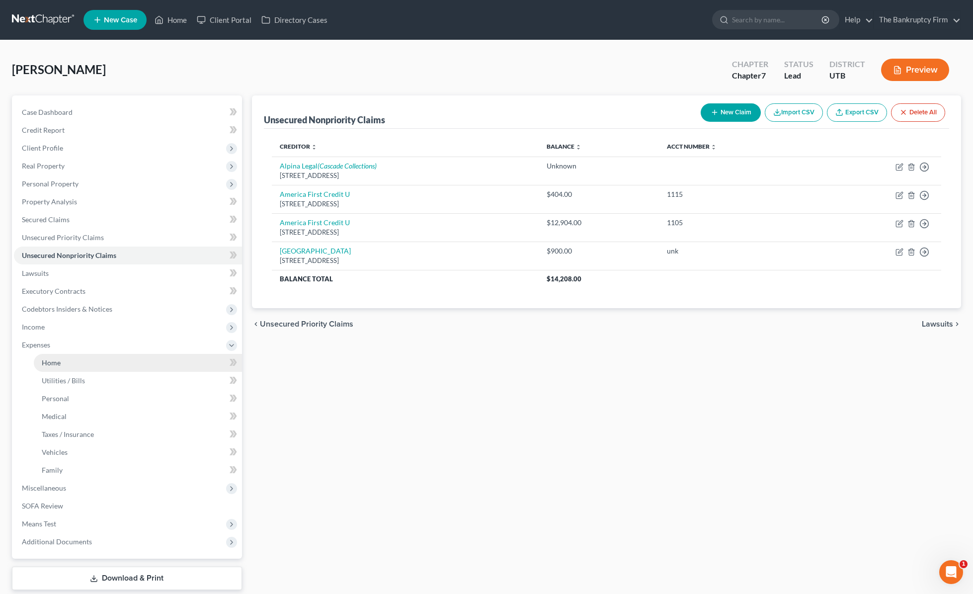
click at [83, 364] on link "Home" at bounding box center [138, 363] width 208 height 18
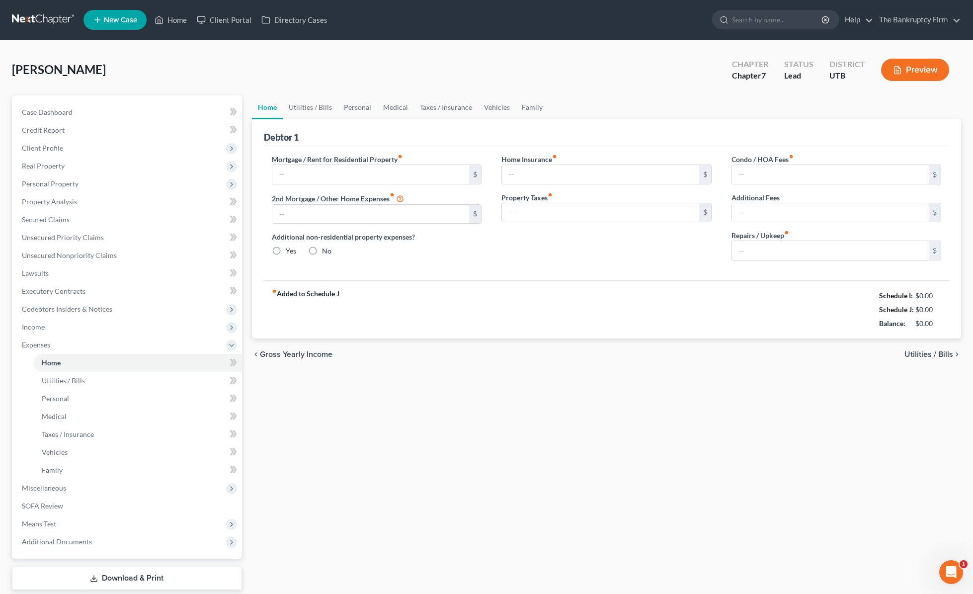
type input "1,450.00"
type input "0.00"
radio input "true"
type input "0.00"
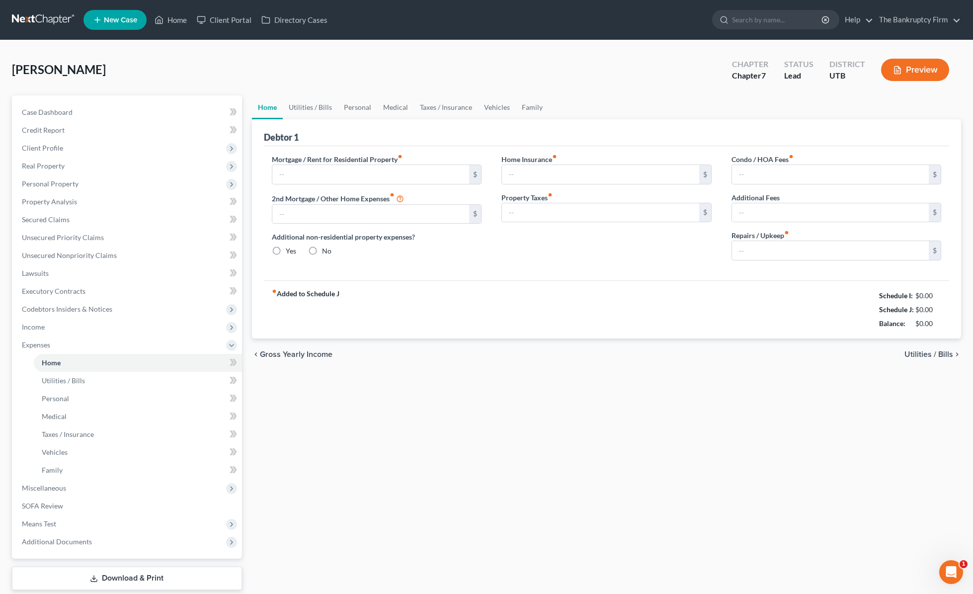
type input "0.00"
click at [317, 104] on link "Utilities / Bills" at bounding box center [310, 107] width 55 height 24
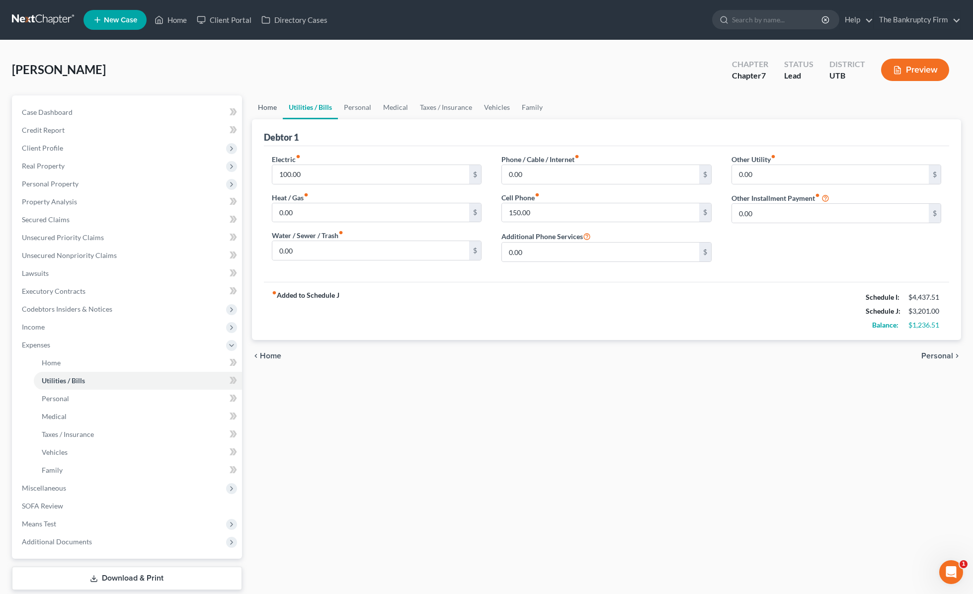
click at [267, 104] on link "Home" at bounding box center [267, 107] width 31 height 24
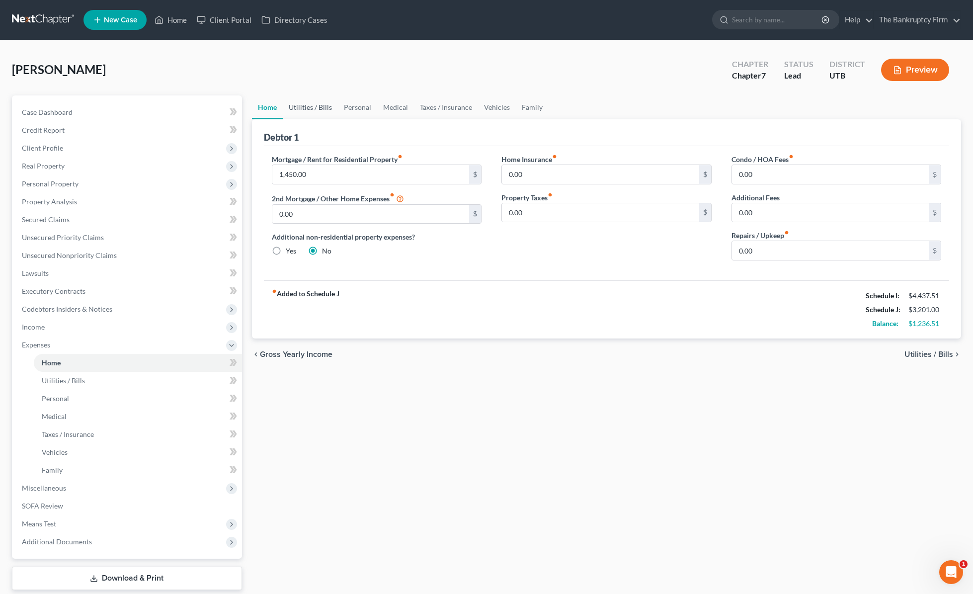
click at [301, 107] on link "Utilities / Bills" at bounding box center [310, 107] width 55 height 24
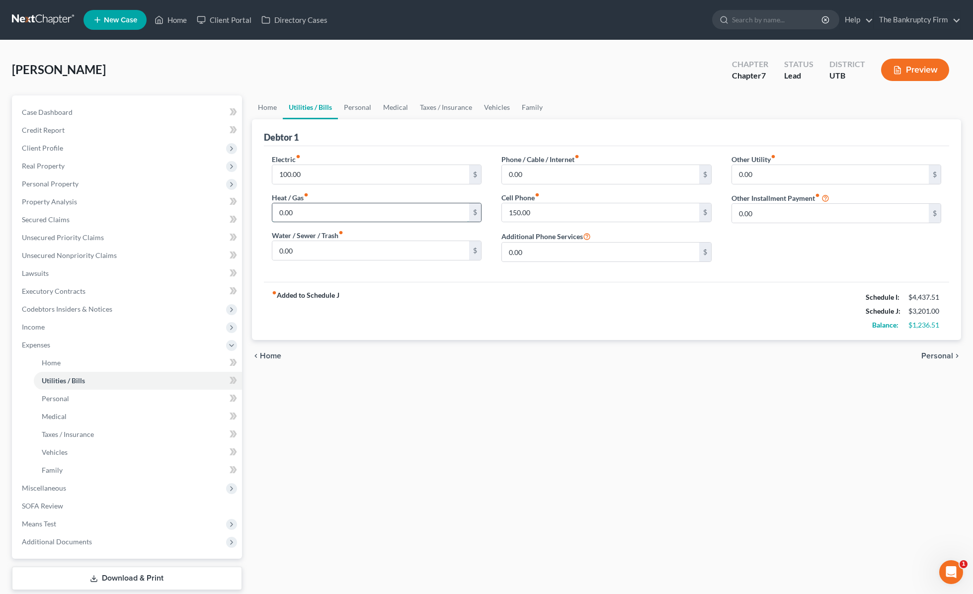
click at [315, 217] on input "0.00" at bounding box center [370, 212] width 197 height 19
click at [550, 178] on input "0.00" at bounding box center [600, 174] width 197 height 19
click at [334, 174] on input "100.00" at bounding box center [370, 174] width 197 height 19
click at [315, 213] on input "0.00" at bounding box center [370, 212] width 197 height 19
click at [306, 252] on input "0.00" at bounding box center [370, 250] width 197 height 19
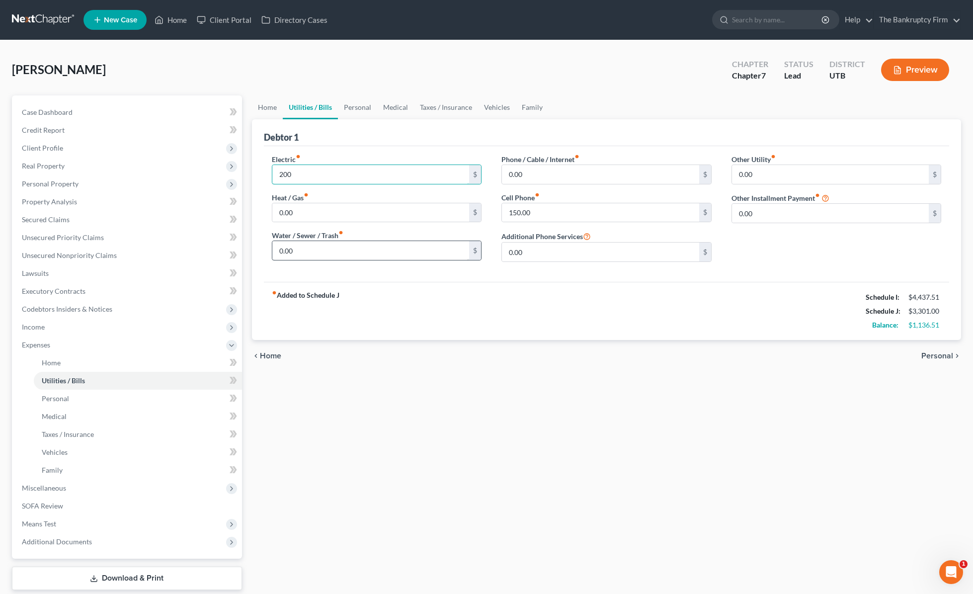
type input "200"
type input "50.00"
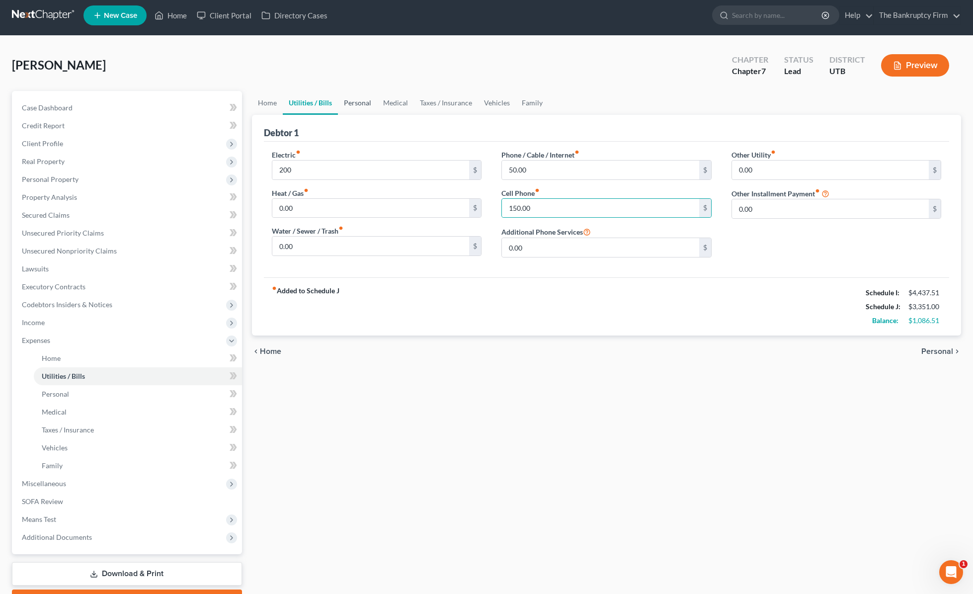
click at [357, 104] on link "Personal" at bounding box center [357, 103] width 39 height 24
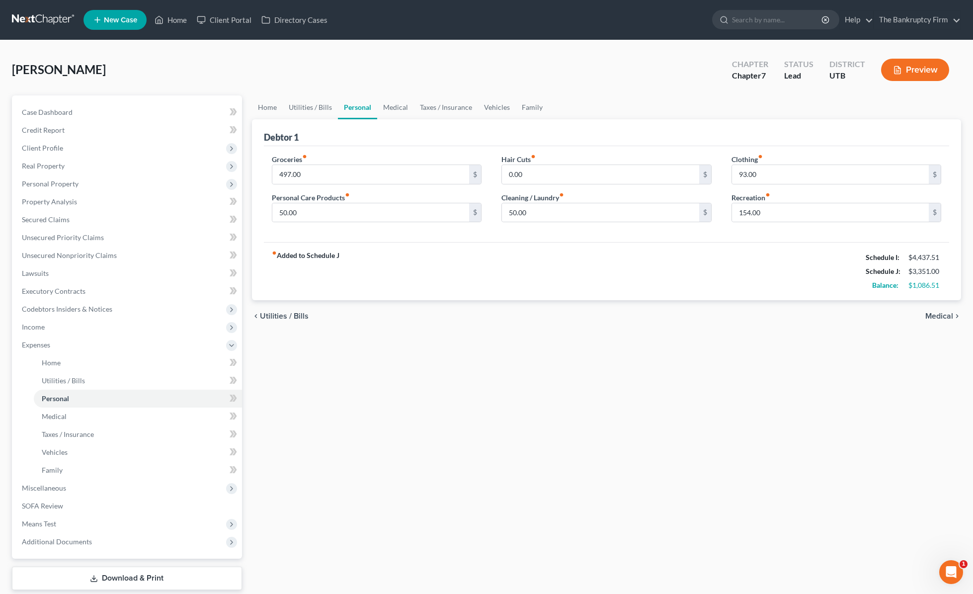
click at [595, 137] on div "Debtor 1" at bounding box center [606, 132] width 685 height 27
click at [400, 105] on link "Medical" at bounding box center [395, 107] width 37 height 24
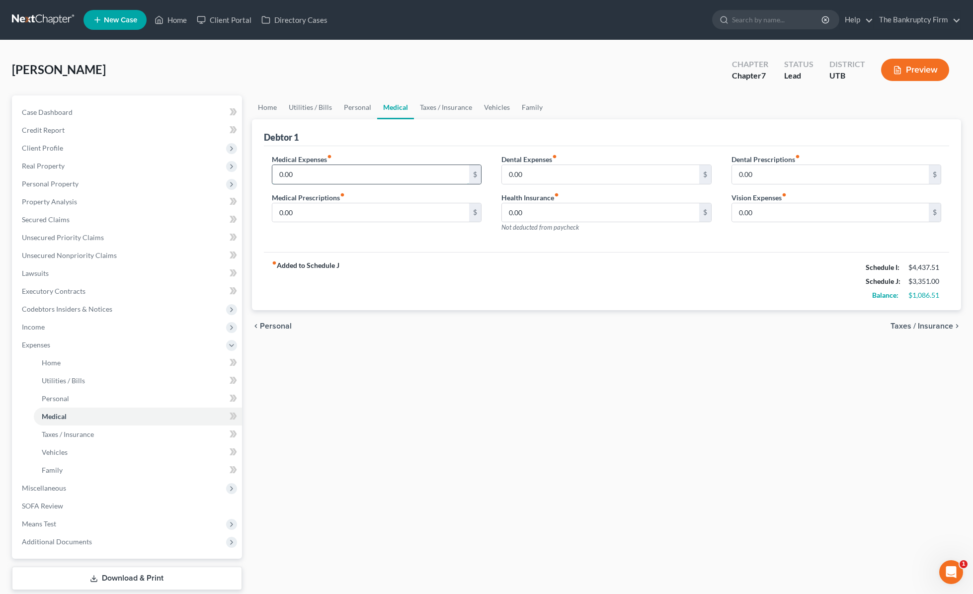
click at [320, 173] on input "0.00" at bounding box center [370, 174] width 197 height 19
type input "50"
click at [455, 107] on link "Taxes / Insurance" at bounding box center [446, 107] width 64 height 24
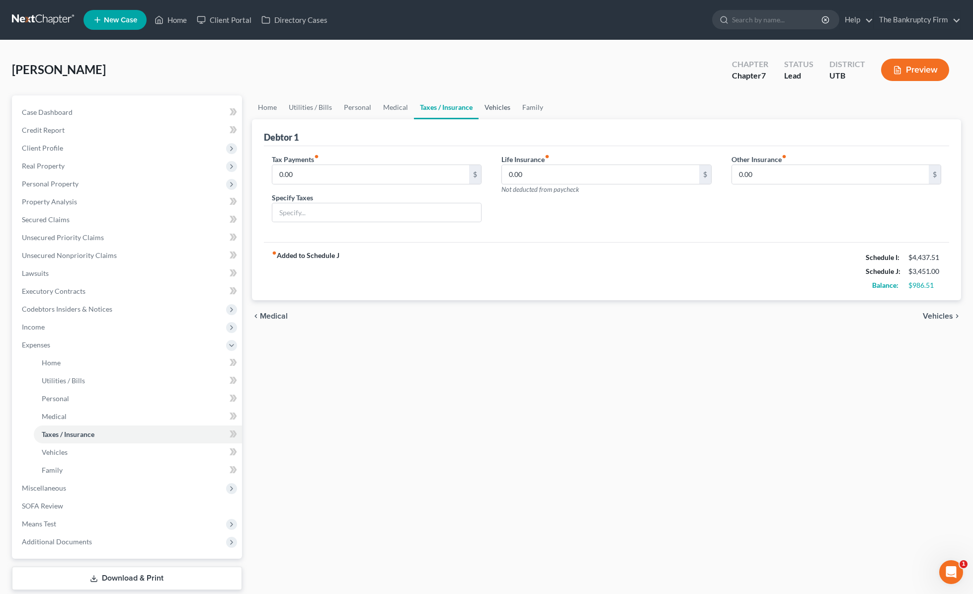
click at [493, 105] on link "Vehicles" at bounding box center [497, 107] width 38 height 24
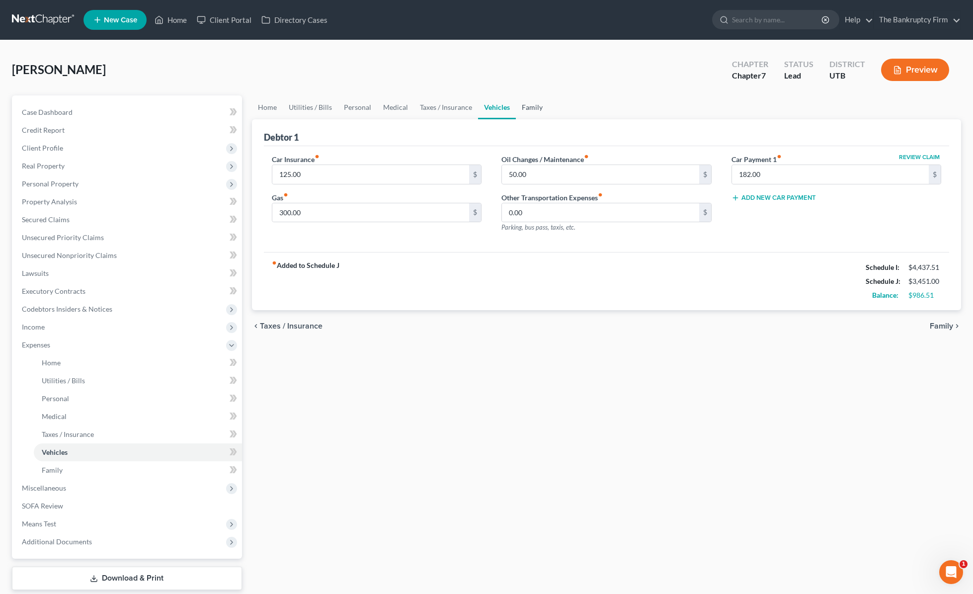
click at [524, 107] on link "Family" at bounding box center [532, 107] width 33 height 24
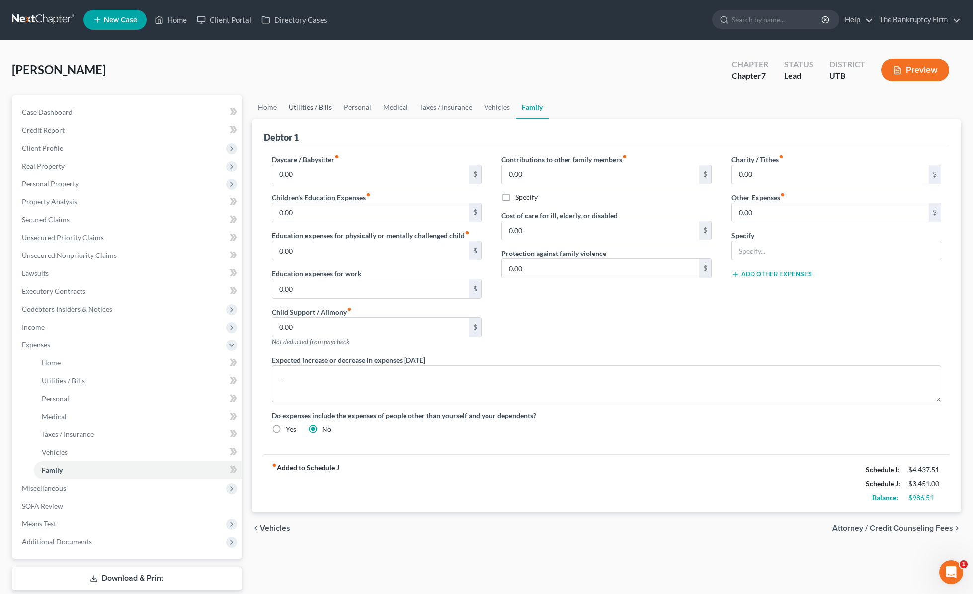
click at [320, 106] on link "Utilities / Bills" at bounding box center [310, 107] width 55 height 24
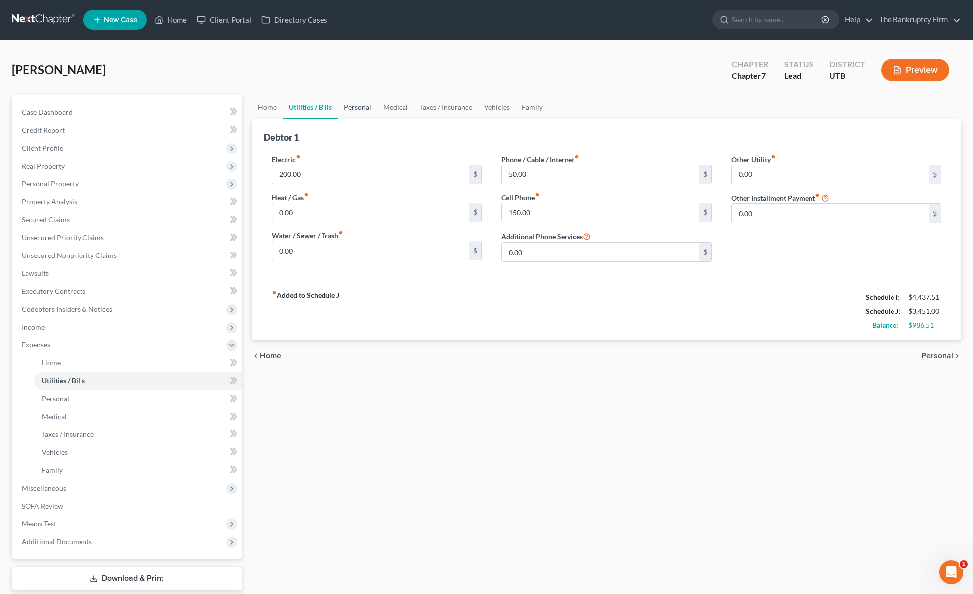
click at [356, 107] on link "Personal" at bounding box center [357, 107] width 39 height 24
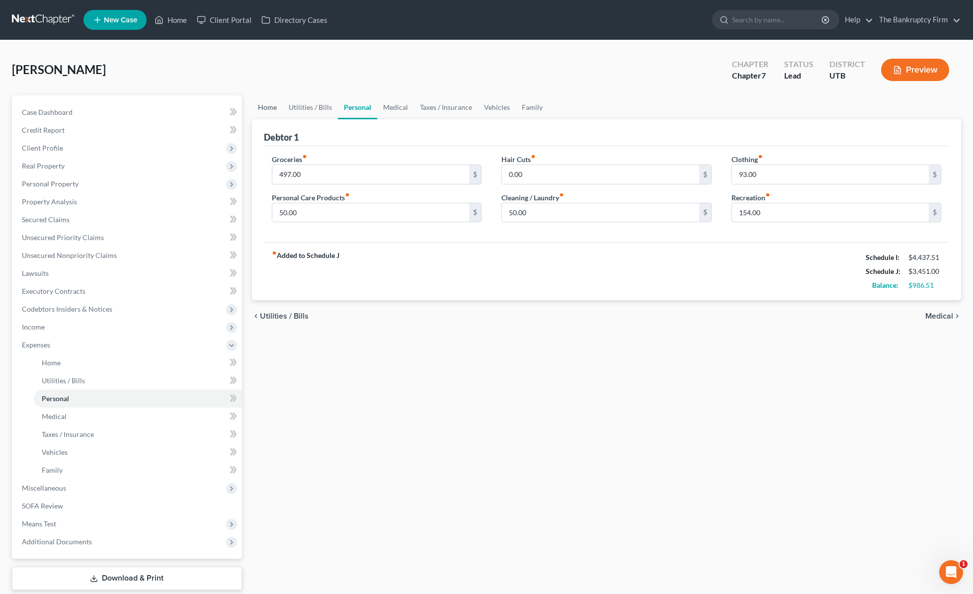
click at [263, 105] on link "Home" at bounding box center [267, 107] width 31 height 24
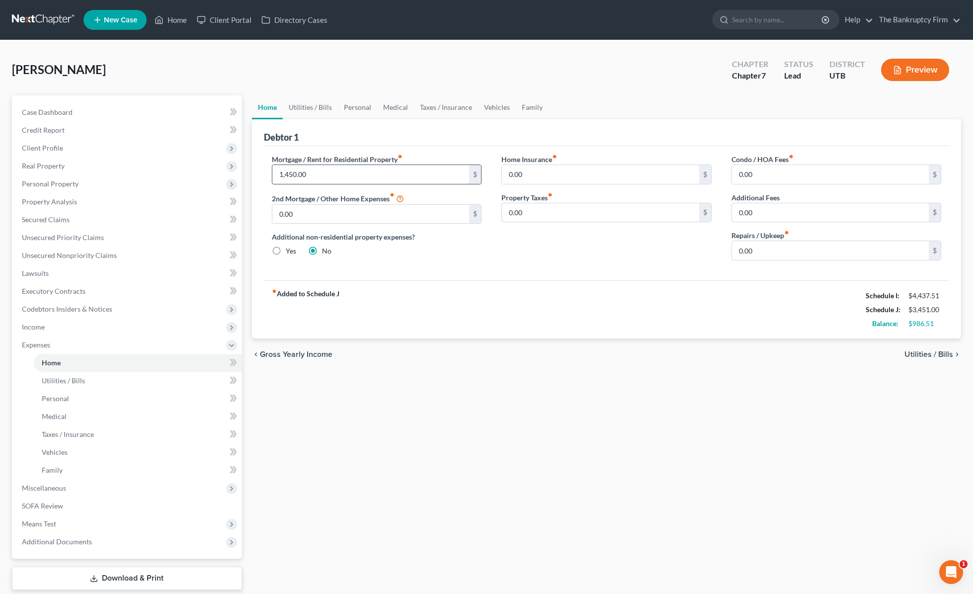
click at [335, 174] on input "1,450.00" at bounding box center [370, 174] width 197 height 19
click at [375, 139] on div "Debtor 1" at bounding box center [606, 132] width 685 height 27
click at [532, 107] on link "Family" at bounding box center [532, 107] width 33 height 24
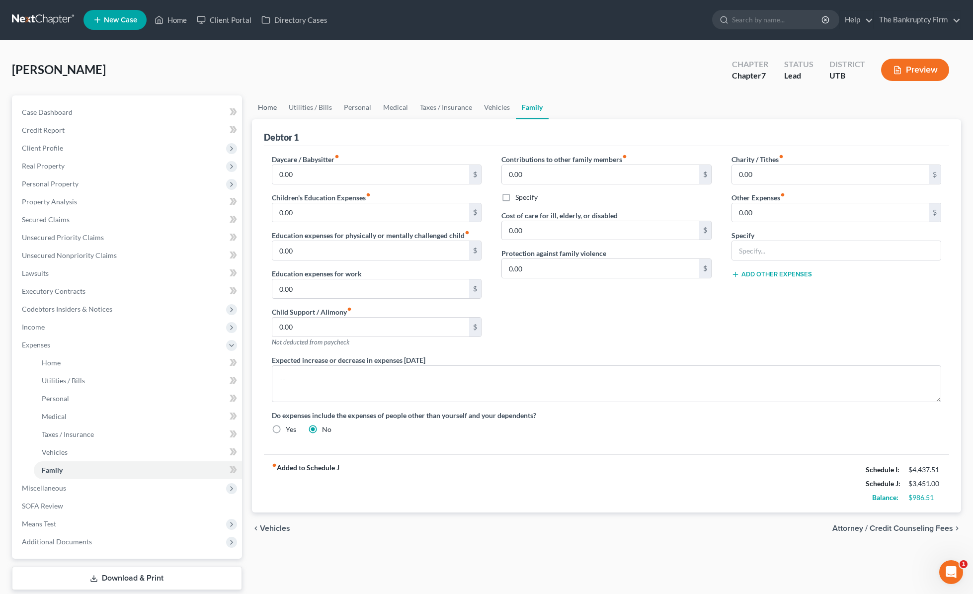
click at [258, 107] on link "Home" at bounding box center [267, 107] width 31 height 24
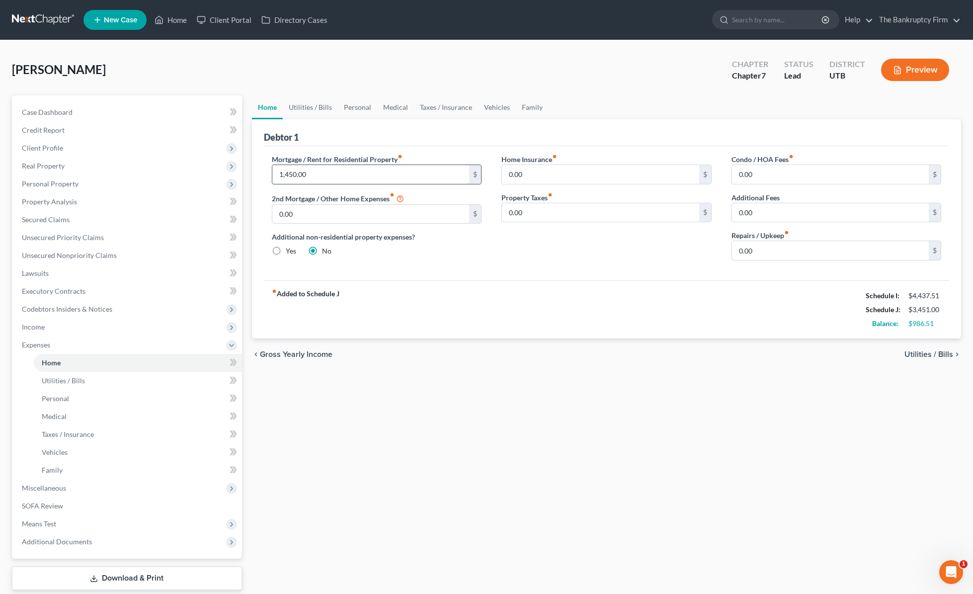
click at [289, 174] on input "1,450.00" at bounding box center [370, 174] width 197 height 19
click at [347, 174] on input "1,450.00" at bounding box center [370, 174] width 197 height 19
drag, startPoint x: 290, startPoint y: 175, endPoint x: 247, endPoint y: 175, distance: 43.2
click at [247, 175] on div "Home Utilities / Bills Personal Medical Taxes / Insurance Vehicles Family Debto…" at bounding box center [606, 355] width 719 height 520
click at [372, 174] on input "1,450.00" at bounding box center [370, 174] width 197 height 19
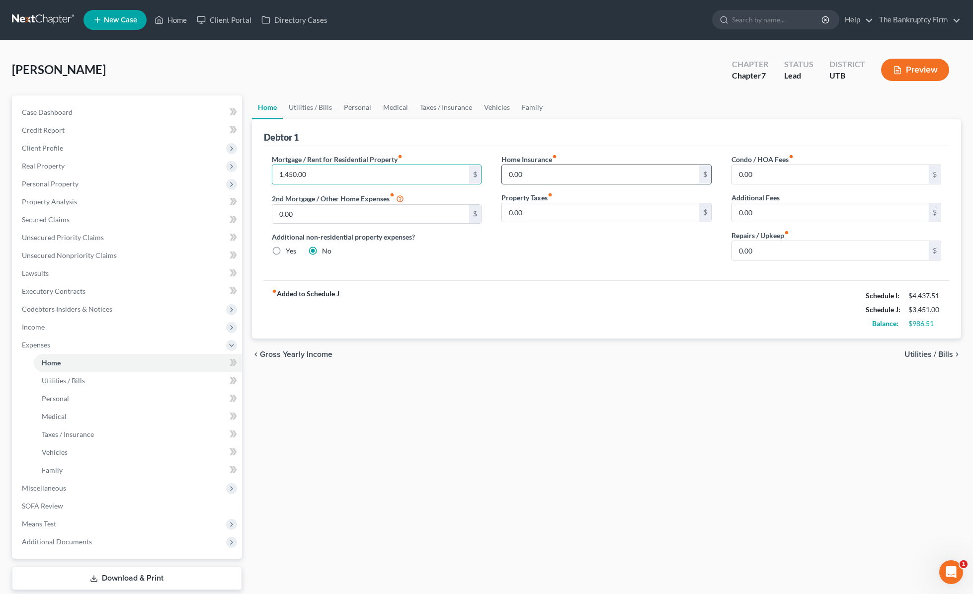
click at [542, 174] on input "0.00" at bounding box center [600, 174] width 197 height 19
click at [772, 178] on input "0.00" at bounding box center [830, 174] width 197 height 19
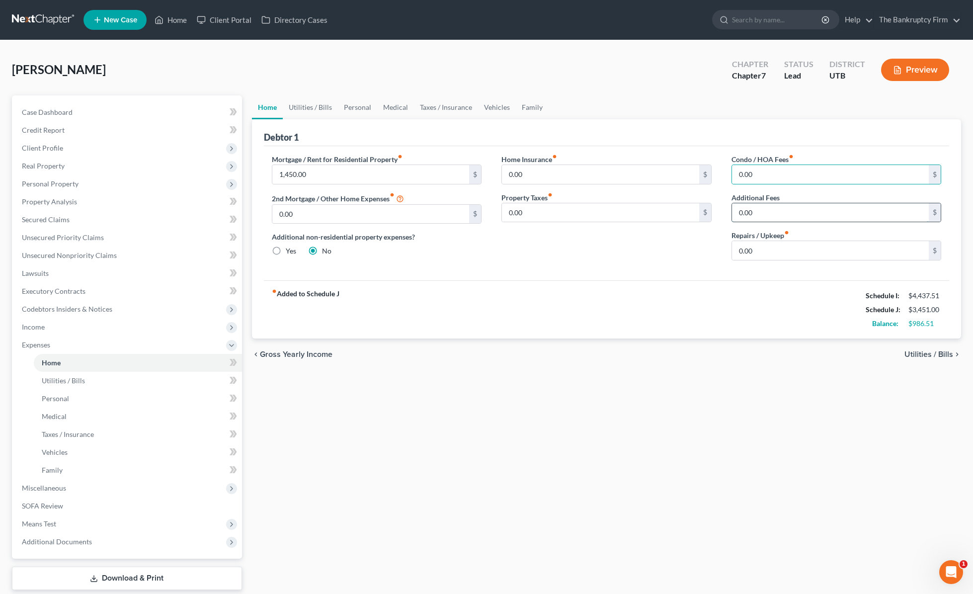
click at [762, 212] on input "0.00" at bounding box center [830, 212] width 197 height 19
click at [768, 248] on input "0.00" at bounding box center [830, 250] width 197 height 19
click at [537, 246] on div "Home Insurance fiber_manual_record 0.00 $ Property Taxes fiber_manual_record 0.…" at bounding box center [606, 211] width 230 height 114
click at [55, 323] on span "Income" at bounding box center [128, 327] width 228 height 18
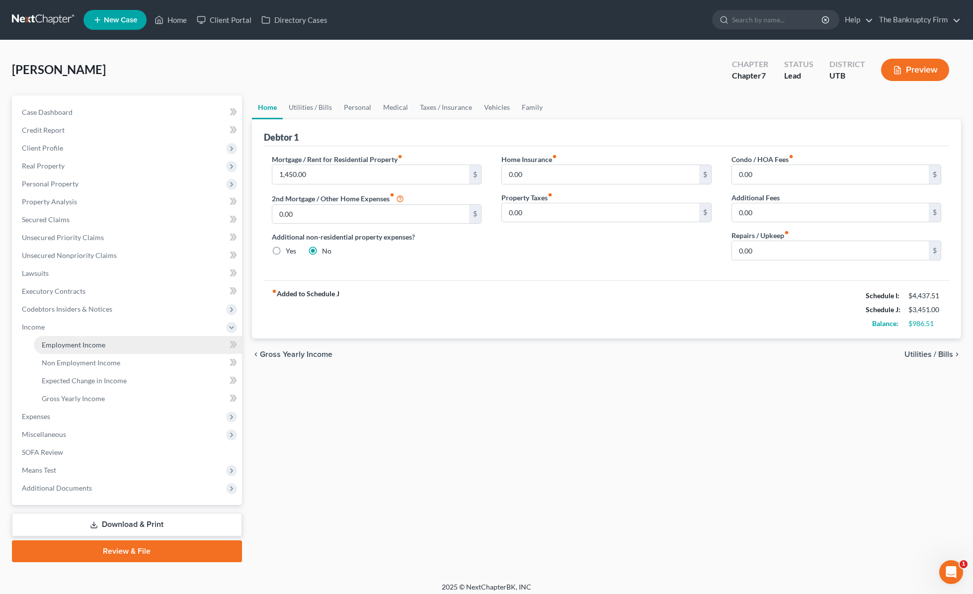
click at [102, 344] on span "Employment Income" at bounding box center [74, 344] width 64 height 8
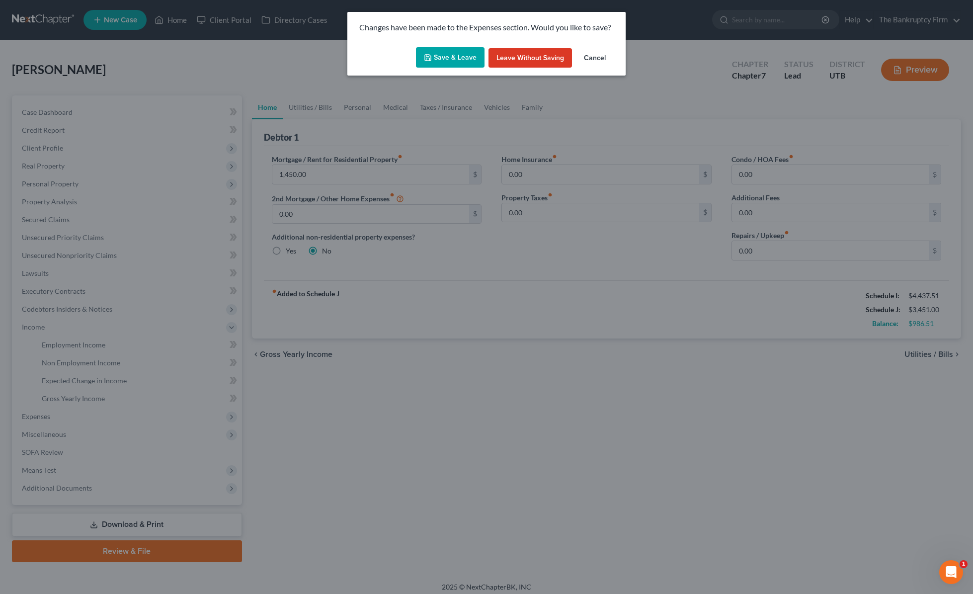
click at [452, 57] on button "Save & Leave" at bounding box center [450, 57] width 69 height 21
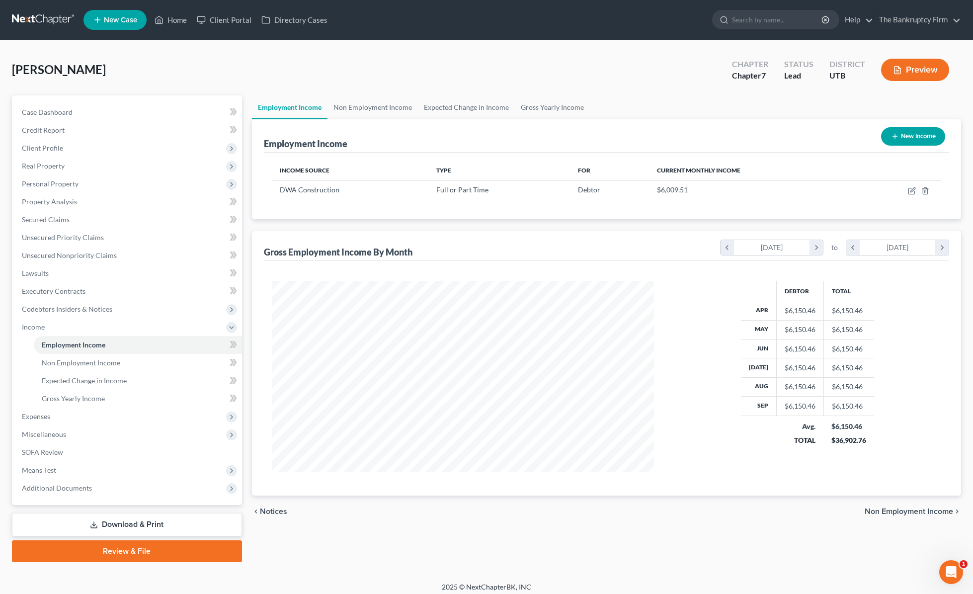
scroll to position [191, 402]
click at [77, 304] on span "Codebtors Insiders & Notices" at bounding box center [67, 308] width 90 height 8
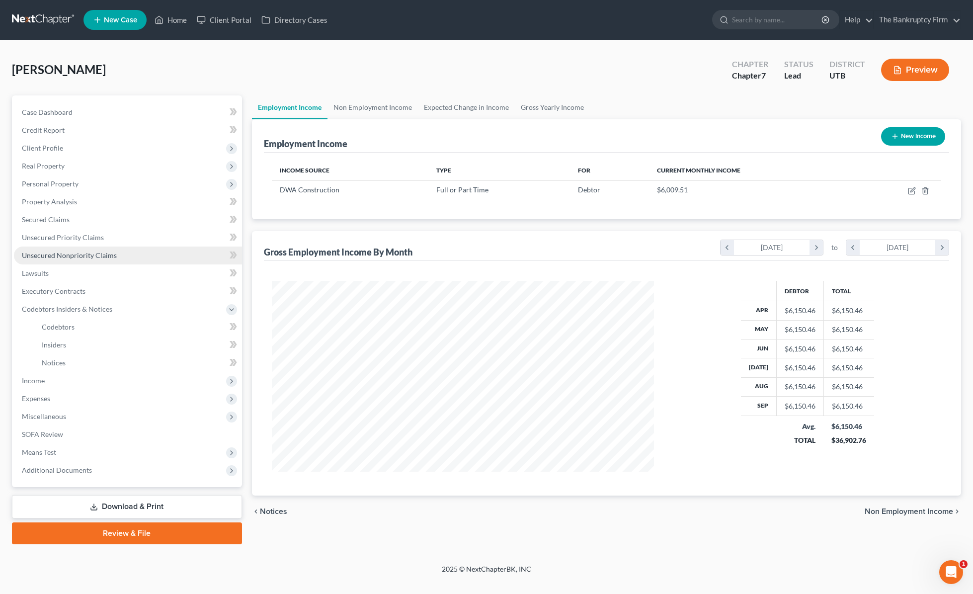
click at [77, 258] on span "Unsecured Nonpriority Claims" at bounding box center [69, 255] width 95 height 8
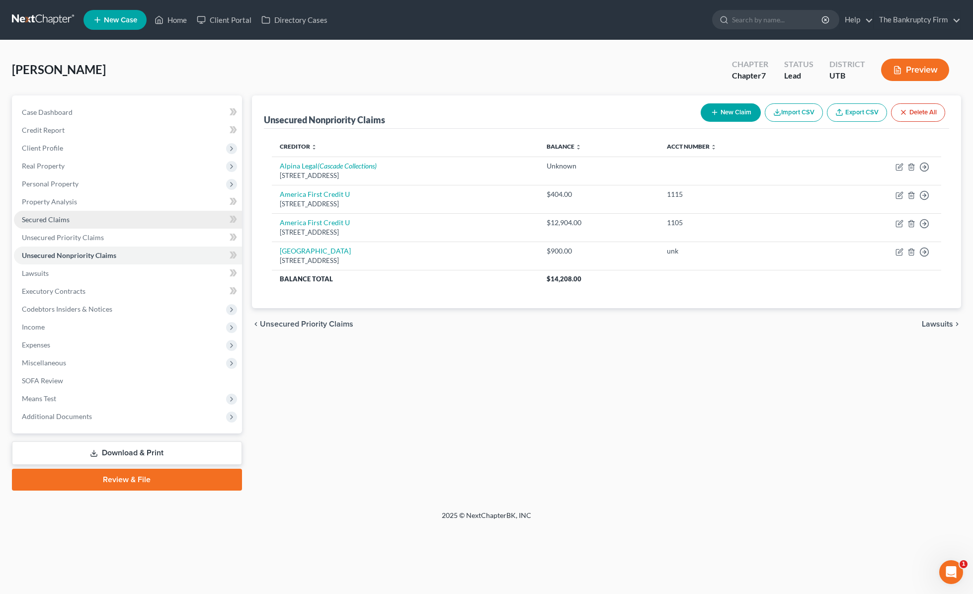
click at [91, 221] on link "Secured Claims" at bounding box center [128, 220] width 228 height 18
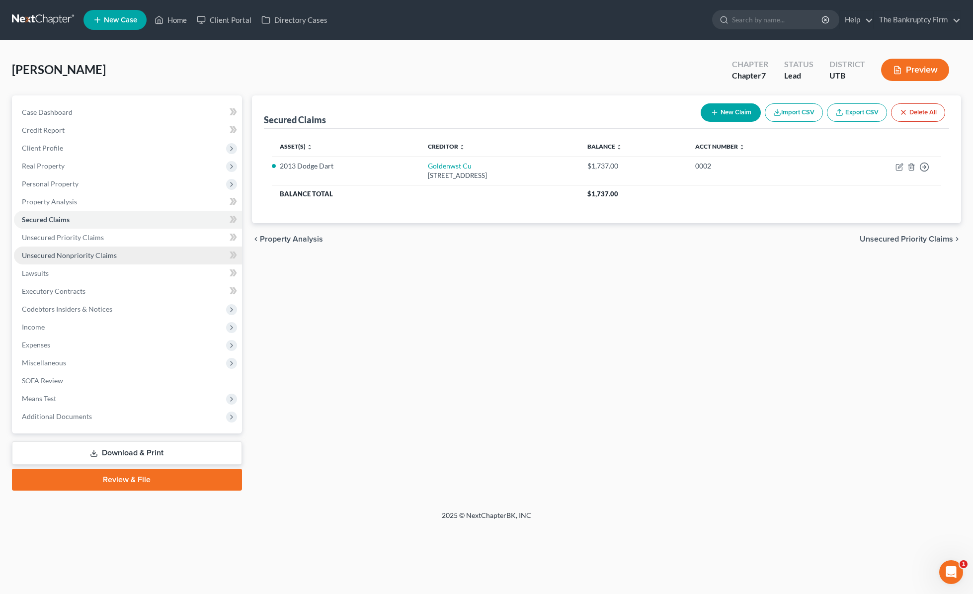
click at [139, 251] on link "Unsecured Nonpriority Claims" at bounding box center [128, 255] width 228 height 18
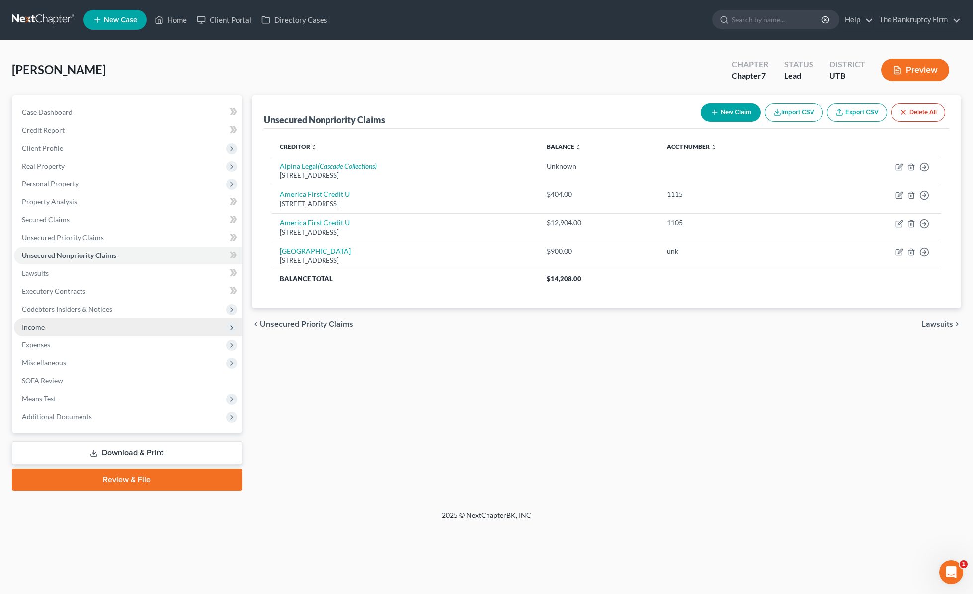
click at [89, 326] on span "Income" at bounding box center [128, 327] width 228 height 18
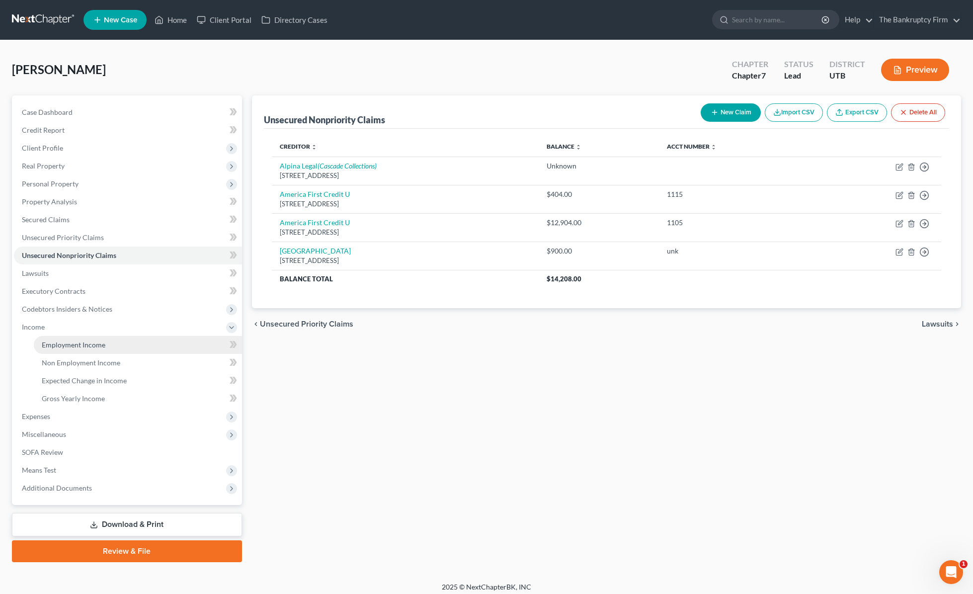
click at [75, 347] on span "Employment Income" at bounding box center [74, 344] width 64 height 8
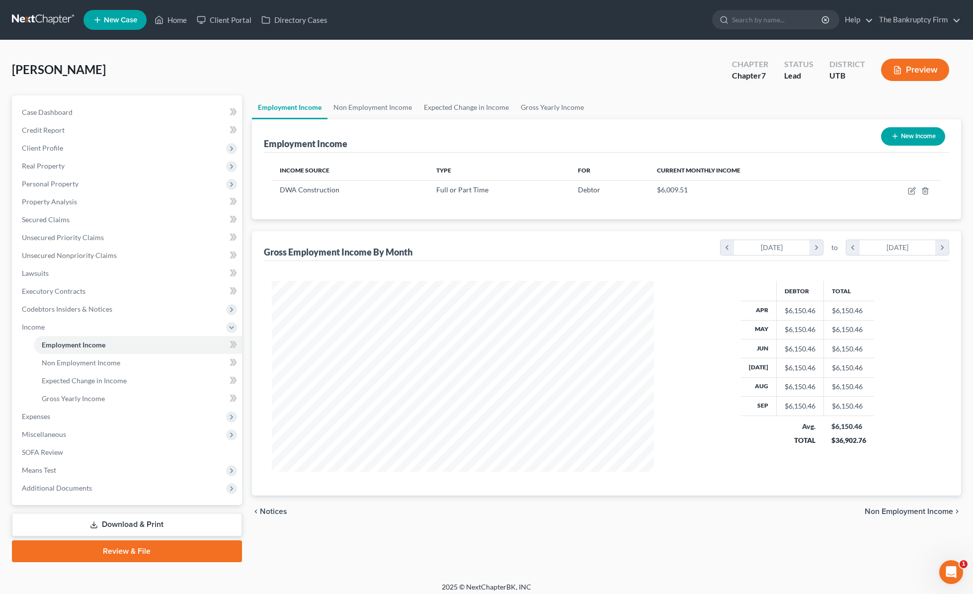
scroll to position [191, 402]
